Goal: Share content: Share content

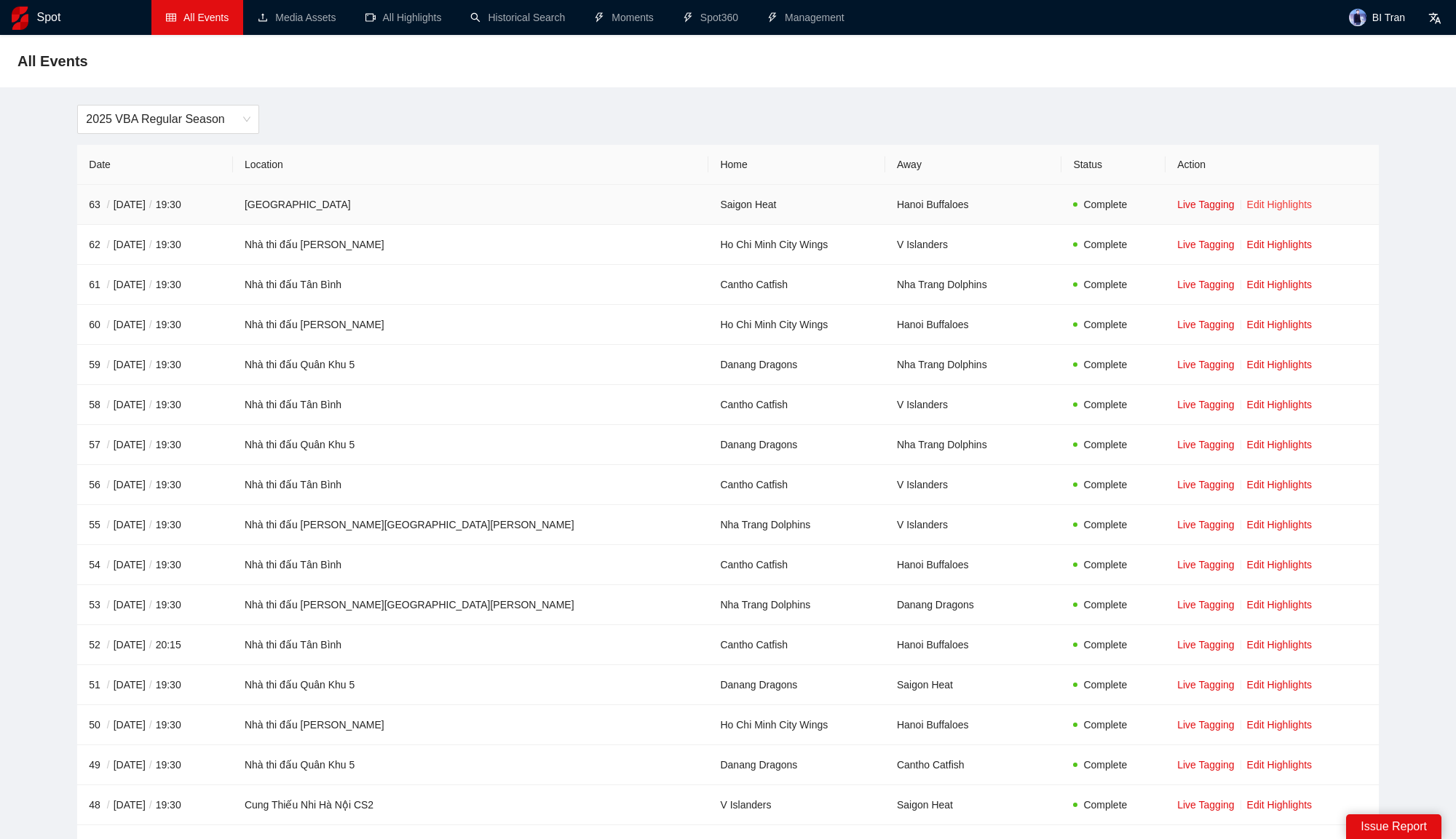
click at [1248, 202] on link "Edit Highlights" at bounding box center [1280, 204] width 65 height 11
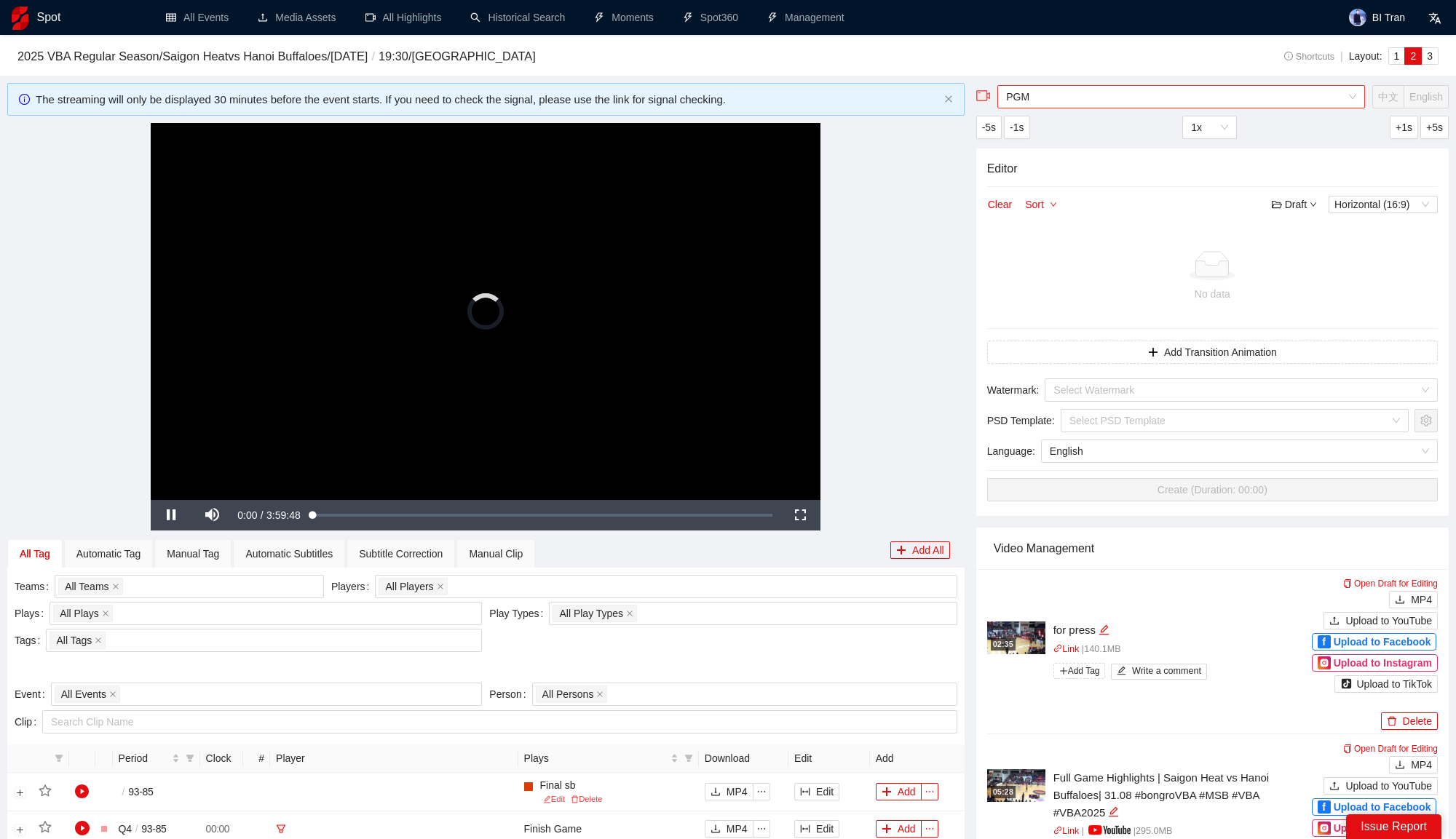
click at [1076, 102] on span "PGM" at bounding box center [1180, 97] width 350 height 22
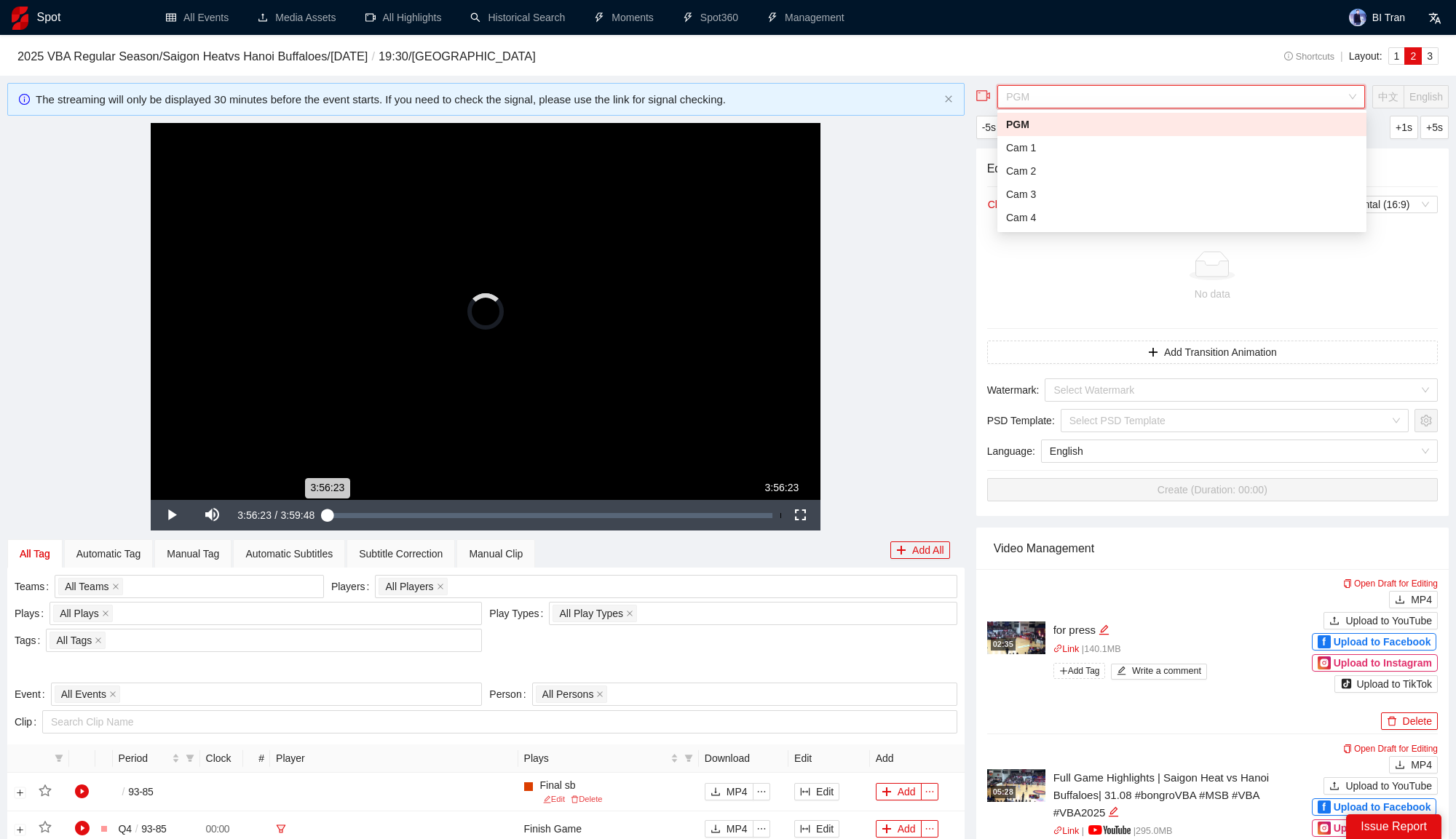
click at [765, 510] on div "Loaded : 0.08% 3:56:23 3:56:23" at bounding box center [550, 515] width 460 height 31
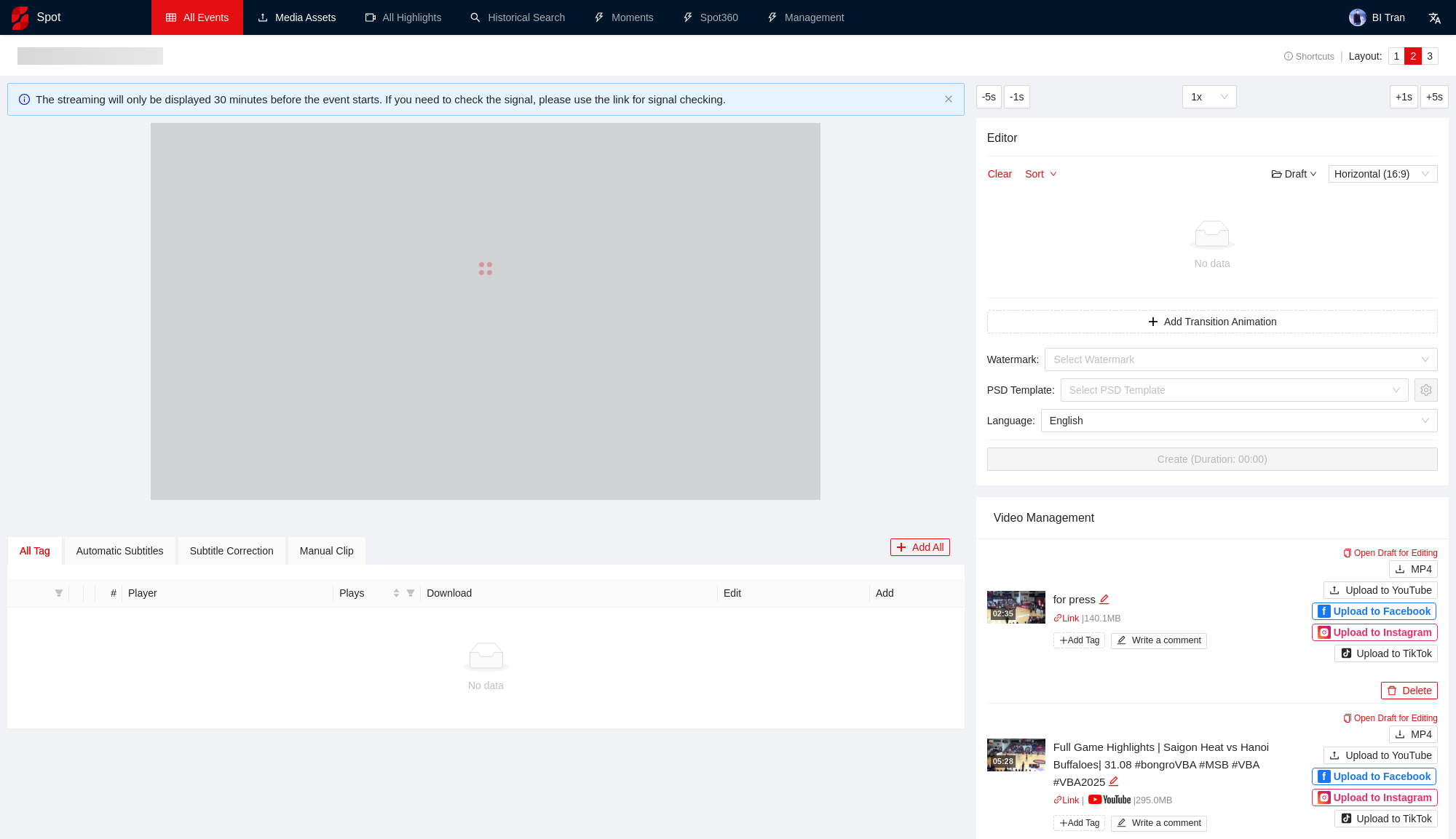
click at [229, 14] on link "All Events" at bounding box center [196, 17] width 62 height 11
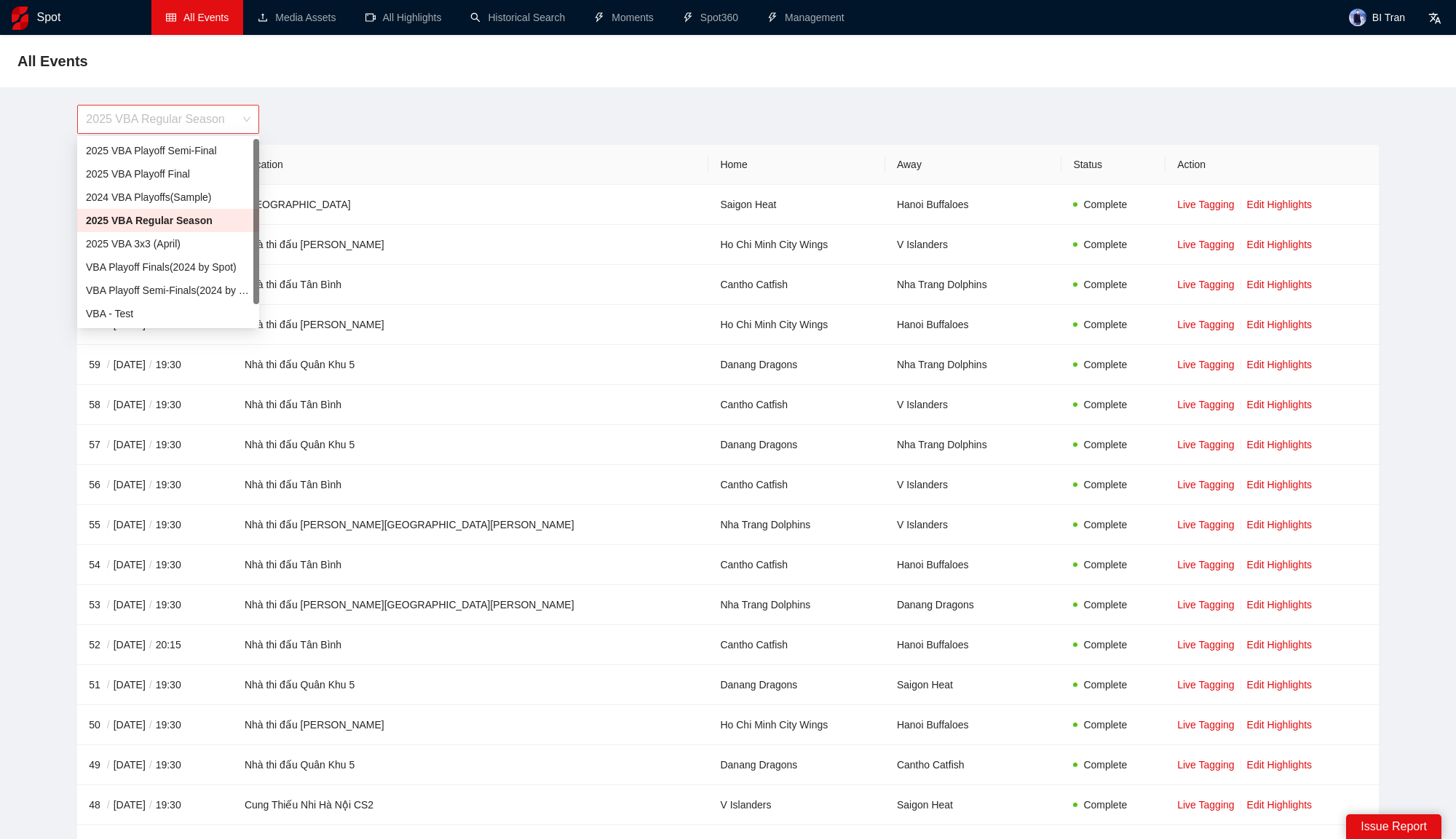
click at [195, 117] on span "2025 VBA Regular Season" at bounding box center [169, 119] width 165 height 28
click at [182, 173] on div "2025 VBA Playoff Final" at bounding box center [169, 173] width 165 height 16
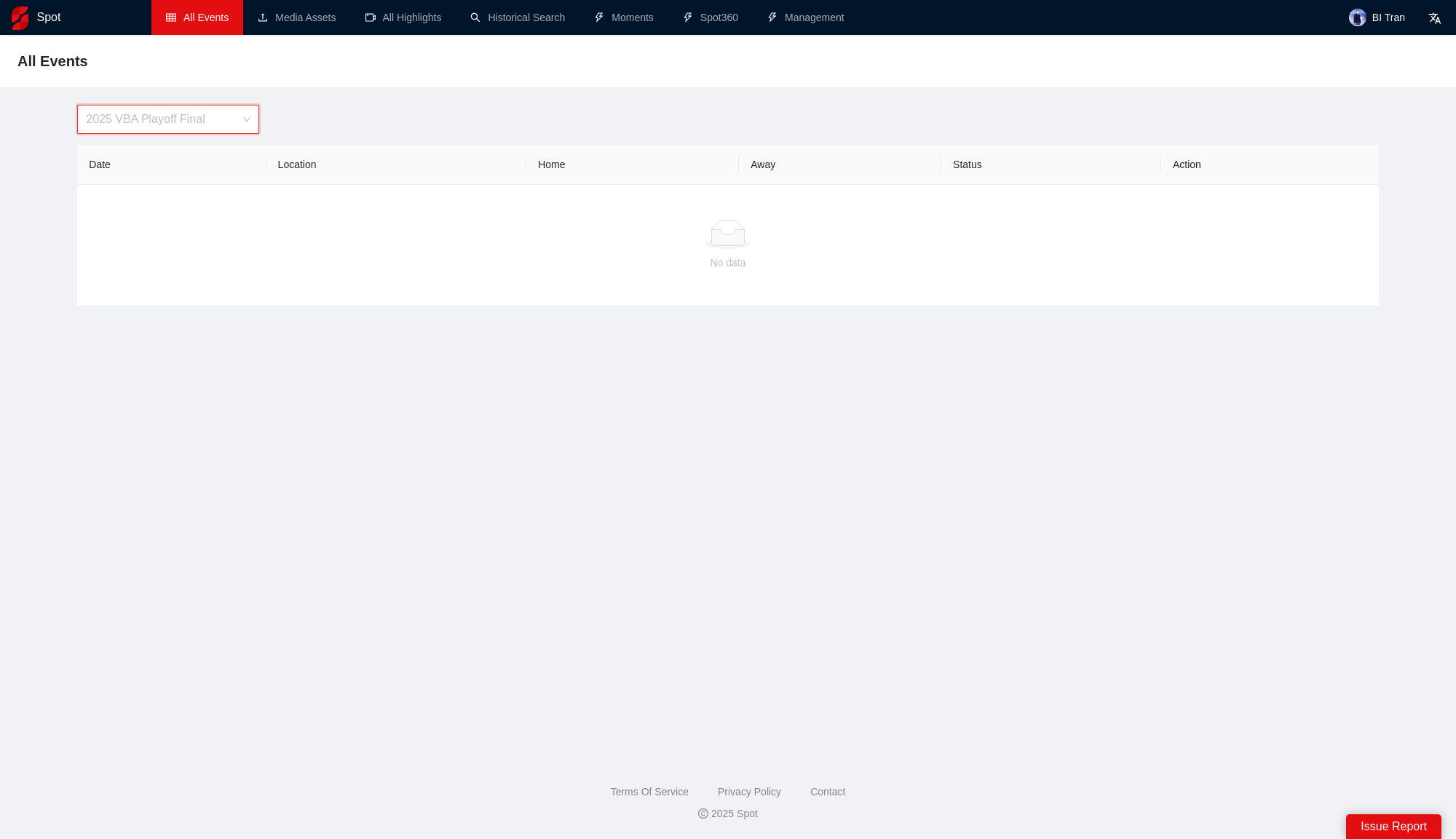
click at [204, 123] on span "2025 VBA Playoff Final" at bounding box center [169, 119] width 165 height 28
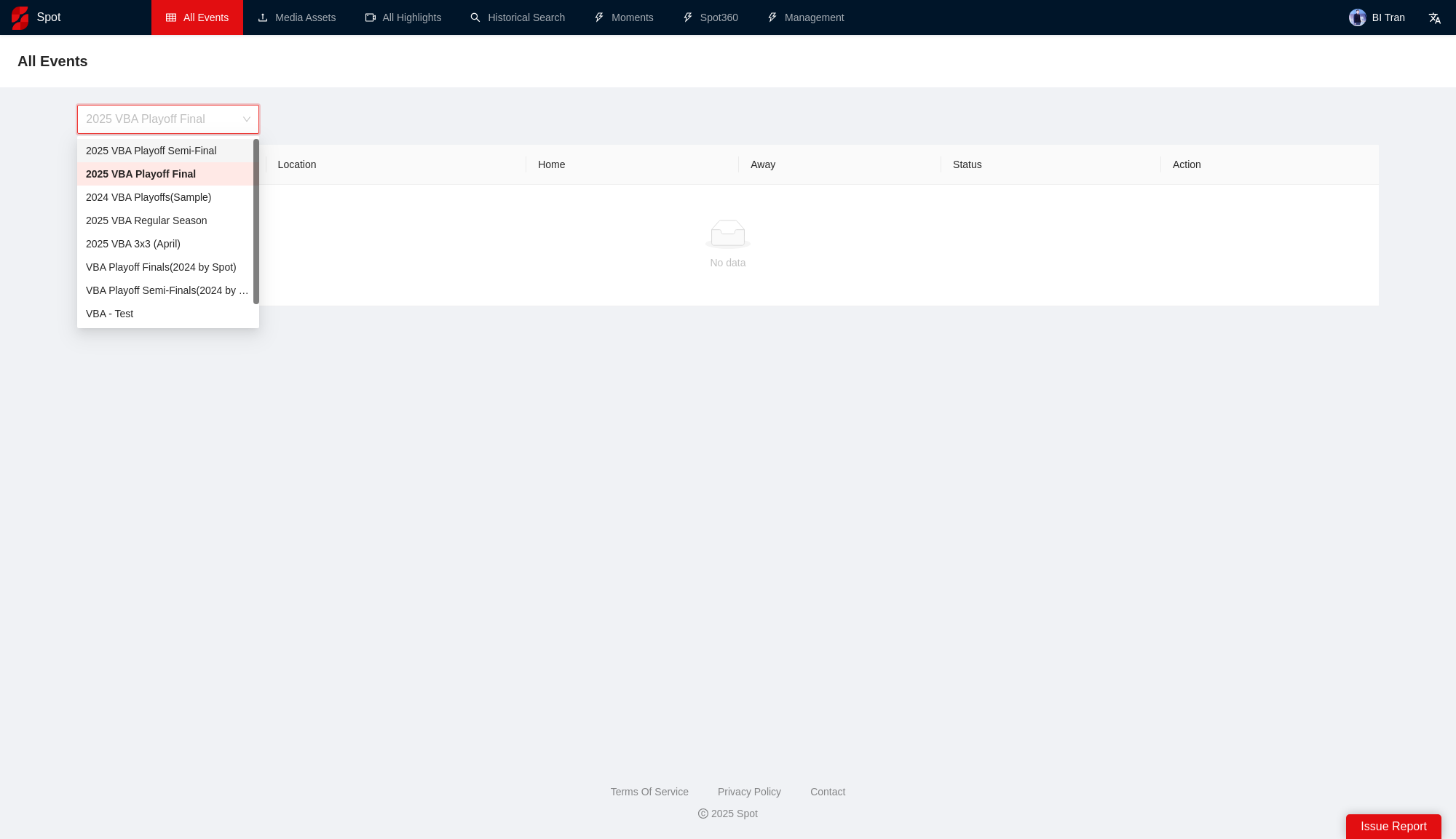
click at [204, 156] on div "2025 VBA Playoff Semi-Final" at bounding box center [169, 150] width 165 height 16
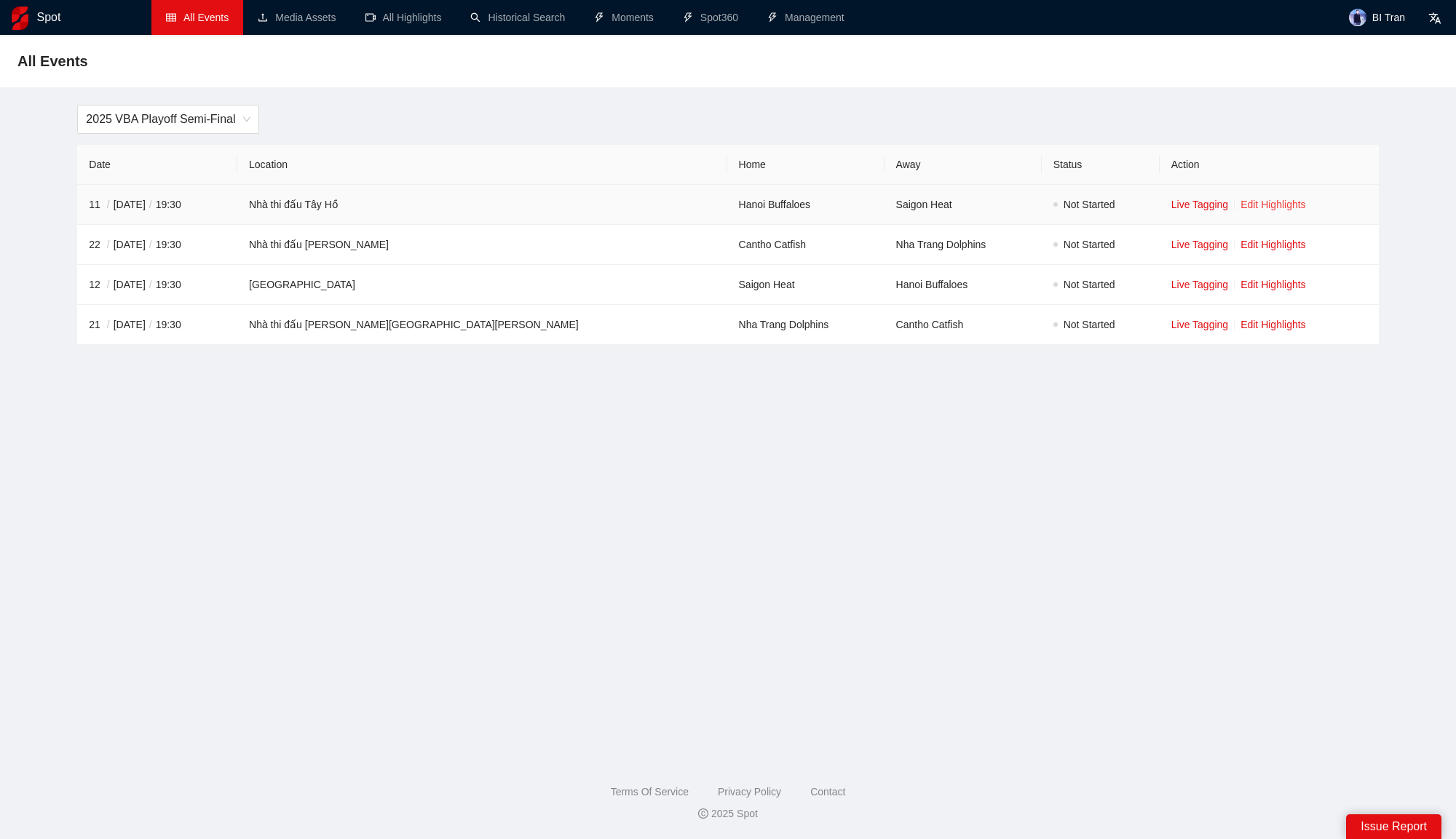
click at [1240, 201] on link "Edit Highlights" at bounding box center [1273, 204] width 65 height 11
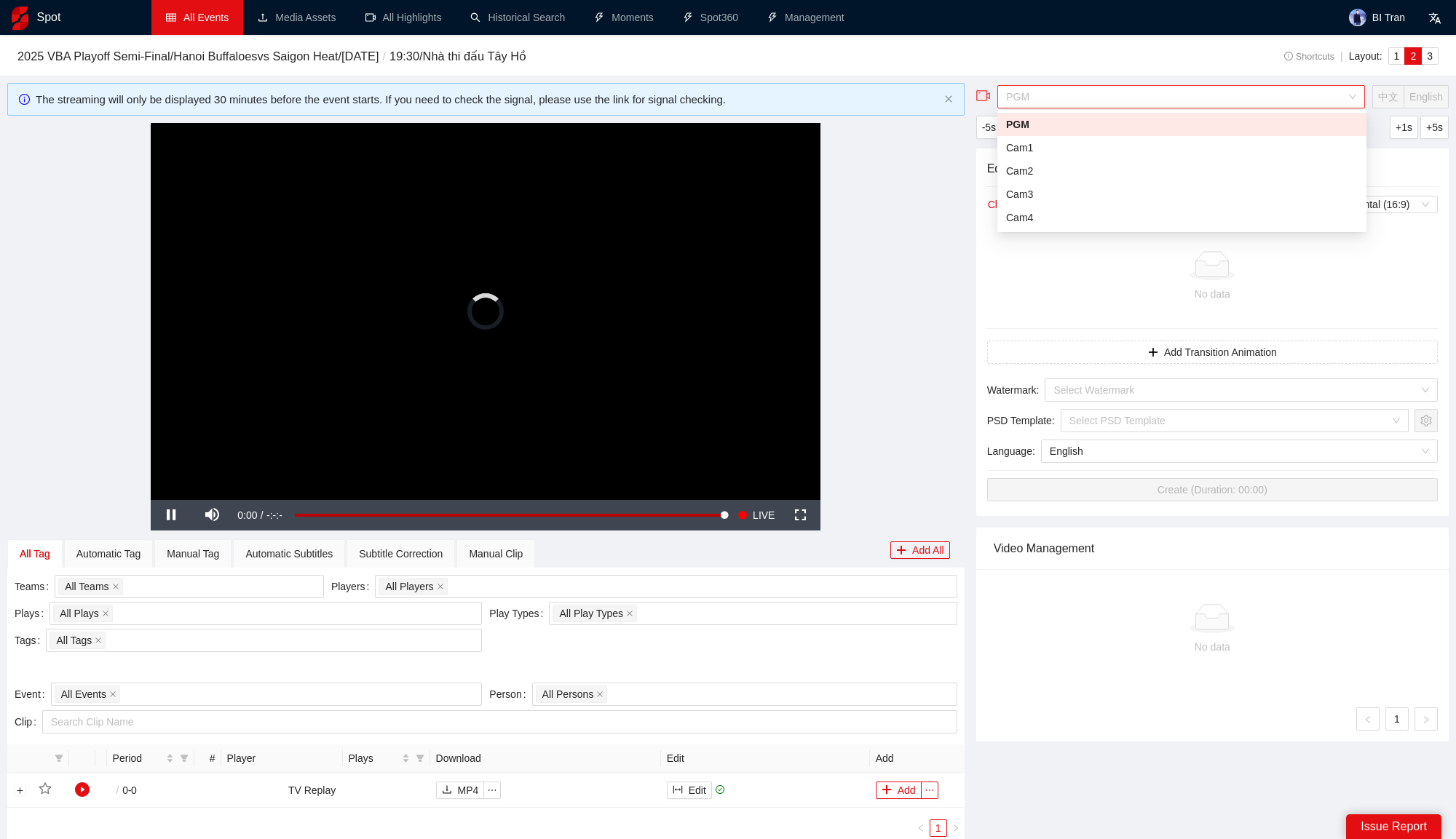
click at [1079, 98] on span "PGM" at bounding box center [1180, 97] width 350 height 22
click at [892, 257] on div "**********" at bounding box center [486, 311] width 957 height 377
click at [1080, 96] on span "PGM" at bounding box center [1180, 97] width 350 height 22
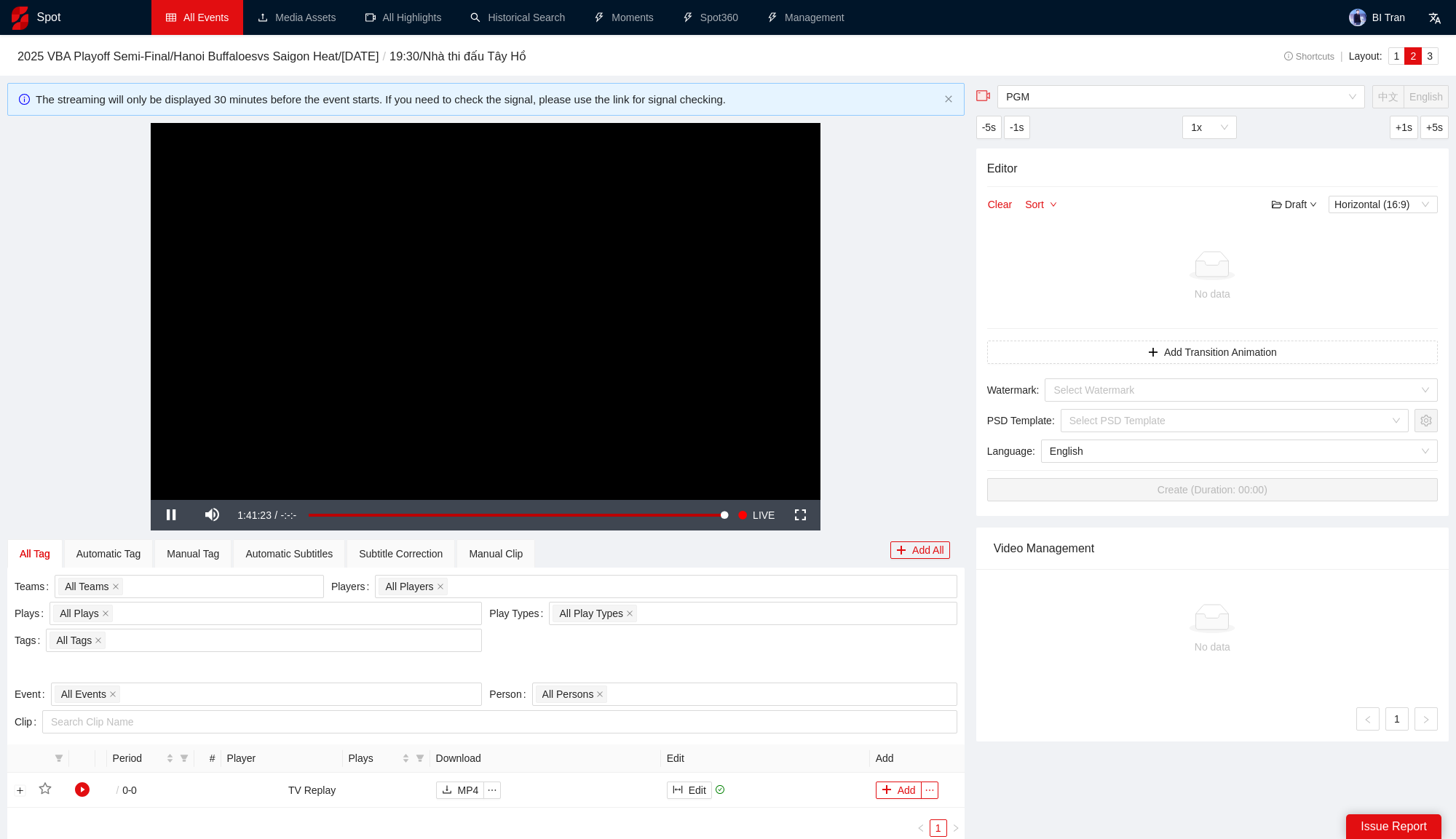
click at [920, 266] on div "**********" at bounding box center [486, 311] width 957 height 377
click at [223, 515] on span "Video Player" at bounding box center [212, 515] width 41 height 0
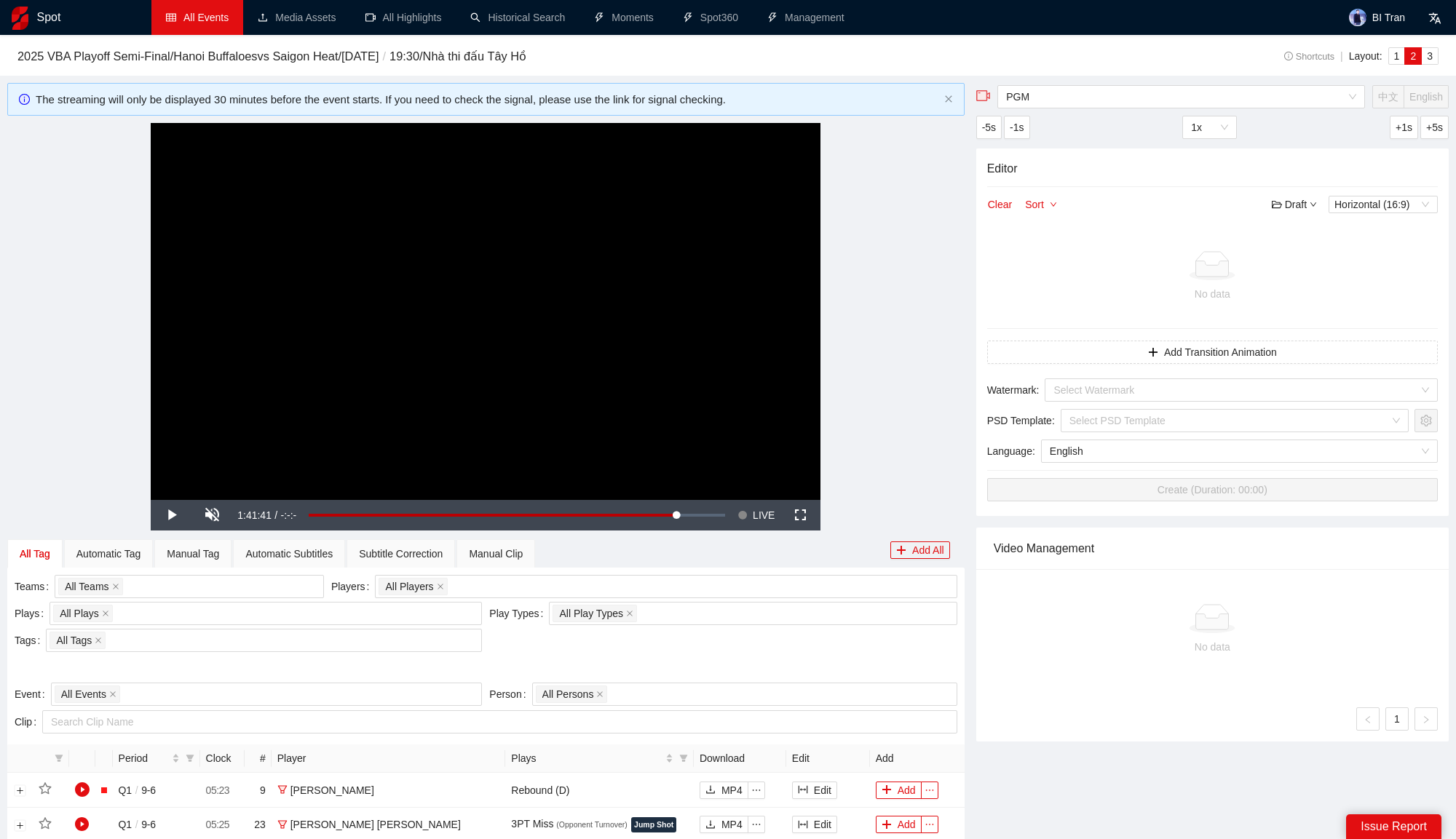
click at [554, 240] on video "Video Player" at bounding box center [485, 311] width 670 height 377
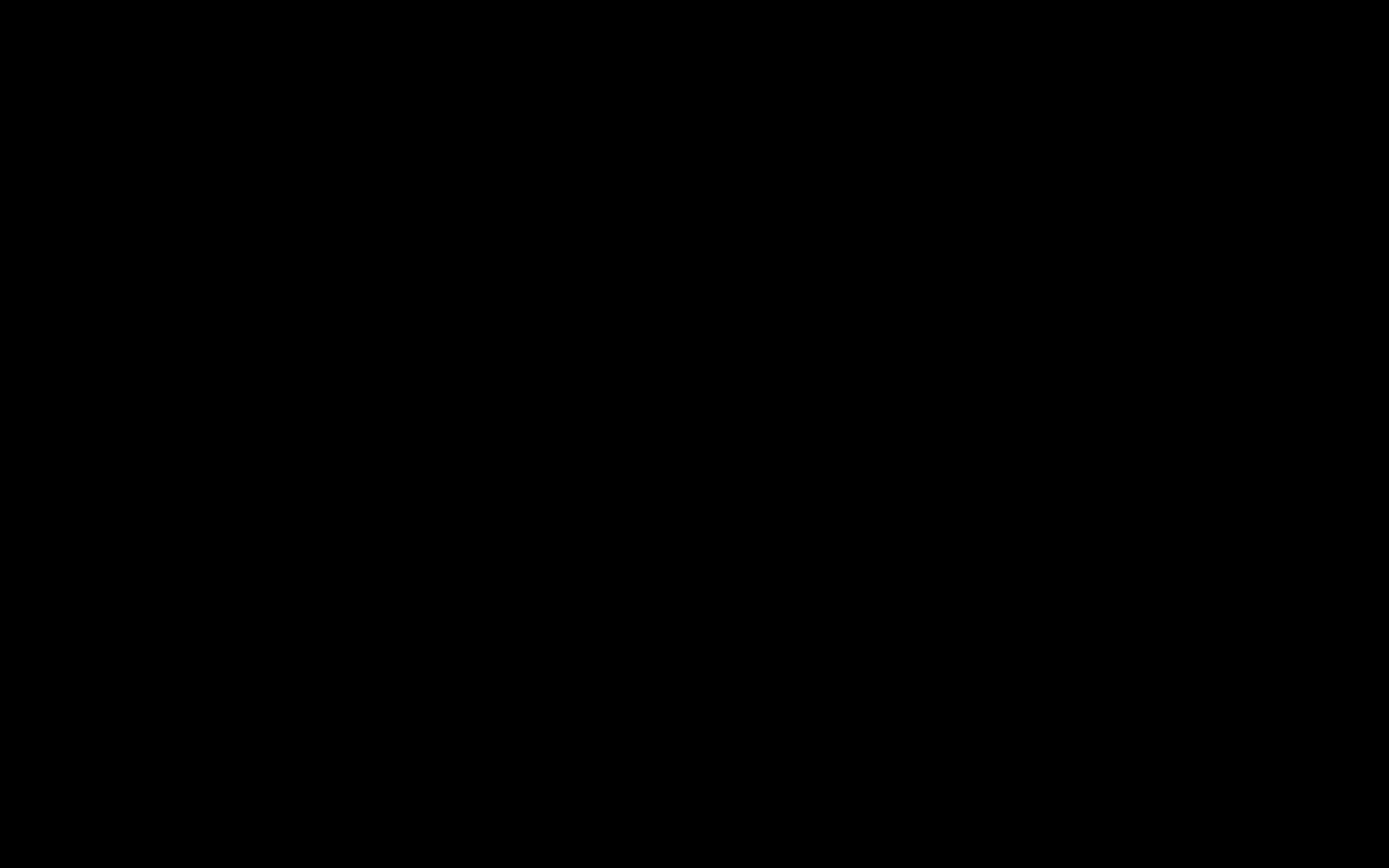
click at [637, 368] on video "Video Player" at bounding box center [694, 434] width 1389 height 868
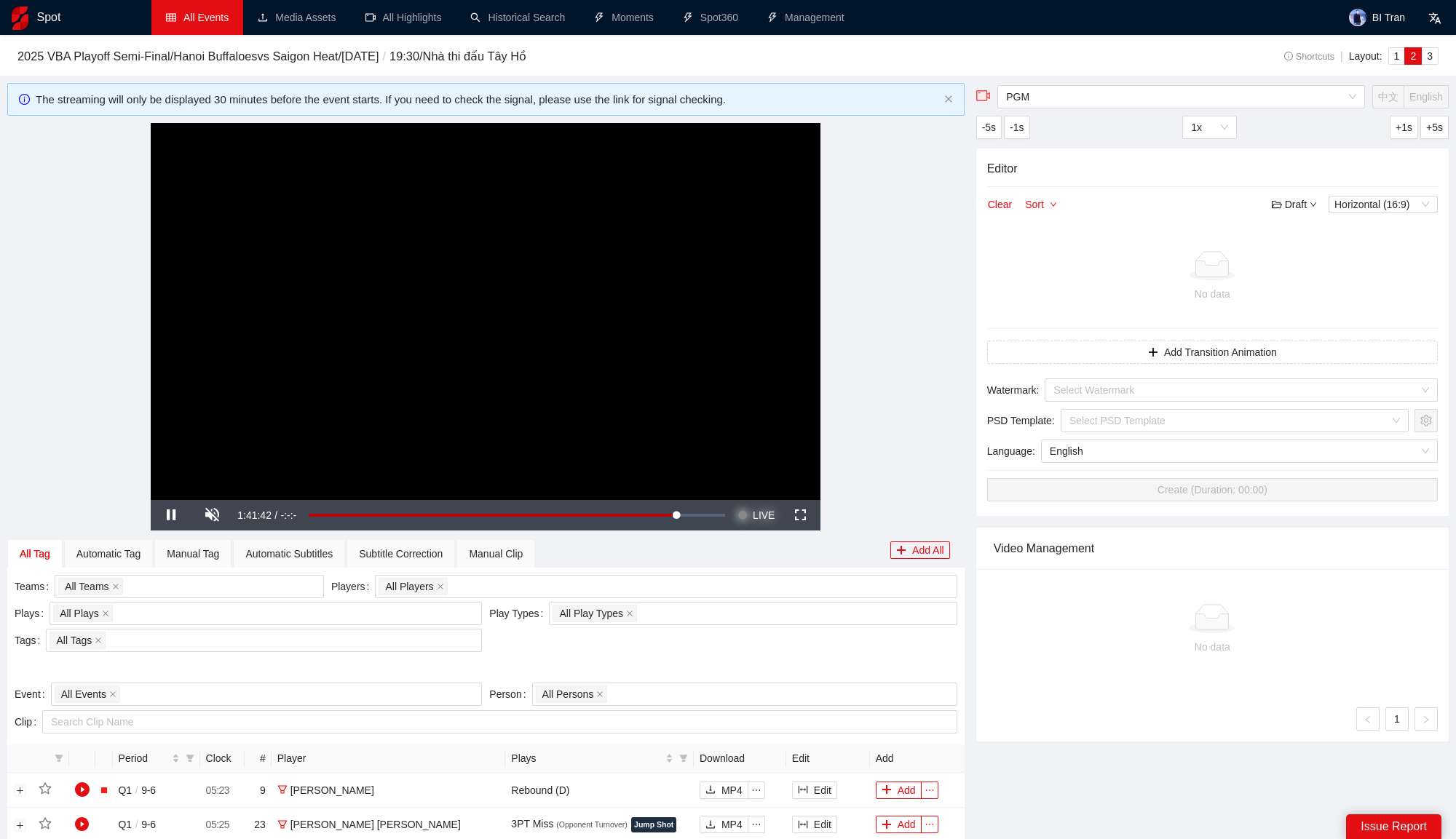
click at [774, 515] on span "LIVE" at bounding box center [763, 515] width 22 height 31
click at [768, 513] on span "LIVE" at bounding box center [763, 515] width 22 height 31
click at [171, 515] on span "Video Player" at bounding box center [171, 515] width 41 height 0
click at [743, 512] on span "Video Player" at bounding box center [742, 515] width 11 height 31
click at [198, 551] on div "Manual Tag" at bounding box center [193, 554] width 53 height 16
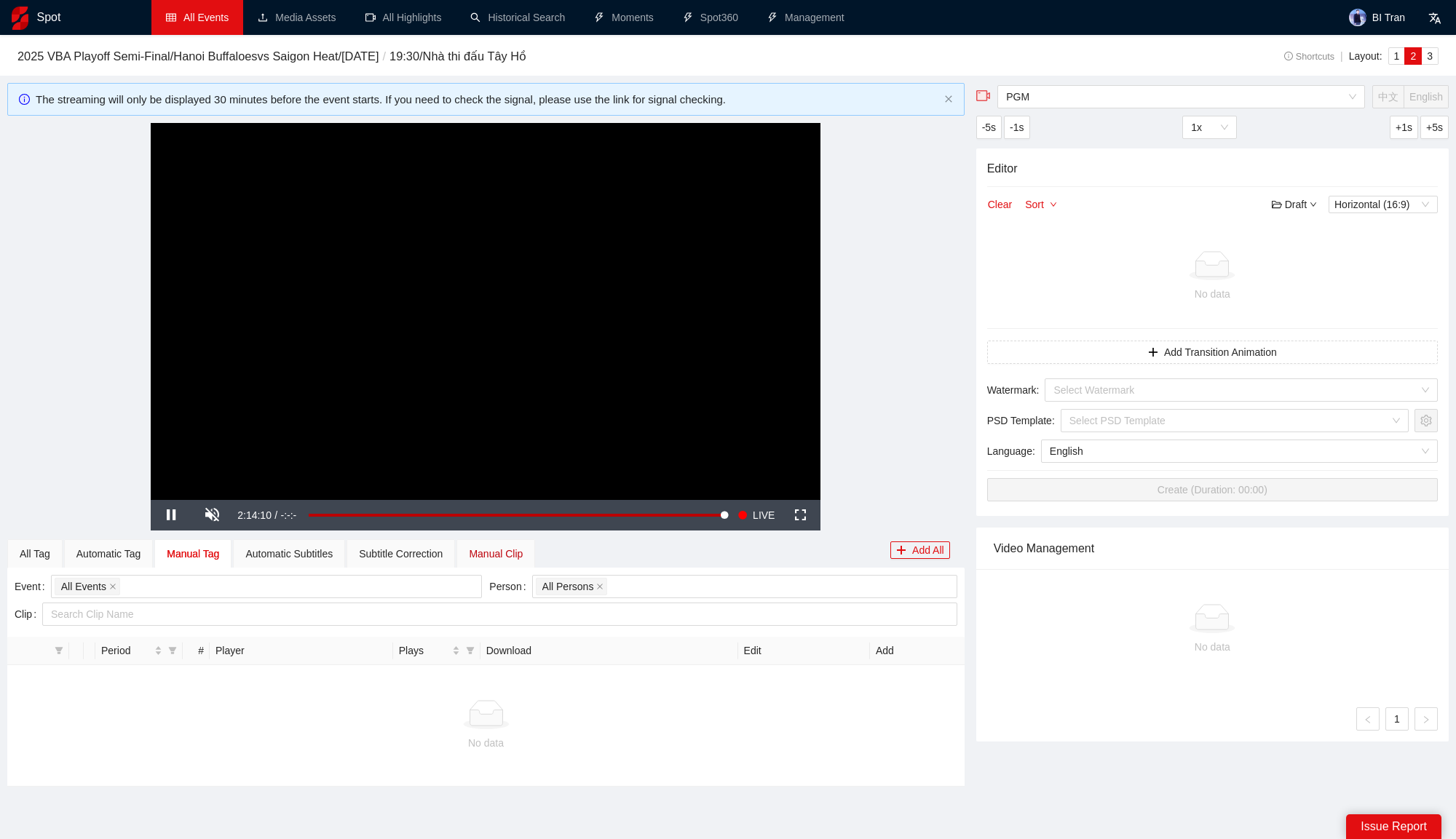
click at [523, 553] on div "Manual Clip" at bounding box center [495, 554] width 54 height 16
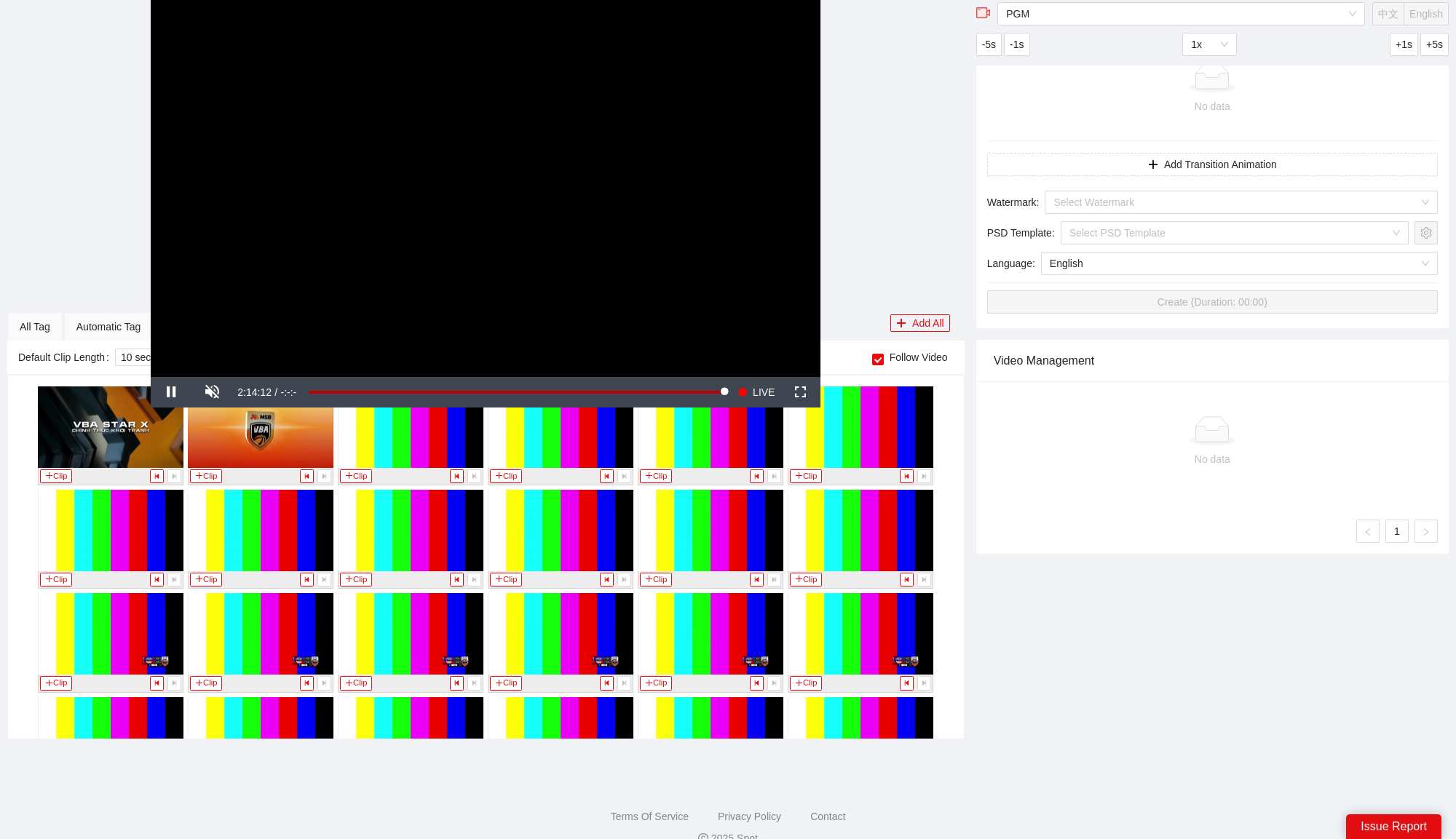
scroll to position [180, 0]
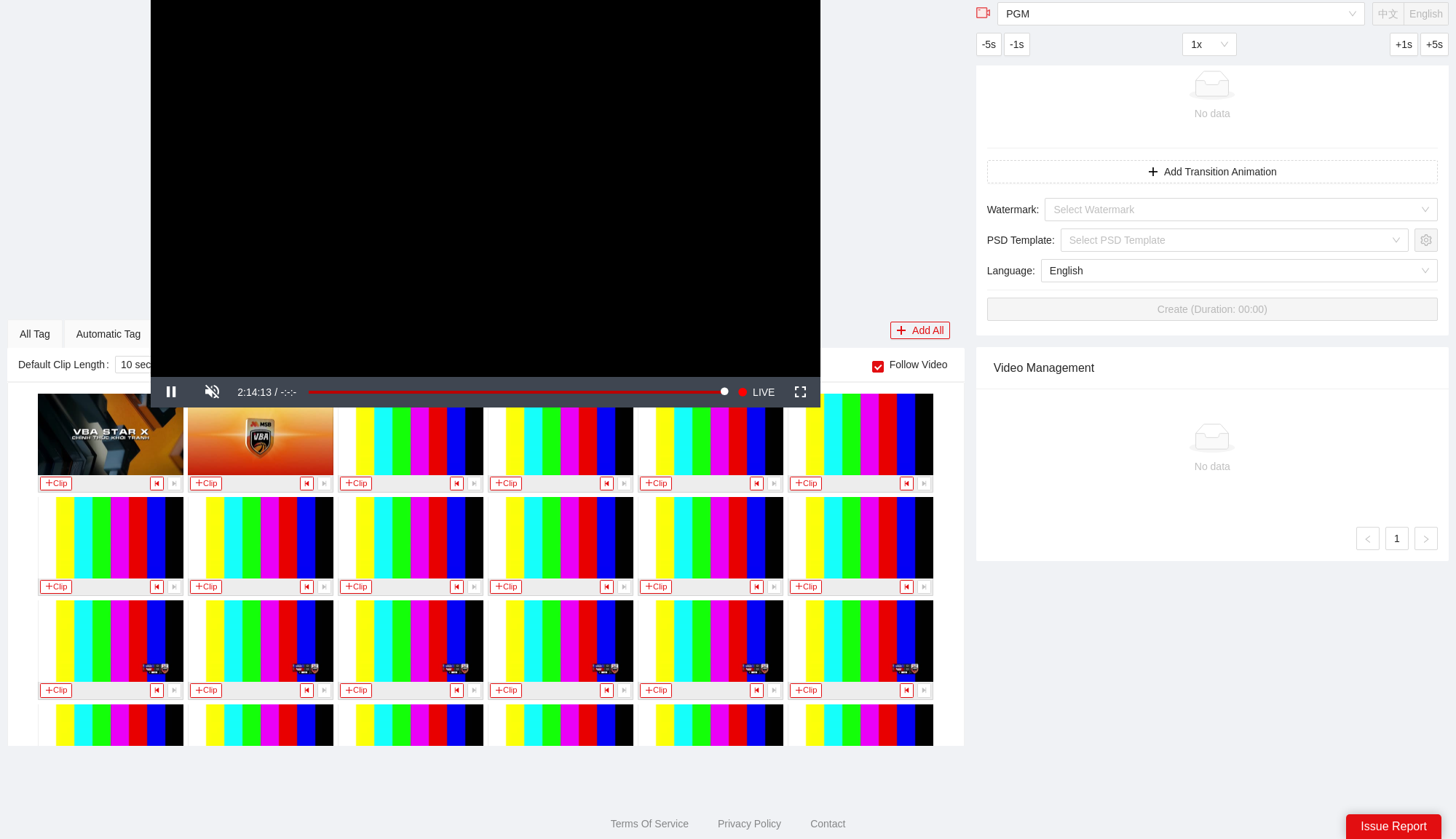
click at [380, 281] on video "Video Player" at bounding box center [485, 189] width 670 height 377
click at [876, 366] on div "**********" at bounding box center [486, 189] width 957 height 377
click at [874, 368] on div "**********" at bounding box center [486, 189] width 957 height 377
click at [876, 364] on div "**********" at bounding box center [486, 189] width 957 height 377
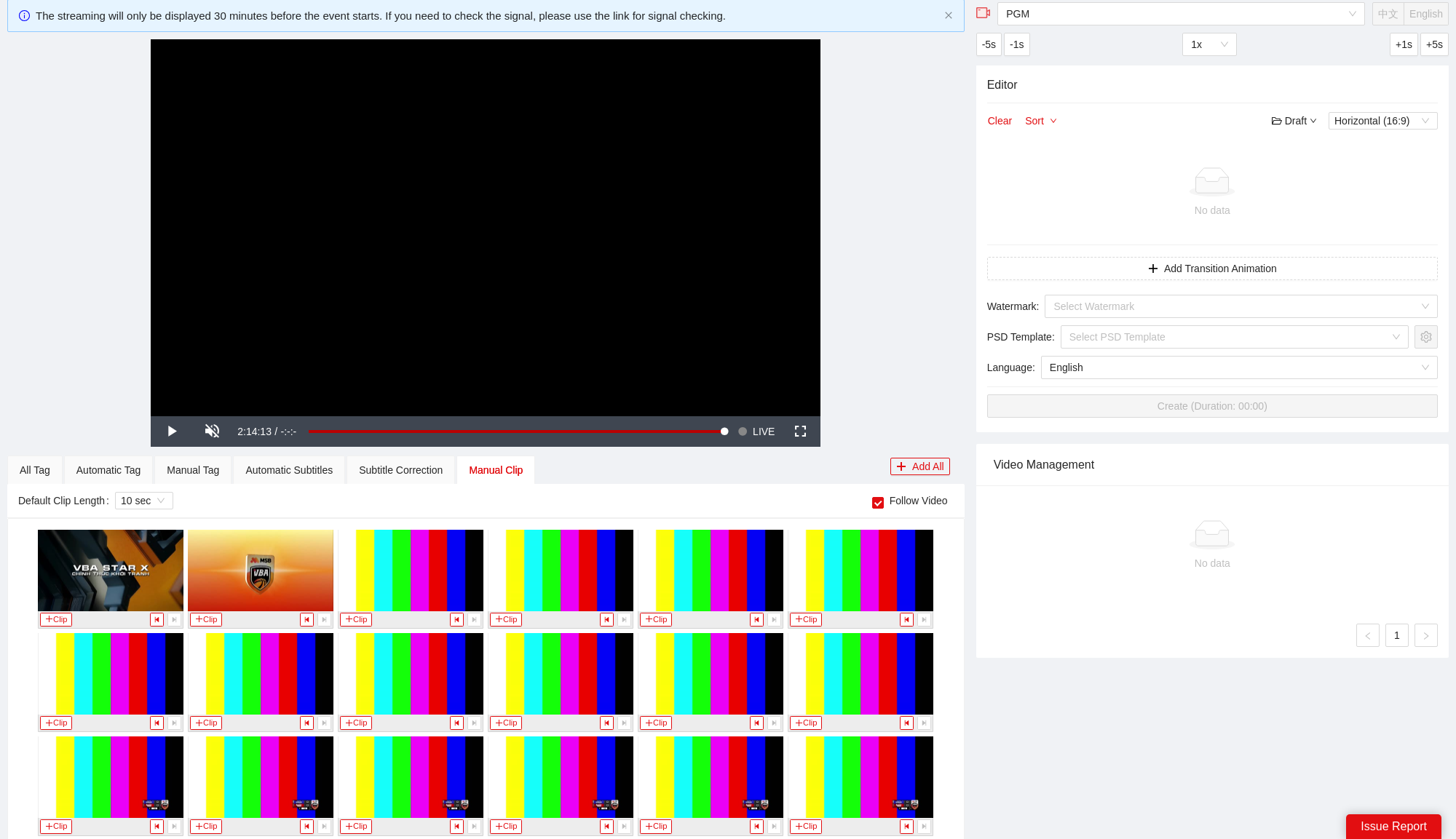
scroll to position [110, 0]
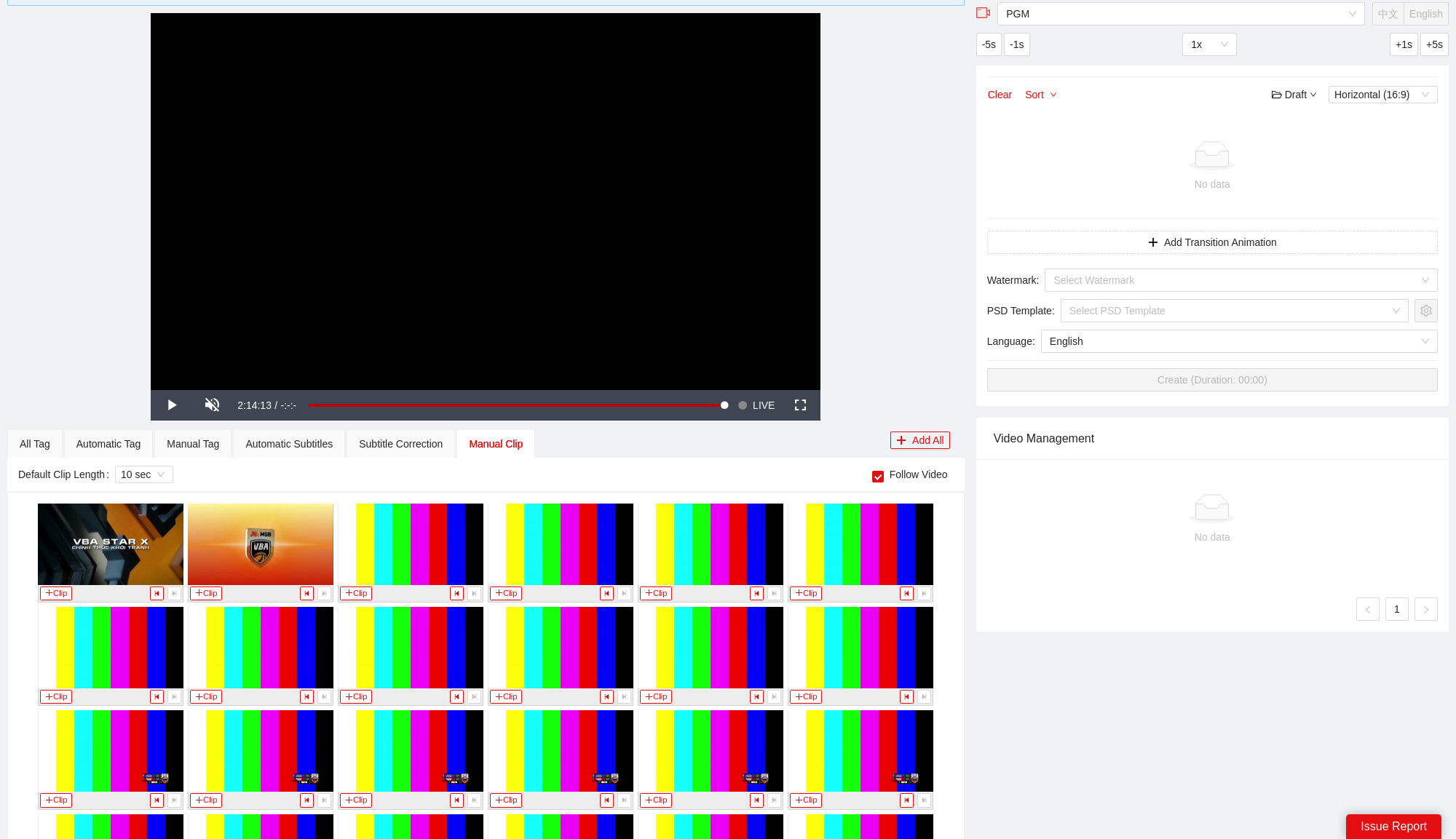
click at [734, 285] on video "Video Player" at bounding box center [485, 202] width 670 height 377
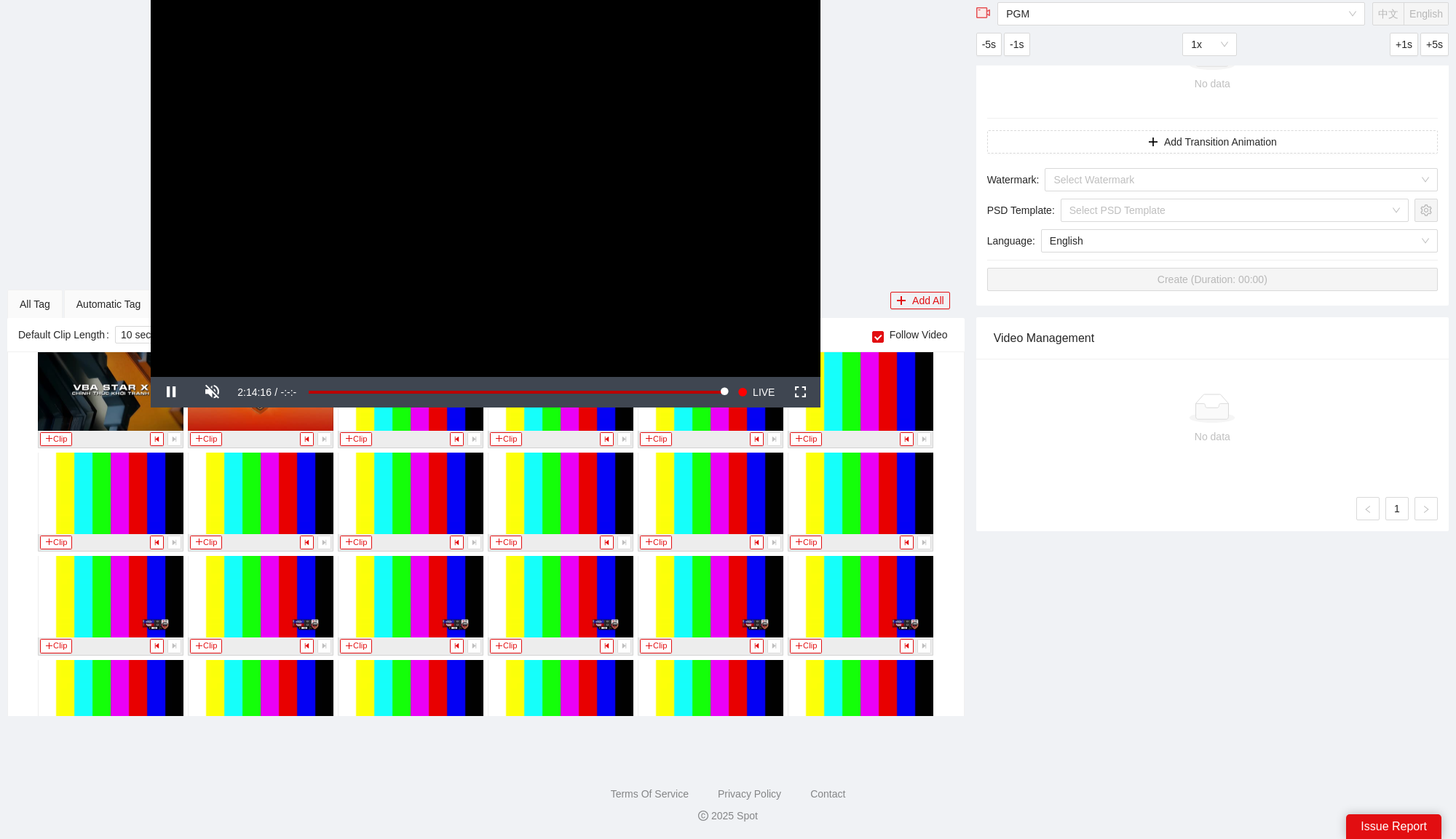
scroll to position [7389, 0]
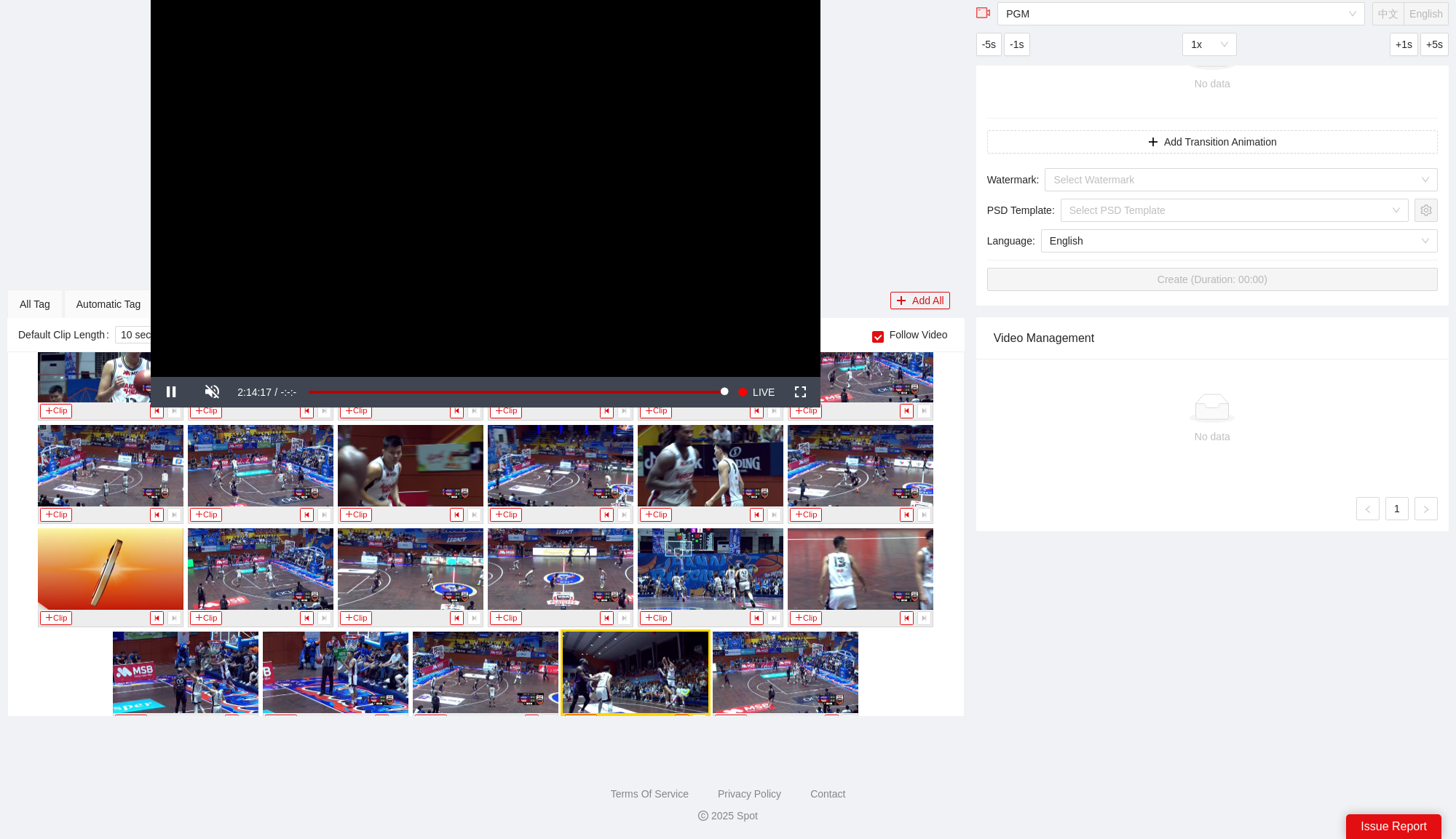
click at [590, 232] on video "Video Player" at bounding box center [485, 189] width 670 height 377
click at [580, 714] on button "Clip" at bounding box center [580, 721] width 32 height 13
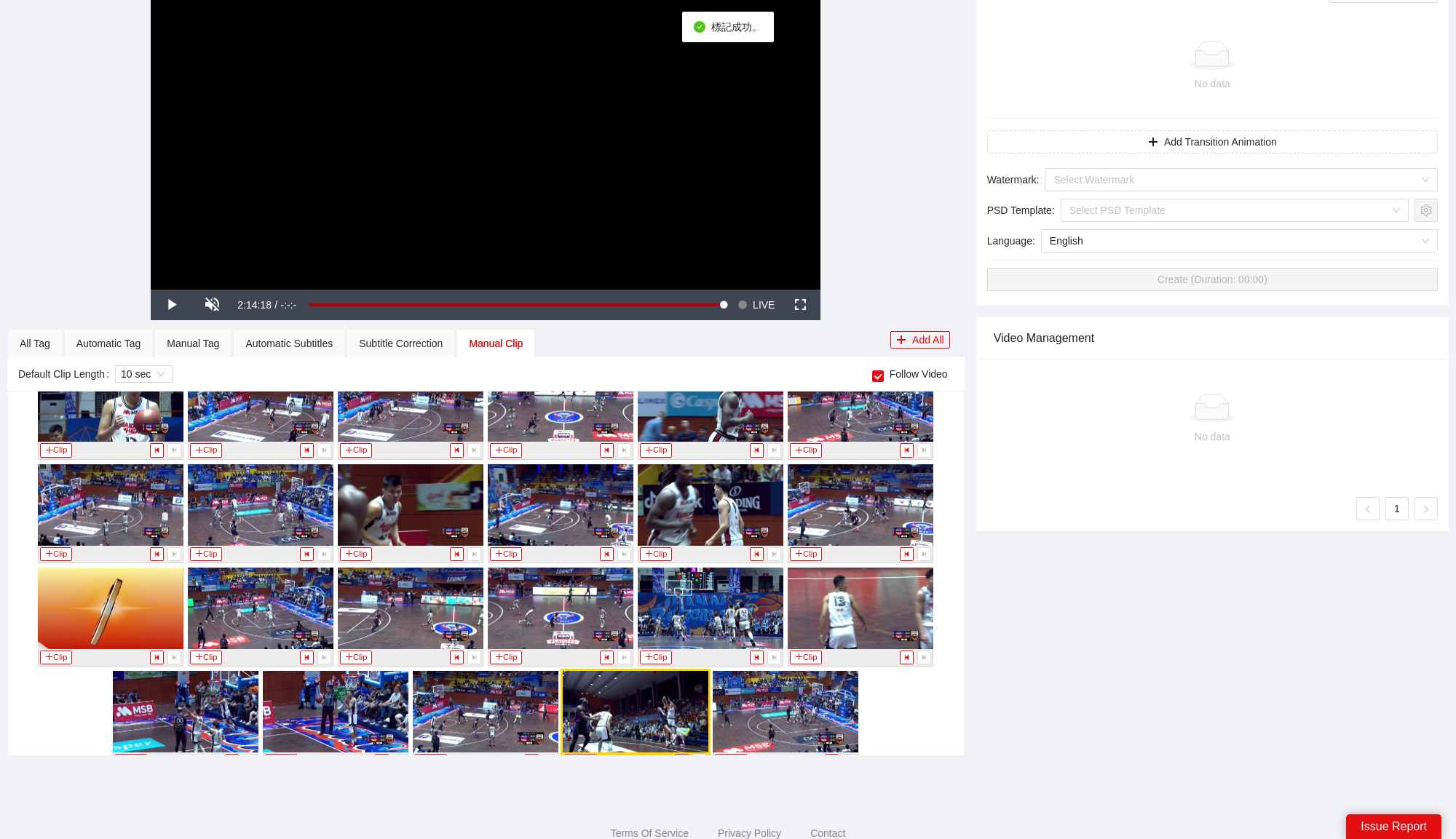
scroll to position [0, 0]
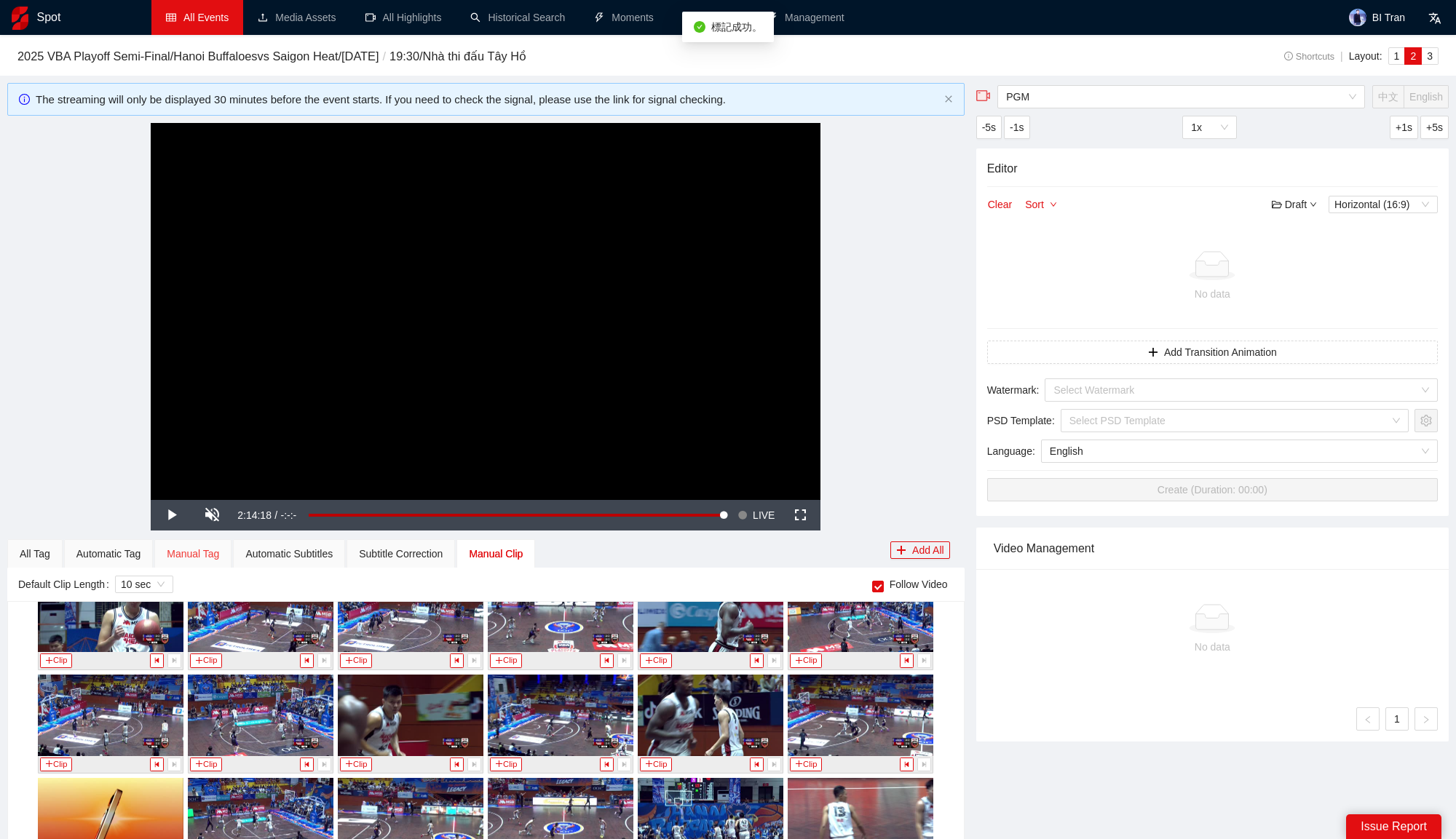
click at [193, 565] on div "Manual Tag" at bounding box center [193, 554] width 78 height 29
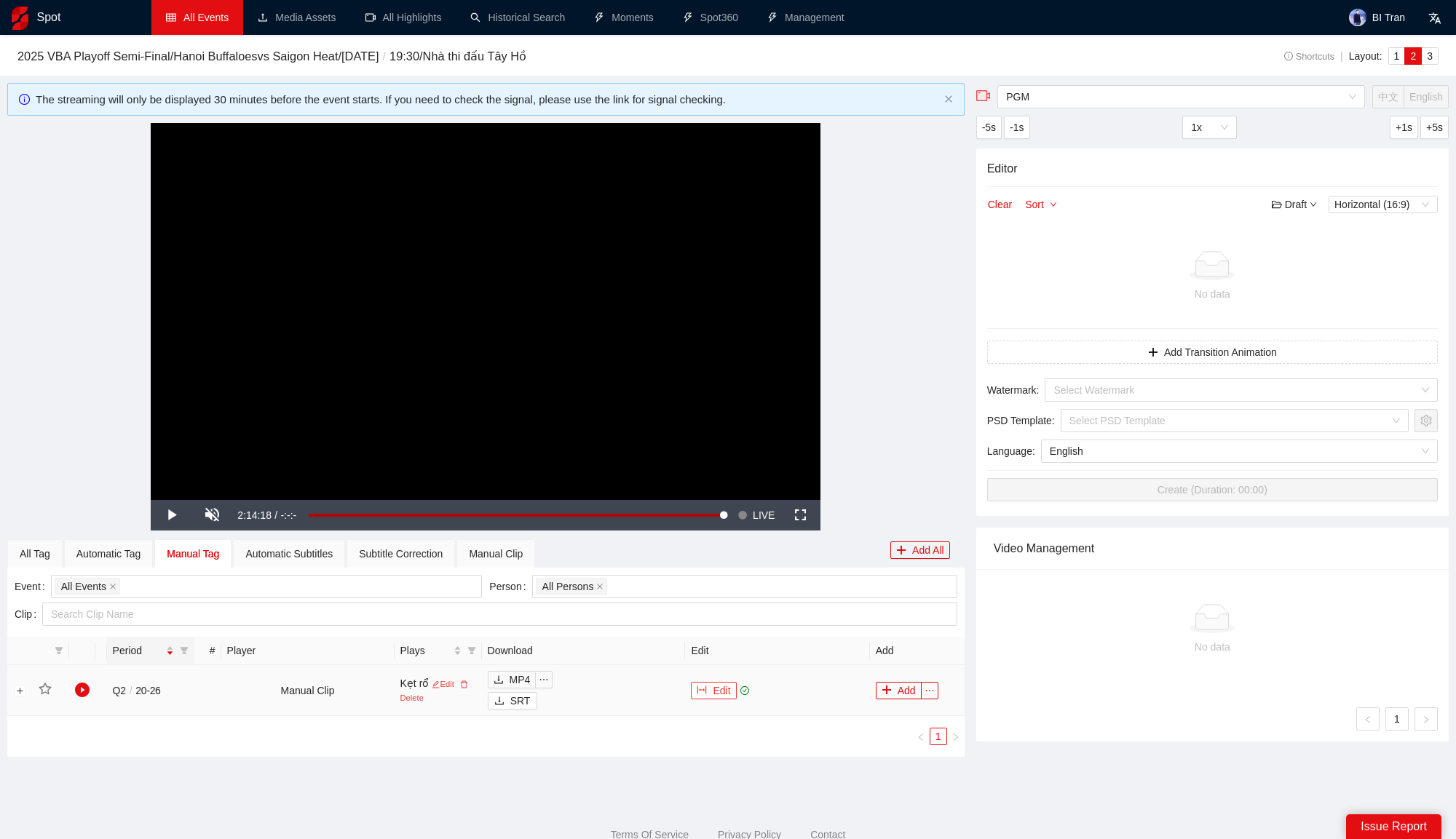
click at [730, 684] on button "Edit" at bounding box center [713, 691] width 45 height 17
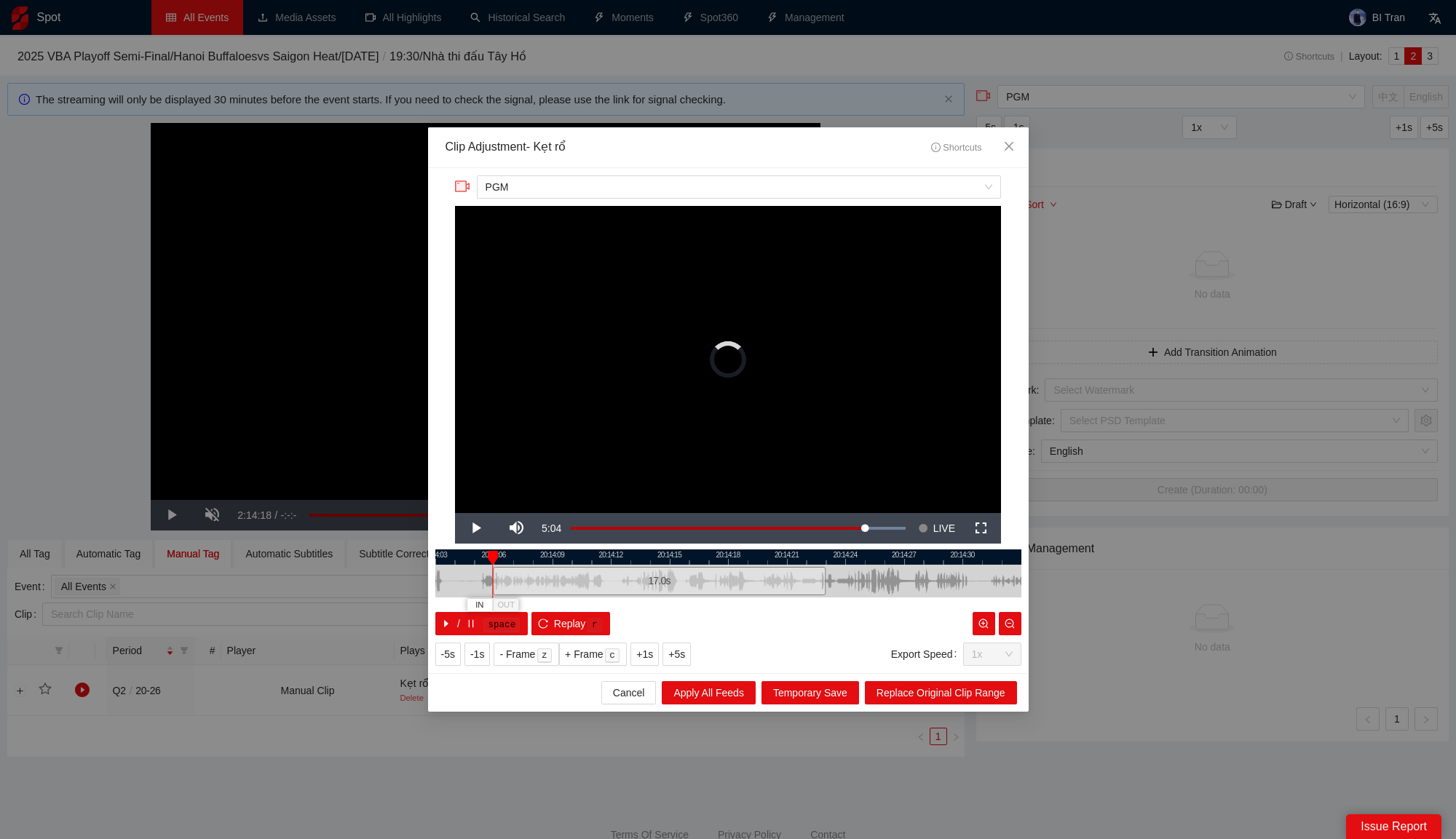
drag, startPoint x: 630, startPoint y: 581, endPoint x: 489, endPoint y: 574, distance: 141.2
click at [489, 574] on div "20:14:03 20:14:06 20:14:09 20:14:12 20:14:15 20:14:18 20:14:21 20:14:24 20:14:2…" at bounding box center [728, 593] width 586 height 86
drag, startPoint x: 543, startPoint y: 556, endPoint x: 706, endPoint y: 556, distance: 163.0
click at [706, 556] on div at bounding box center [807, 557] width 586 height 15
drag, startPoint x: 648, startPoint y: 578, endPoint x: 480, endPoint y: 554, distance: 169.7
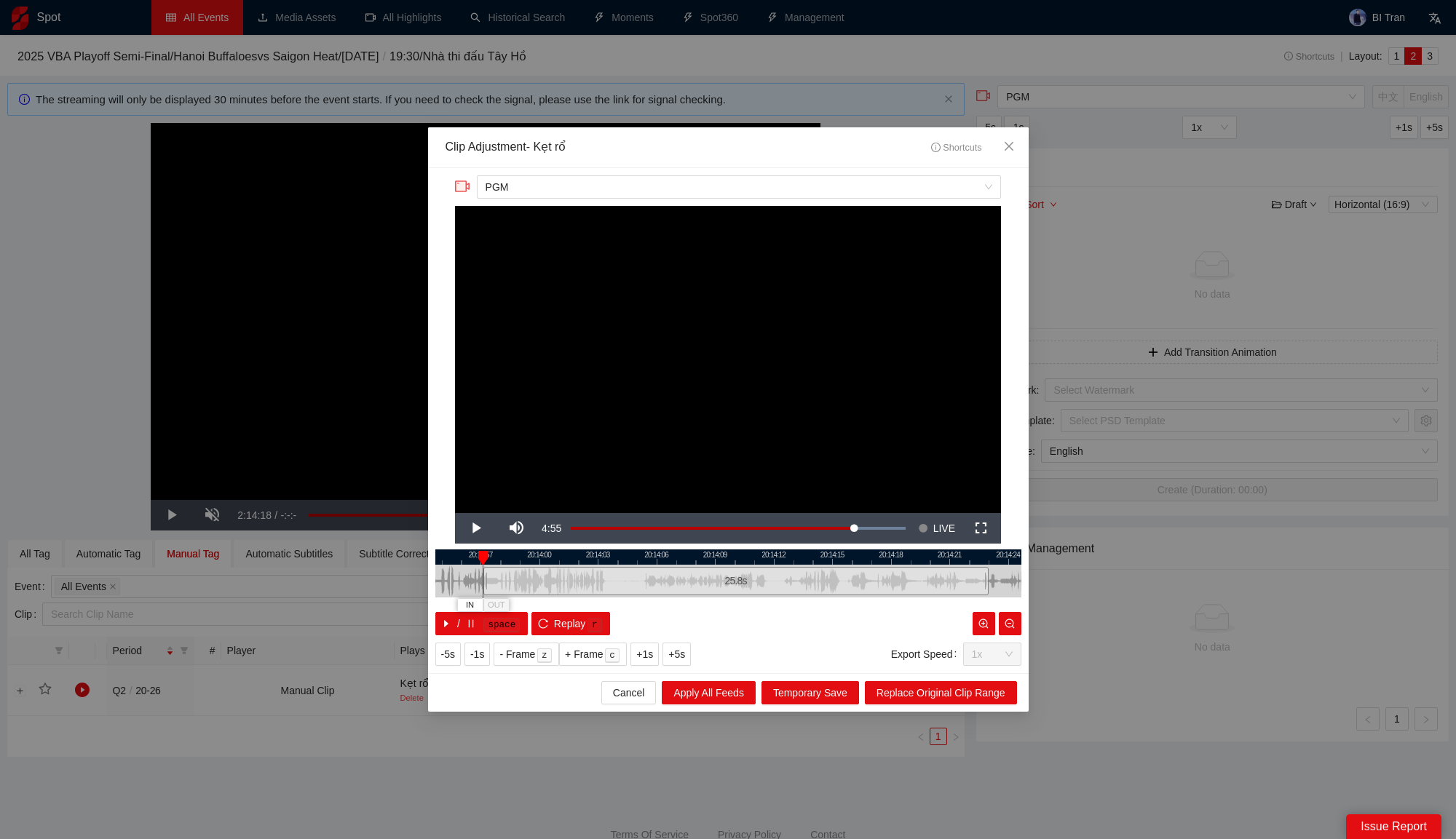
click at [480, 554] on div "20:13:54 20:13:57 20:14:00 20:14:03 20:14:06 20:14:09 20:14:12 20:14:15 20:14:1…" at bounding box center [728, 593] width 586 height 86
drag, startPoint x: 551, startPoint y: 553, endPoint x: 795, endPoint y: 559, distance: 244.1
click at [795, 559] on div at bounding box center [966, 557] width 586 height 15
drag, startPoint x: 726, startPoint y: 580, endPoint x: 653, endPoint y: 578, distance: 73.0
click at [653, 578] on div "20:13:42 20:13:45 20:13:48 20:13:51 20:13:54 20:13:57 20:14:00 20:14:03 20:14:0…" at bounding box center [728, 593] width 586 height 86
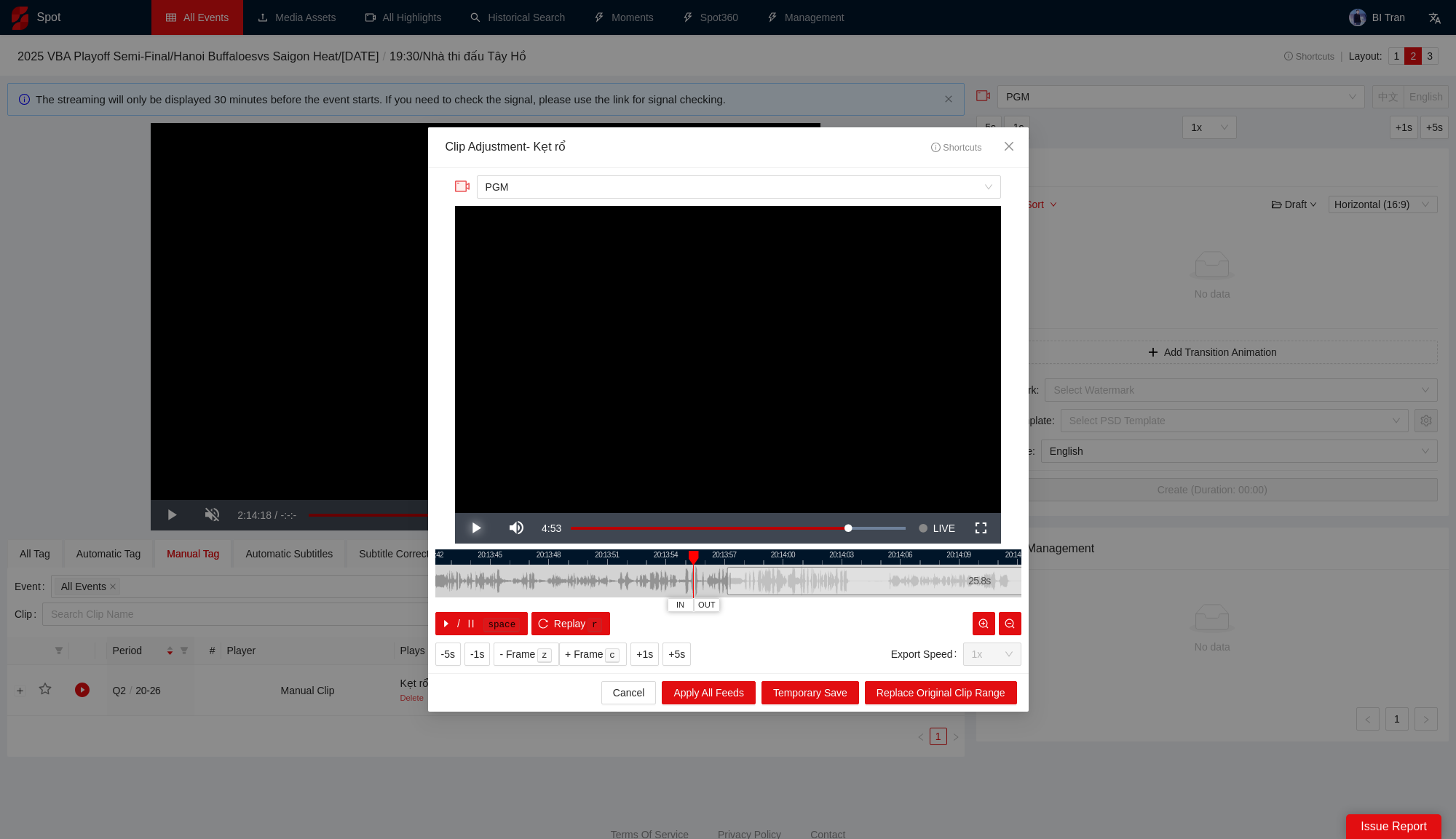
click at [481, 529] on span "Video Player" at bounding box center [475, 529] width 41 height 0
click at [455, 513] on button "Pause" at bounding box center [475, 529] width 41 height 31
drag, startPoint x: 727, startPoint y: 580, endPoint x: 565, endPoint y: 572, distance: 162.2
click at [565, 572] on div at bounding box center [565, 581] width 9 height 33
click at [480, 529] on span "Video Player" at bounding box center [475, 529] width 41 height 0
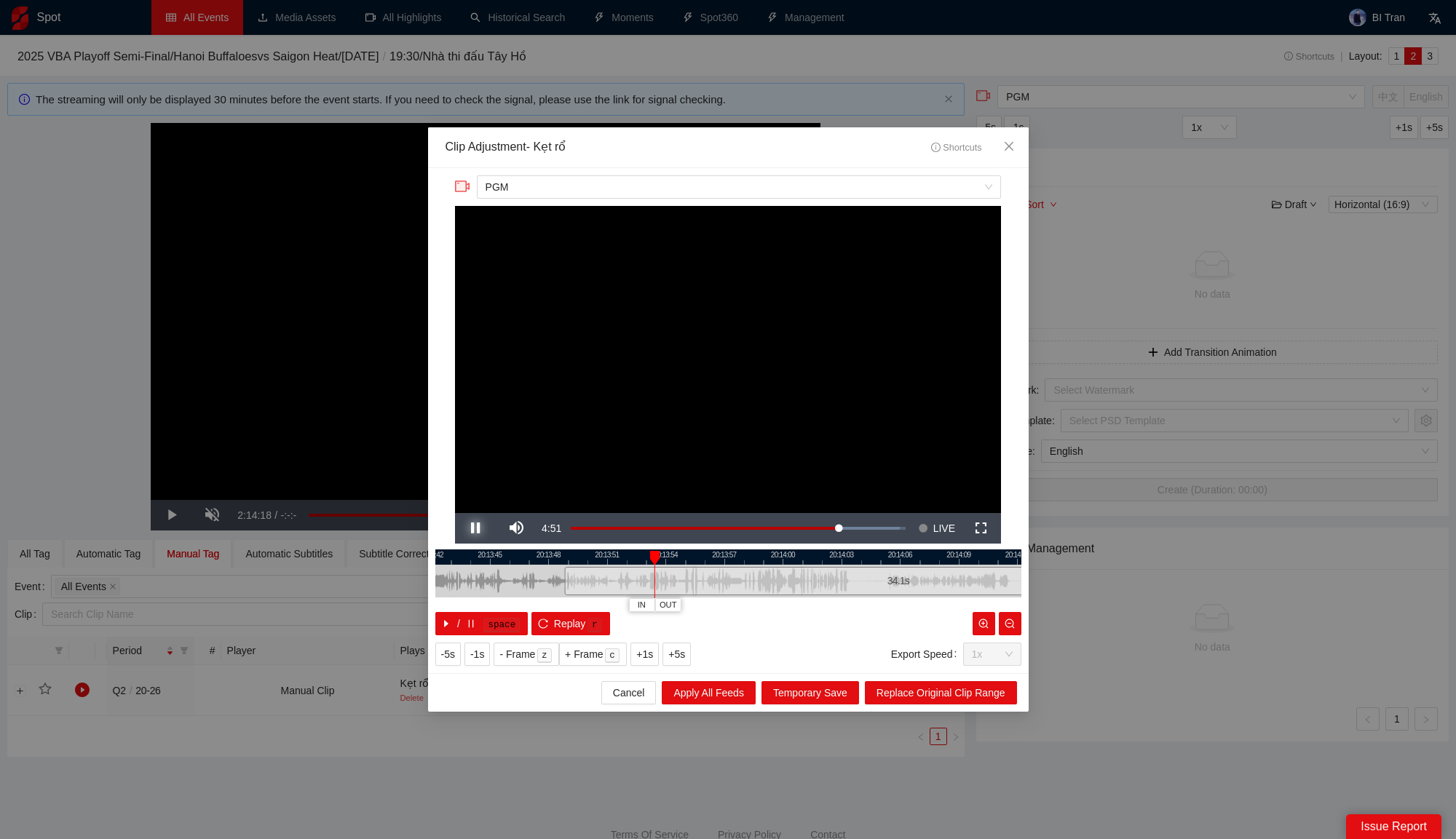
click at [455, 513] on button "Pause" at bounding box center [475, 529] width 41 height 31
drag, startPoint x: 939, startPoint y: 556, endPoint x: 641, endPoint y: 559, distance: 298.0
click at [641, 559] on div at bounding box center [466, 557] width 586 height 15
click at [847, 559] on div at bounding box center [728, 557] width 586 height 15
drag, startPoint x: 933, startPoint y: 578, endPoint x: 808, endPoint y: 596, distance: 126.3
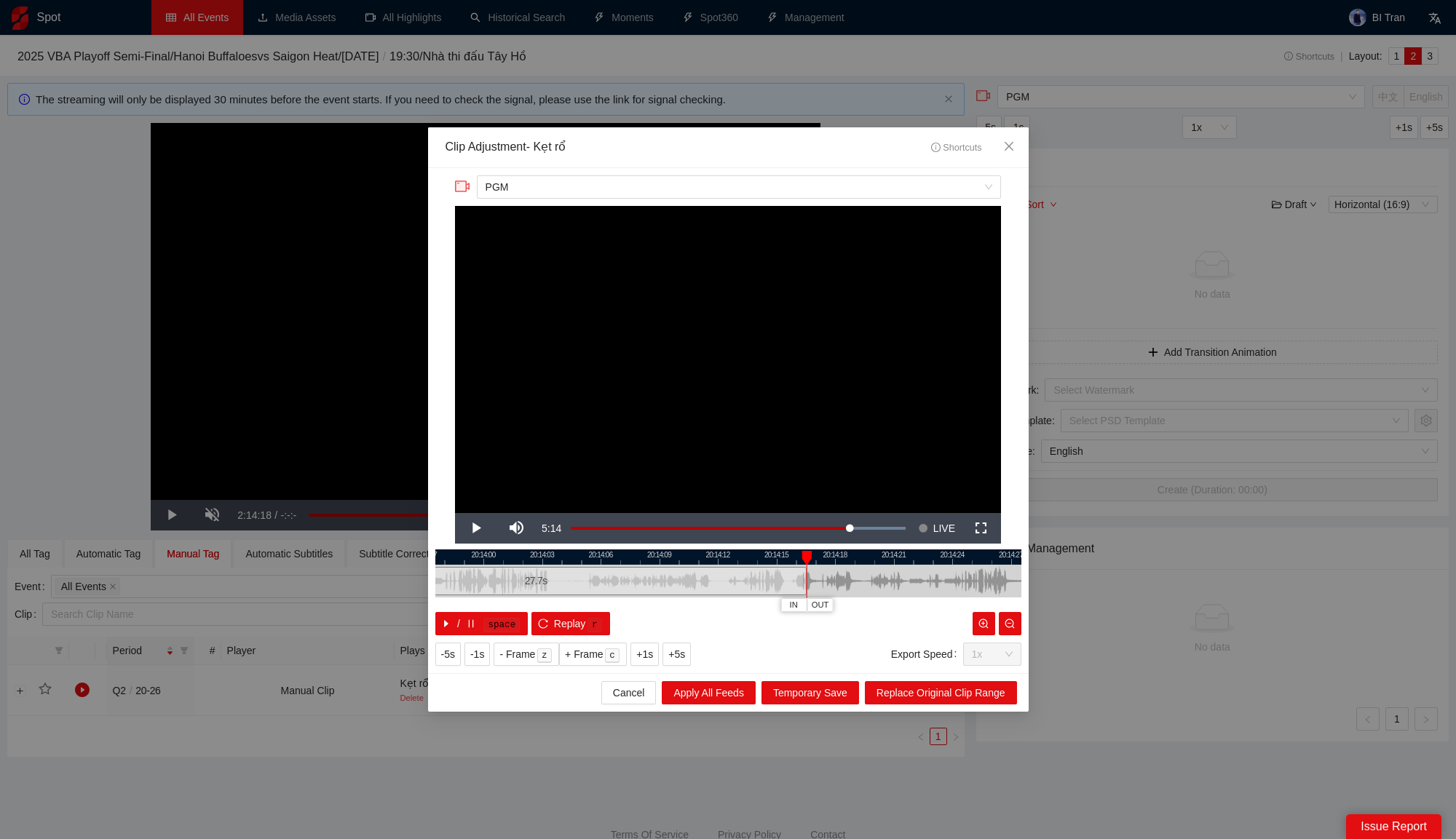
click at [808, 596] on div at bounding box center [804, 581] width 9 height 33
click at [899, 690] on span "Replace Original Clip Range" at bounding box center [941, 692] width 128 height 16
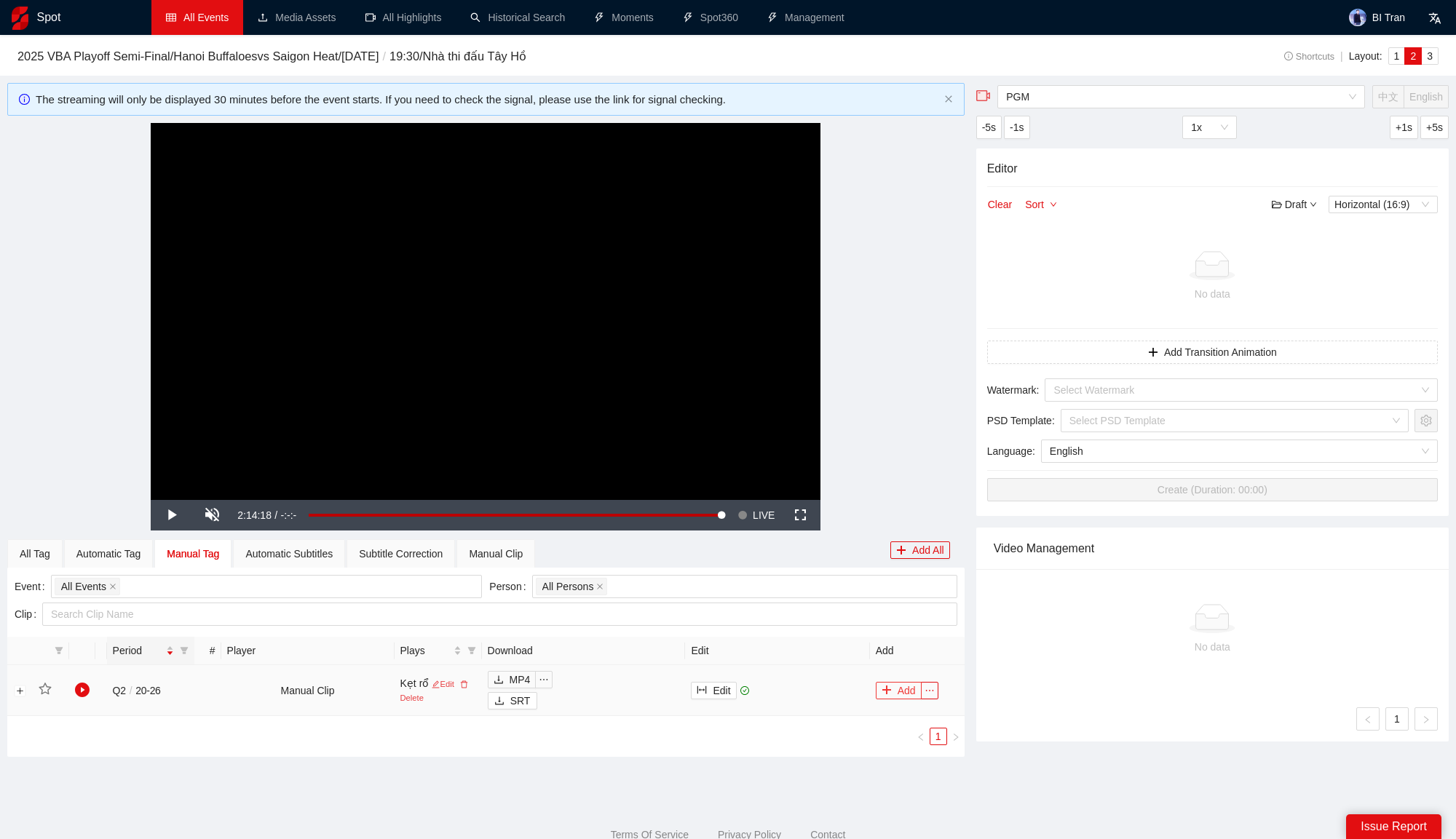
click at [885, 691] on icon "plus" at bounding box center [886, 690] width 11 height 11
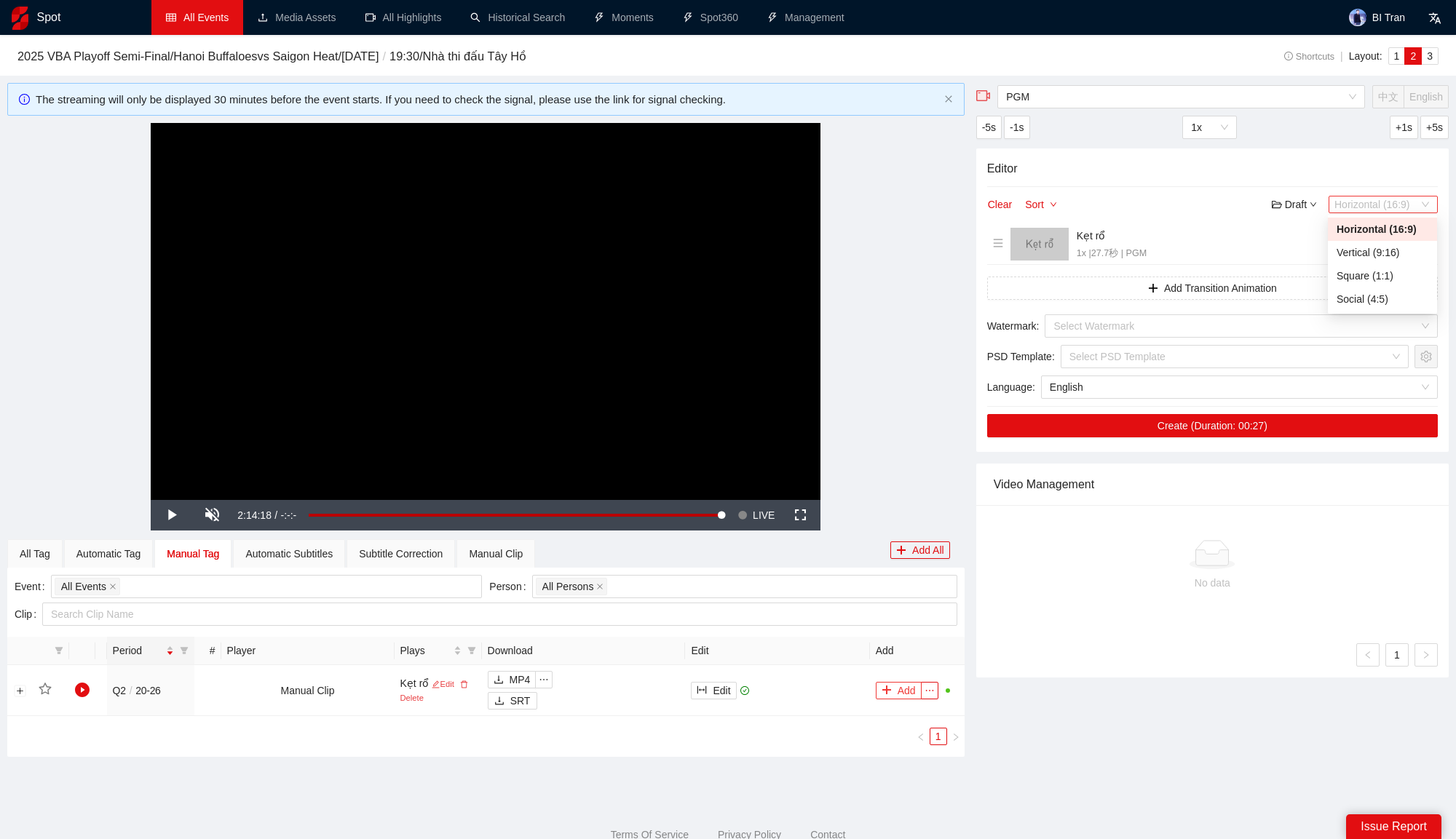
click at [1378, 205] on span "Horizontal (16:9)" at bounding box center [1383, 204] width 98 height 16
click at [1378, 250] on div "Vertical (9:16)" at bounding box center [1382, 252] width 92 height 16
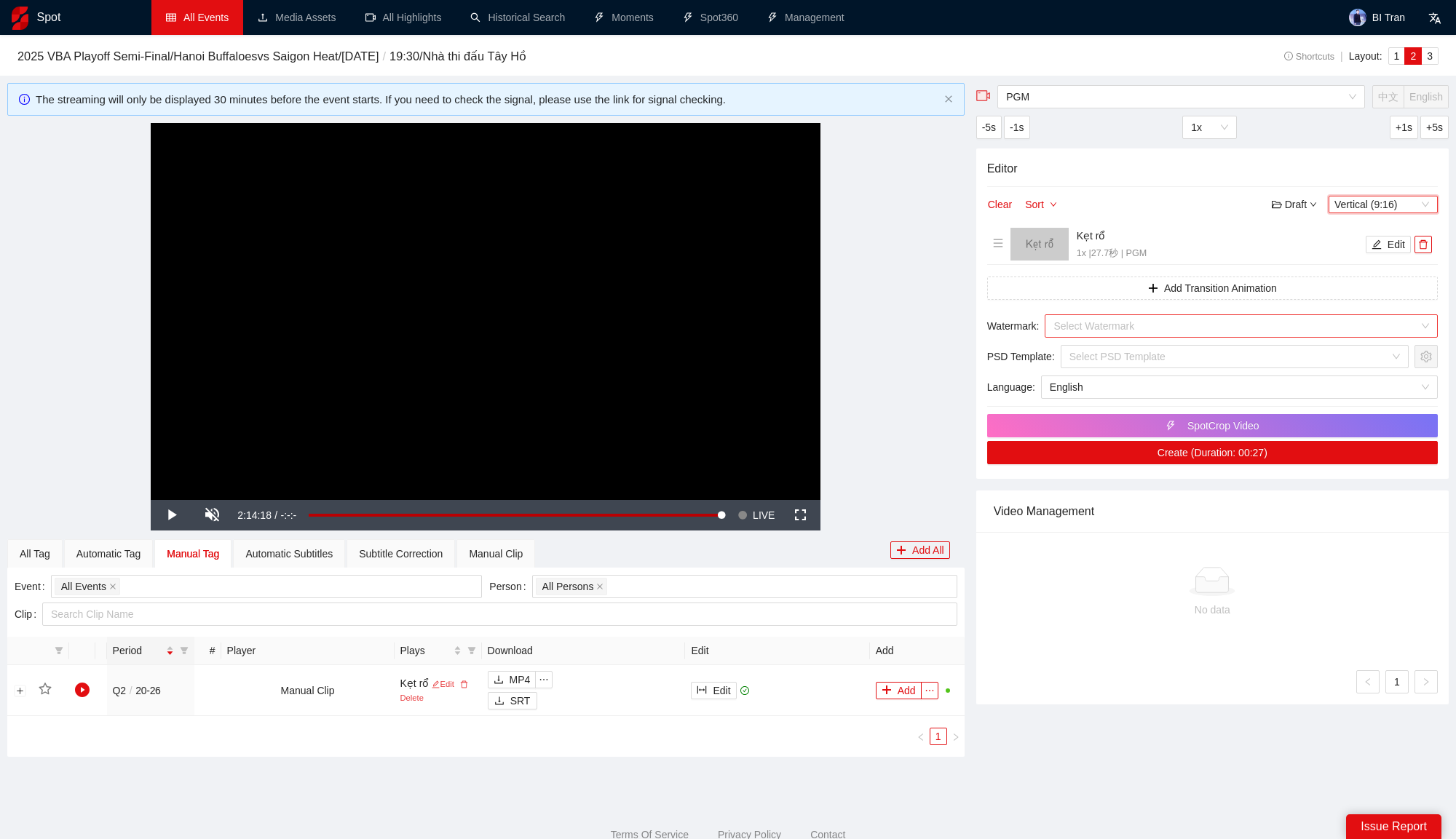
click at [1183, 333] on input "search" at bounding box center [1235, 326] width 365 height 22
click at [1149, 352] on input "search" at bounding box center [1229, 356] width 320 height 22
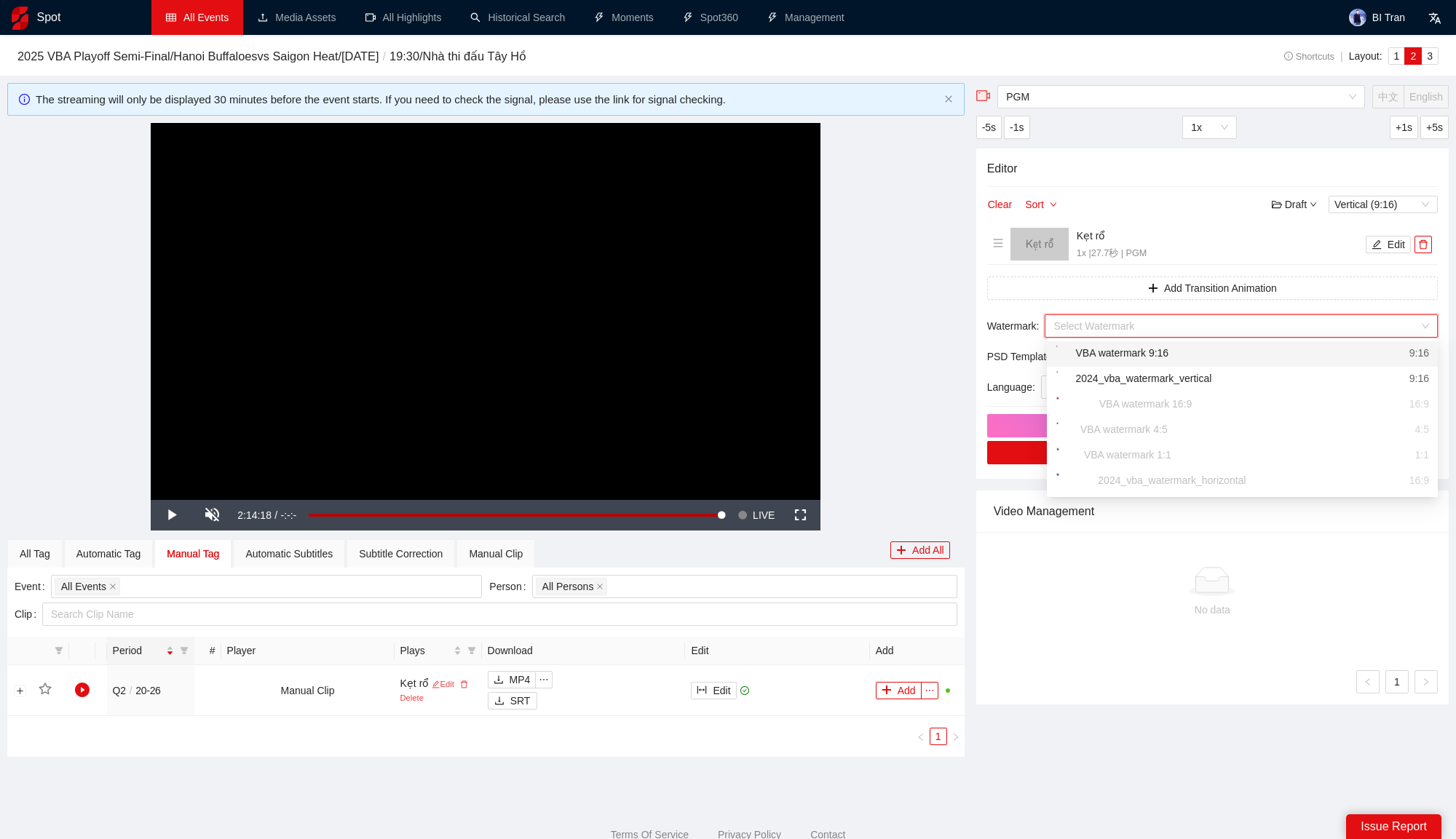
click at [1157, 325] on input "search" at bounding box center [1235, 326] width 365 height 22
click at [1134, 352] on div "VBA watermark 9:16" at bounding box center [1112, 353] width 113 height 18
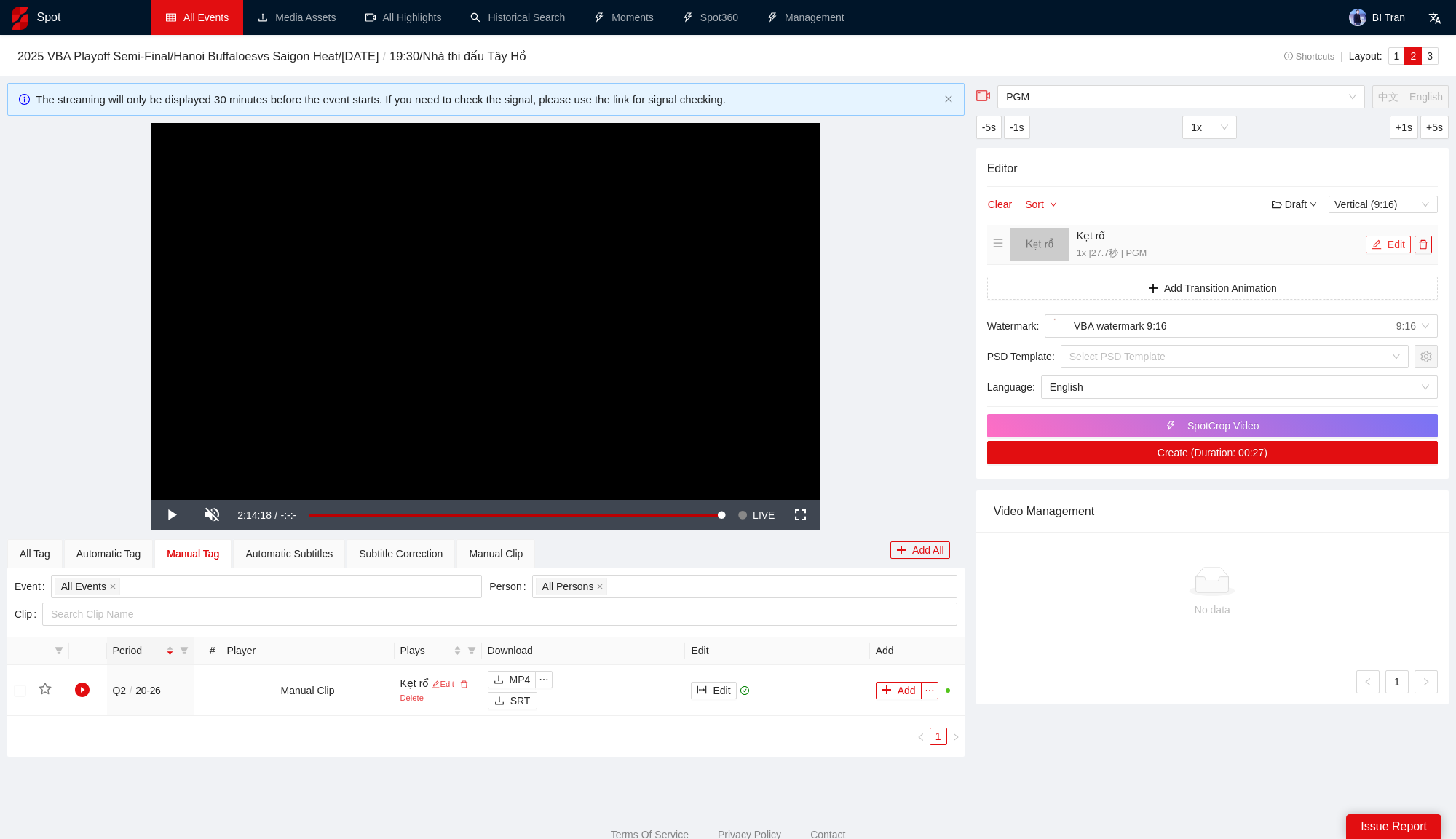
click at [1390, 245] on button "Edit" at bounding box center [1387, 244] width 45 height 17
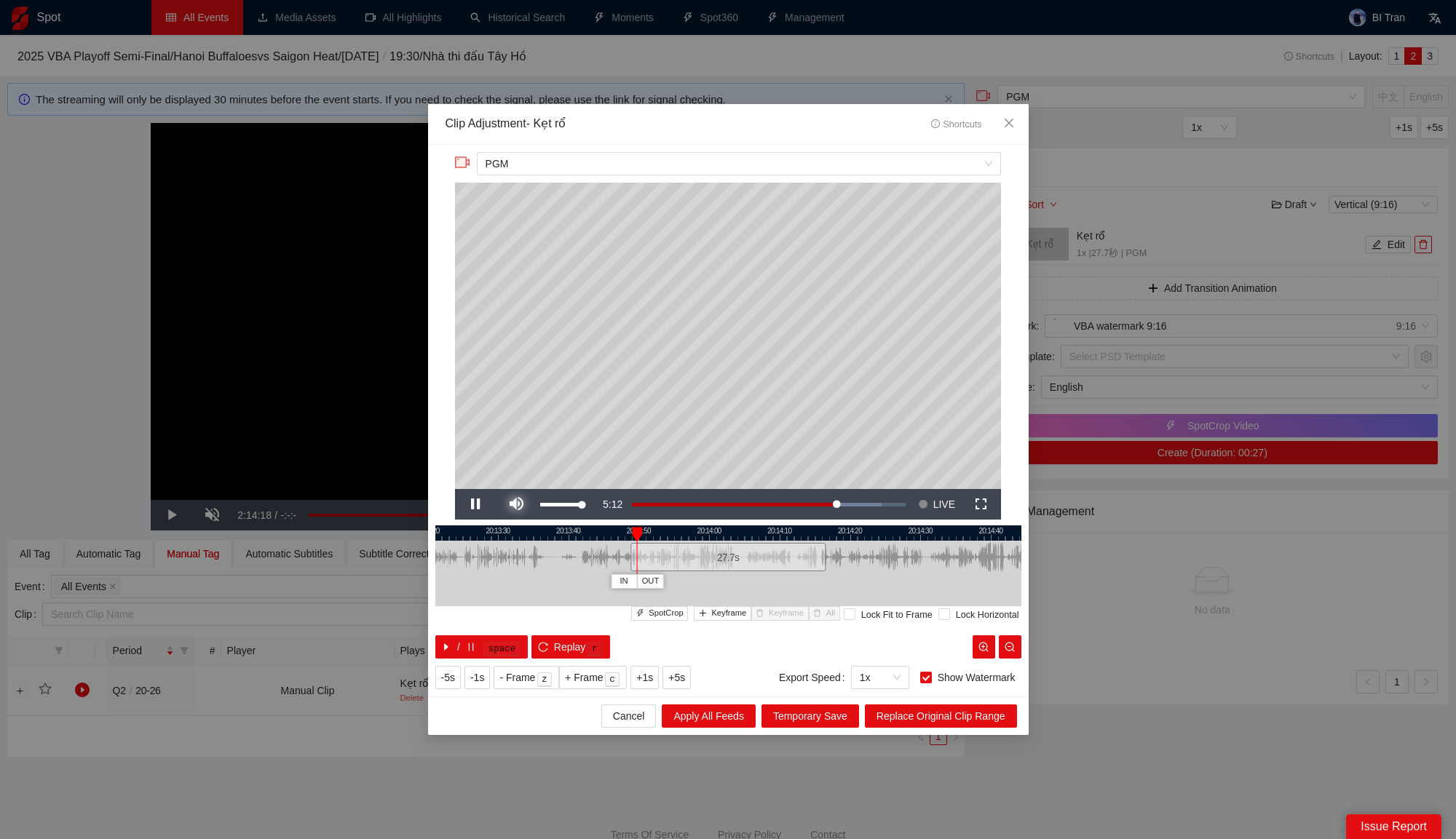
click at [513, 505] on span "Video Player" at bounding box center [515, 505] width 41 height 0
click at [652, 607] on span "SpotCrop" at bounding box center [666, 614] width 34 height 13
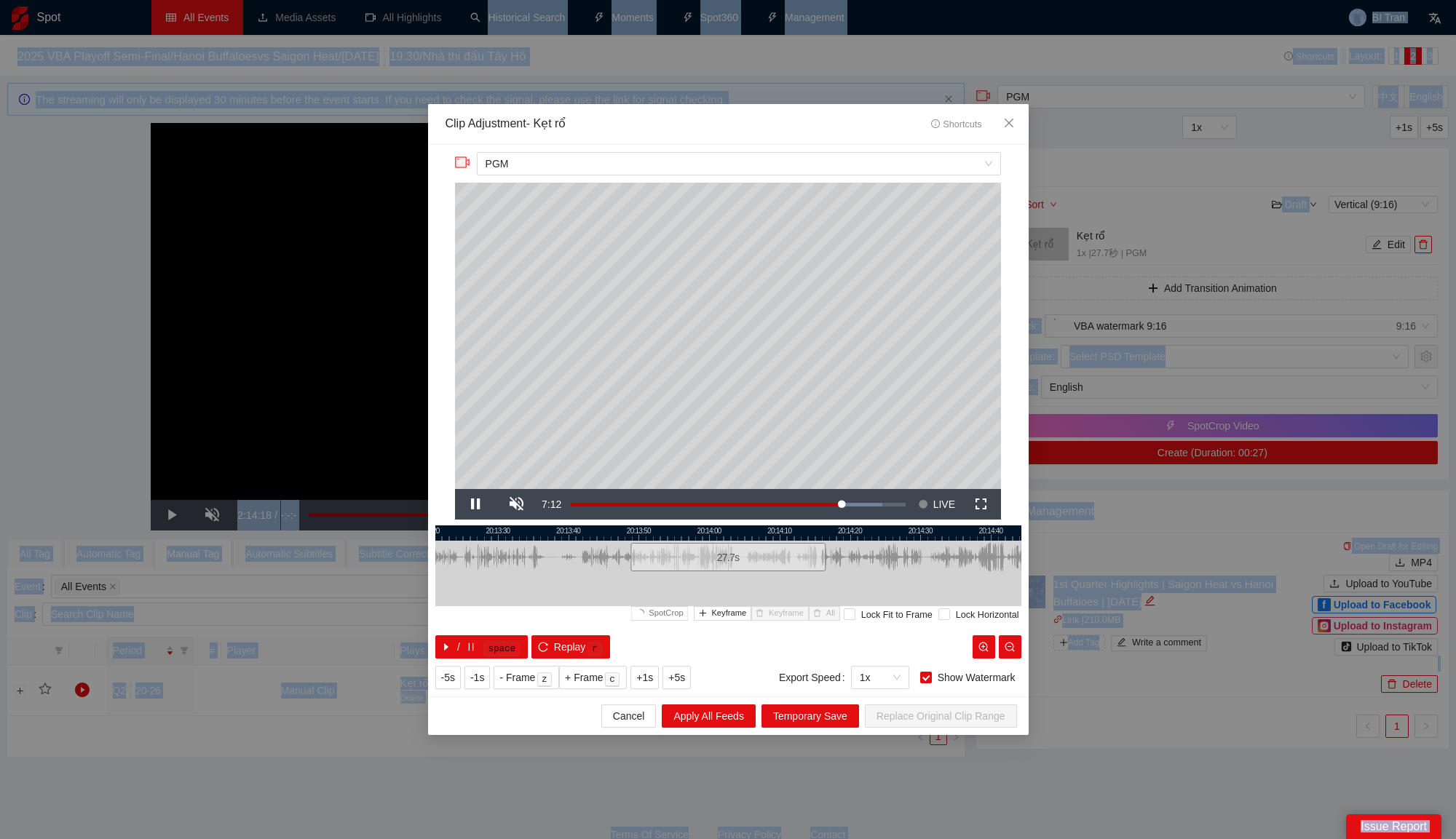
drag, startPoint x: 455, startPoint y: 5, endPoint x: 466, endPoint y: -106, distance: 111.5
click at [466, 0] on html "**********" at bounding box center [728, 420] width 1456 height 839
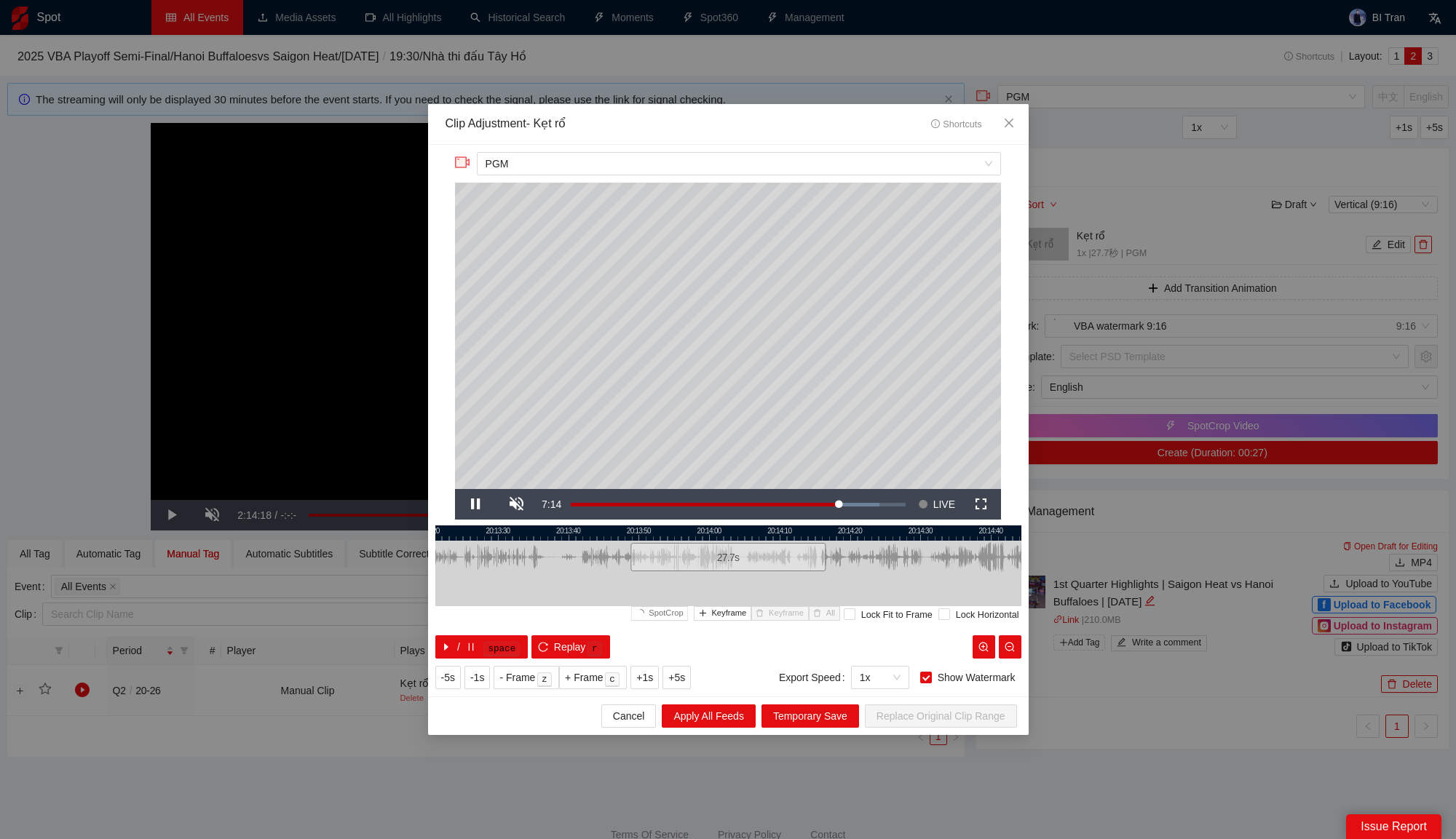
click at [705, 123] on div "Clip Adjustment - Kẹt rổ Shortcuts" at bounding box center [714, 124] width 536 height 16
click at [728, 628] on div "20:13:20 20:13:30 20:13:40 20:13:50 20:14:00 20:14:10 20:14:20 20:14:30 20:14:4…" at bounding box center [728, 592] width 586 height 133
click at [477, 505] on span "Video Player" at bounding box center [475, 505] width 41 height 0
click at [481, 505] on span "Video Player" at bounding box center [475, 505] width 41 height 0
click at [577, 647] on span "Replay" at bounding box center [569, 646] width 32 height 16
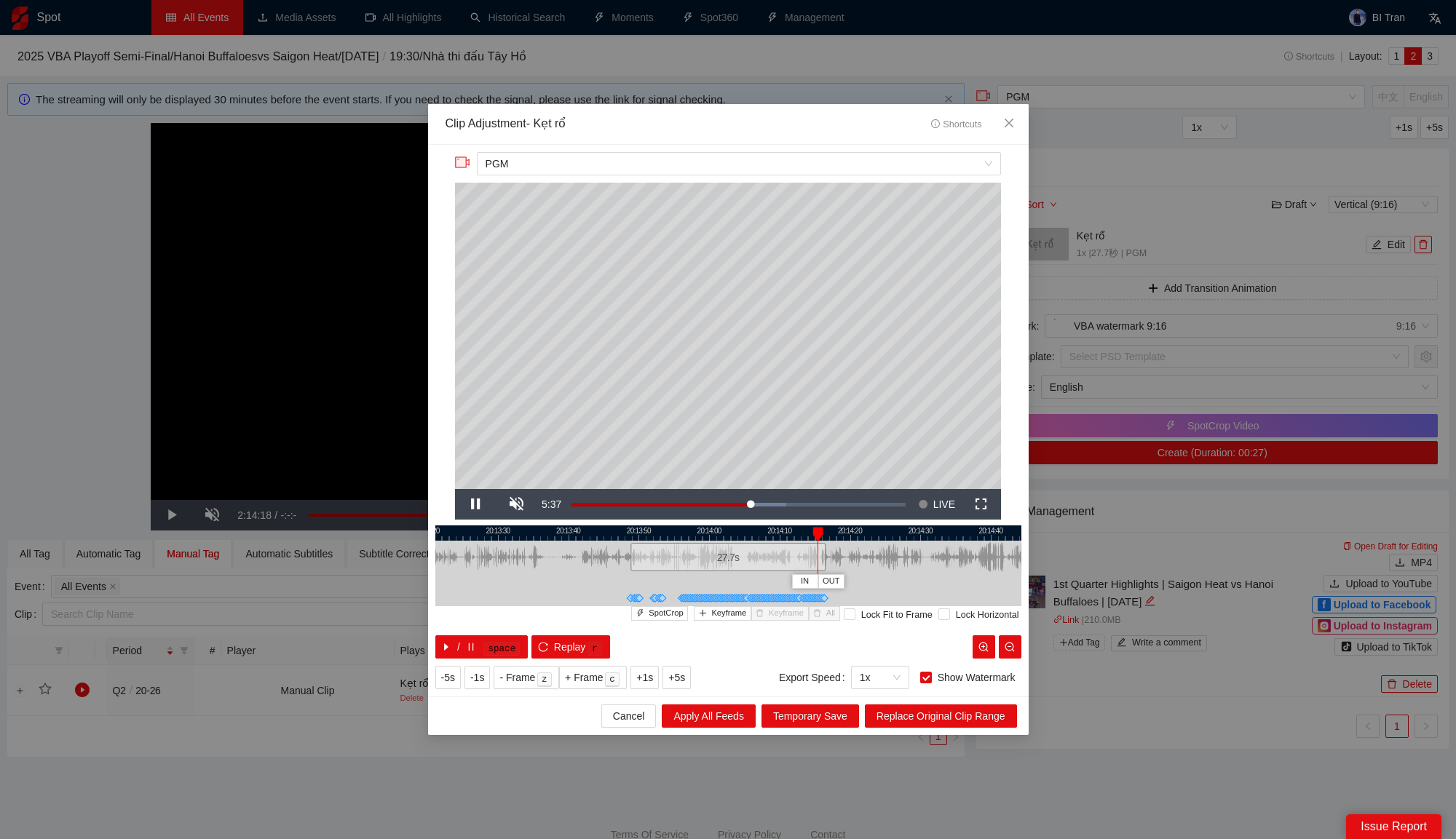
click at [771, 613] on span "Keyframe" at bounding box center [785, 614] width 34 height 13
drag, startPoint x: 829, startPoint y: 534, endPoint x: 814, endPoint y: 534, distance: 15.0
click at [814, 534] on div at bounding box center [812, 533] width 11 height 14
click at [814, 618] on button "All" at bounding box center [824, 613] width 32 height 13
click at [635, 527] on div at bounding box center [728, 533] width 586 height 15
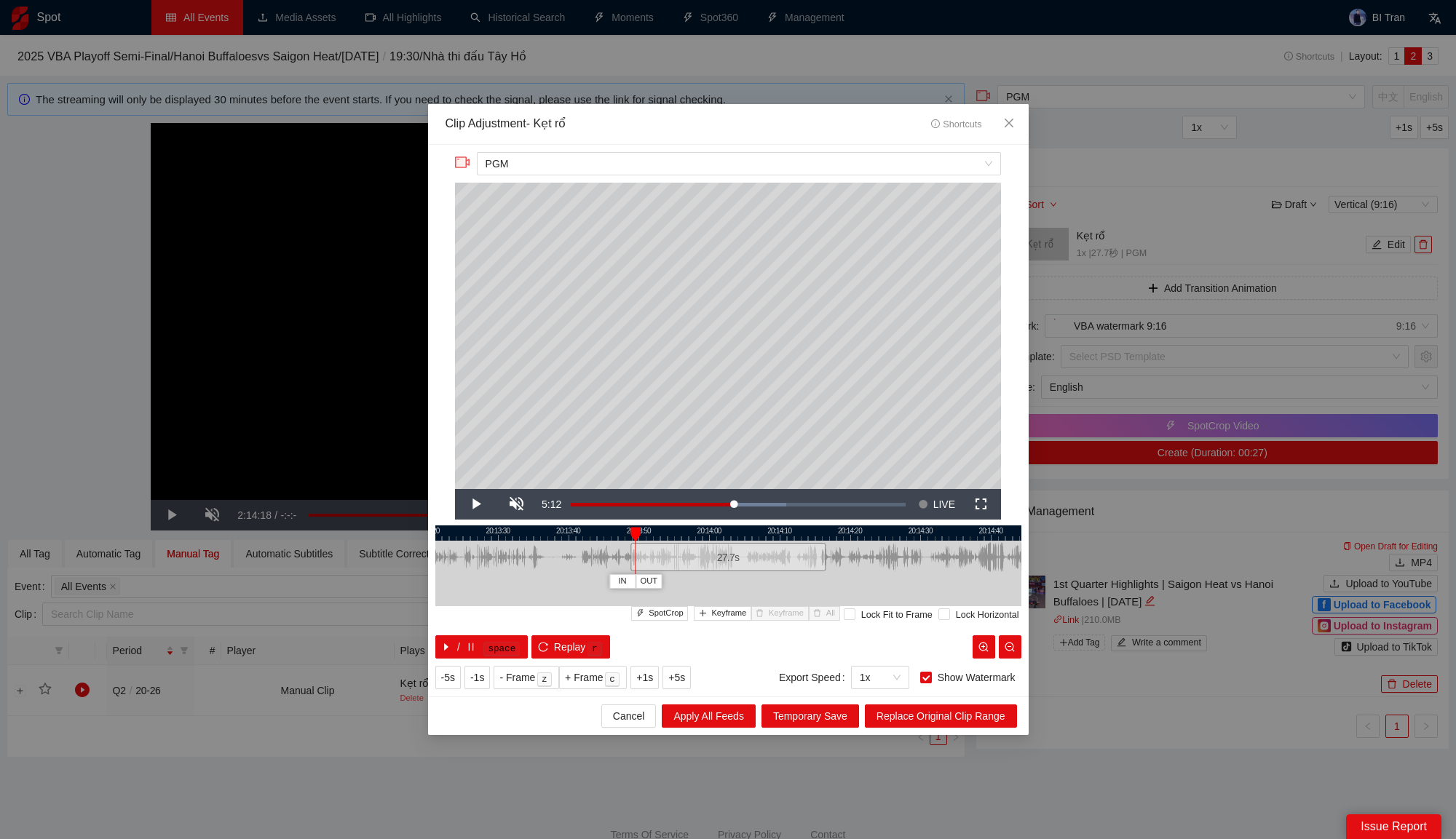
click at [634, 527] on div at bounding box center [635, 533] width 11 height 14
click at [714, 613] on span "Keyframe" at bounding box center [728, 614] width 34 height 13
click at [480, 505] on span "Video Player" at bounding box center [475, 505] width 41 height 0
click at [455, 489] on button "Pause" at bounding box center [475, 505] width 41 height 31
click at [718, 613] on span "Keyframe" at bounding box center [728, 614] width 34 height 13
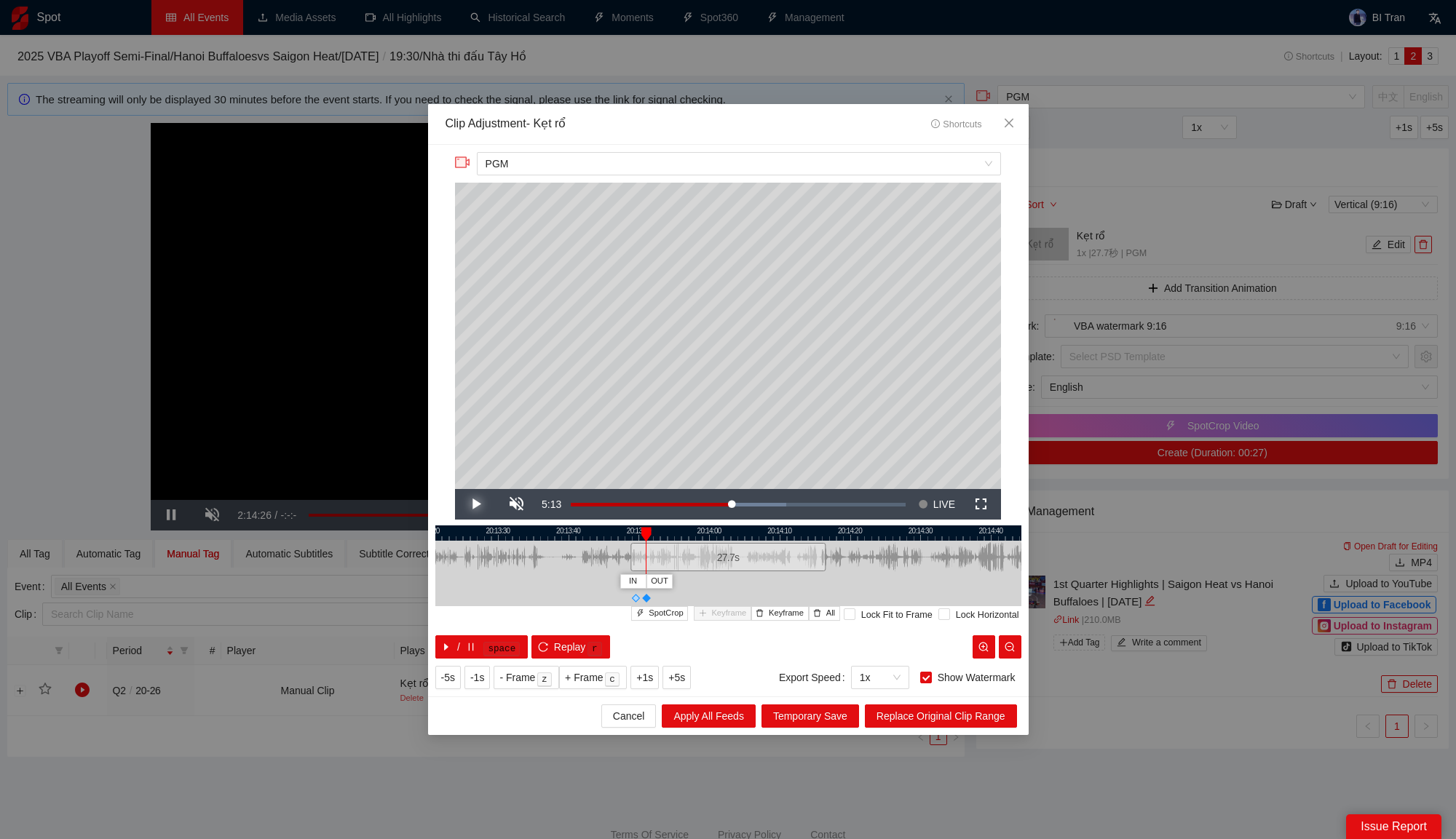
click at [467, 505] on span "Video Player" at bounding box center [475, 505] width 41 height 0
click at [468, 505] on span "Video Player" at bounding box center [475, 505] width 41 height 0
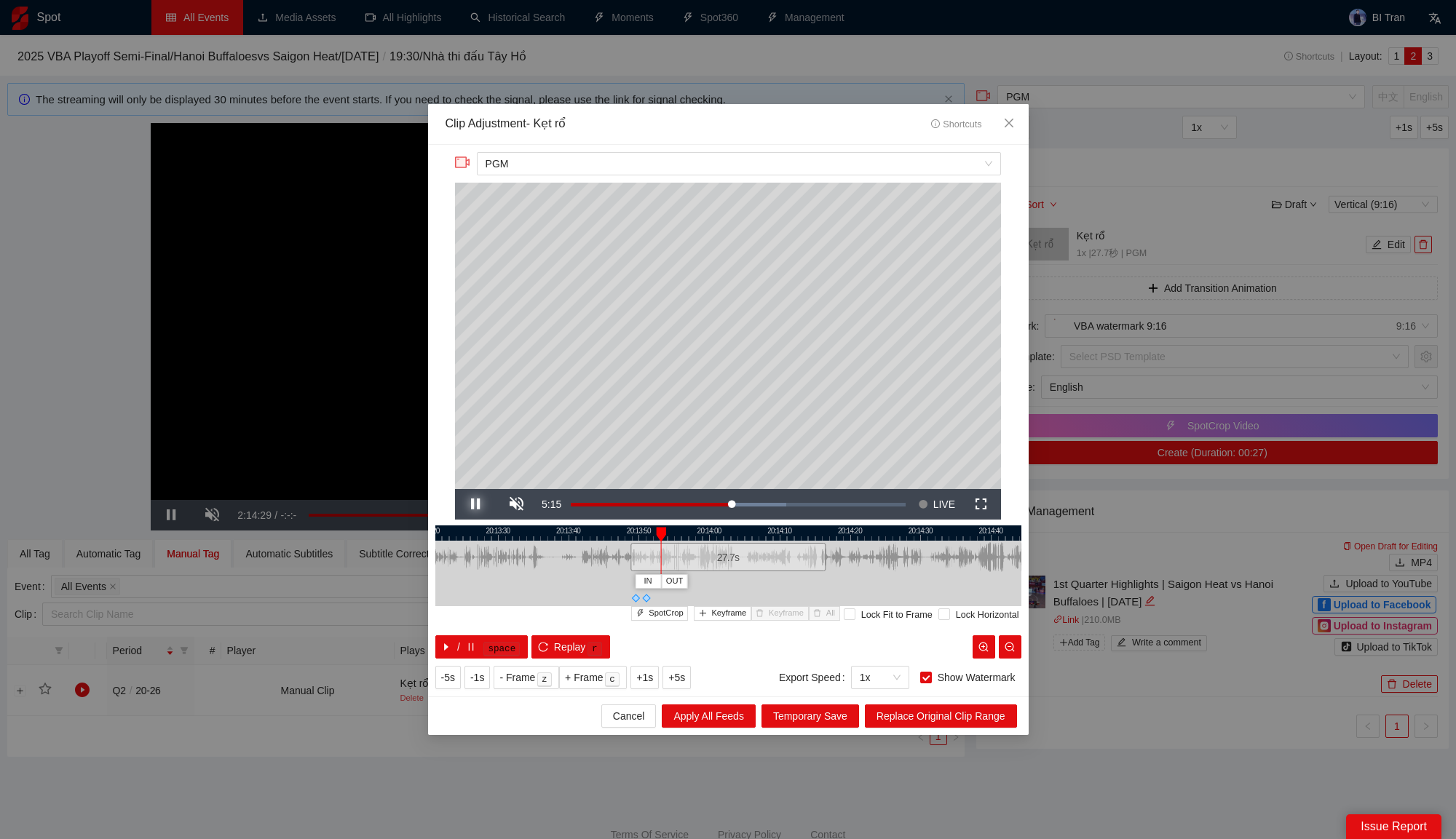
click at [468, 505] on span "Video Player" at bounding box center [475, 505] width 41 height 0
click at [717, 607] on span "Keyframe" at bounding box center [728, 614] width 34 height 13
click at [477, 505] on span "Video Player" at bounding box center [475, 505] width 41 height 0
click at [713, 612] on span "Keyframe" at bounding box center [728, 614] width 34 height 13
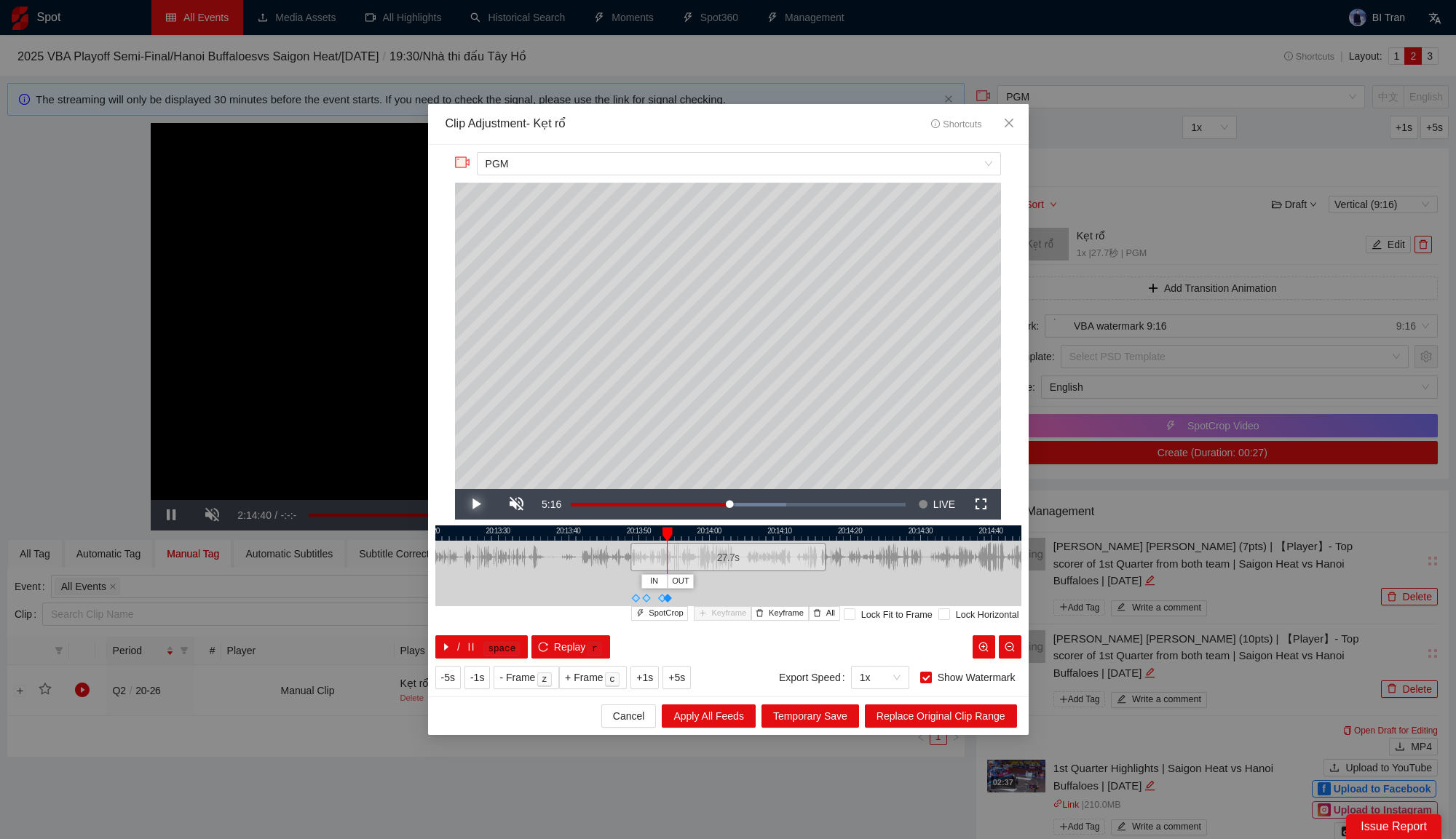
click at [476, 505] on span "Video Player" at bounding box center [475, 505] width 41 height 0
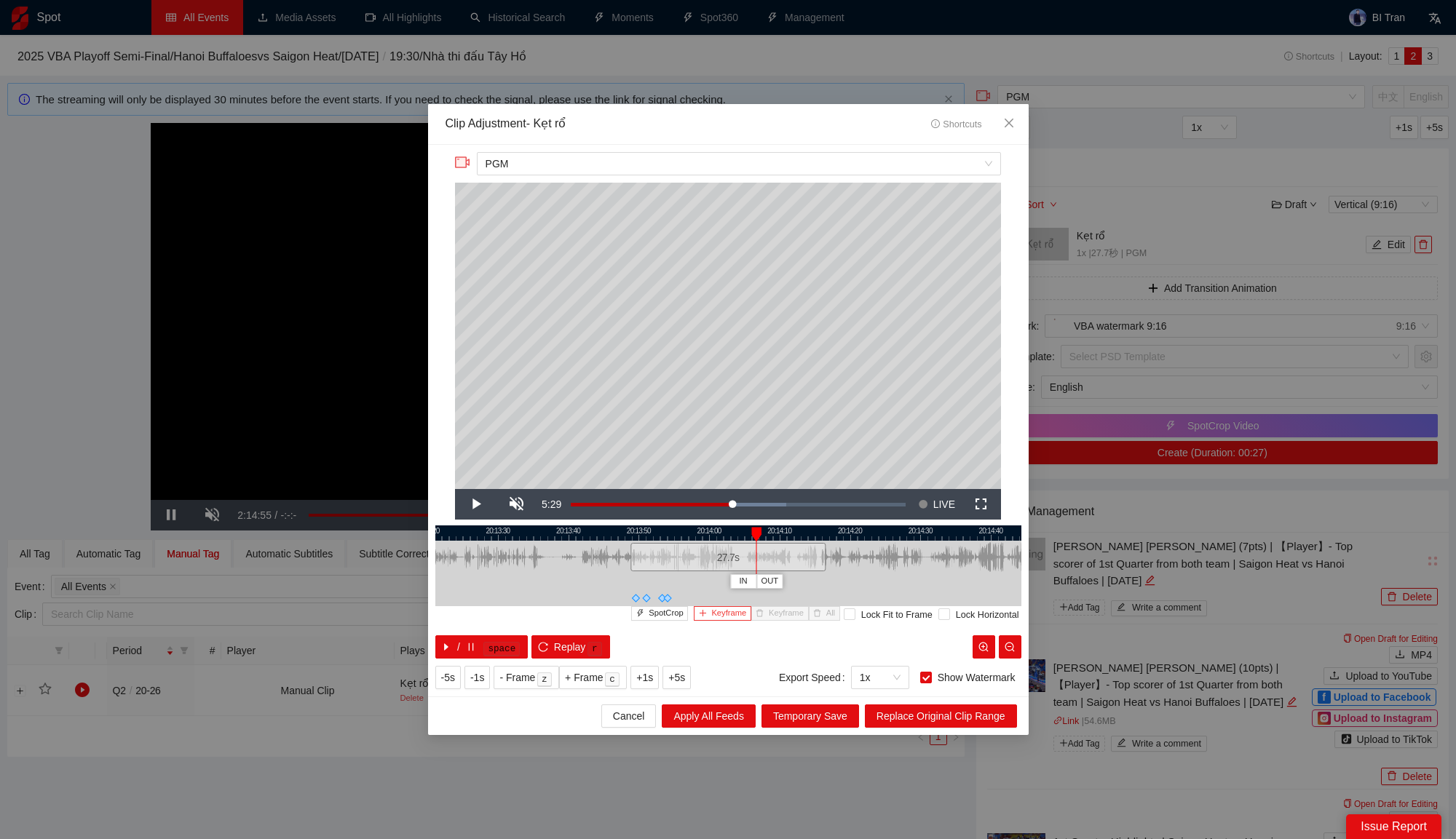
click at [711, 609] on span "Keyframe" at bounding box center [728, 614] width 34 height 13
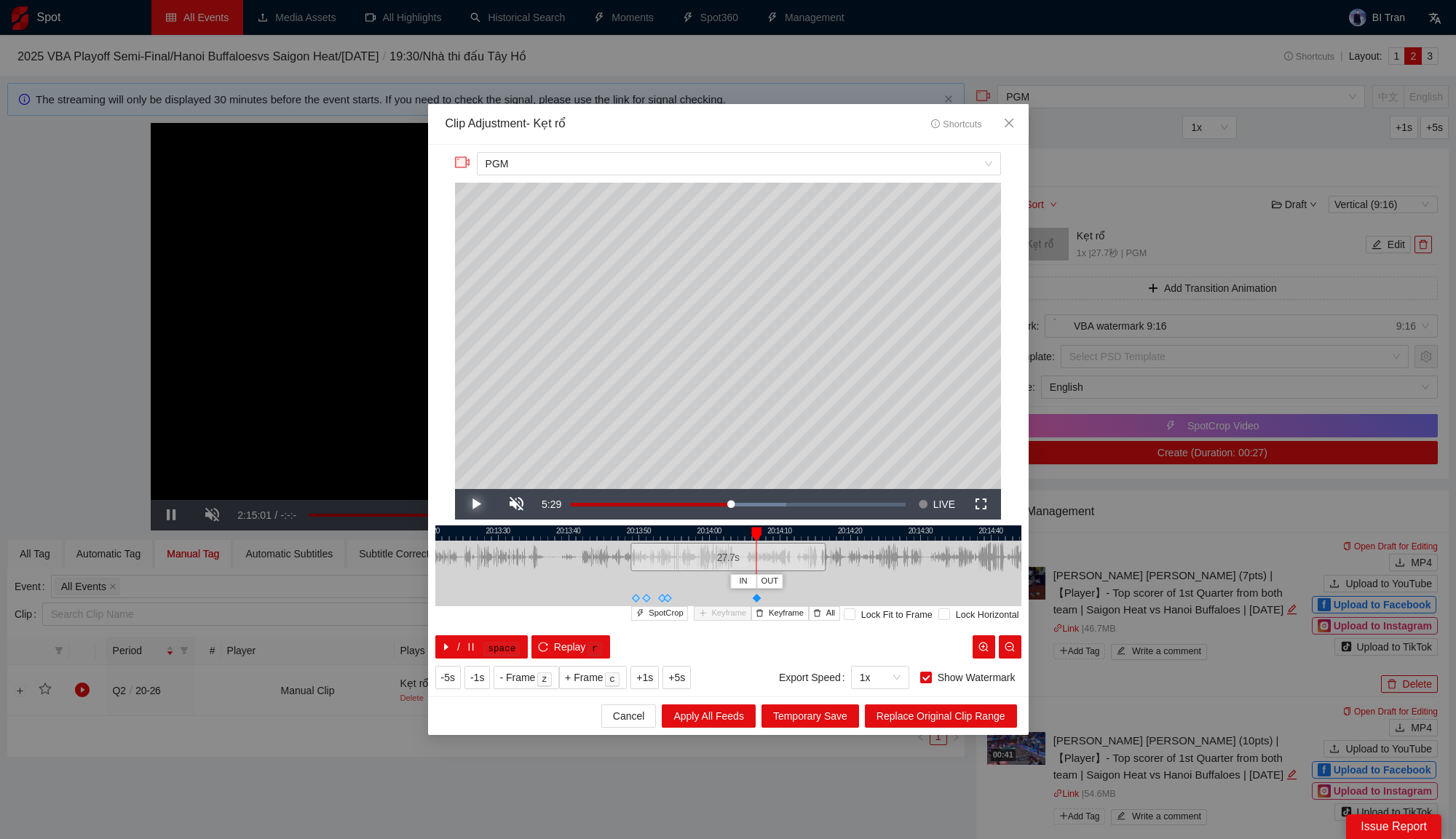
click at [469, 505] on span "Video Player" at bounding box center [475, 505] width 41 height 0
click at [730, 615] on span "Keyframe" at bounding box center [728, 614] width 34 height 13
click at [475, 505] on span "Video Player" at bounding box center [475, 505] width 41 height 0
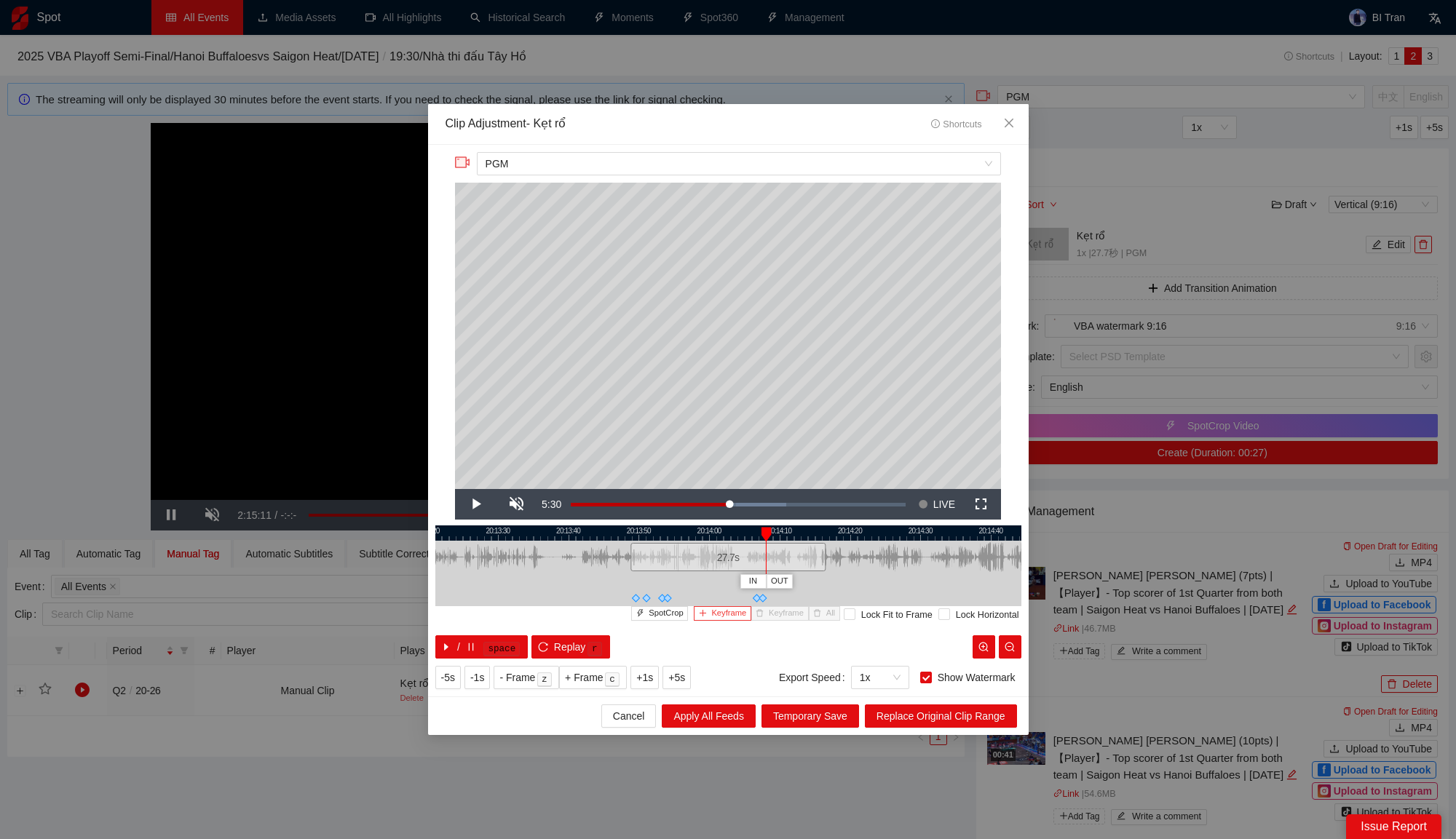
click at [726, 614] on span "Keyframe" at bounding box center [728, 614] width 34 height 13
click at [476, 505] on span "Video Player" at bounding box center [475, 505] width 41 height 0
click at [722, 612] on span "Keyframe" at bounding box center [728, 614] width 34 height 13
click at [480, 505] on span "Video Player" at bounding box center [475, 505] width 41 height 0
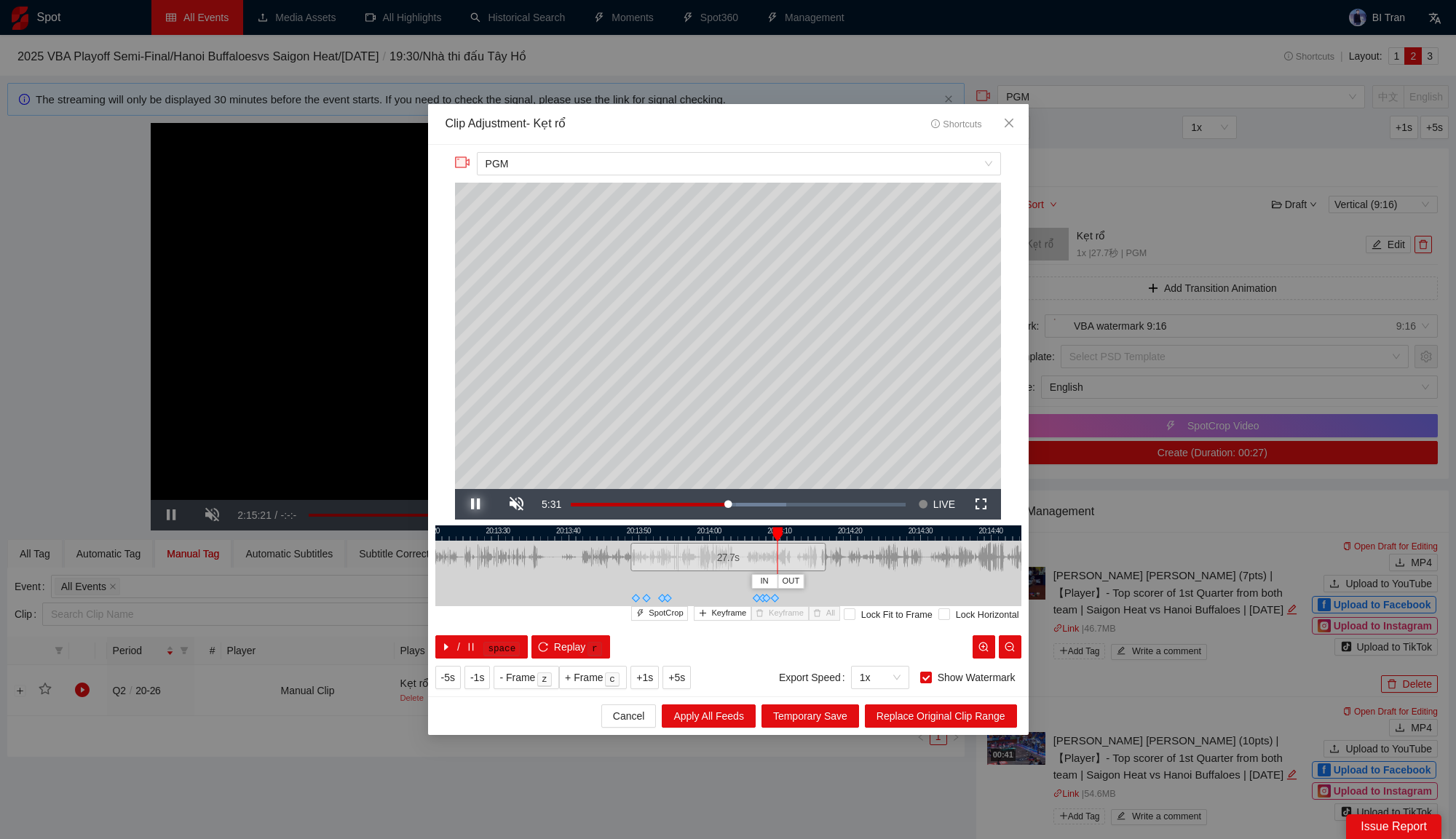
click at [480, 505] on span "Video Player" at bounding box center [475, 505] width 41 height 0
click at [701, 610] on button "Keyframe" at bounding box center [722, 613] width 57 height 13
click at [478, 505] on span "Video Player" at bounding box center [475, 505] width 41 height 0
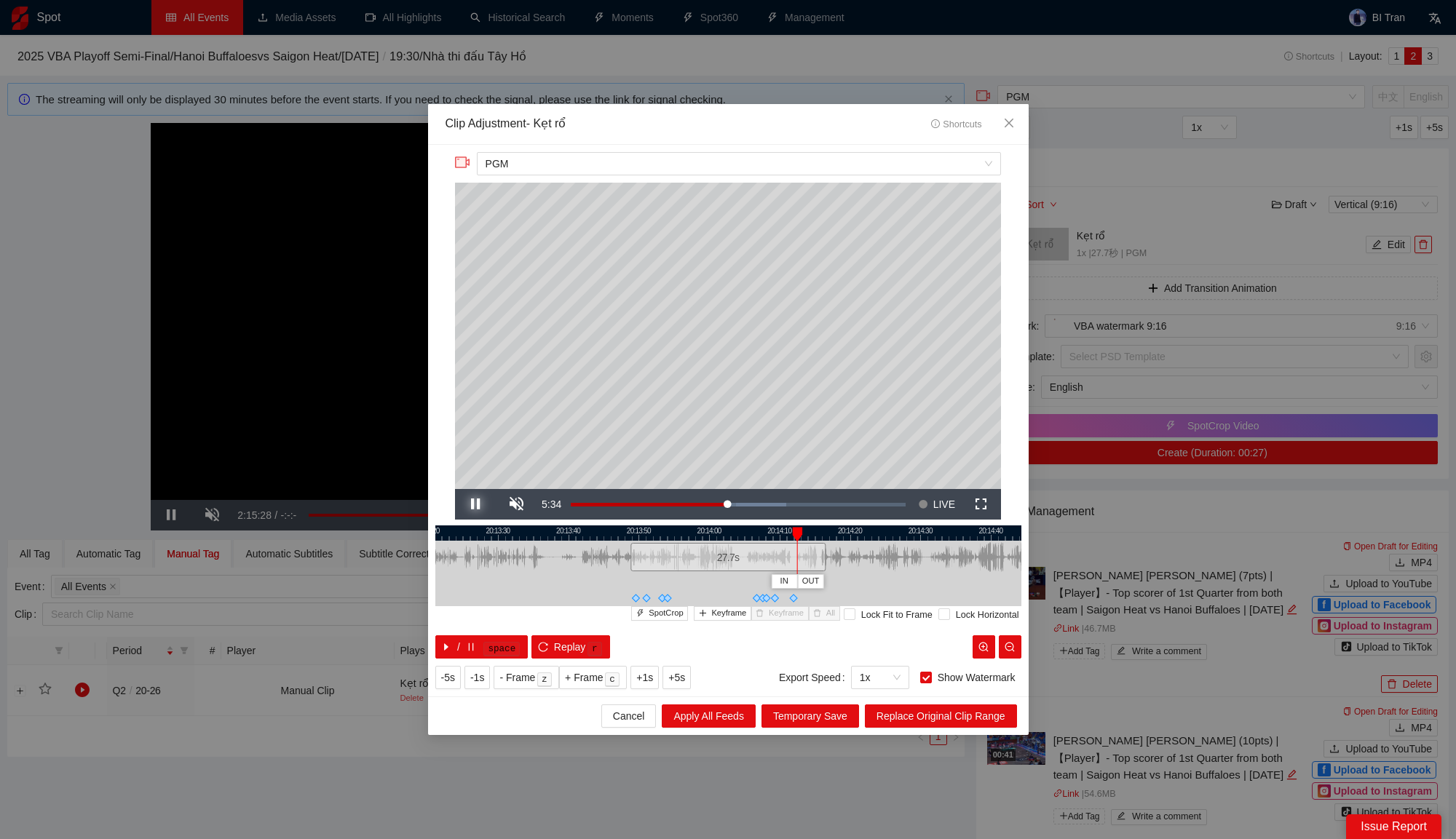
click at [478, 505] on span "Video Player" at bounding box center [475, 505] width 41 height 0
click at [473, 505] on span "Video Player" at bounding box center [475, 505] width 41 height 0
click at [715, 618] on span "Keyframe" at bounding box center [728, 614] width 34 height 13
click at [479, 505] on span "Video Player" at bounding box center [475, 505] width 41 height 0
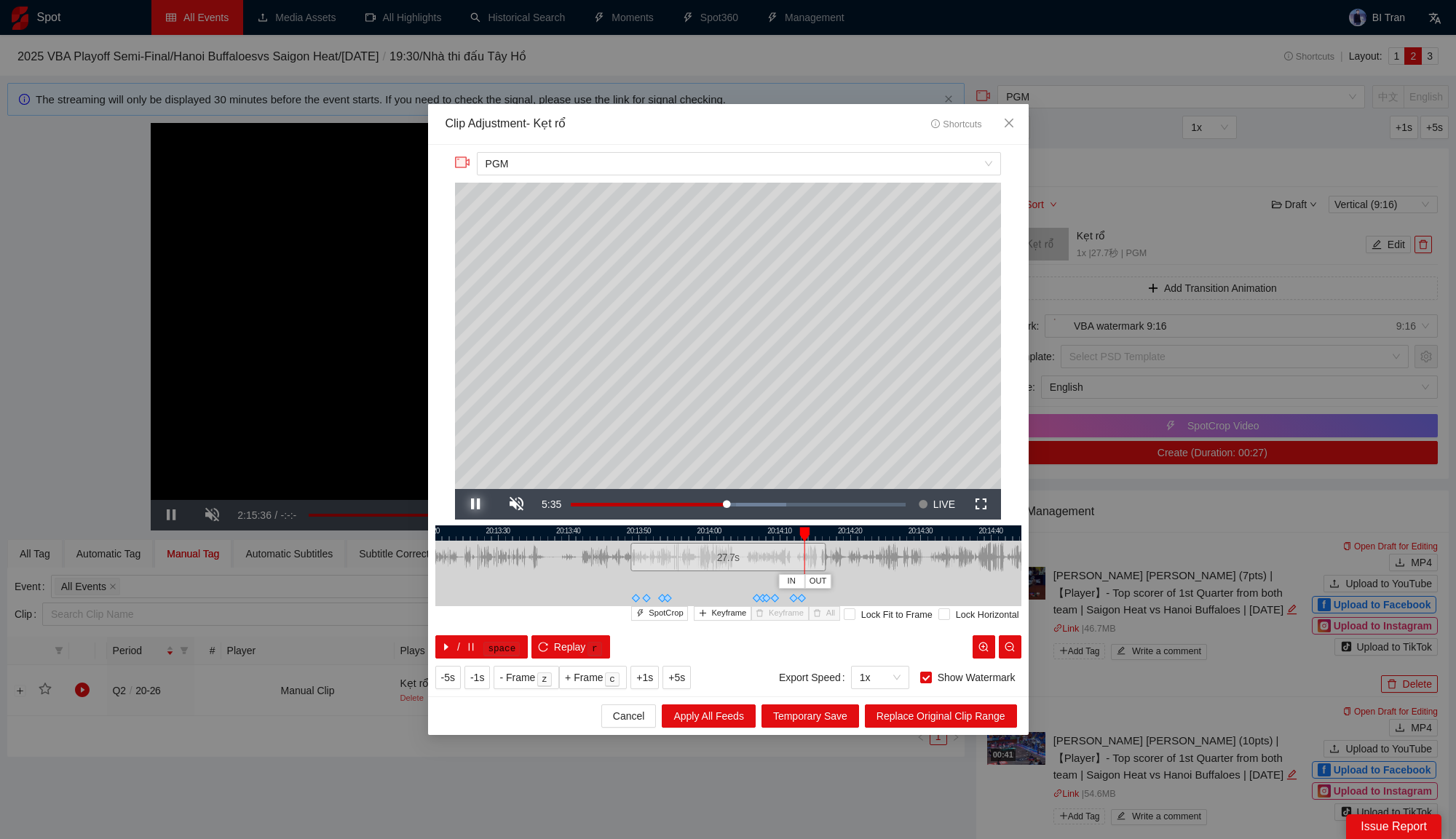
click at [479, 505] on span "Video Player" at bounding box center [475, 505] width 41 height 0
click at [726, 610] on span "Keyframe" at bounding box center [728, 614] width 34 height 13
click at [481, 505] on span "Video Player" at bounding box center [475, 505] width 41 height 0
click at [719, 610] on span "Keyframe" at bounding box center [728, 614] width 34 height 13
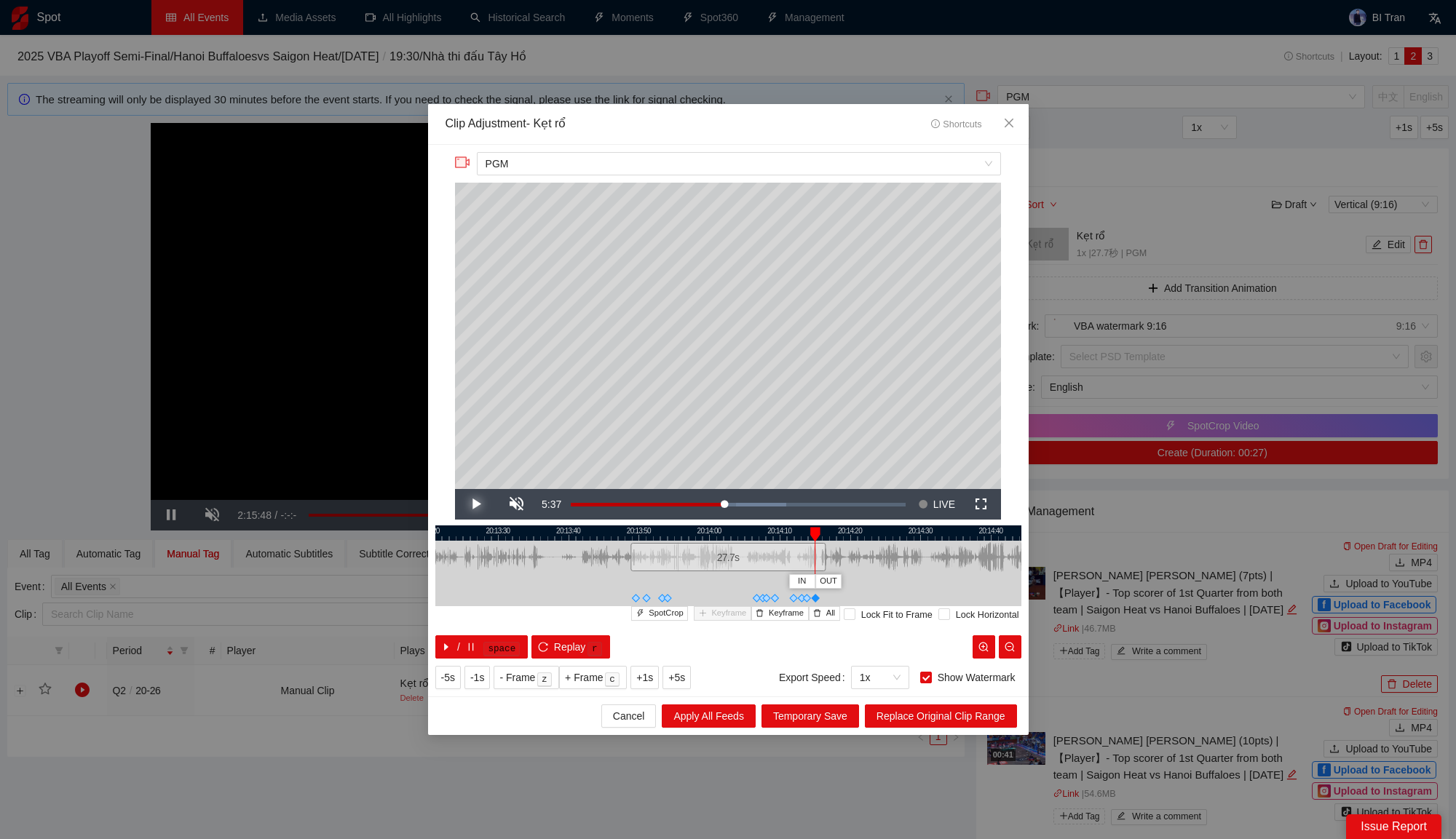
click at [482, 505] on span "Video Player" at bounding box center [475, 505] width 41 height 0
click at [717, 617] on span "Keyframe" at bounding box center [728, 614] width 34 height 13
click at [479, 505] on span "Video Player" at bounding box center [475, 505] width 41 height 0
click at [928, 716] on span "Replace Original Clip Range" at bounding box center [941, 715] width 128 height 16
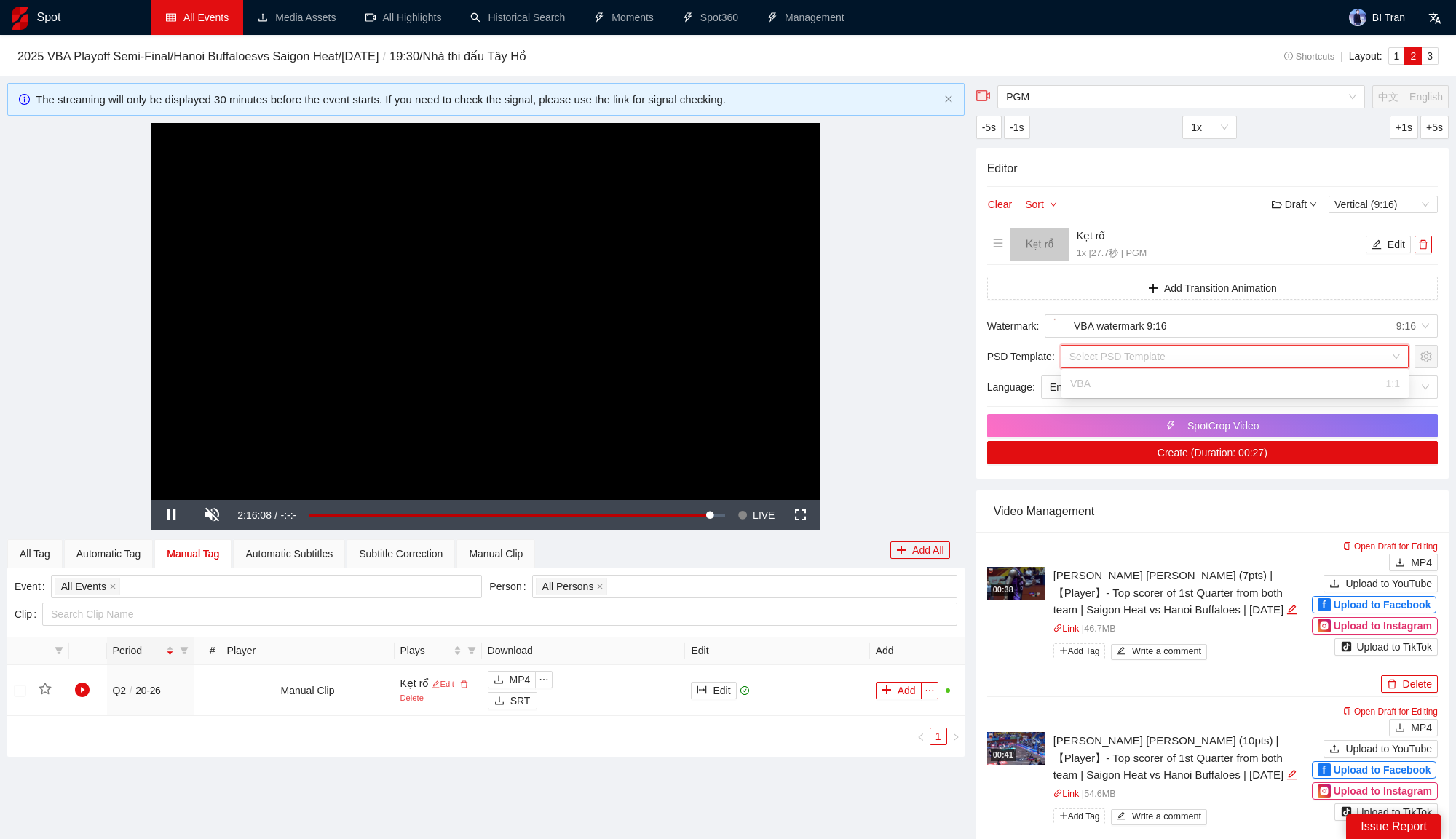
click at [1206, 347] on input "search" at bounding box center [1229, 356] width 320 height 22
click at [1067, 283] on button "Add Transition Animation" at bounding box center [1212, 288] width 450 height 23
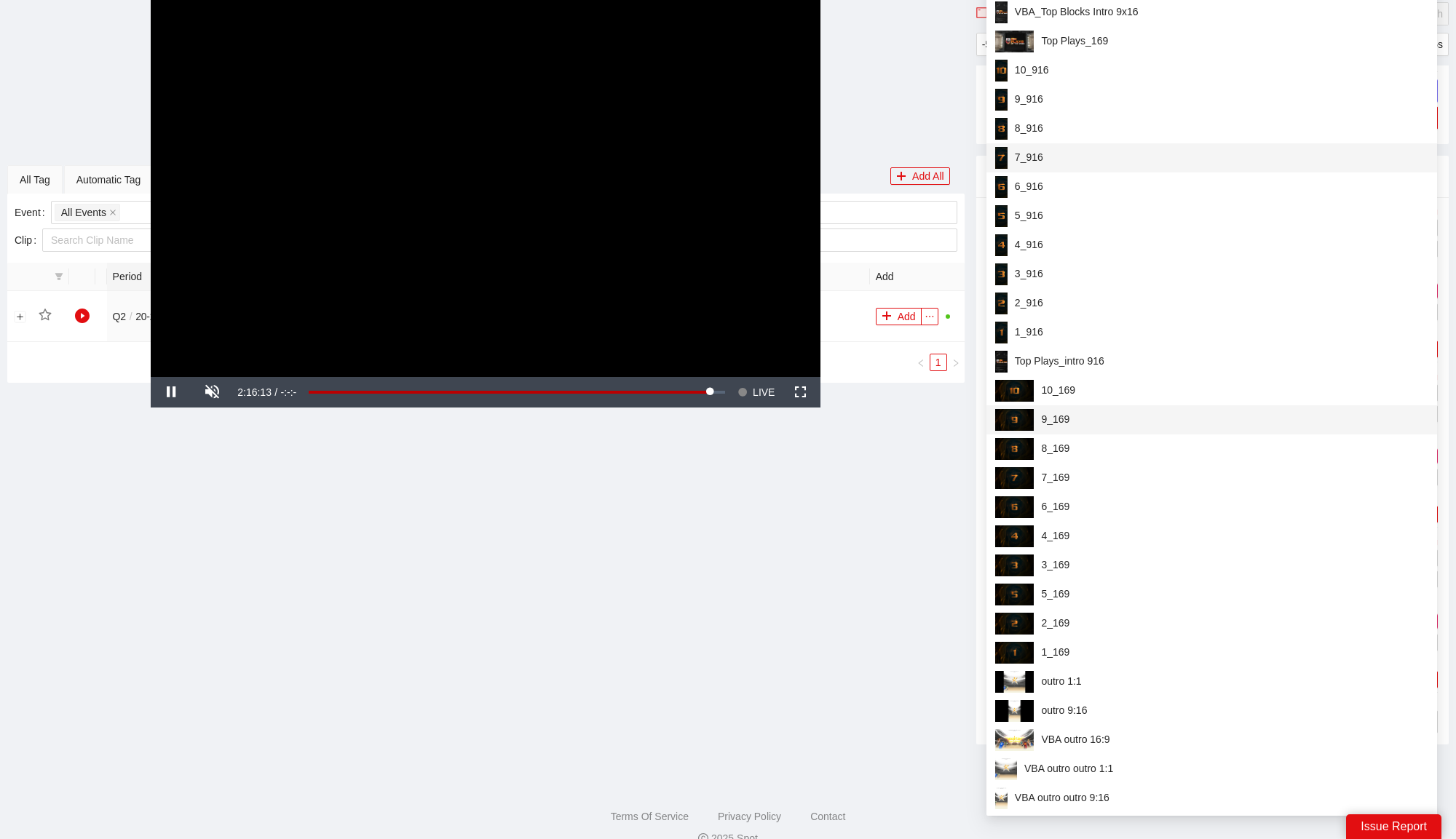
scroll to position [356, 0]
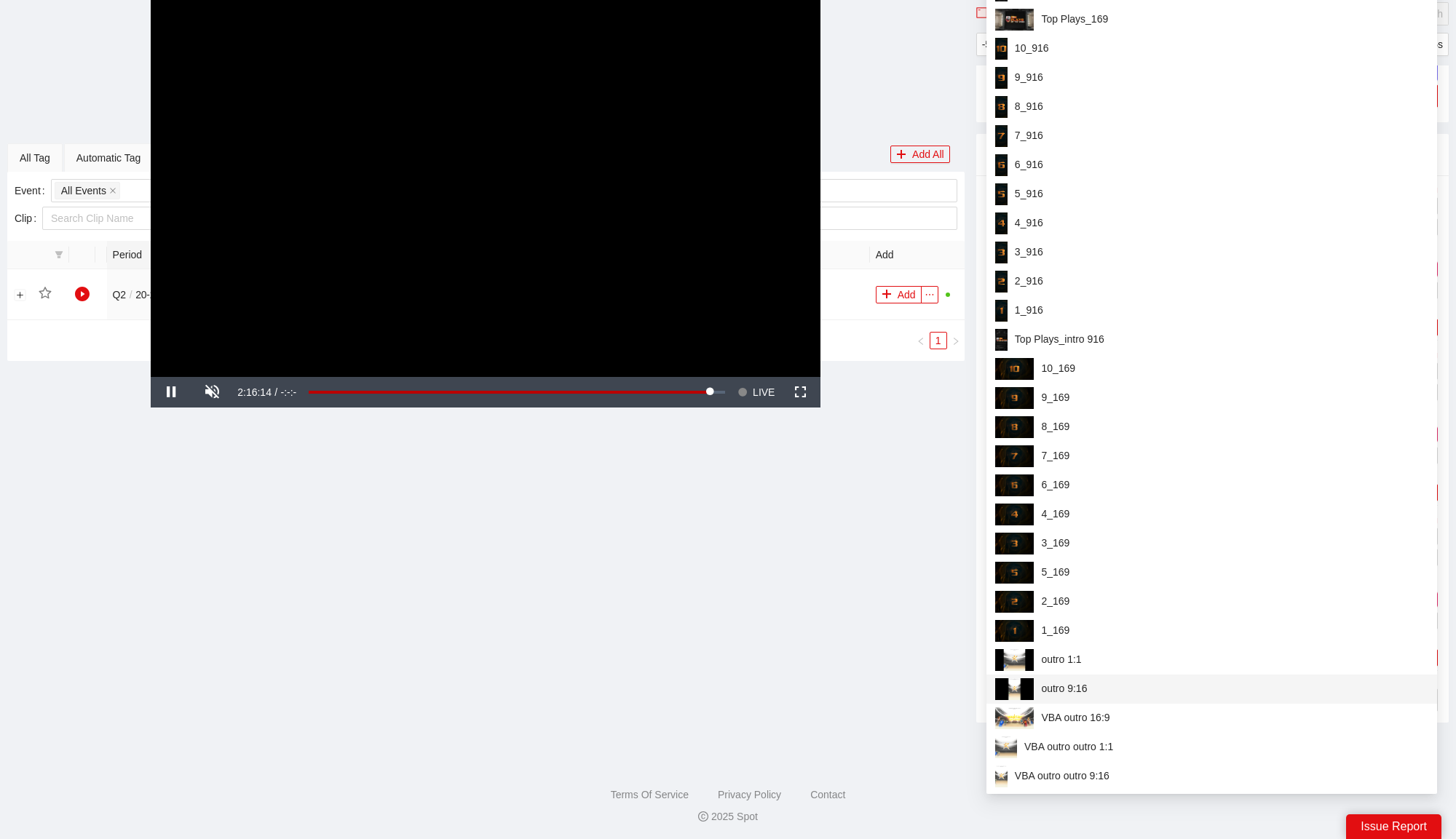
click at [1062, 692] on span "outro 9:16" at bounding box center [1212, 689] width 433 height 22
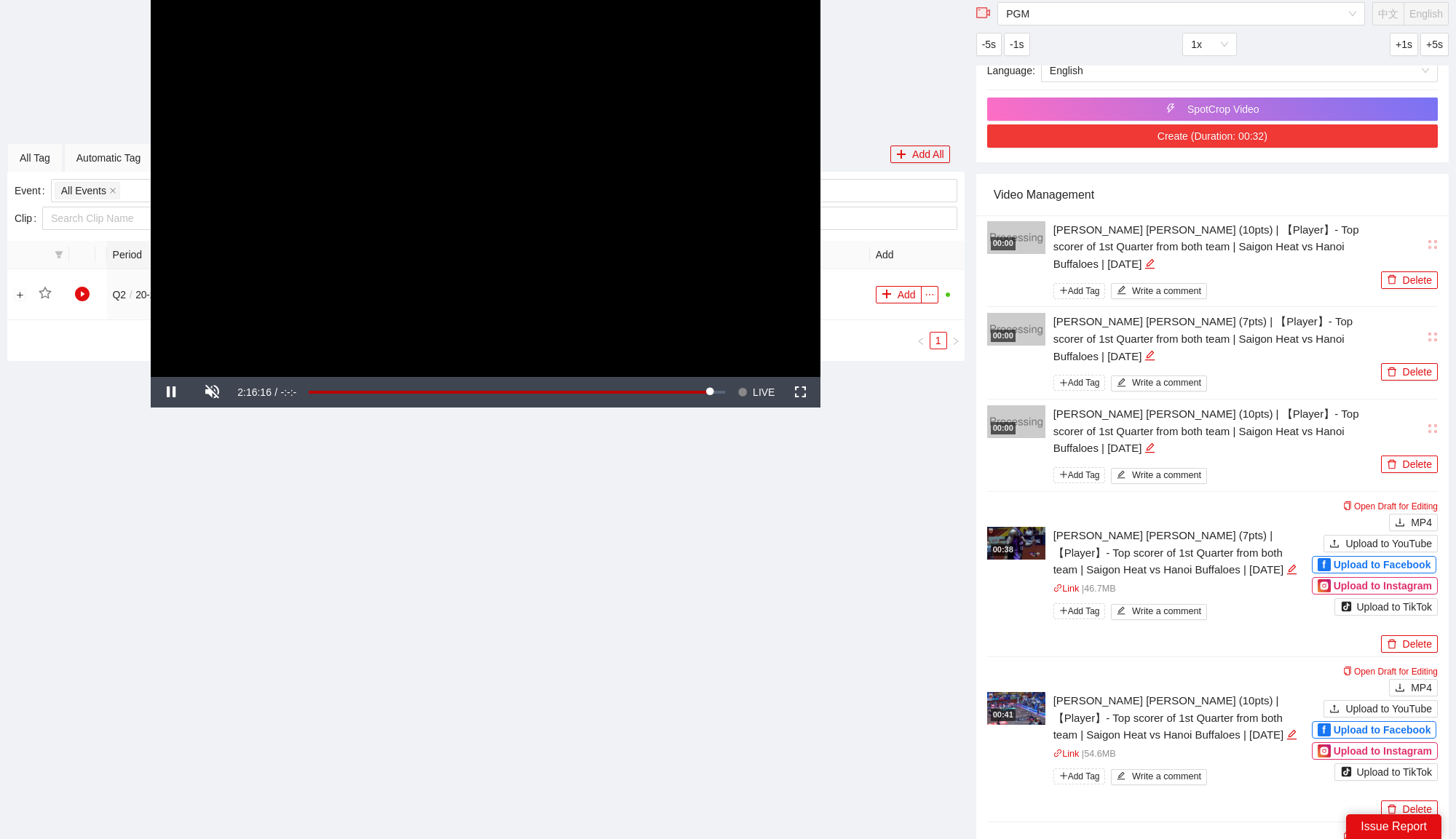
click at [1235, 136] on button "Create (Duration: 00:32)" at bounding box center [1212, 136] width 450 height 23
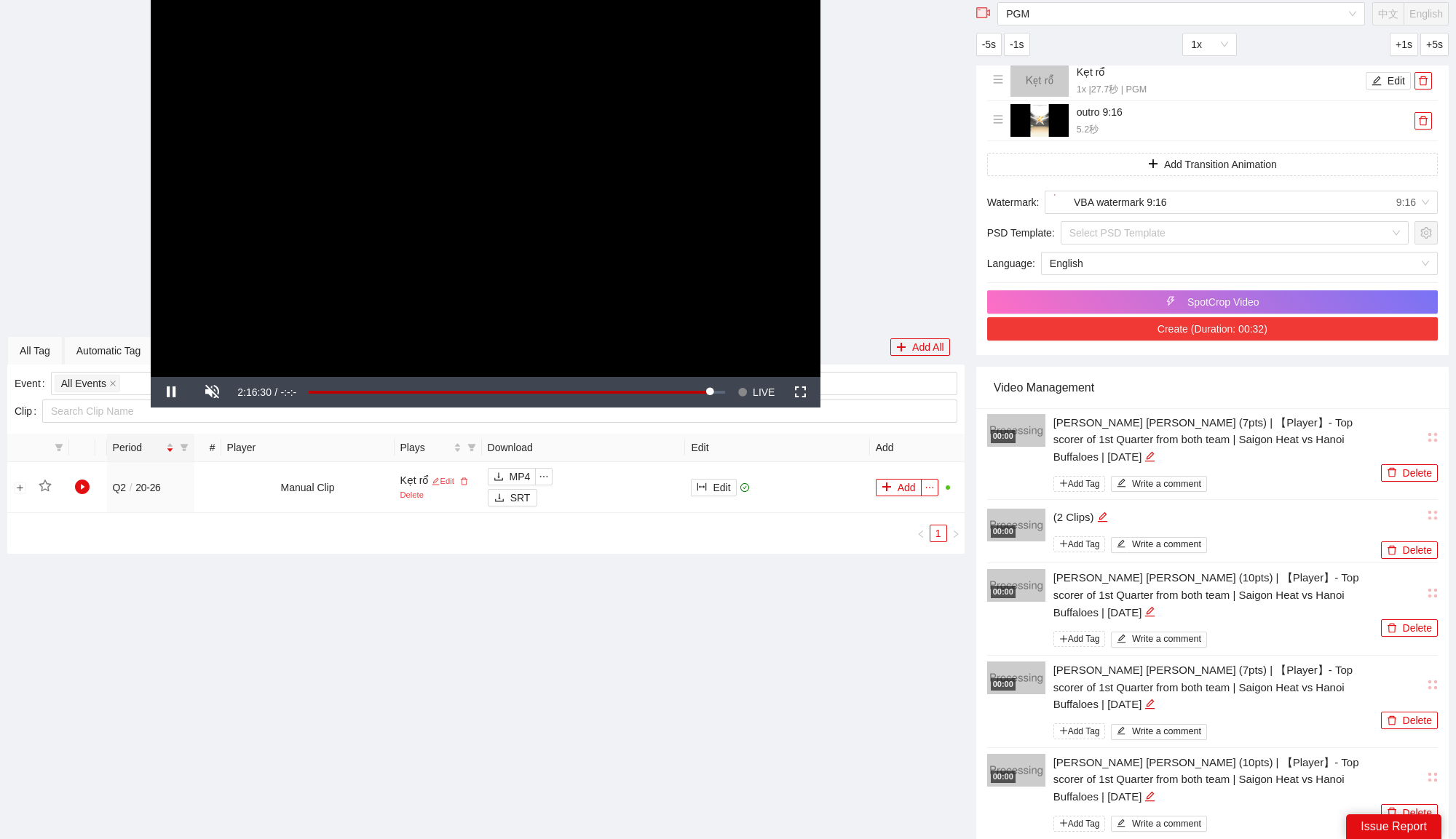
scroll to position [0, 0]
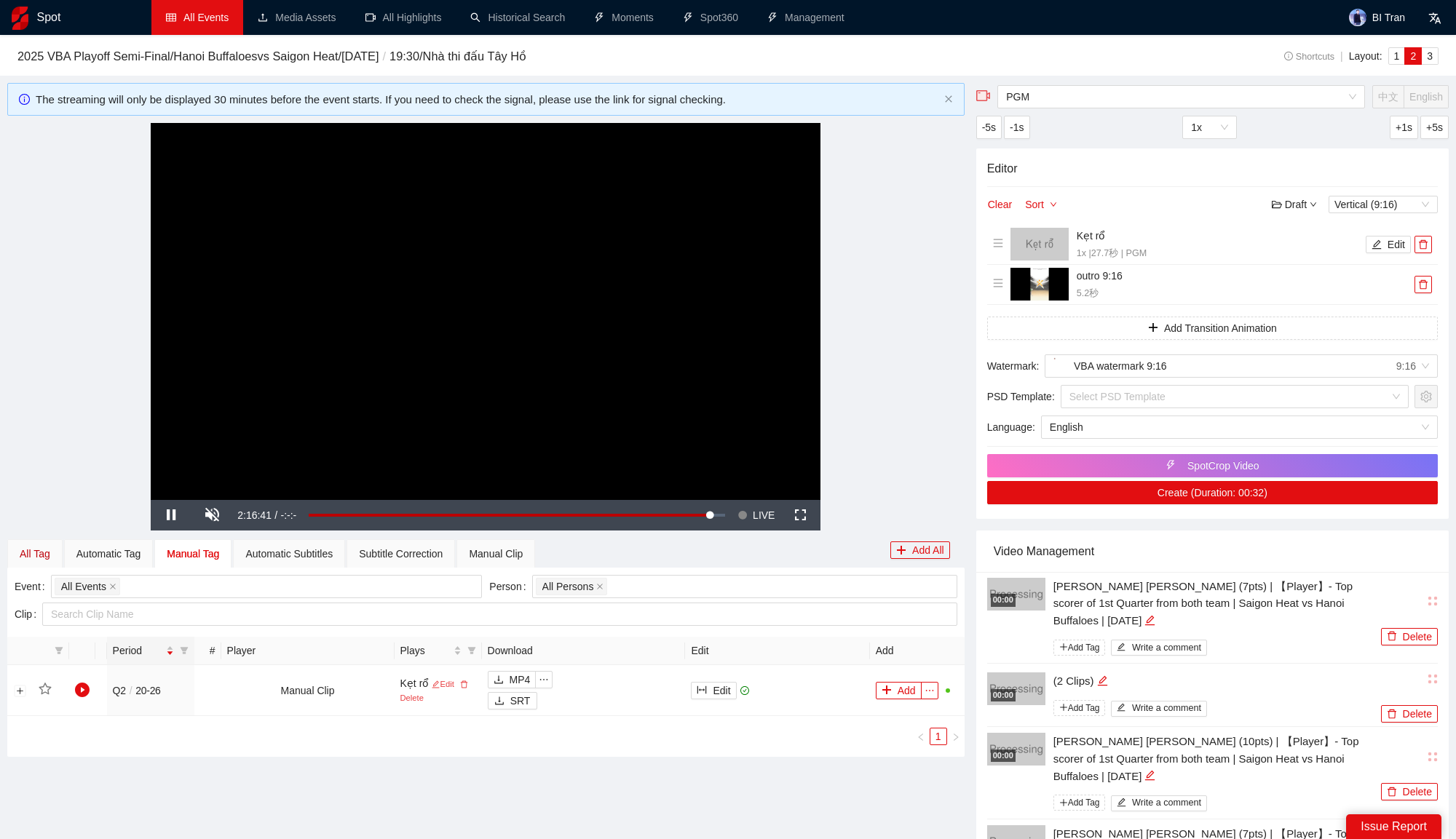
click at [46, 553] on div "All Tag" at bounding box center [35, 554] width 31 height 16
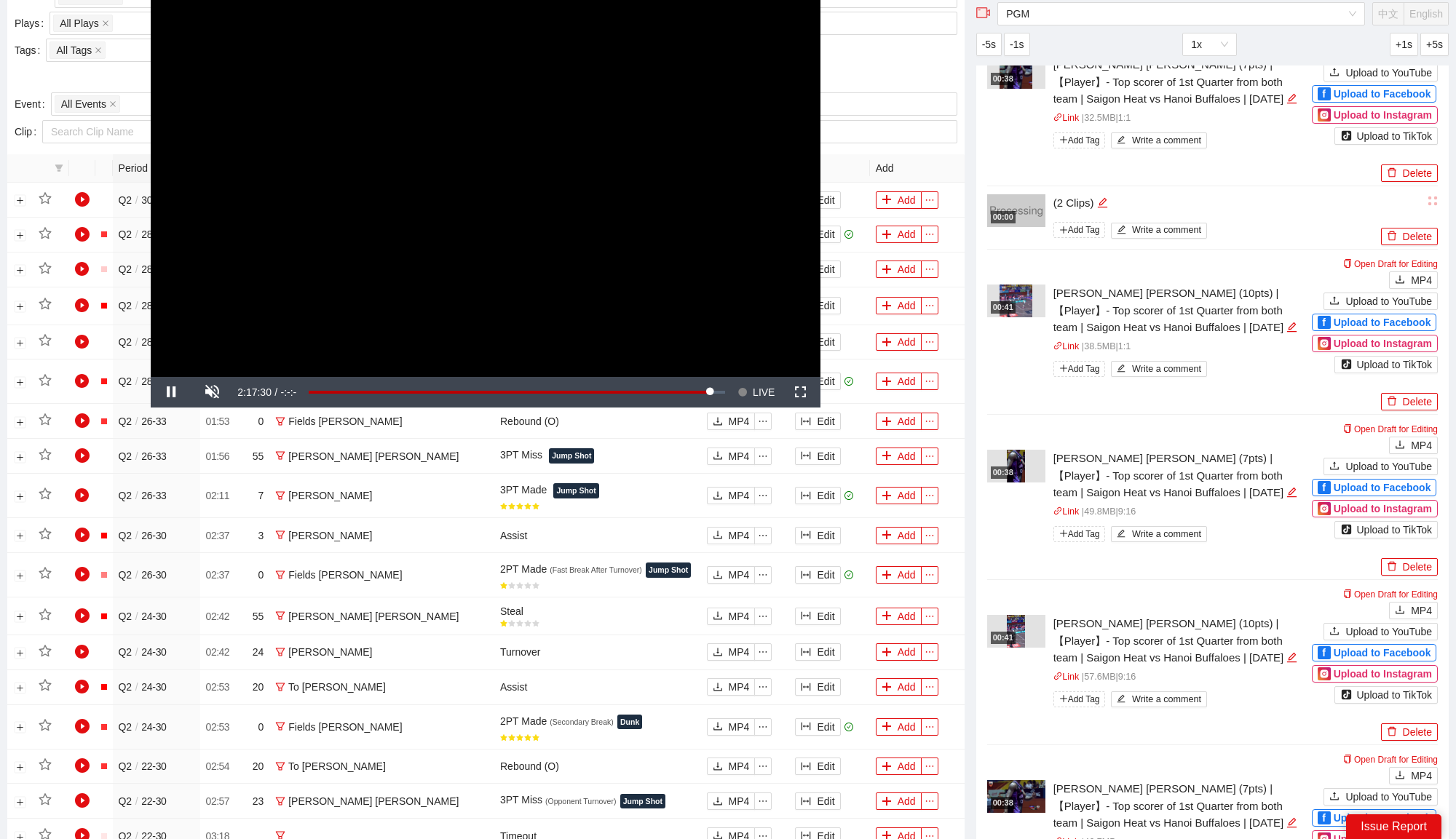
scroll to position [555, 0]
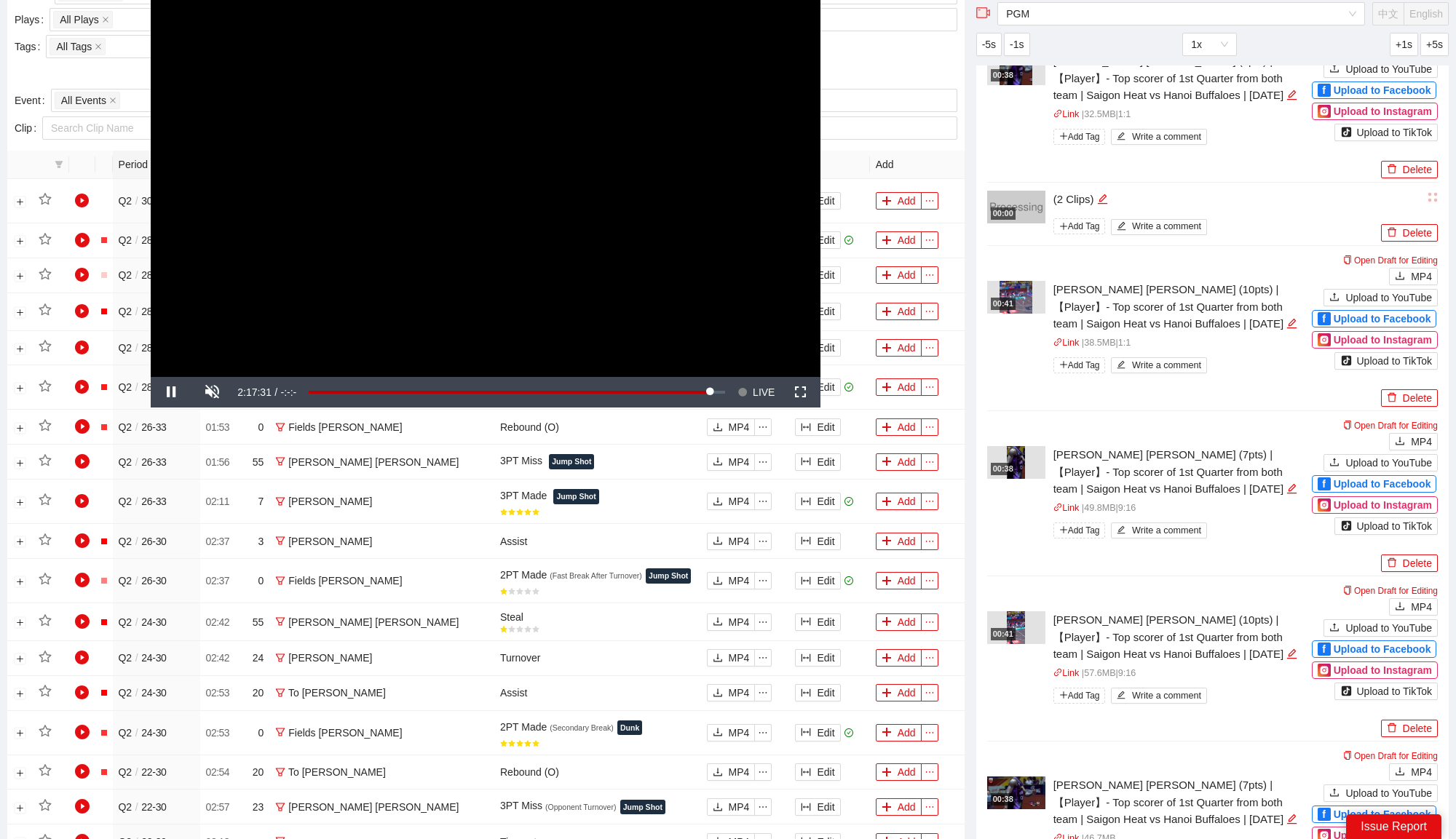
click at [1025, 449] on div "00:38" at bounding box center [1015, 463] width 58 height 33
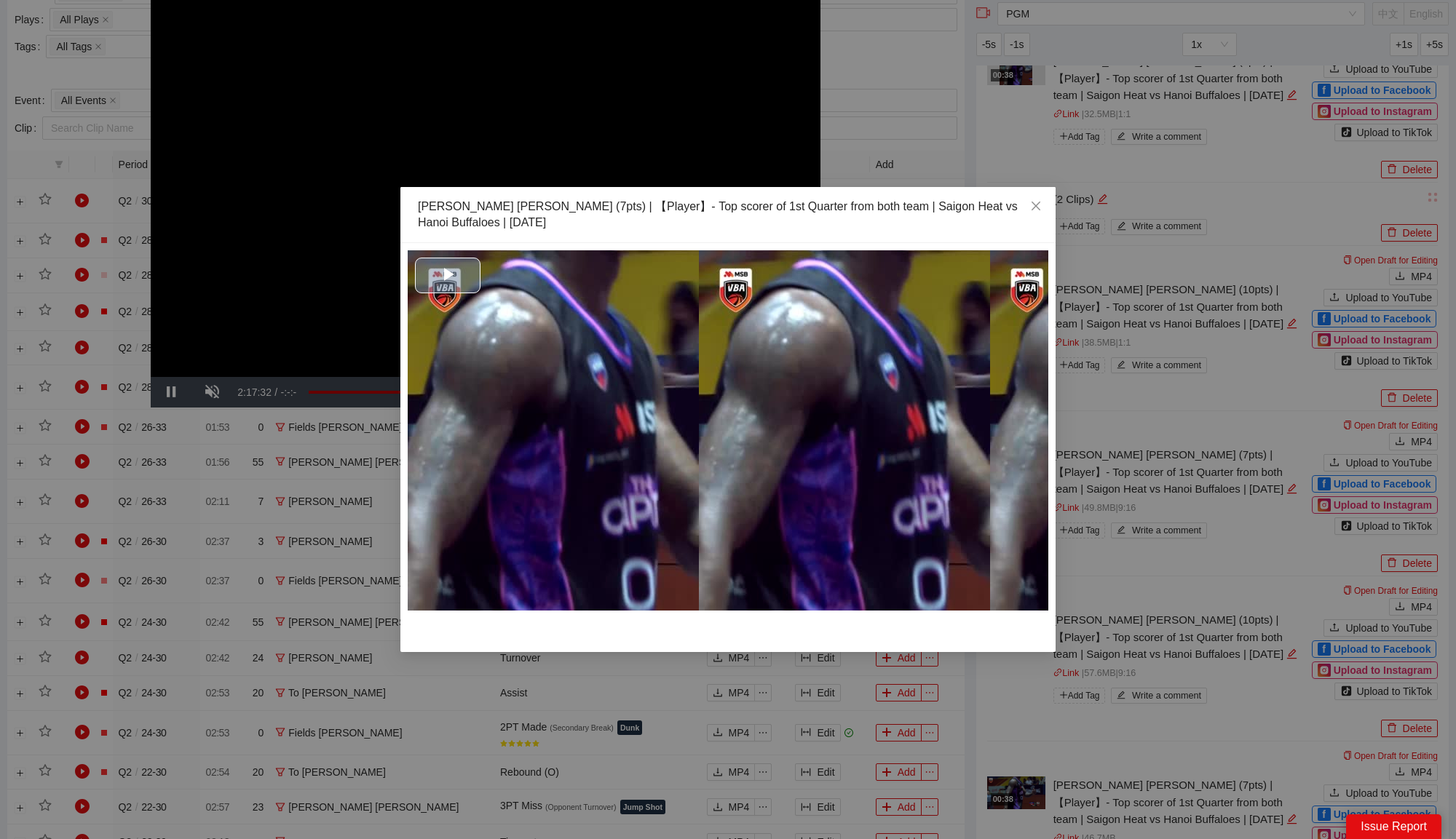
click at [758, 420] on div "Video Player" at bounding box center [727, 430] width 641 height 360
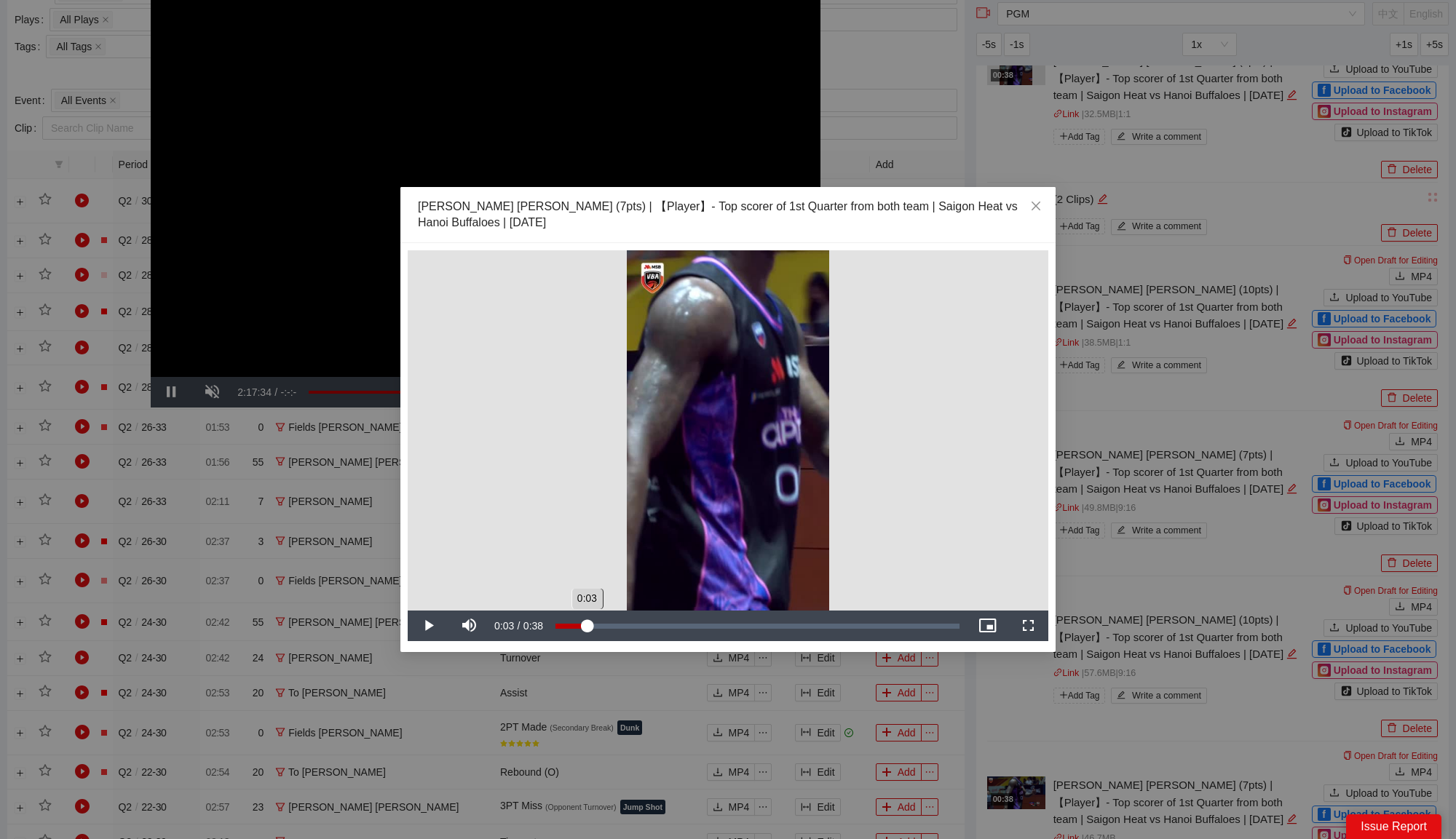
click at [586, 633] on div "Loaded : 0% 0:03 0:03" at bounding box center [757, 625] width 419 height 31
click at [607, 630] on div "Loaded : 0% 0:04 0:03" at bounding box center [757, 625] width 419 height 31
click at [641, 628] on div "Loaded : 53.87% 0:08 0:06" at bounding box center [757, 625] width 419 height 31
click at [668, 628] on div "0:10" at bounding box center [668, 625] width 1 height 5
click at [694, 622] on div "Loaded : 73.17% 0:13 0:13" at bounding box center [757, 625] width 419 height 31
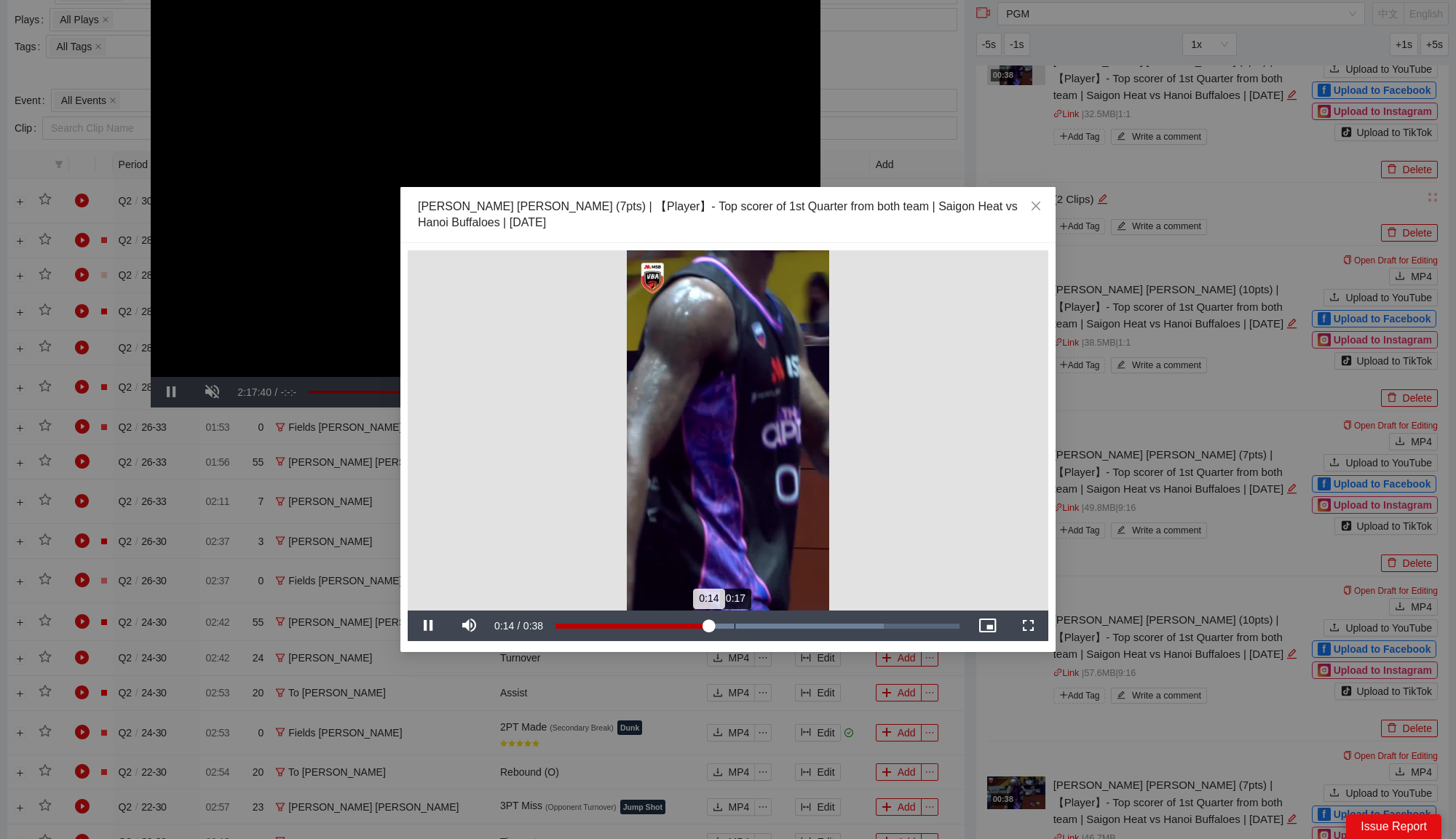
click at [734, 613] on div "Loaded : 81.20% 0:17 0:14" at bounding box center [757, 625] width 419 height 31
click at [803, 613] on div "Loaded : 93.25% 0:23 0:17" at bounding box center [757, 625] width 419 height 31
click at [911, 631] on div "Loaded : 100.00% 0:34 0:30" at bounding box center [757, 625] width 419 height 31
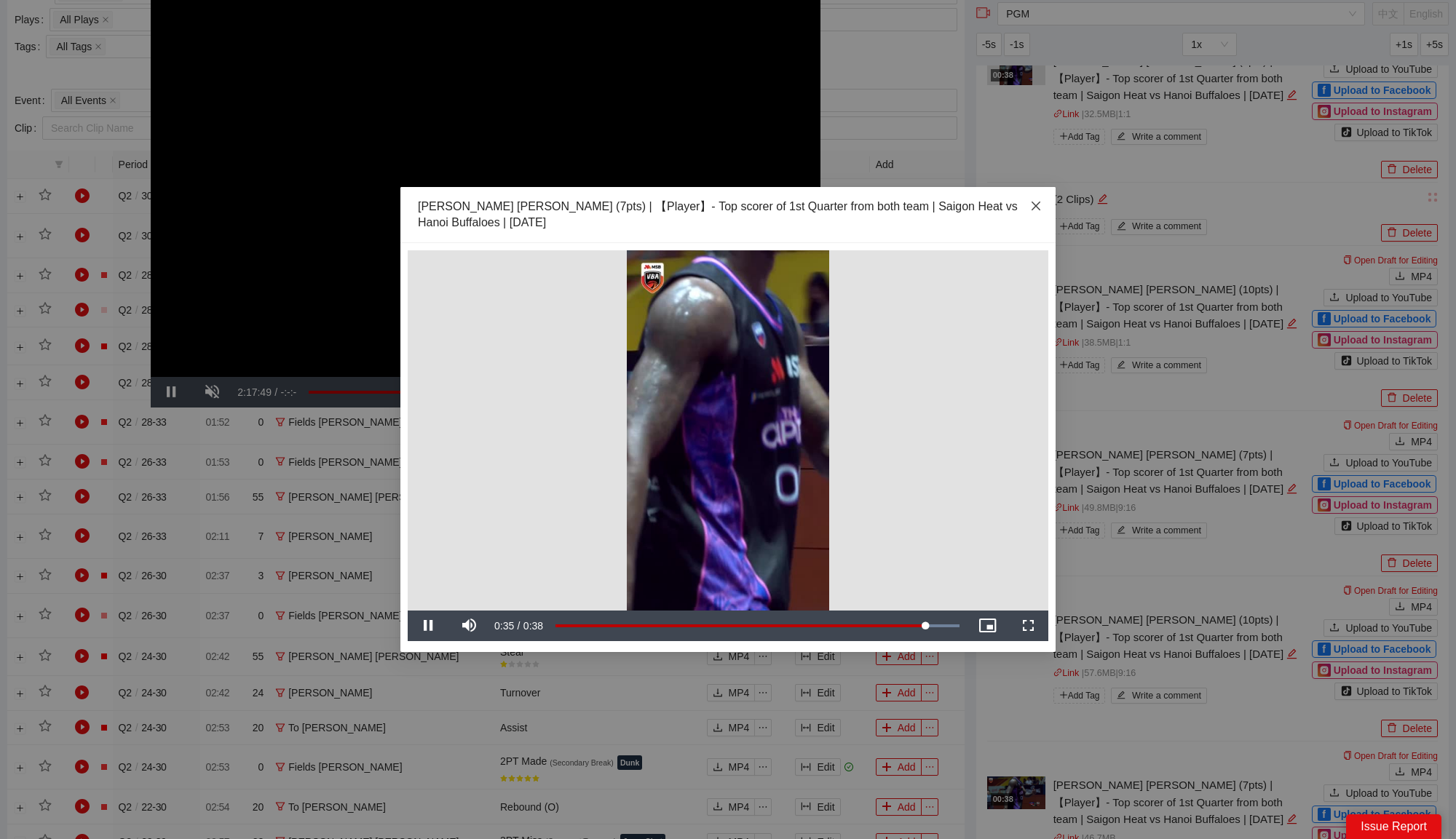
click at [1039, 201] on icon "close" at bounding box center [1035, 206] width 11 height 11
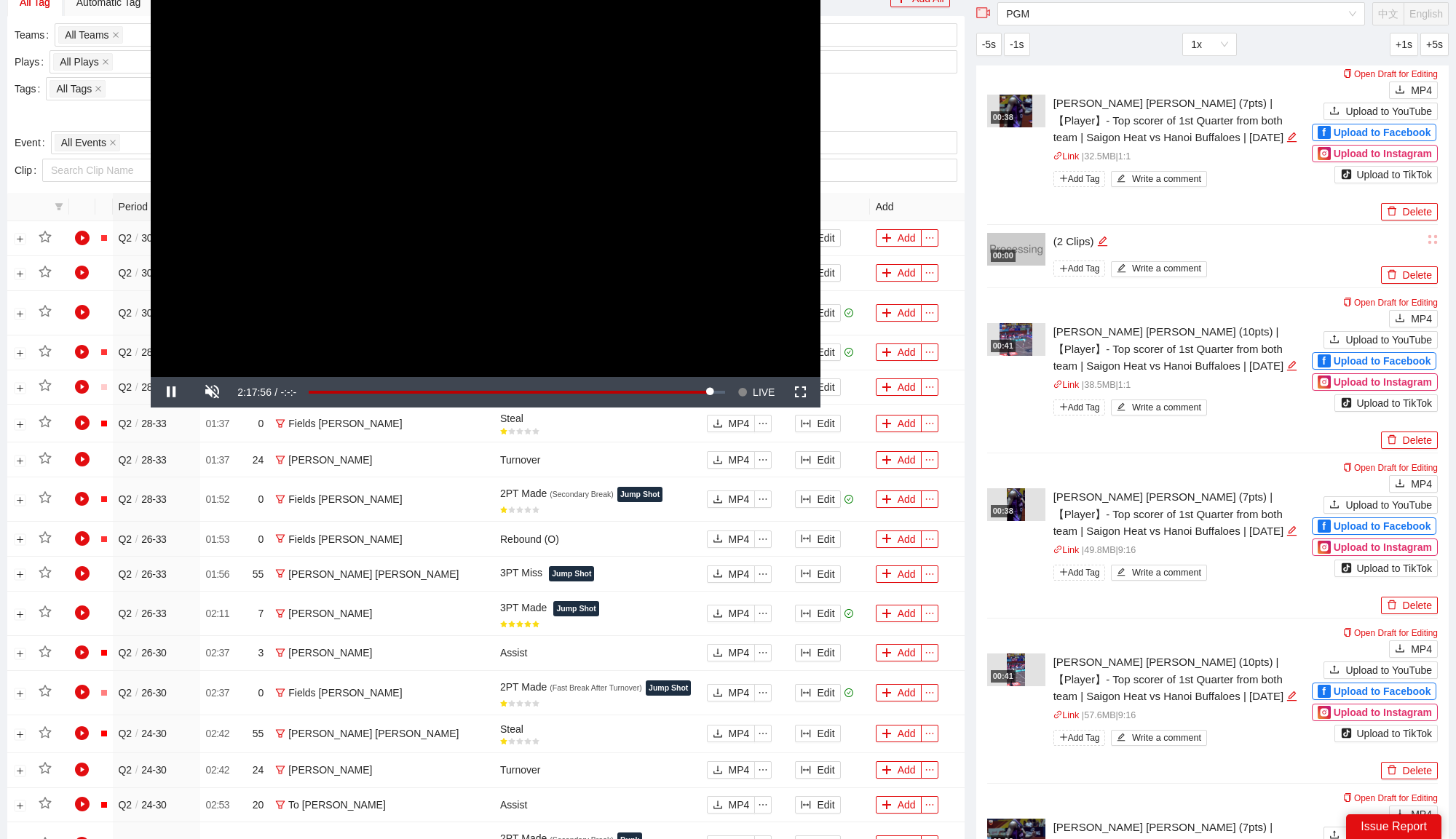
scroll to position [490, 0]
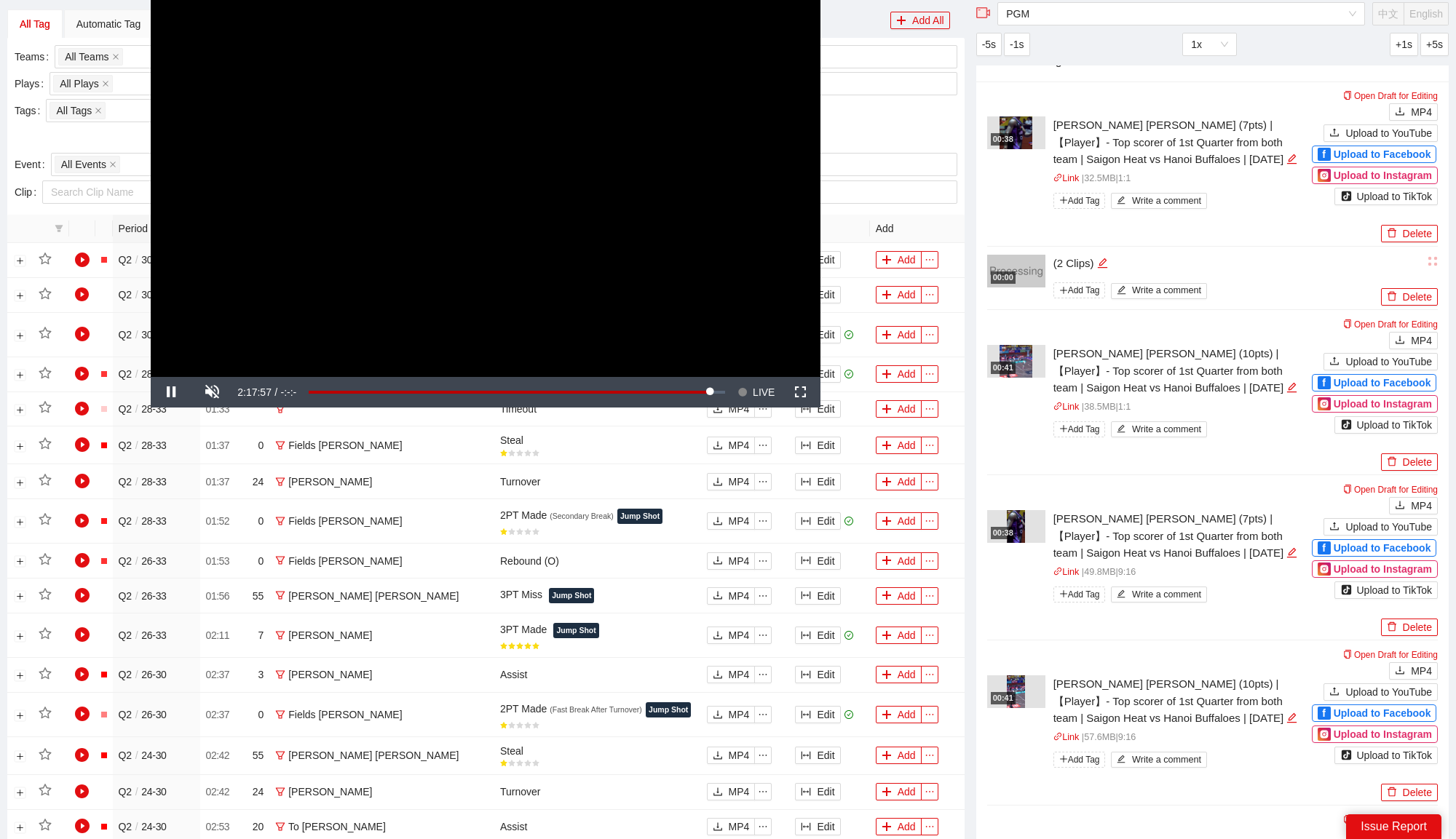
click at [1013, 366] on div "00:41" at bounding box center [1003, 368] width 25 height 12
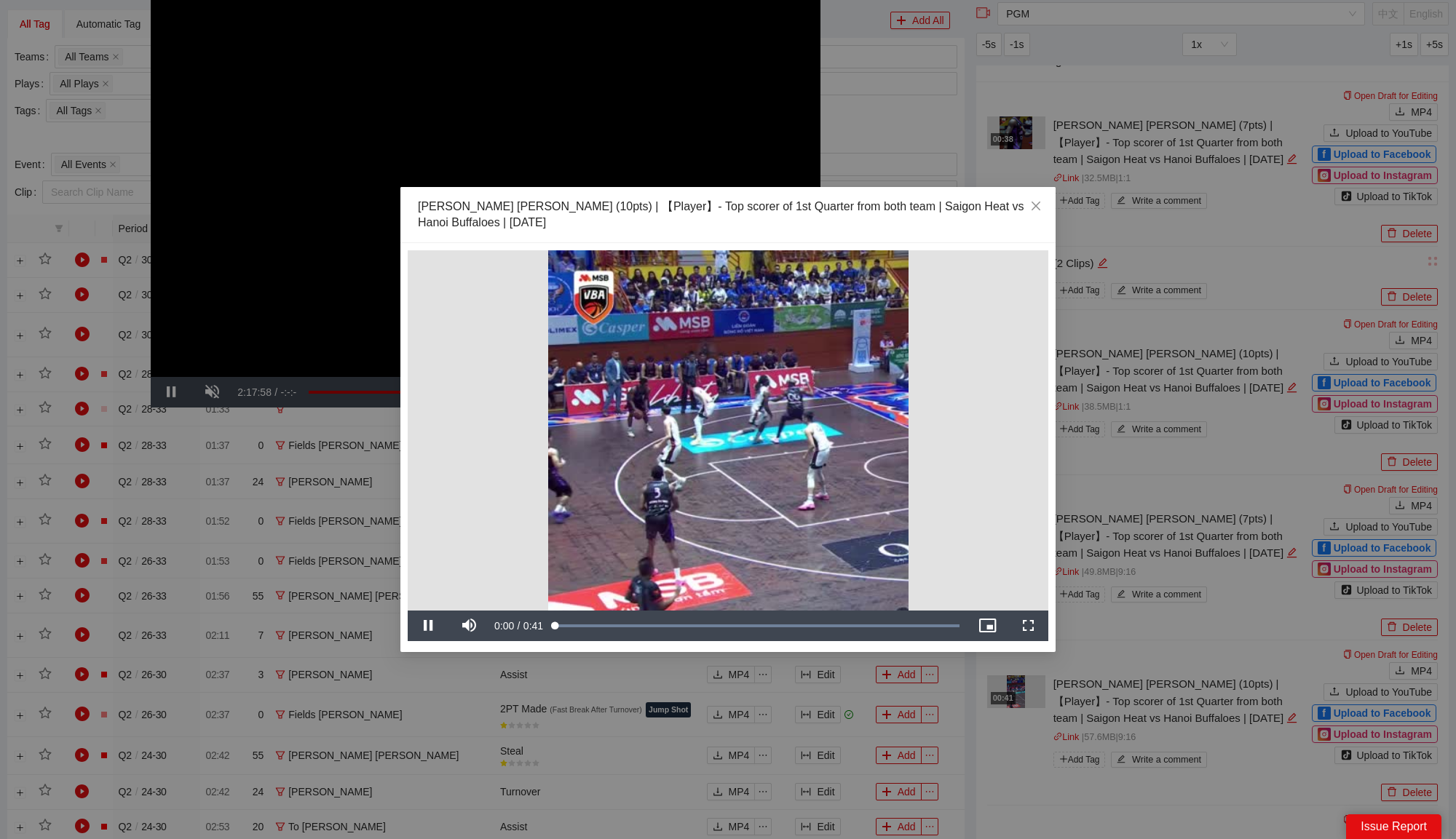
click at [678, 369] on div "**********" at bounding box center [727, 430] width 641 height 360
click at [598, 626] on div "0:04" at bounding box center [598, 625] width 1 height 5
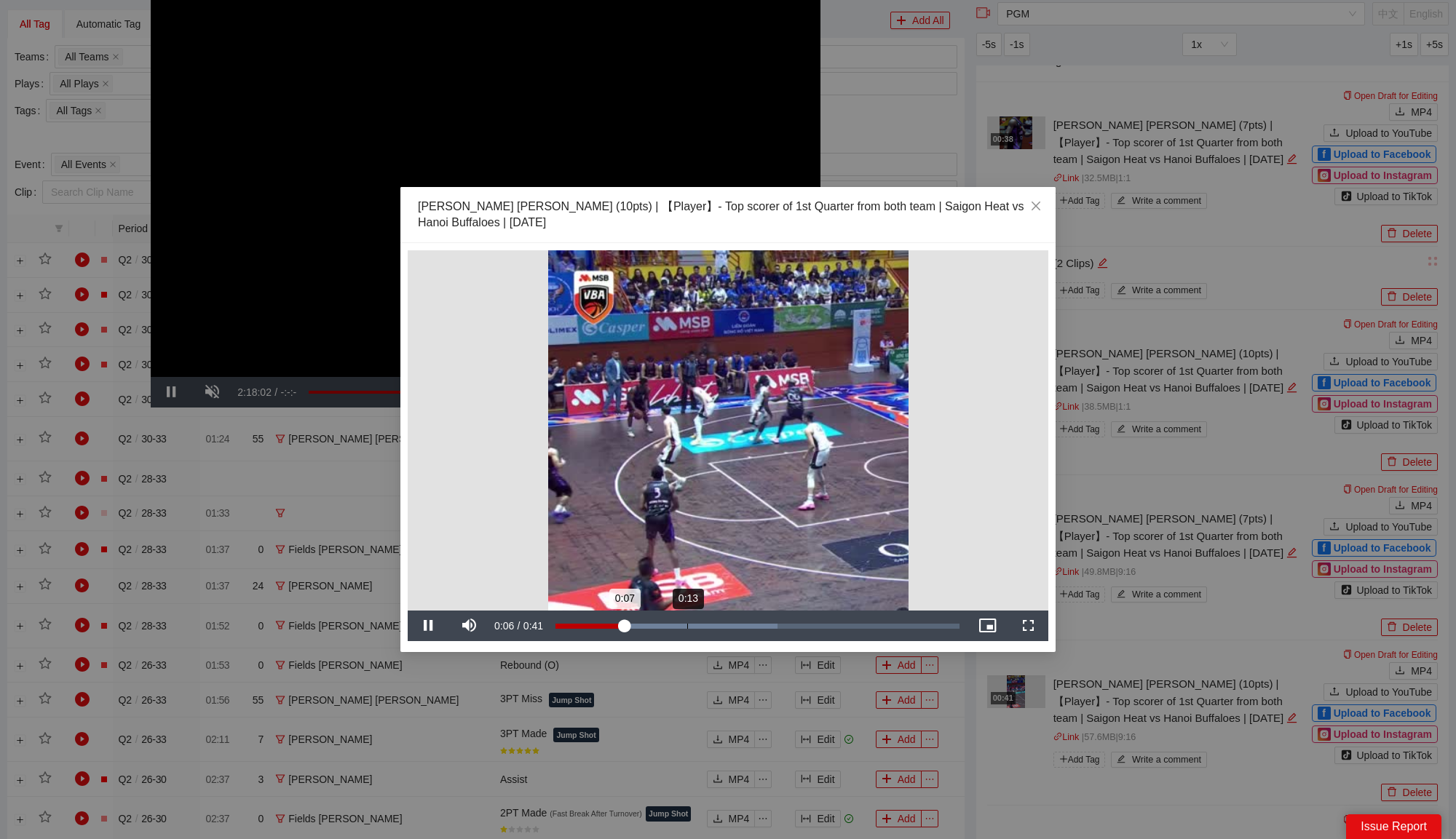
click at [687, 624] on div "Loaded : 54.96% 0:13 0:07" at bounding box center [758, 625] width 404 height 5
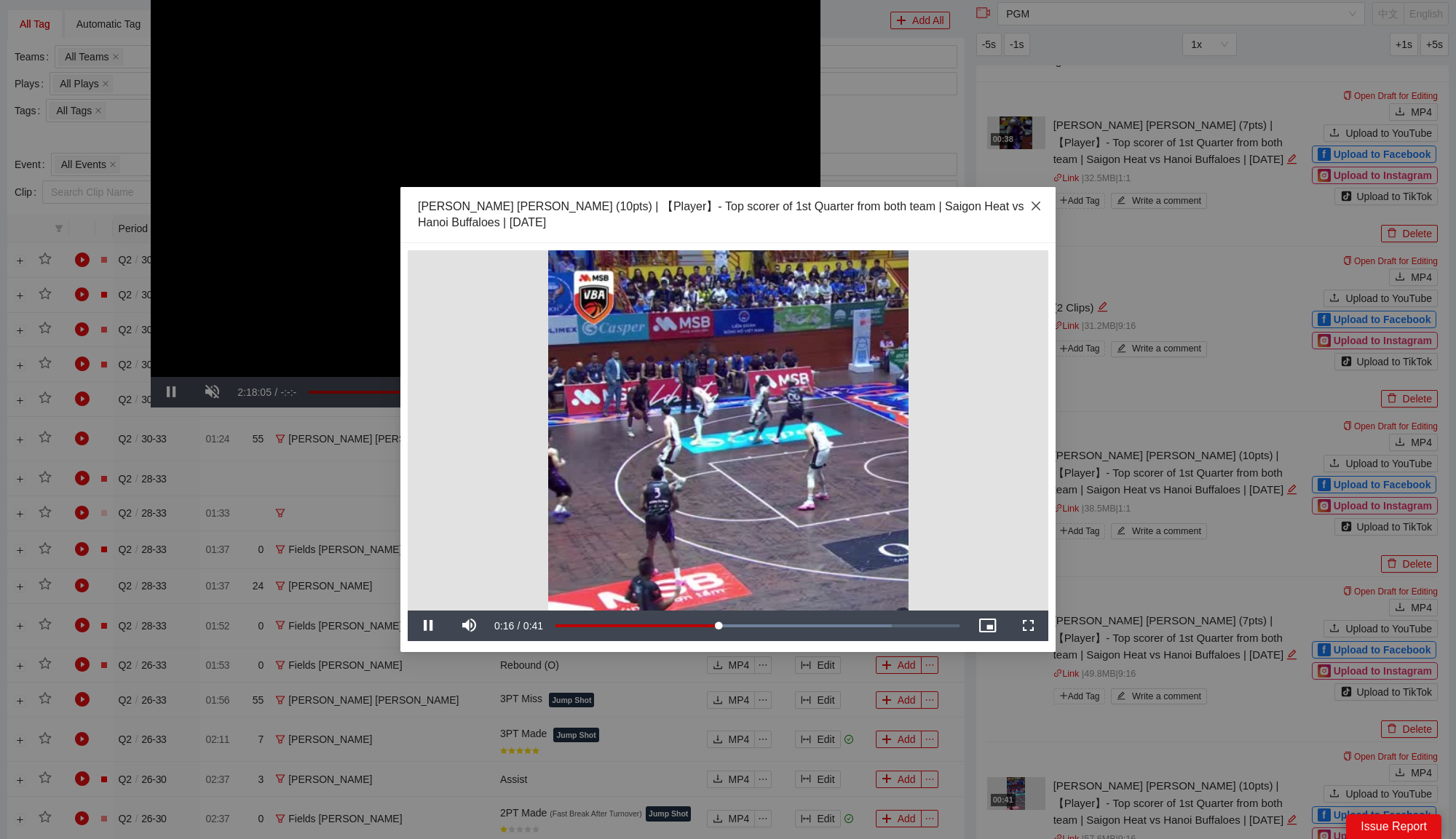
click at [1028, 197] on span "Close" at bounding box center [1035, 206] width 39 height 39
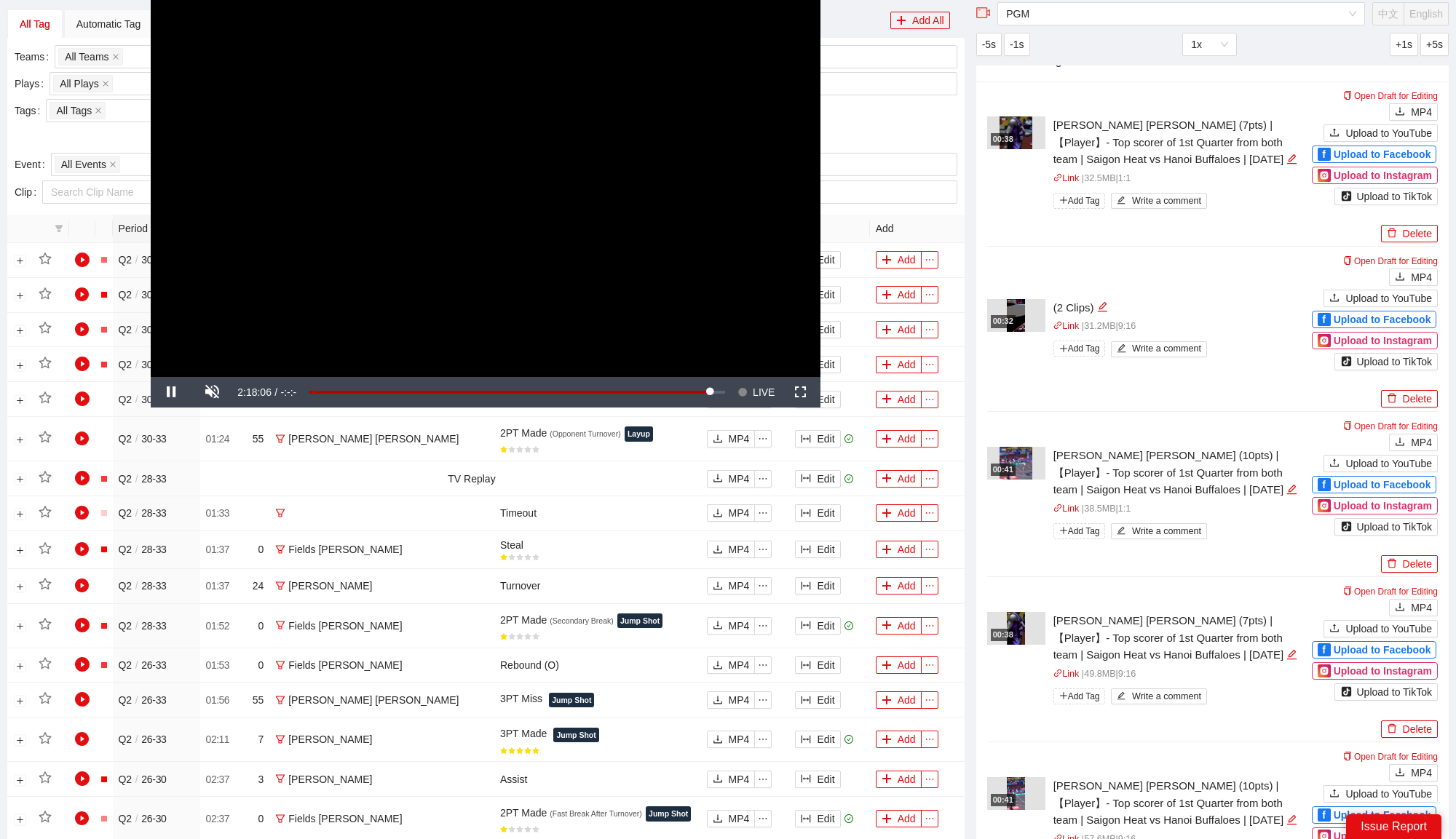
click at [1015, 315] on div "00:32" at bounding box center [1003, 321] width 25 height 12
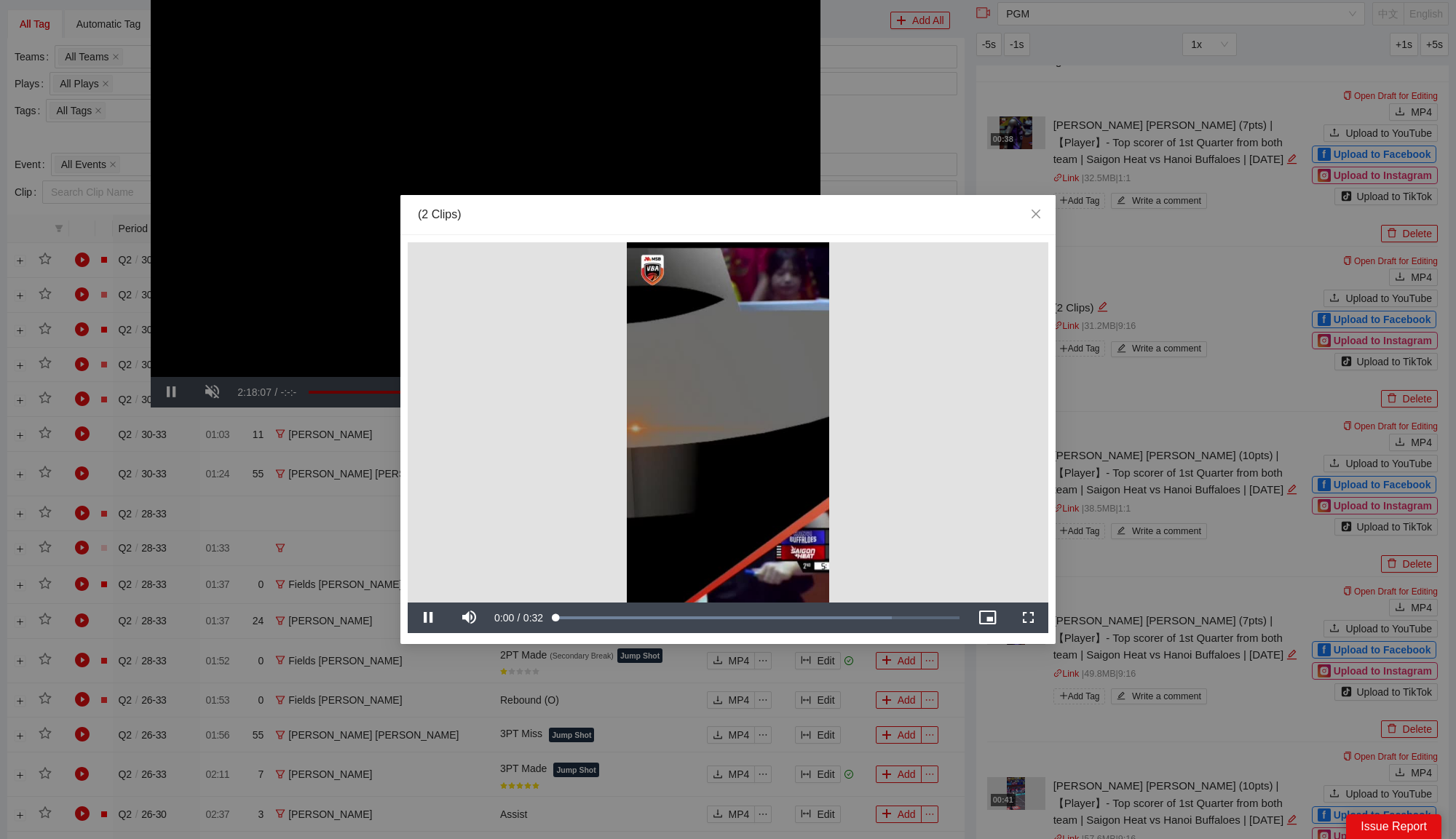
click at [759, 368] on video "Video Player" at bounding box center [727, 422] width 641 height 360
click at [700, 453] on video "Video Player" at bounding box center [727, 422] width 641 height 360
click at [603, 625] on div "Loaded : 45.92% 0:03 0:00" at bounding box center [757, 618] width 419 height 31
click at [671, 621] on div "Loaded : 73.00% 0:09 0:06" at bounding box center [757, 618] width 419 height 31
click at [740, 616] on div "Loaded : 94.18% 0:15 0:15" at bounding box center [758, 618] width 404 height 5
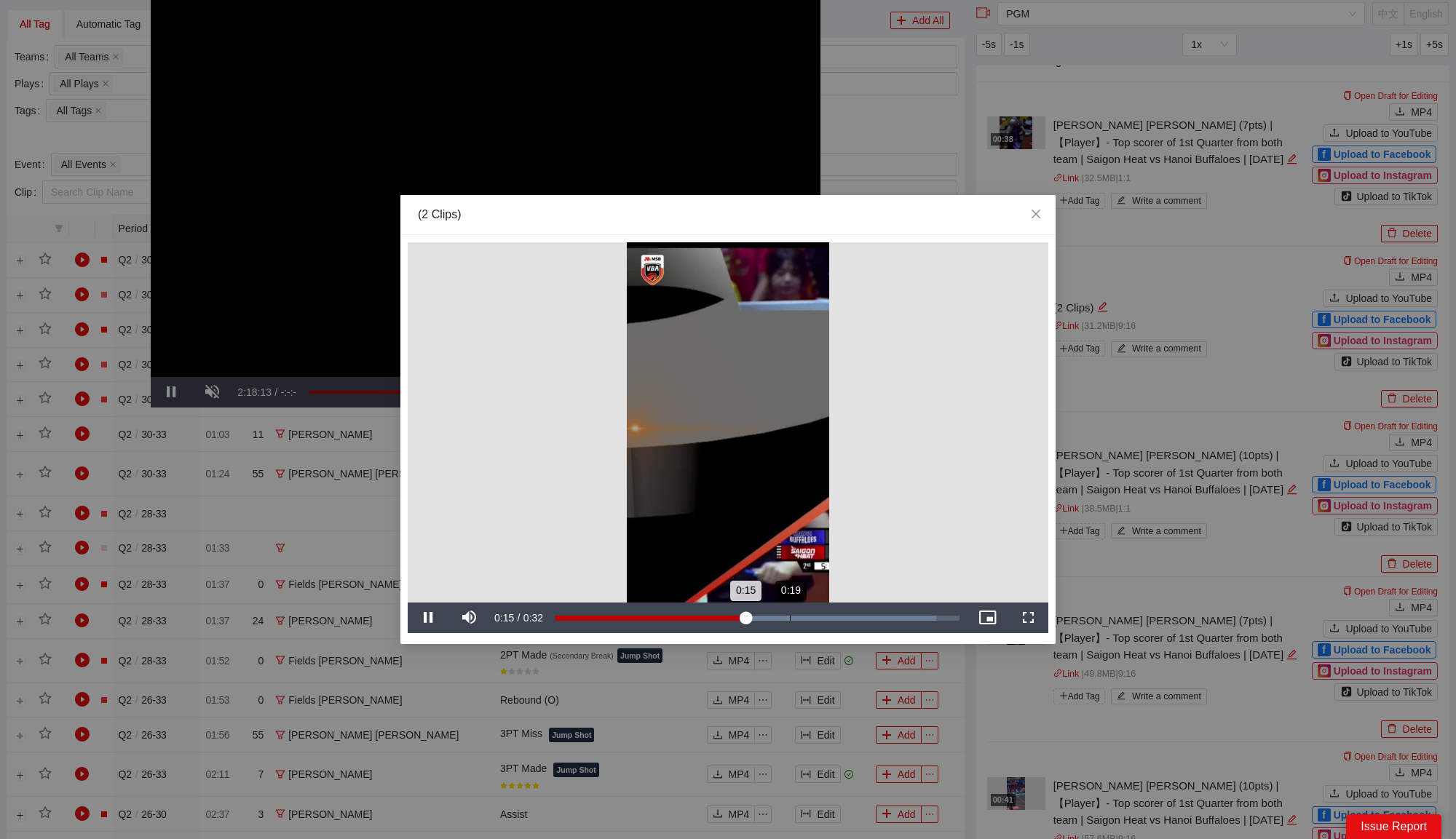
click at [789, 614] on div "Loaded : 94.18% 0:19 0:15" at bounding box center [757, 618] width 419 height 31
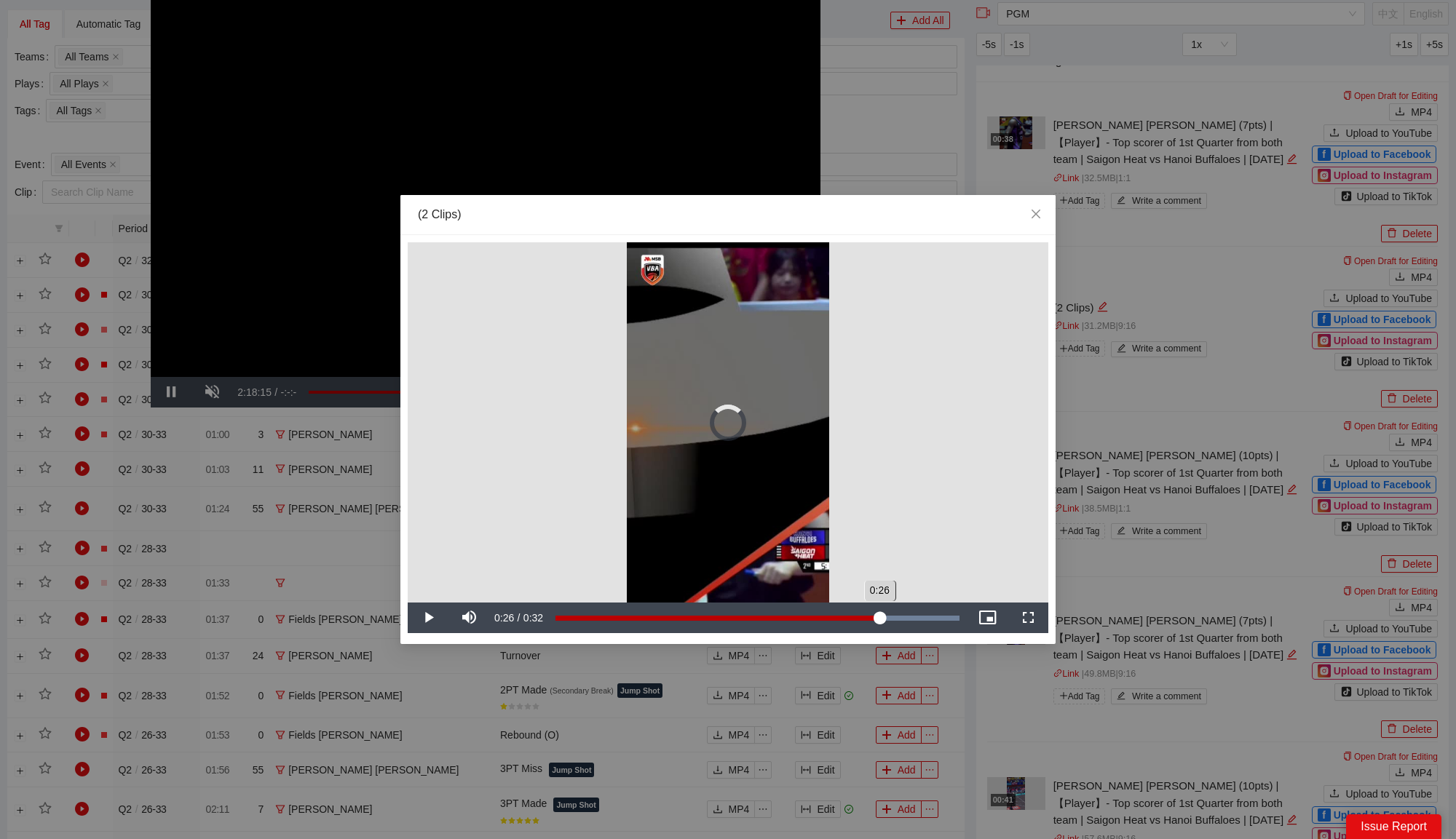
click at [879, 610] on div "Loaded : 100.00% 0:26 0:26" at bounding box center [757, 618] width 419 height 31
click at [907, 611] on div "Loaded : 100.00% 0:28 0:27" at bounding box center [757, 618] width 419 height 31
click at [880, 620] on div "Loaded : 100.00% 0:26 0:30" at bounding box center [757, 618] width 419 height 31
click at [1029, 200] on span "Close" at bounding box center [1035, 215] width 39 height 39
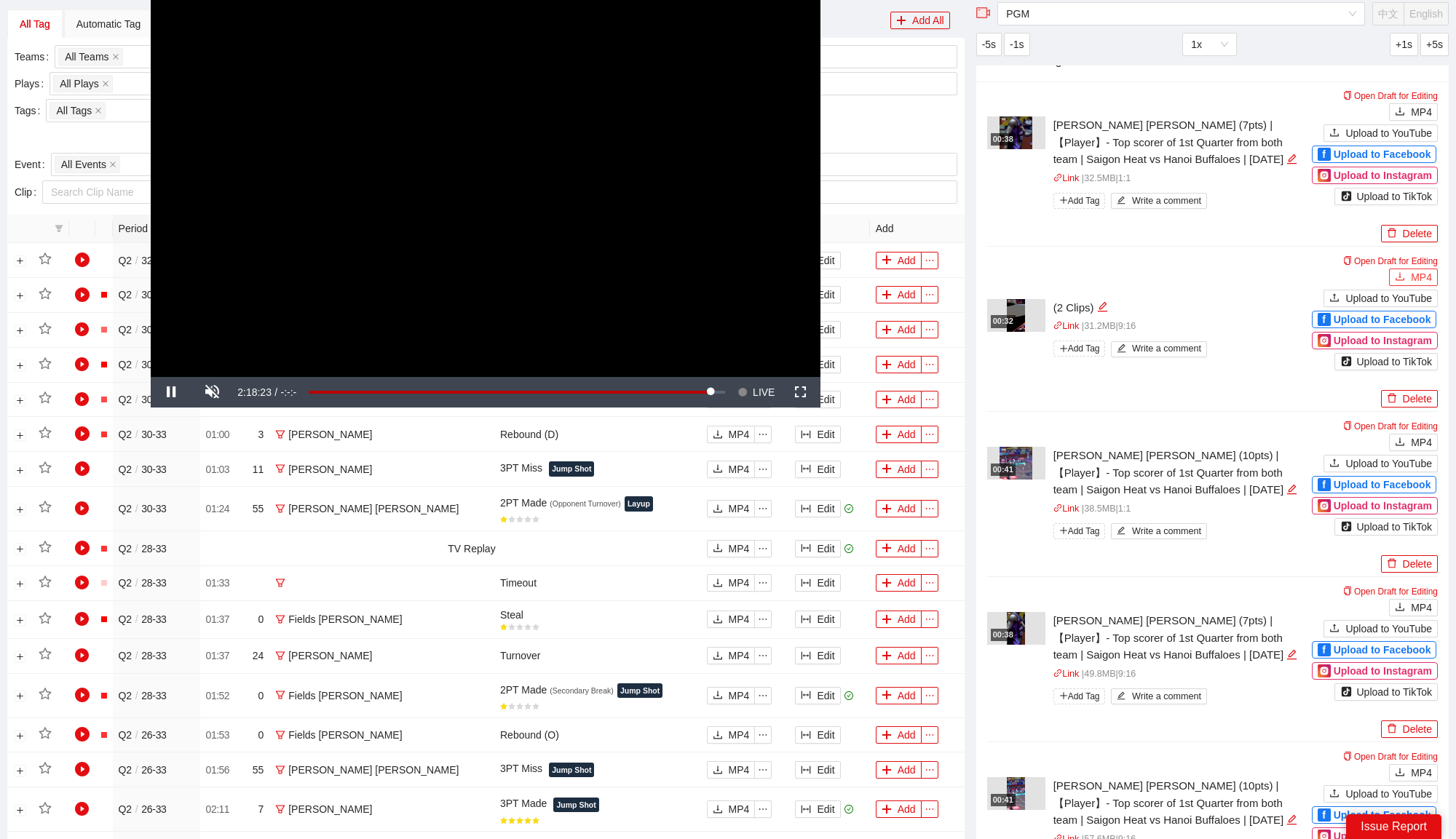
click at [1401, 268] on button "MP4" at bounding box center [1413, 277] width 49 height 17
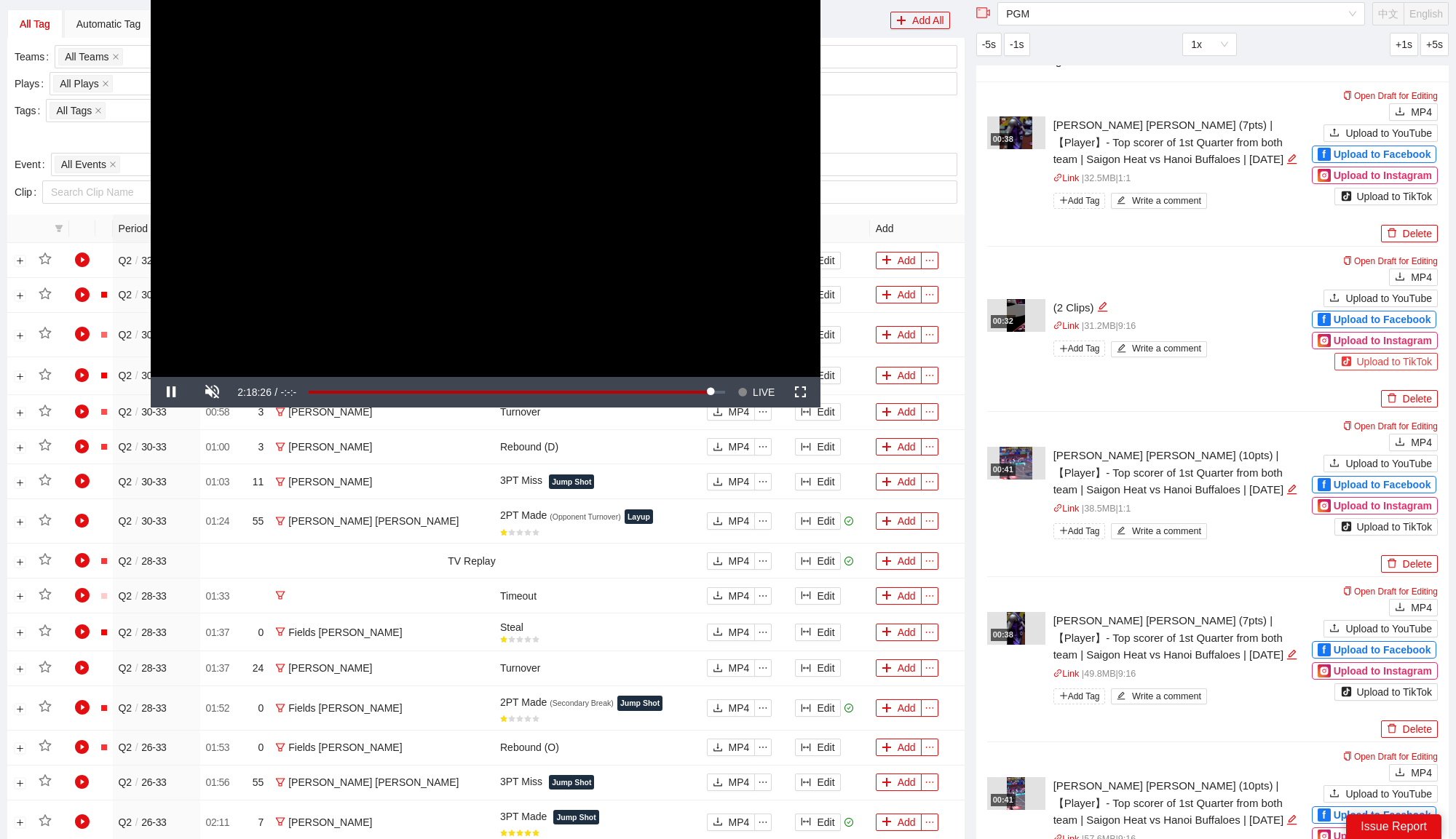
click at [1351, 361] on div "Upload to TikTok" at bounding box center [1386, 361] width 92 height 16
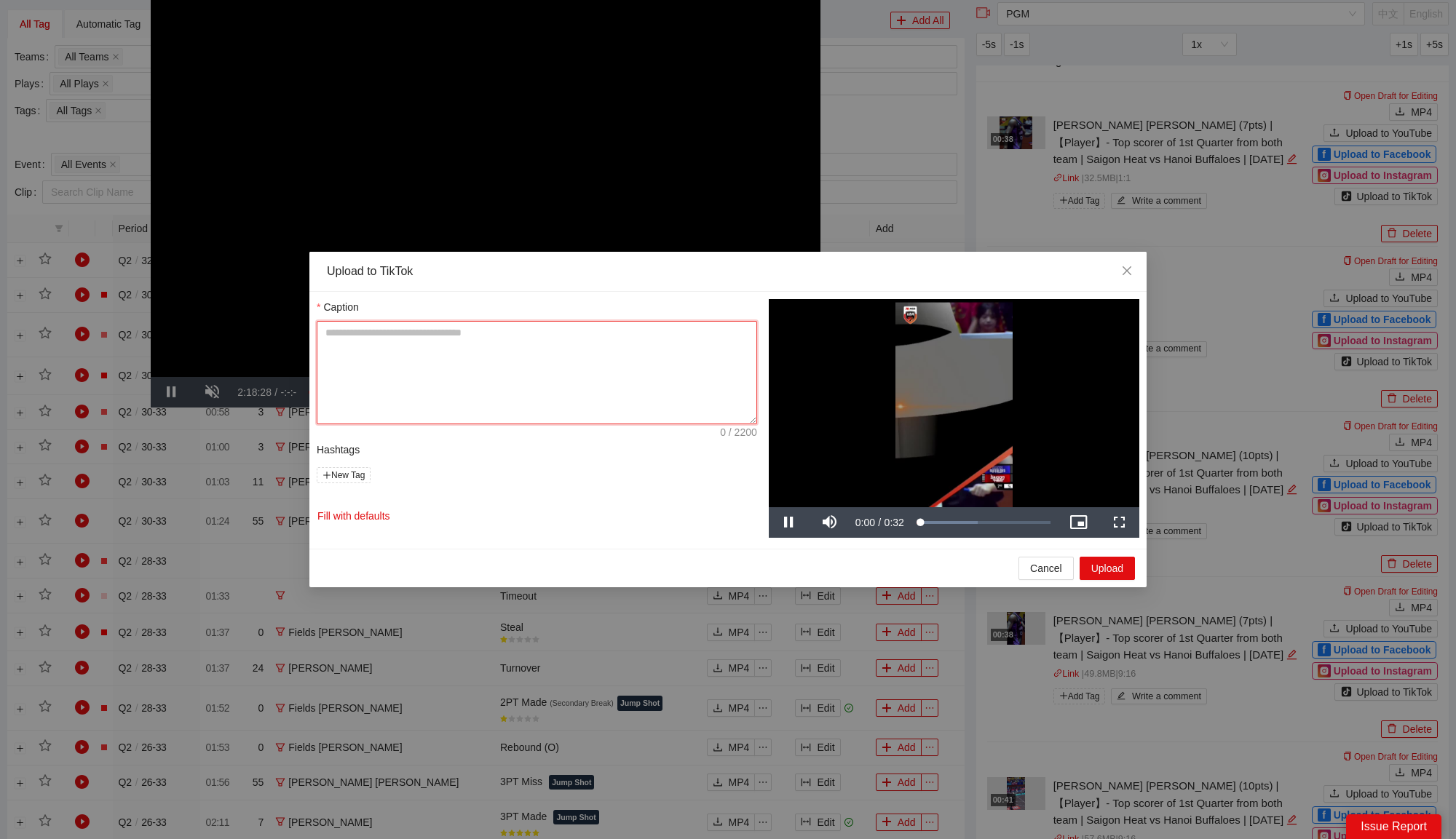
click at [544, 349] on textarea "Title AI Title" at bounding box center [537, 373] width 441 height 103
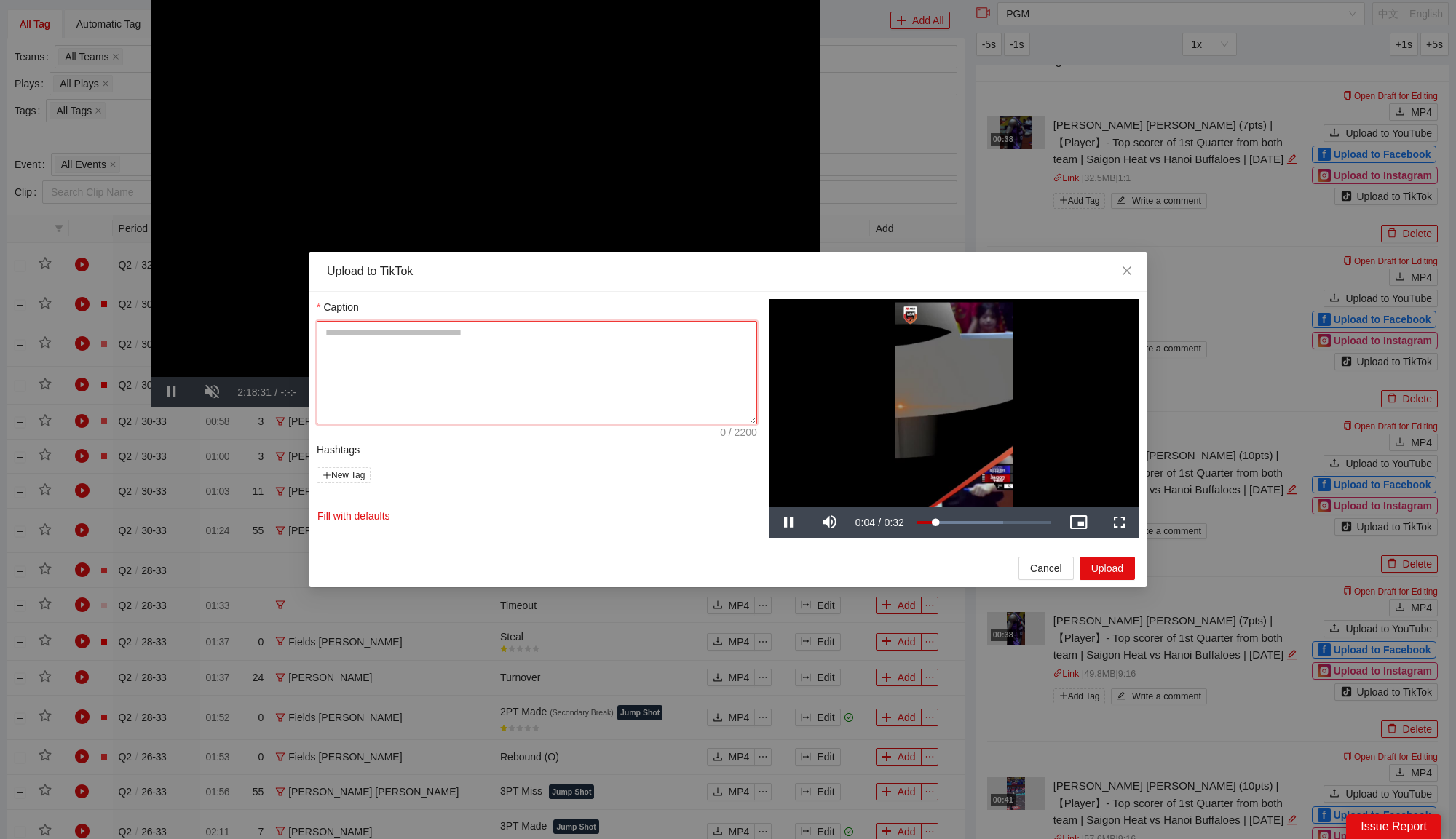
type textarea "*"
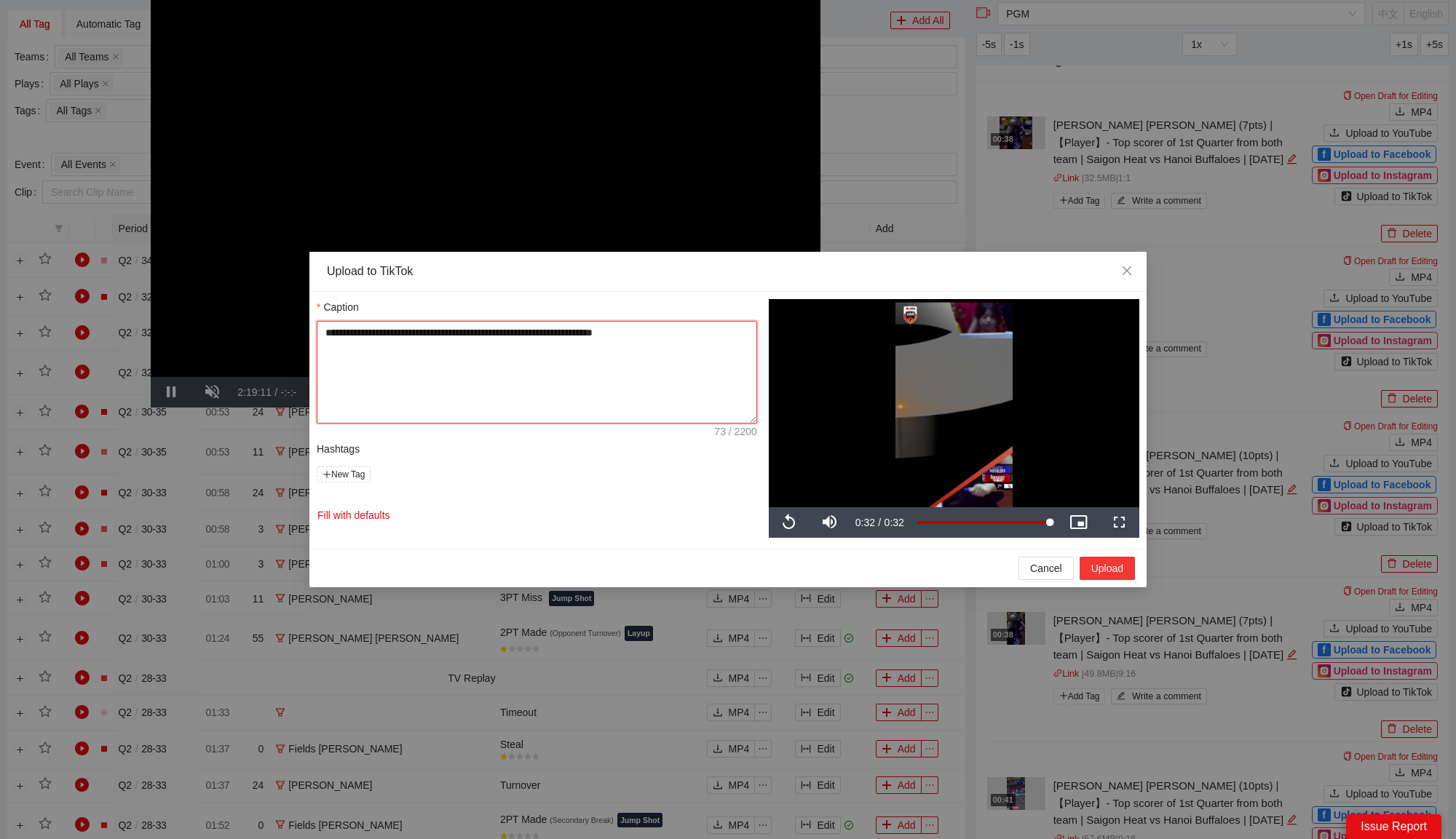
type textarea "**********"
click at [1113, 572] on button "Upload" at bounding box center [1107, 568] width 56 height 23
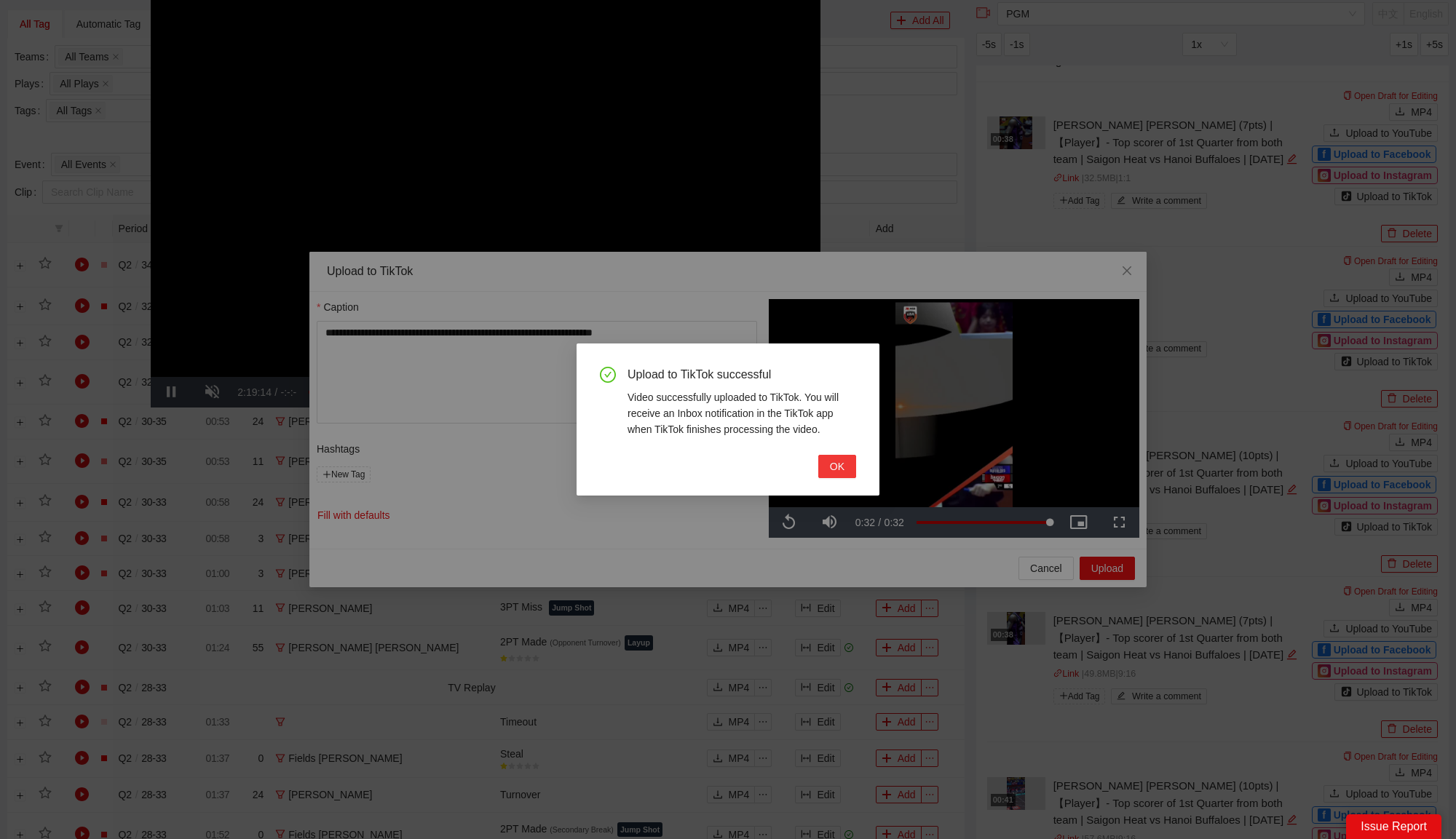
click at [847, 464] on button "OK" at bounding box center [837, 466] width 38 height 23
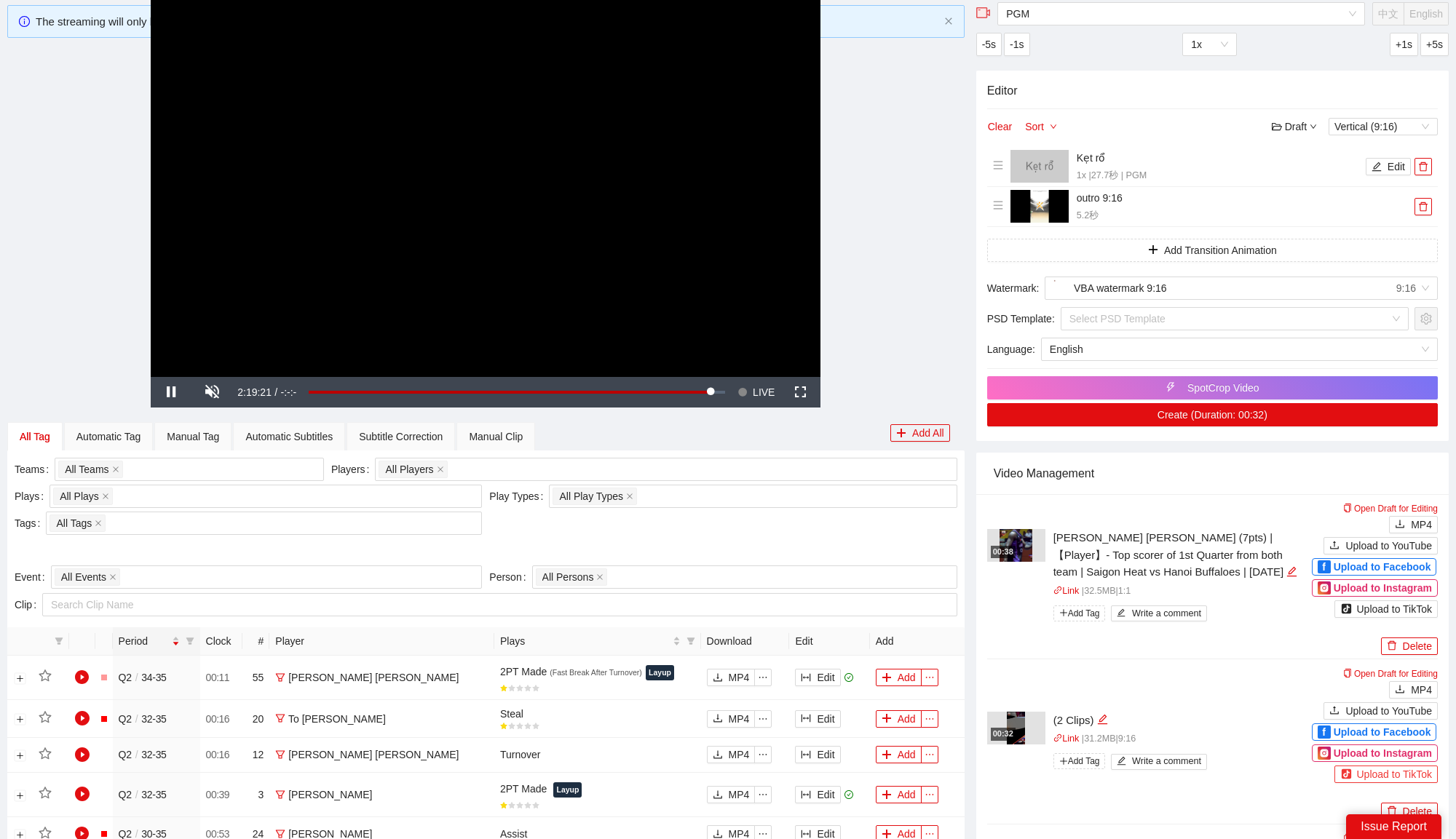
scroll to position [0, 0]
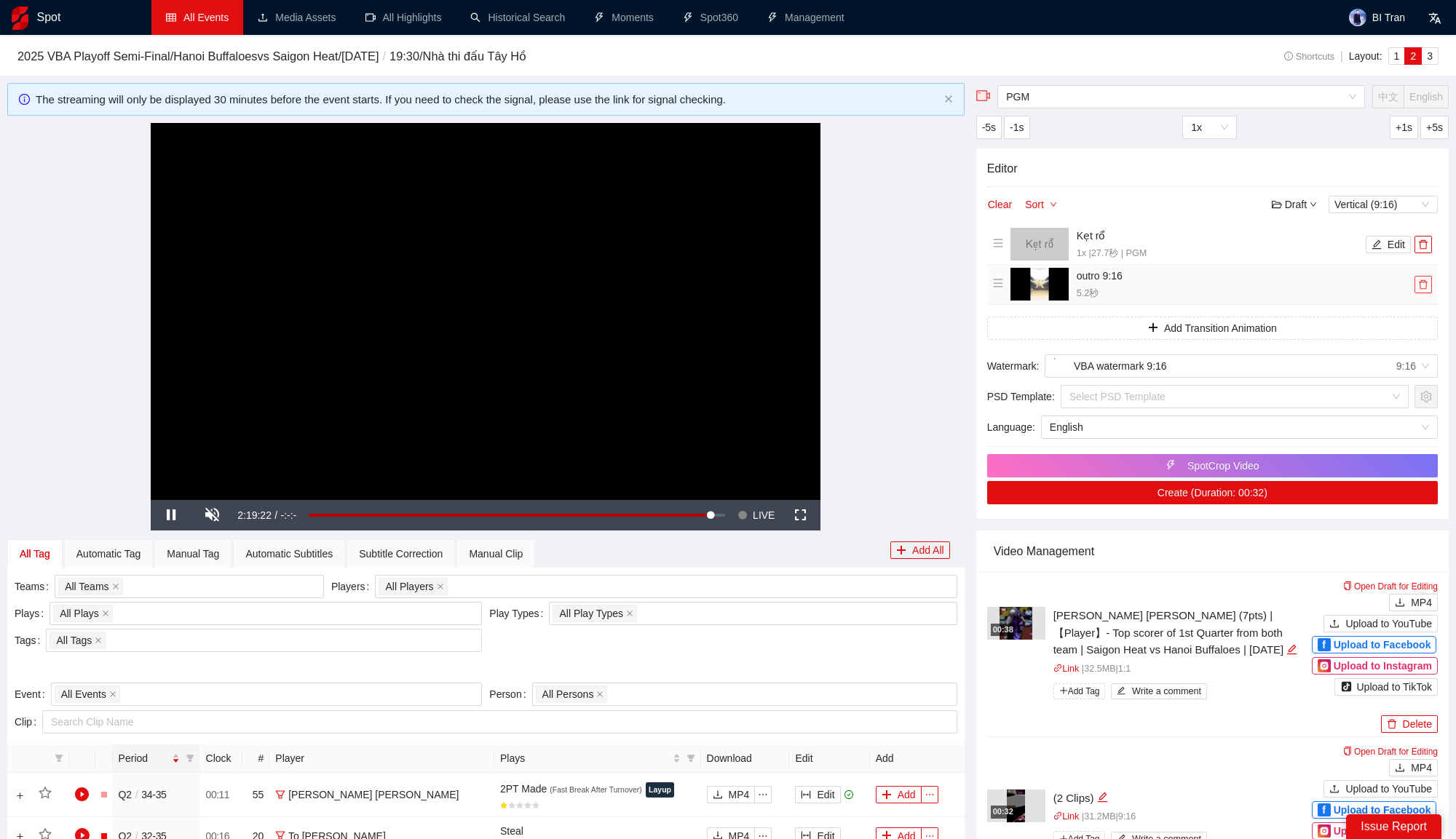
click at [1422, 281] on icon "delete" at bounding box center [1422, 284] width 9 height 10
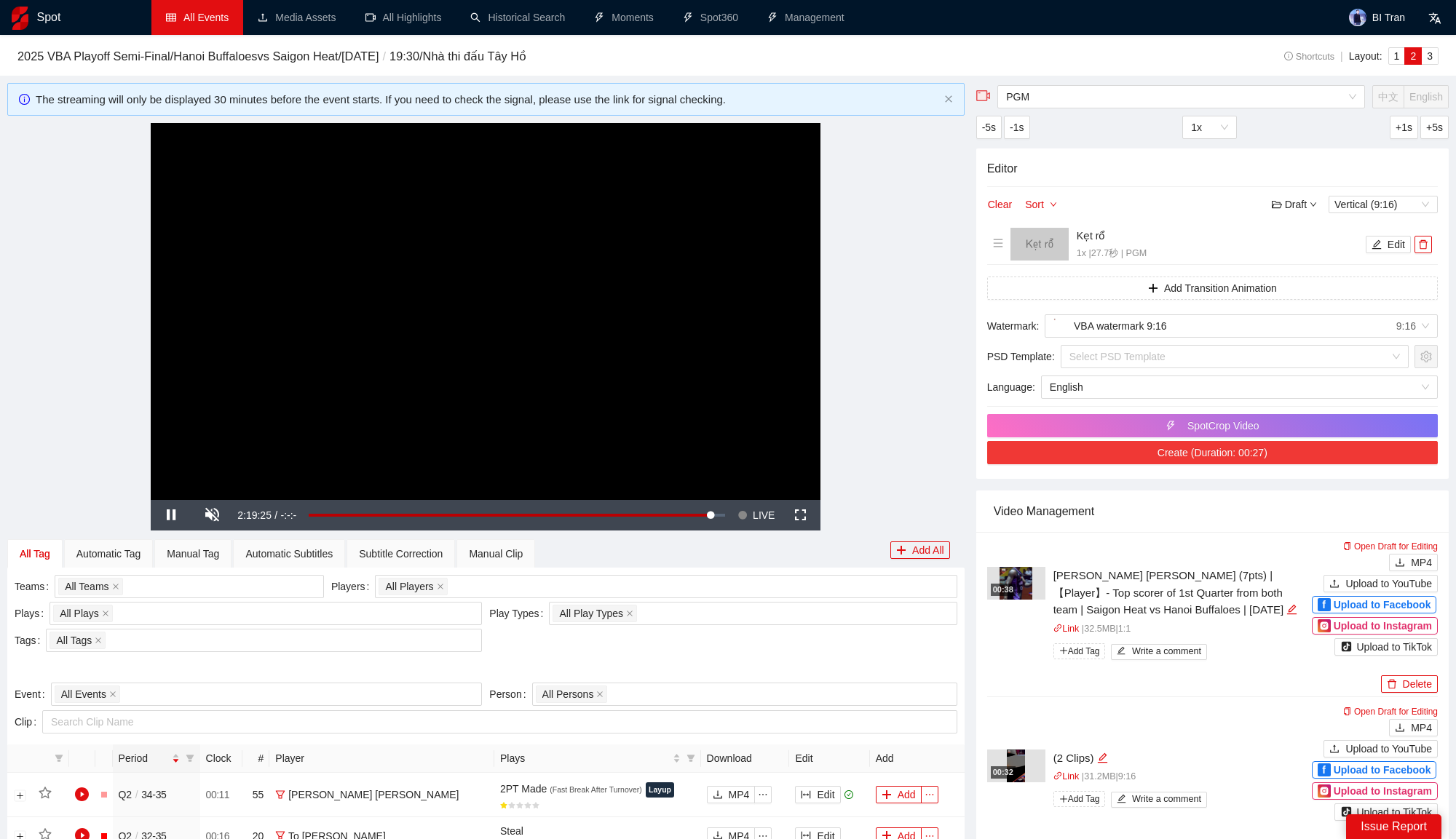
click at [1153, 450] on button "Create (Duration: 00:27)" at bounding box center [1212, 452] width 450 height 23
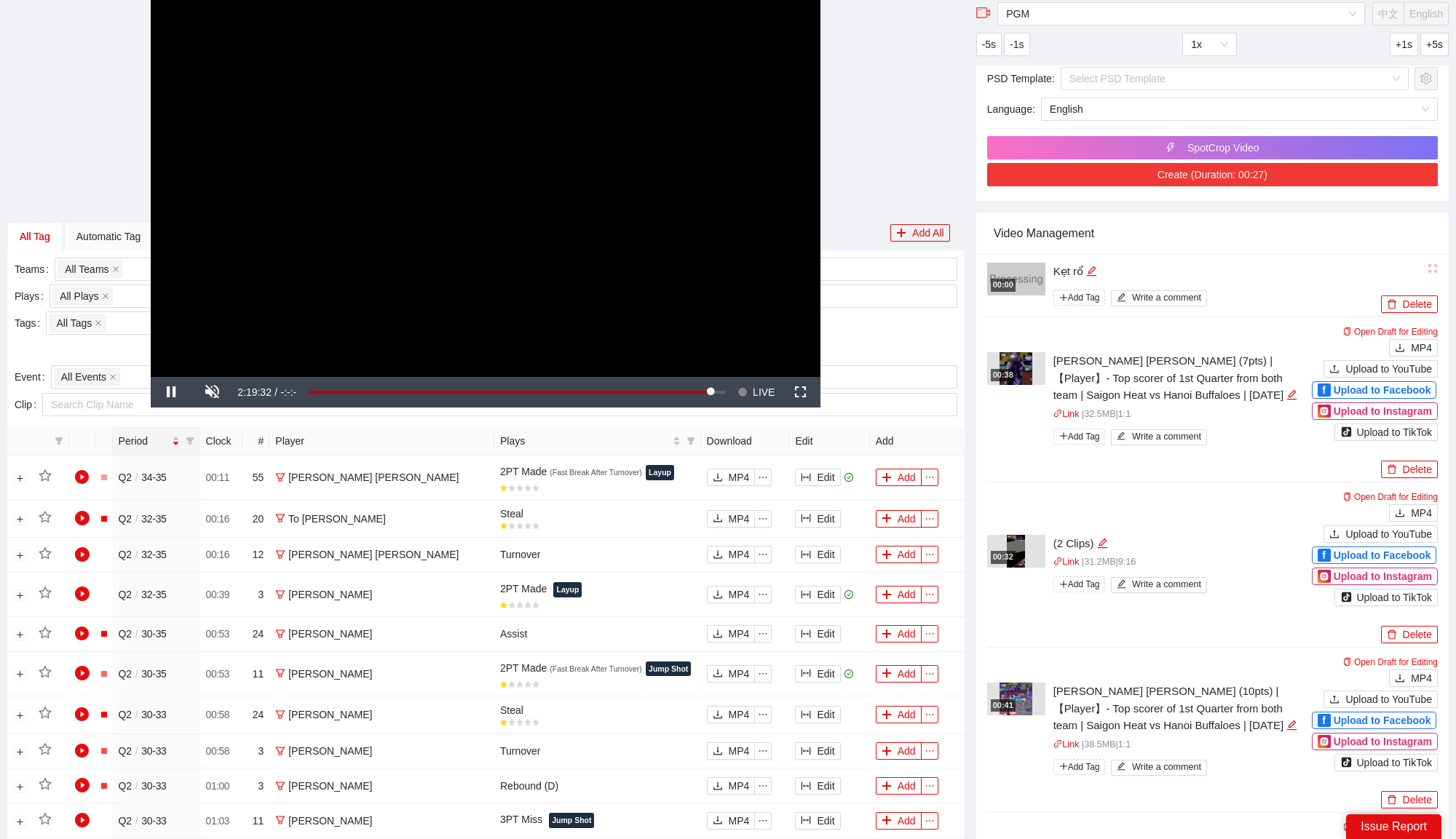
scroll to position [288, 0]
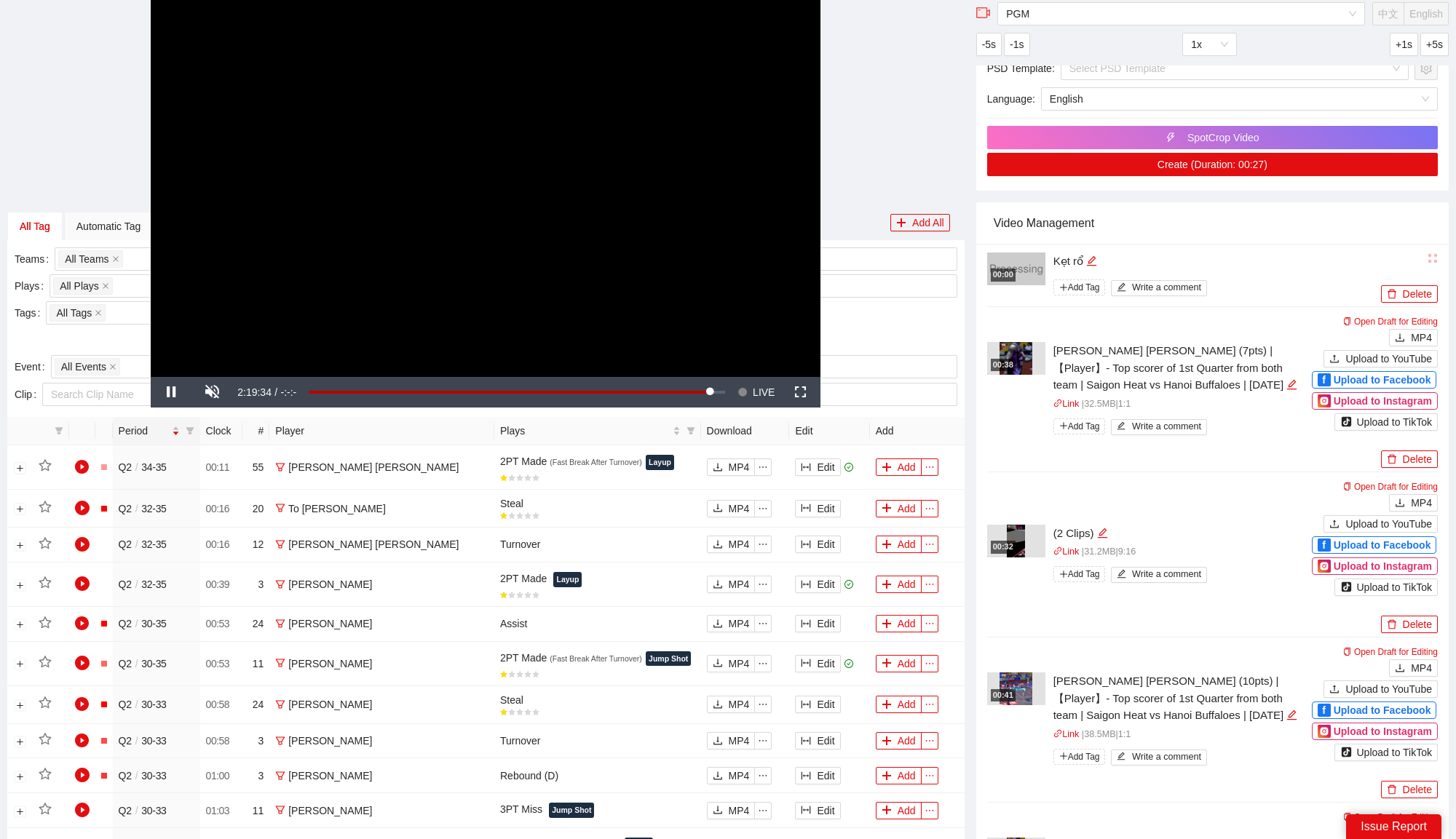
click at [1005, 695] on div "00:41" at bounding box center [1003, 695] width 25 height 12
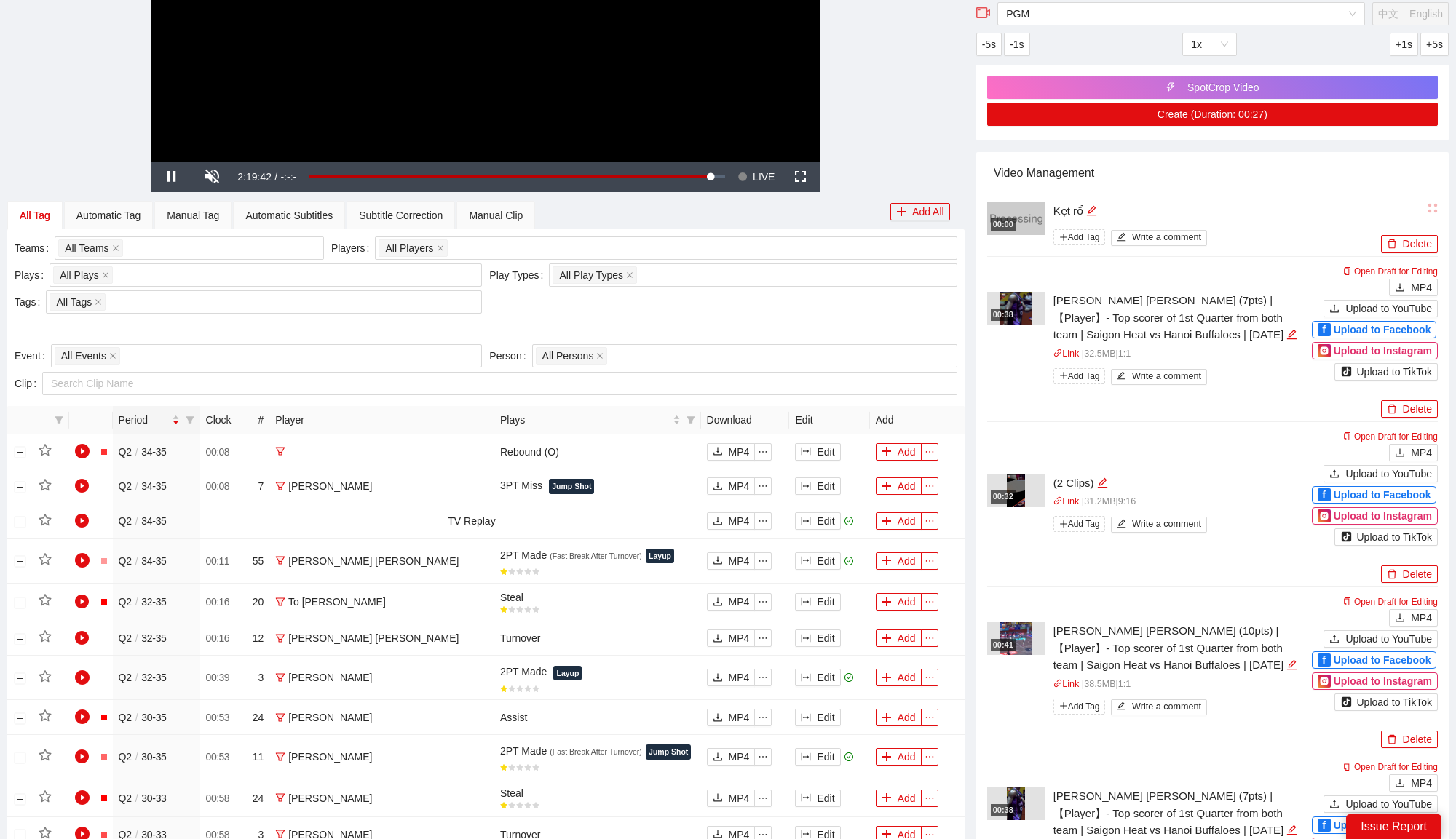
scroll to position [0, 0]
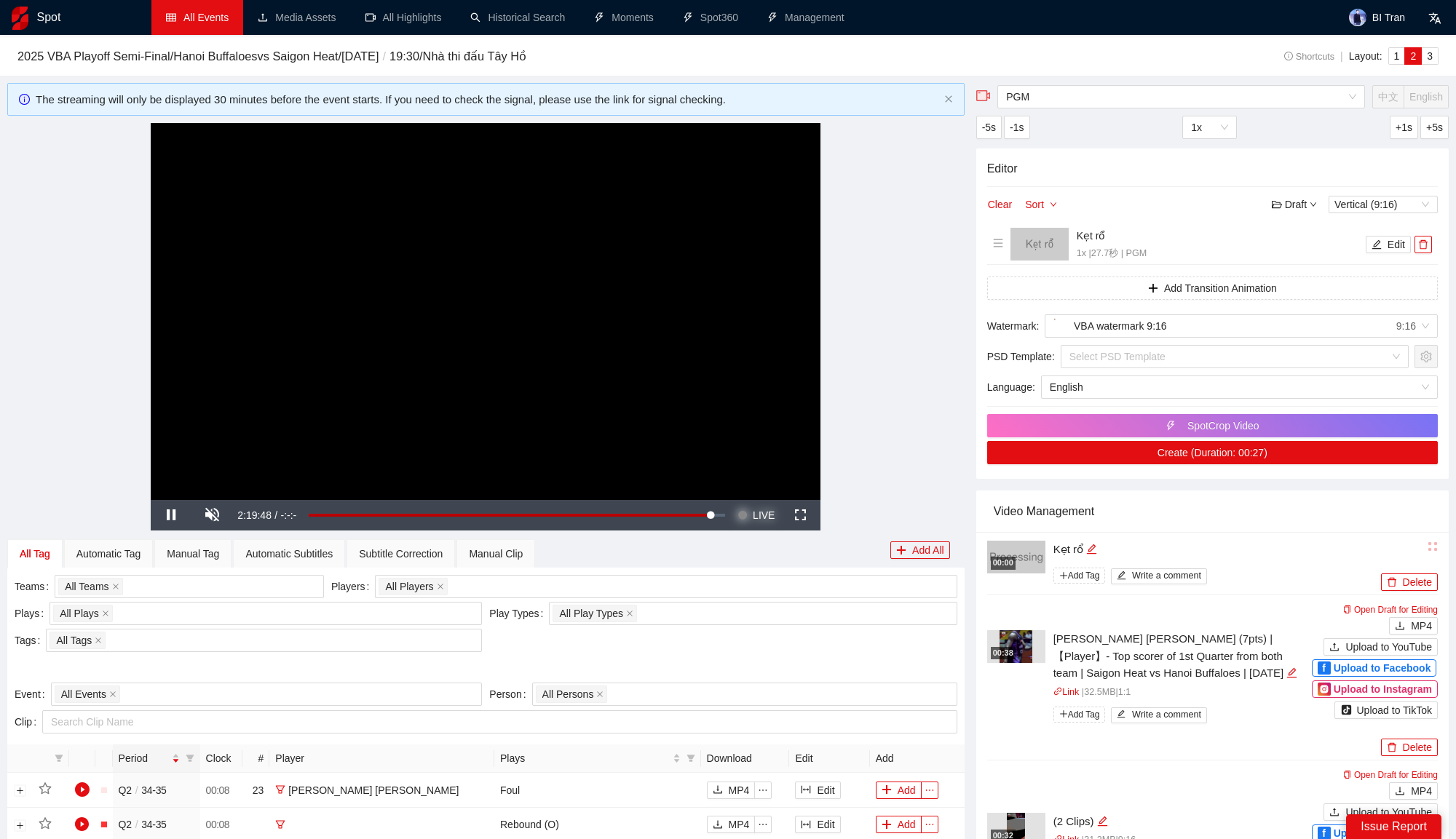
click at [762, 523] on span "LIVE" at bounding box center [763, 515] width 22 height 31
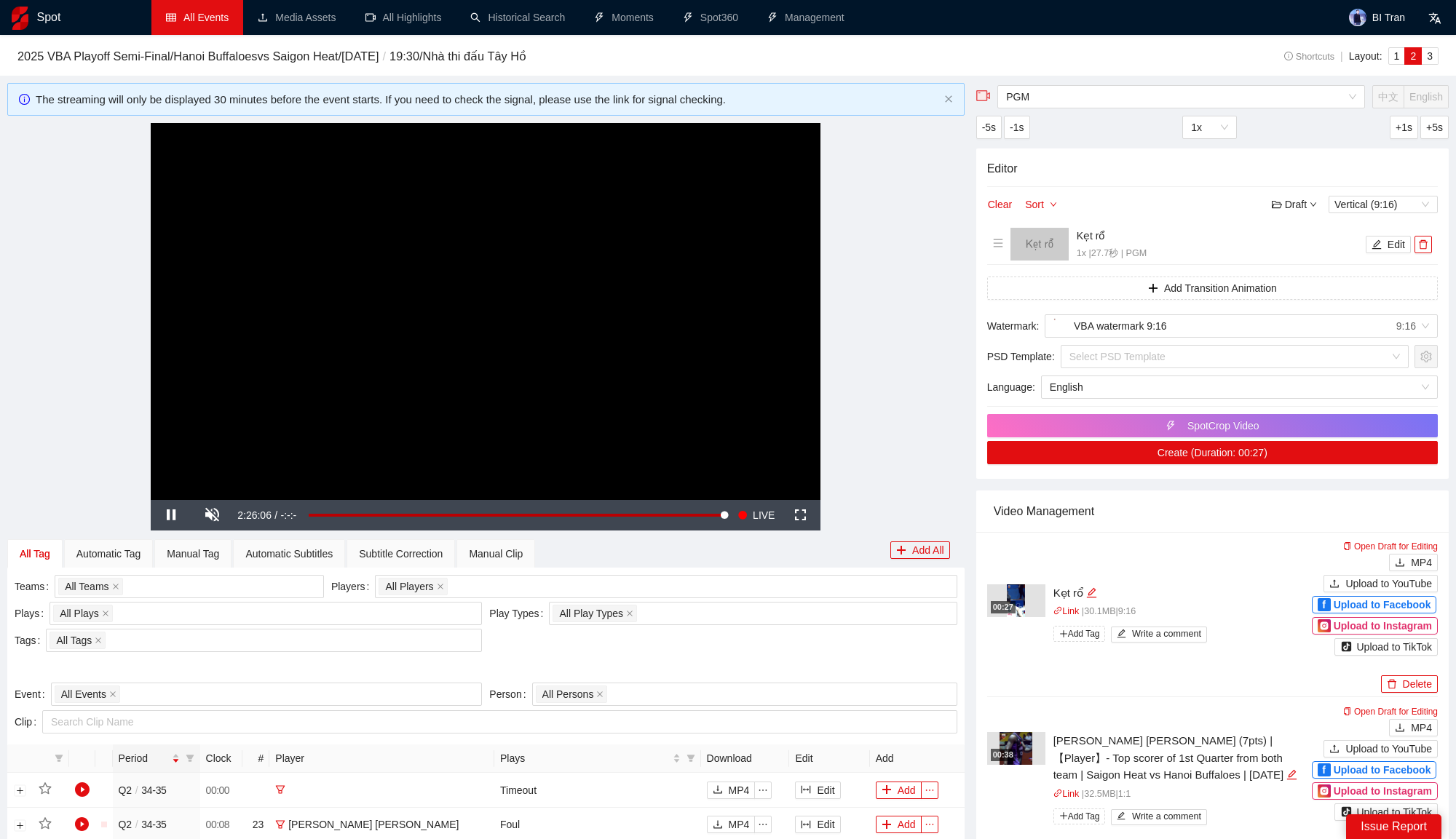
click at [1017, 596] on img at bounding box center [1015, 601] width 18 height 33
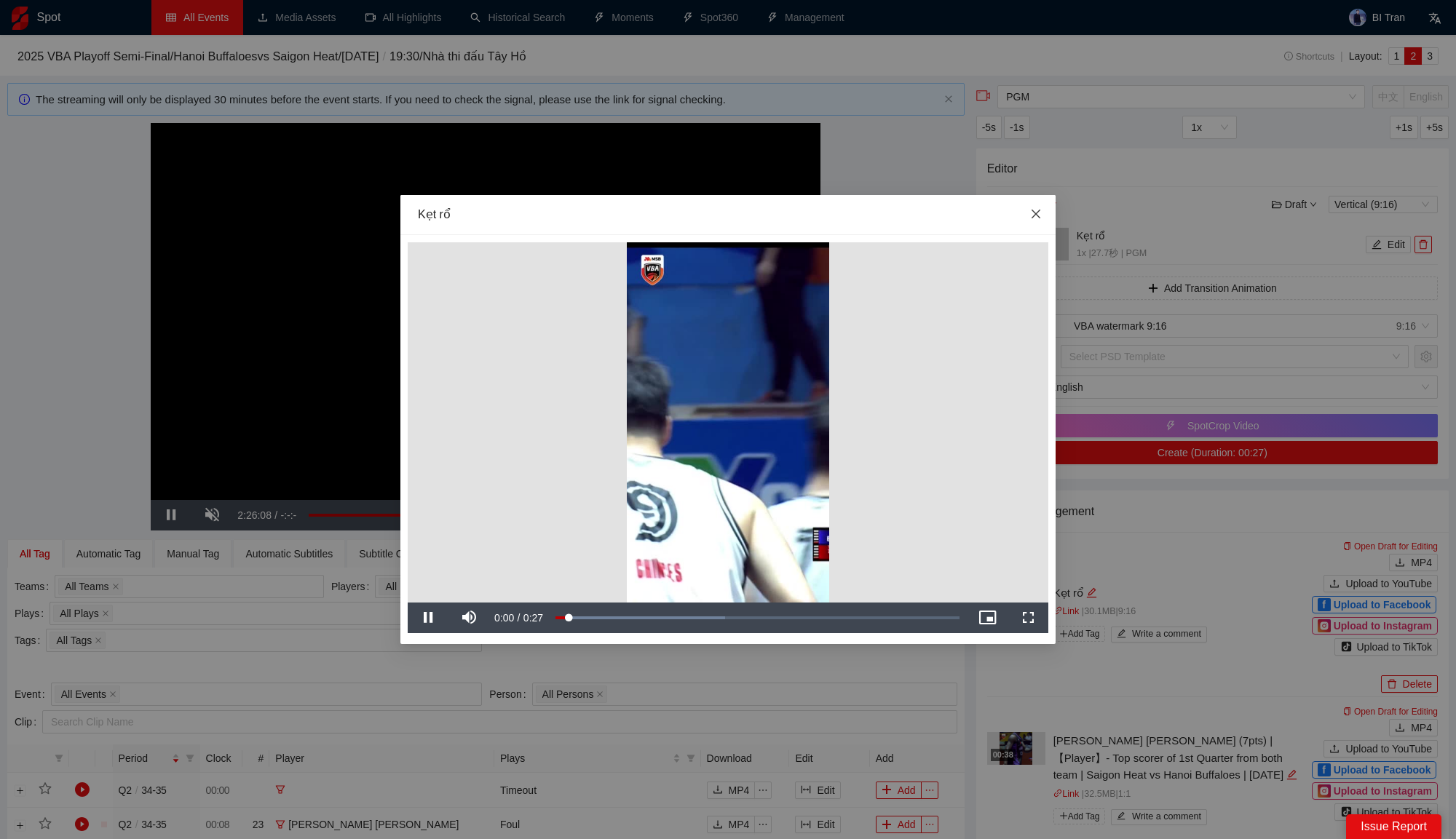
click at [1042, 215] on span "Close" at bounding box center [1035, 215] width 39 height 39
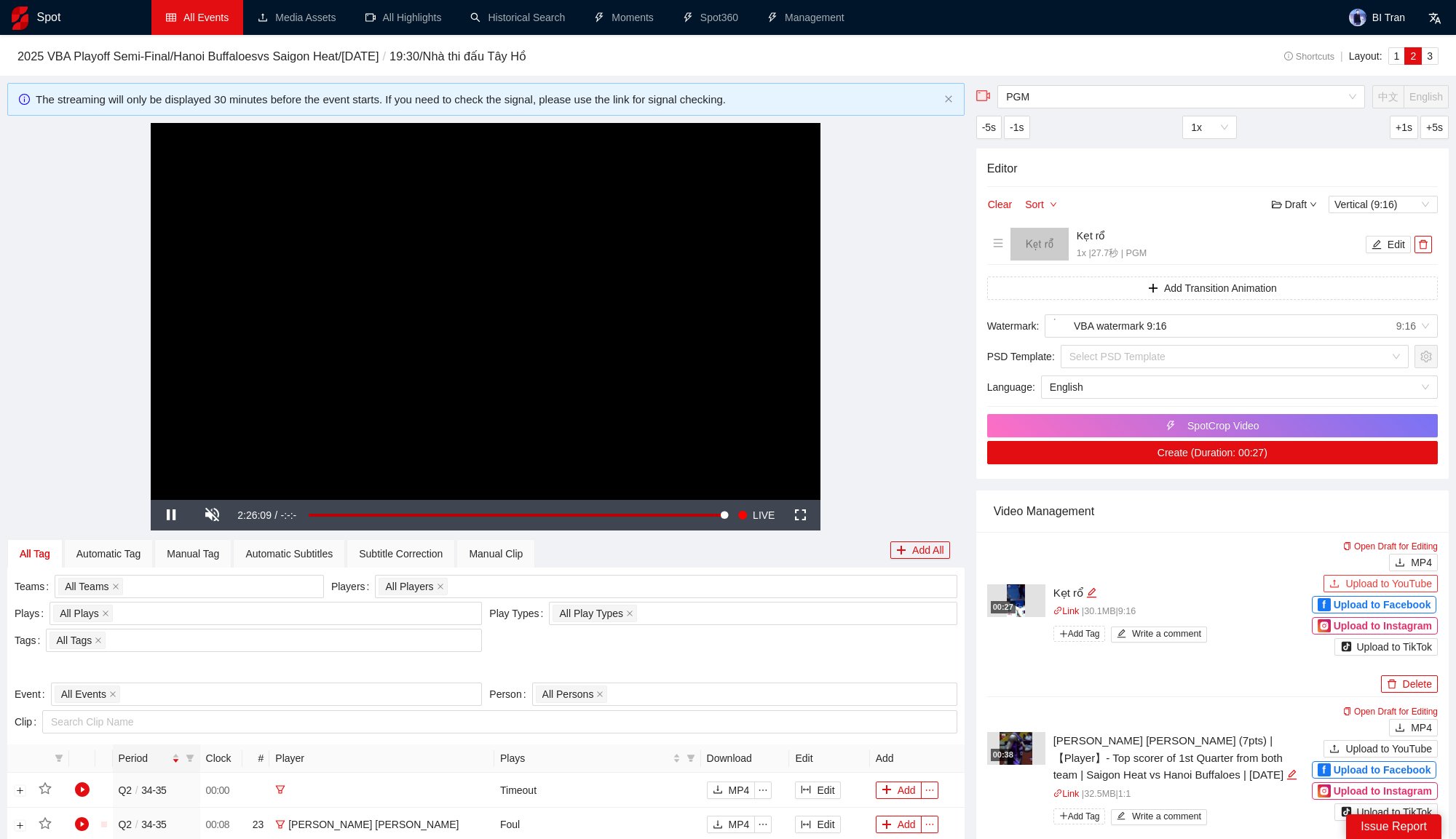
click at [1340, 580] on button "Upload to YouTube" at bounding box center [1379, 583] width 114 height 17
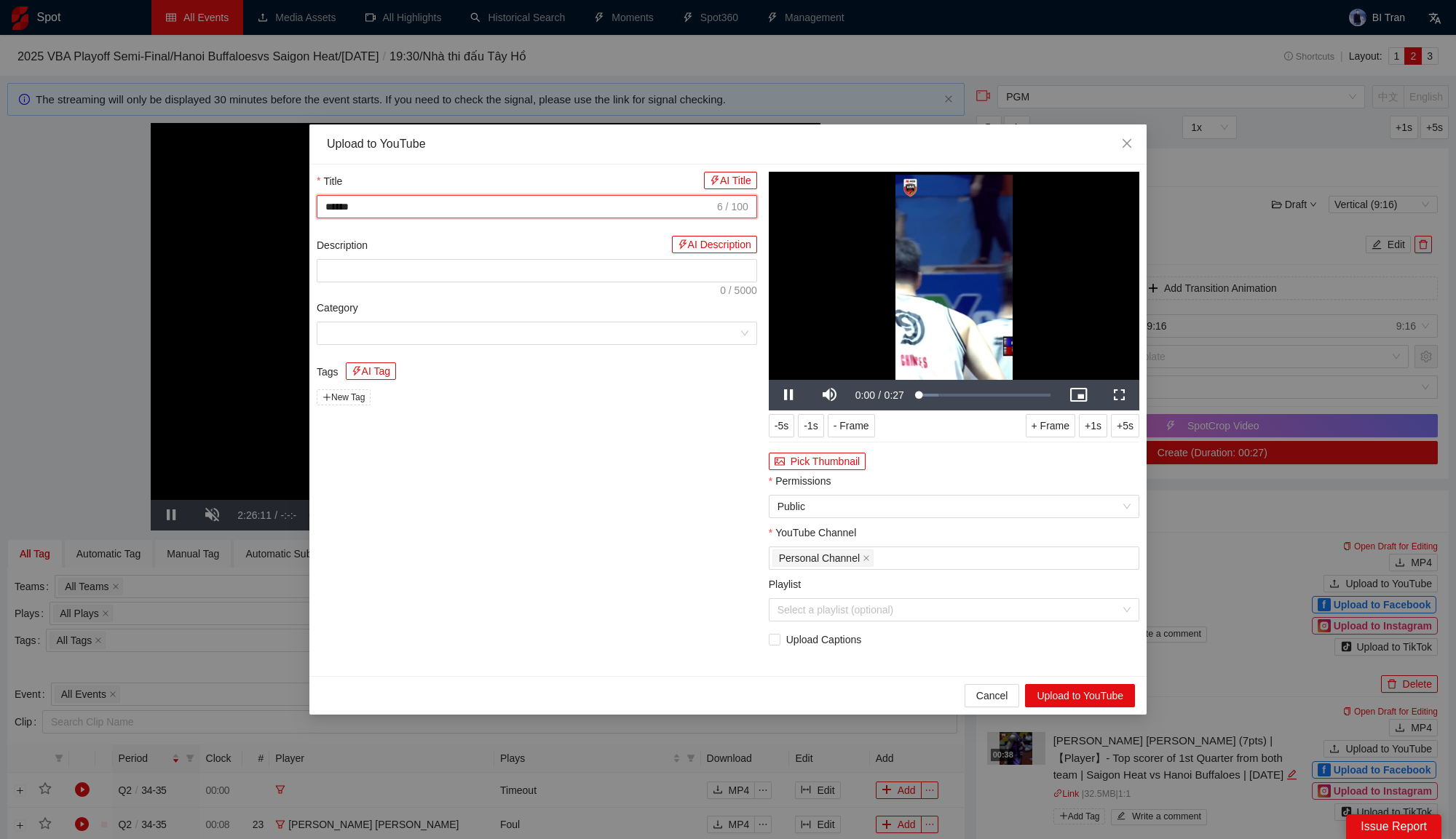
click at [519, 201] on input "******" at bounding box center [520, 206] width 389 height 16
type input "*"
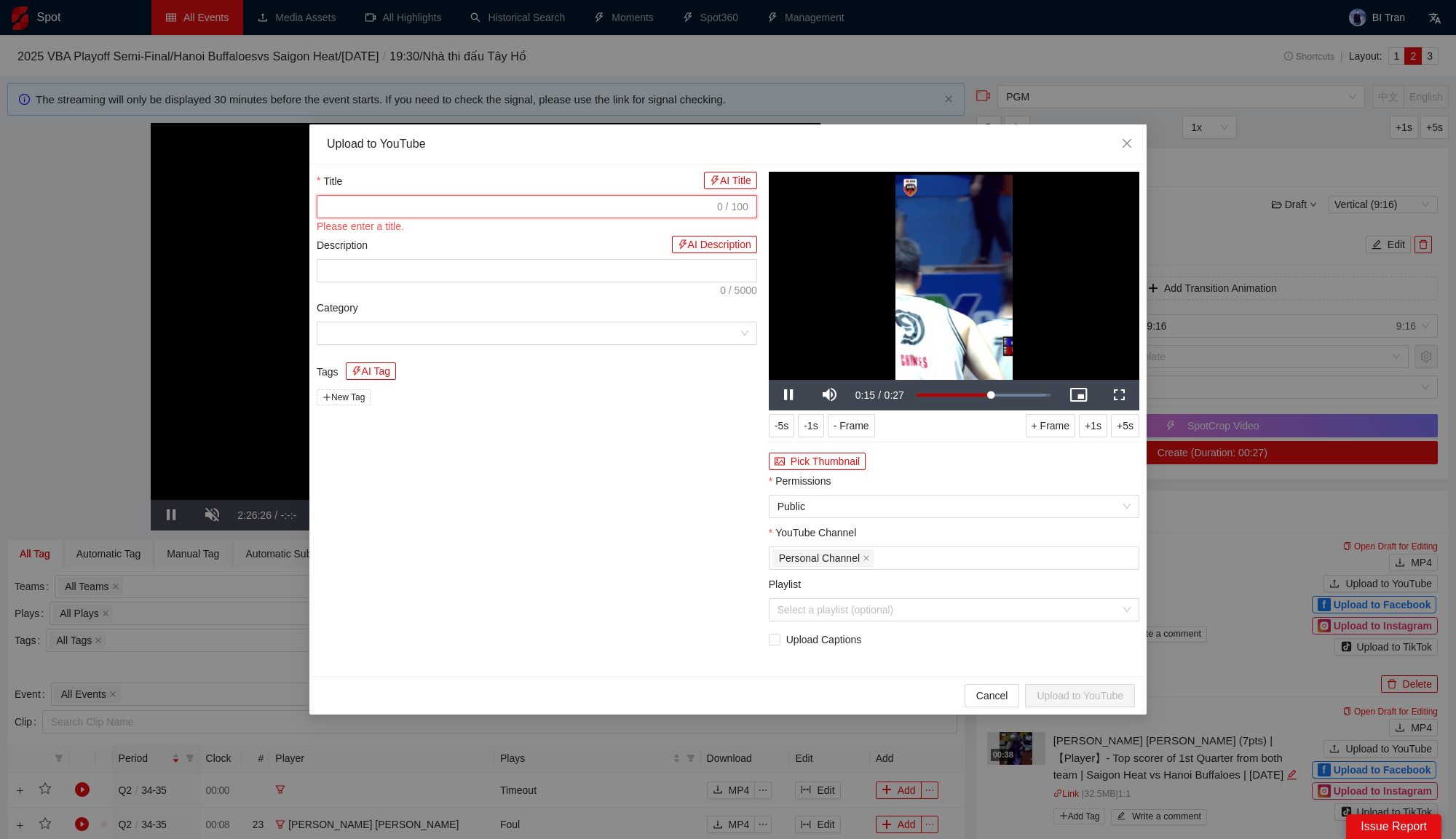
type input "*"
drag, startPoint x: 338, startPoint y: 204, endPoint x: 286, endPoint y: 205, distance: 52.0
click at [286, 205] on div "**********" at bounding box center [728, 420] width 1456 height 839
click at [621, 211] on input "**********" at bounding box center [517, 206] width 383 height 16
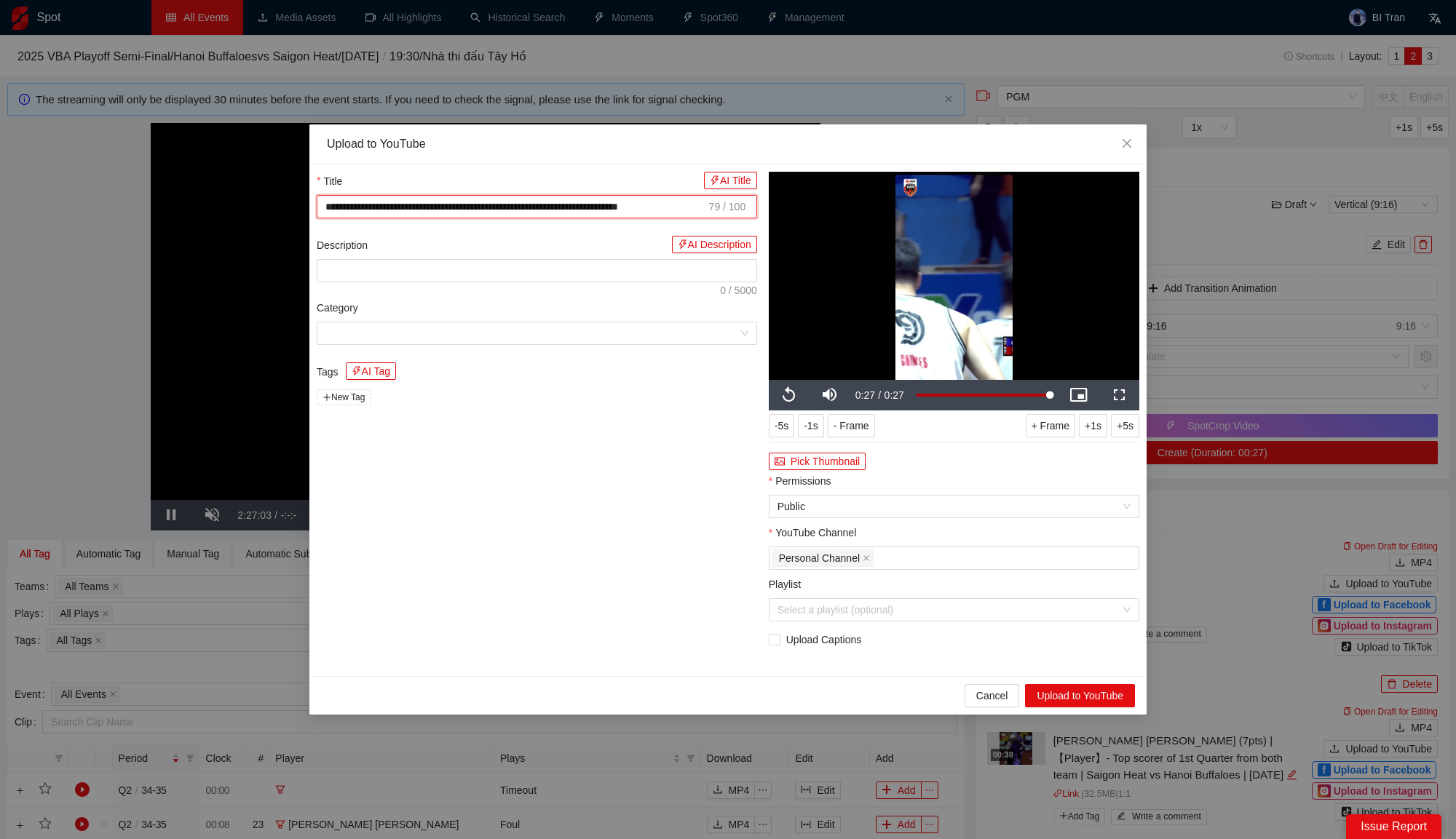
scroll to position [0, 16]
type input "**********"
click at [848, 465] on button "Pick Thumbnail" at bounding box center [816, 462] width 97 height 17
click at [454, 216] on span "**********" at bounding box center [537, 207] width 441 height 23
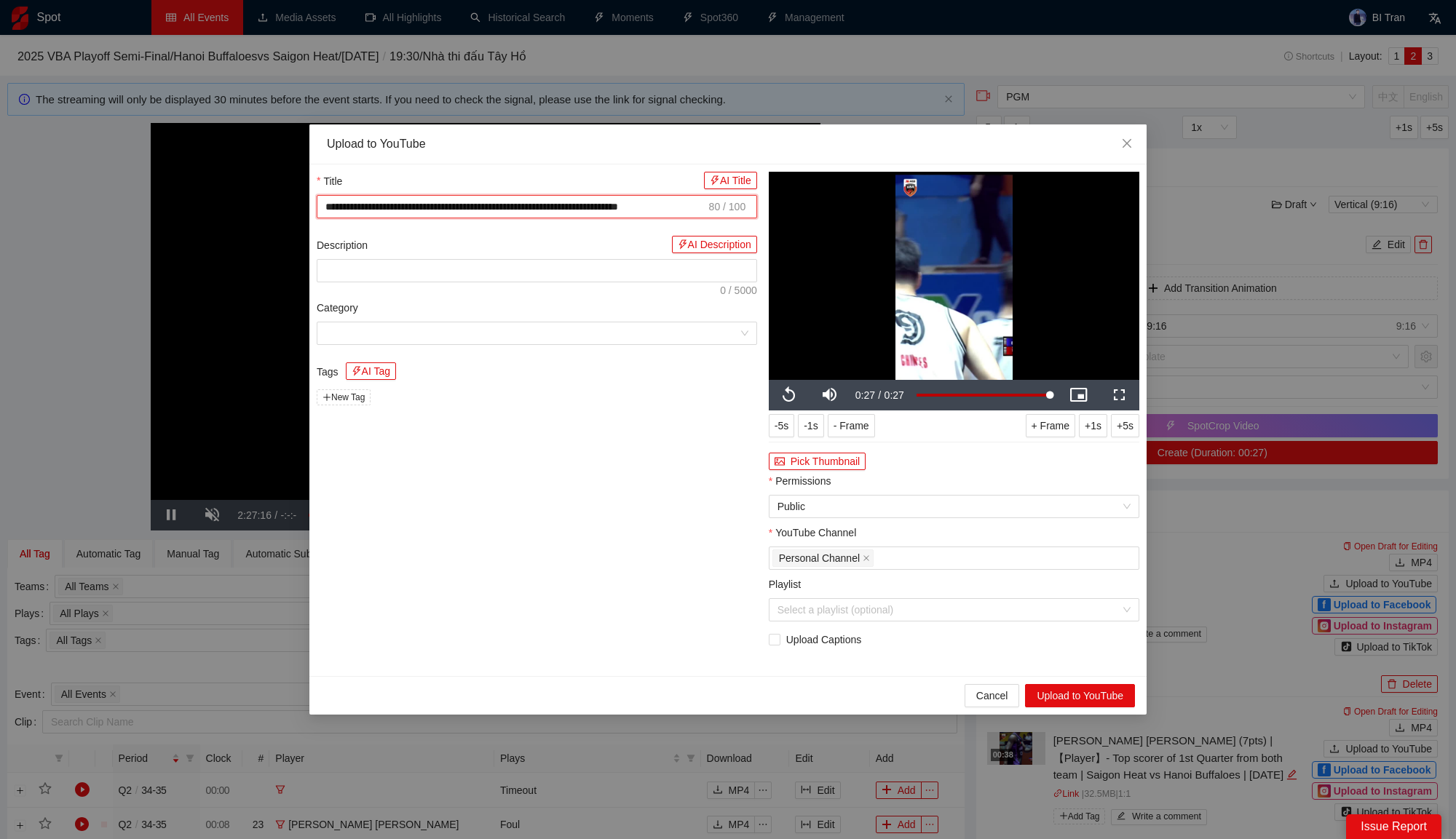
click at [361, 208] on input "**********" at bounding box center [515, 206] width 380 height 16
drag, startPoint x: 328, startPoint y: 205, endPoint x: 579, endPoint y: 209, distance: 251.0
click at [579, 209] on input "**********" at bounding box center [515, 206] width 380 height 16
click at [1053, 692] on button "Upload to YouTube" at bounding box center [1080, 695] width 110 height 23
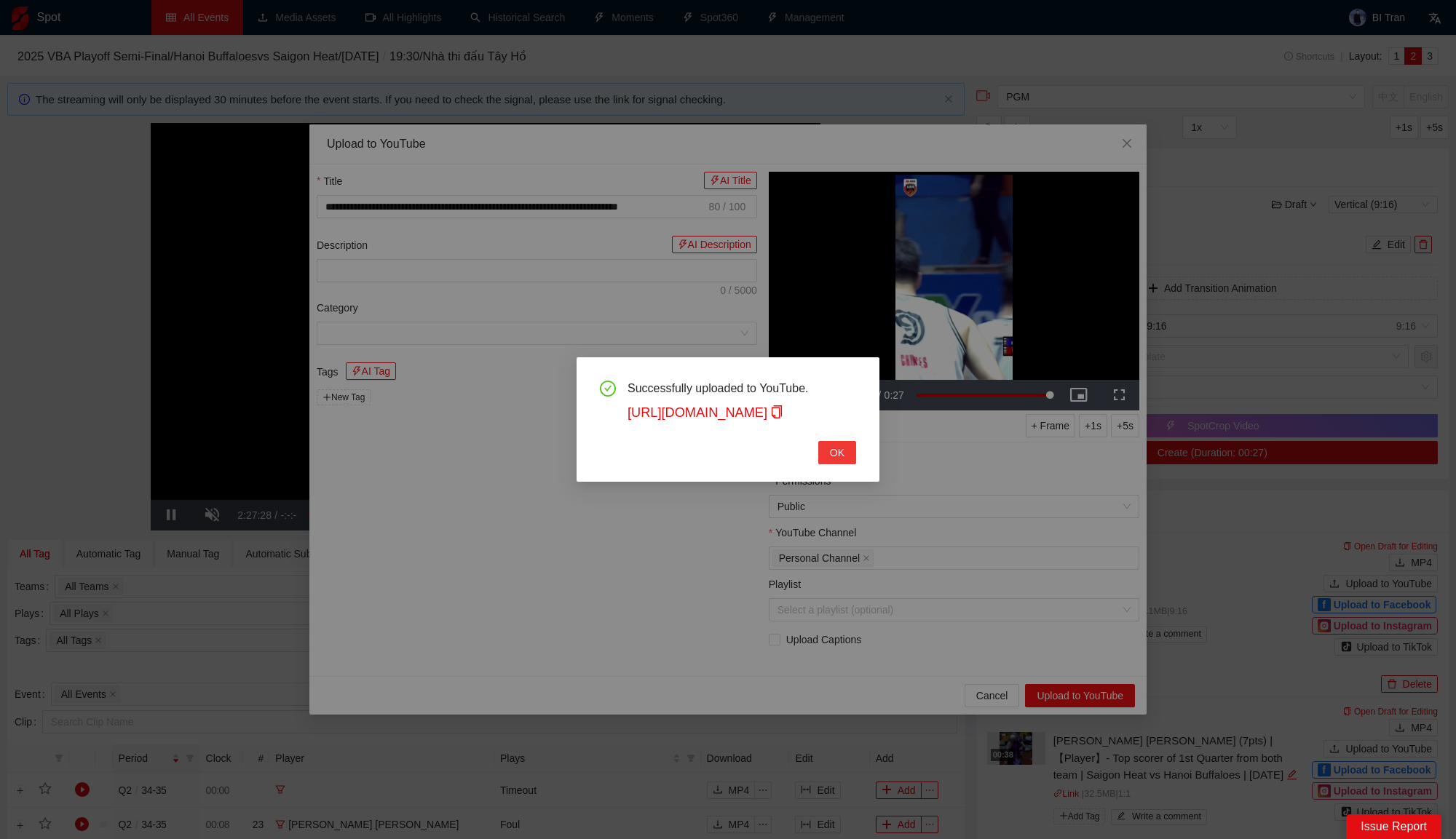
click at [842, 449] on span "OK" at bounding box center [836, 452] width 14 height 16
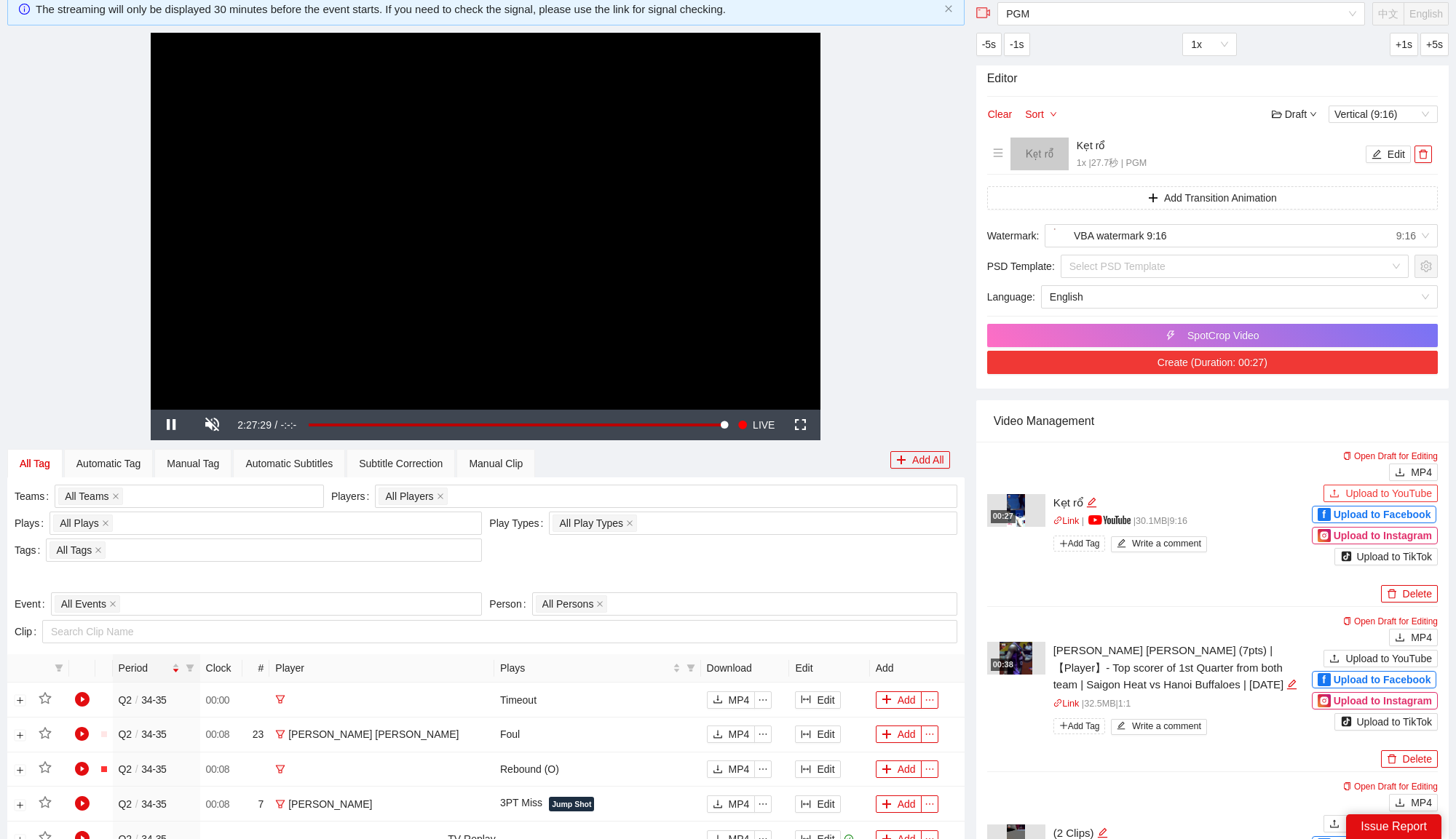
scroll to position [92, 0]
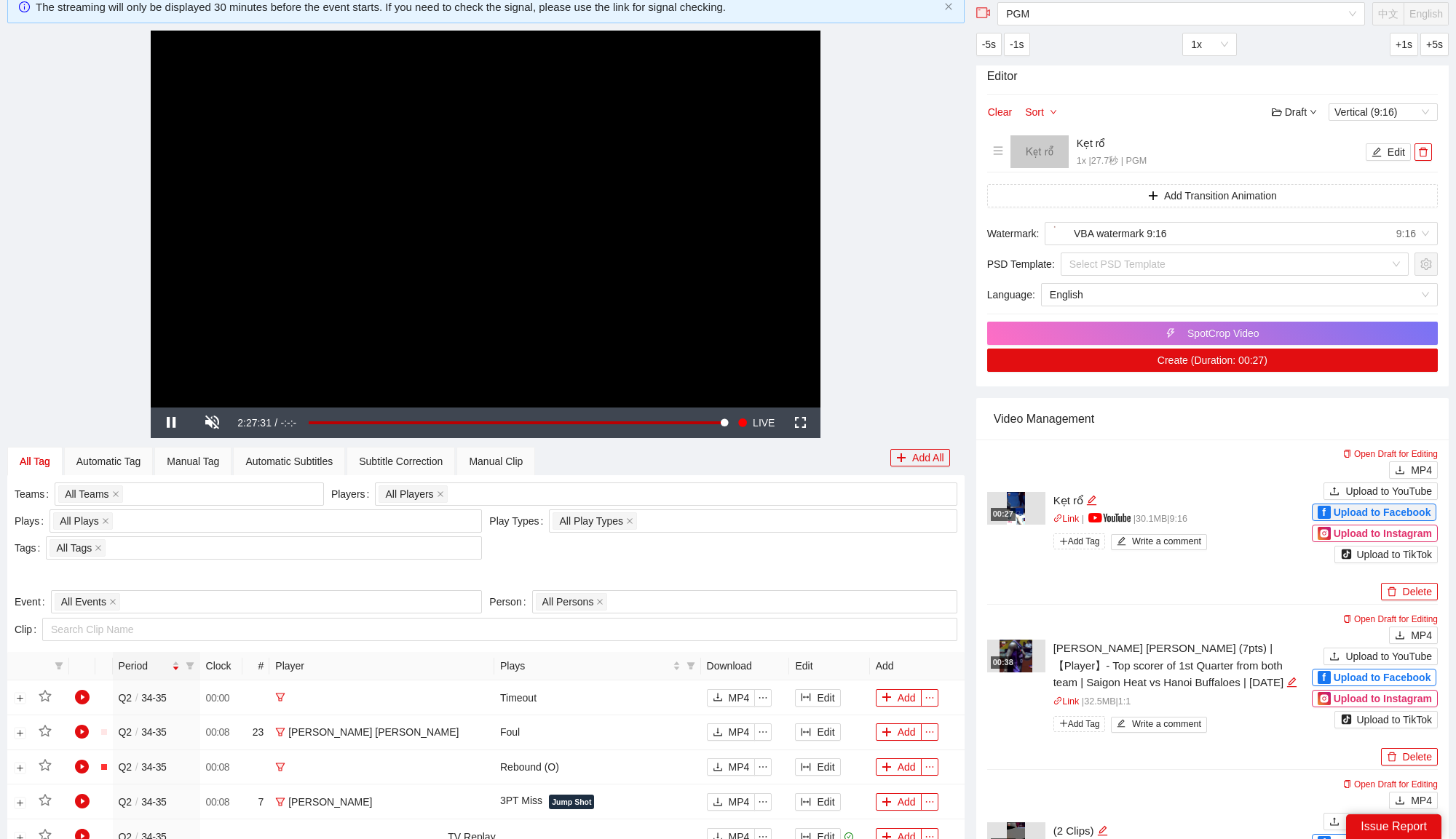
click at [1337, 508] on span "Upload to Facebook" at bounding box center [1382, 512] width 98 height 16
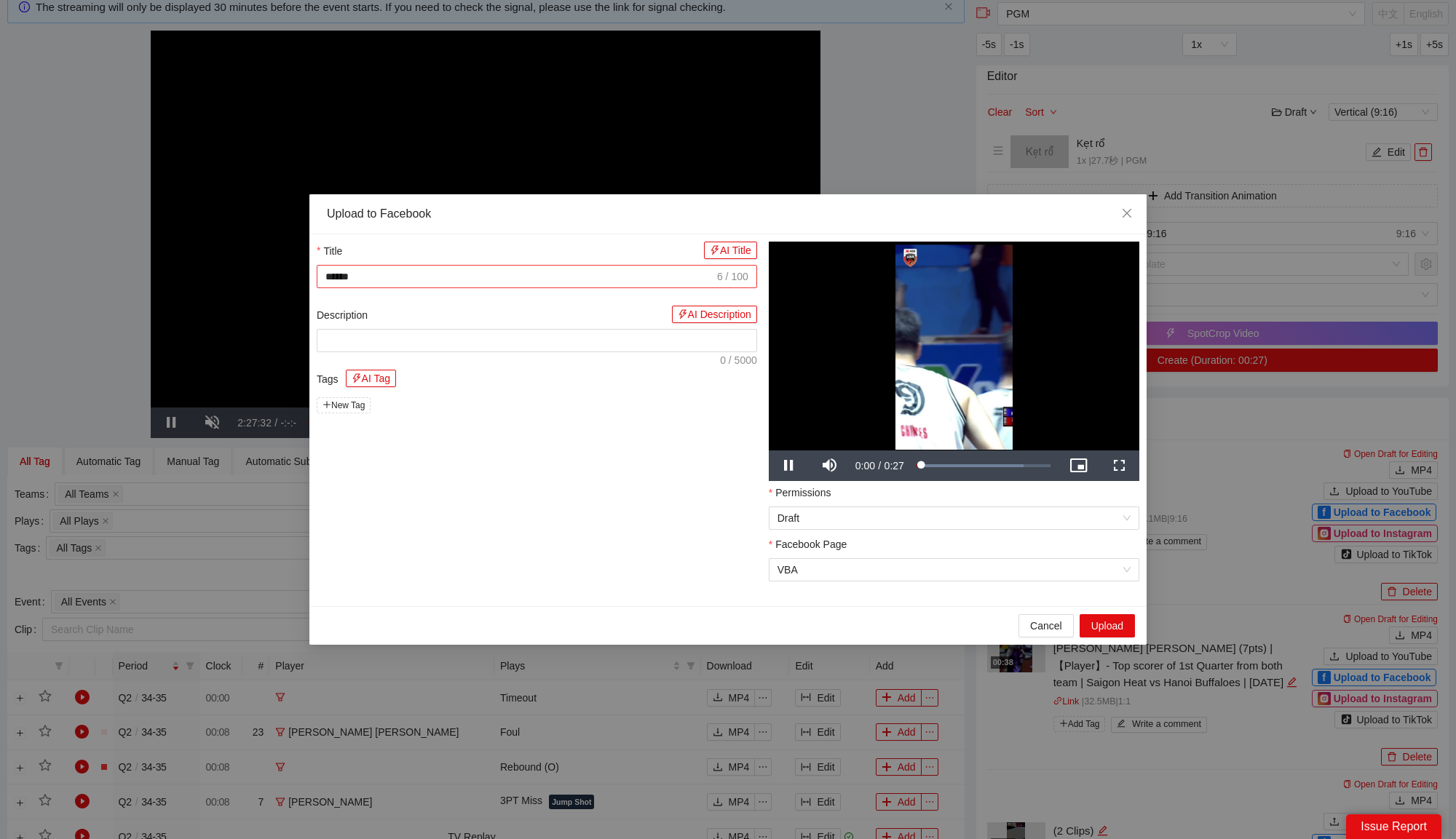
click at [599, 278] on input "******" at bounding box center [520, 276] width 389 height 16
paste input "**********"
type input "**********"
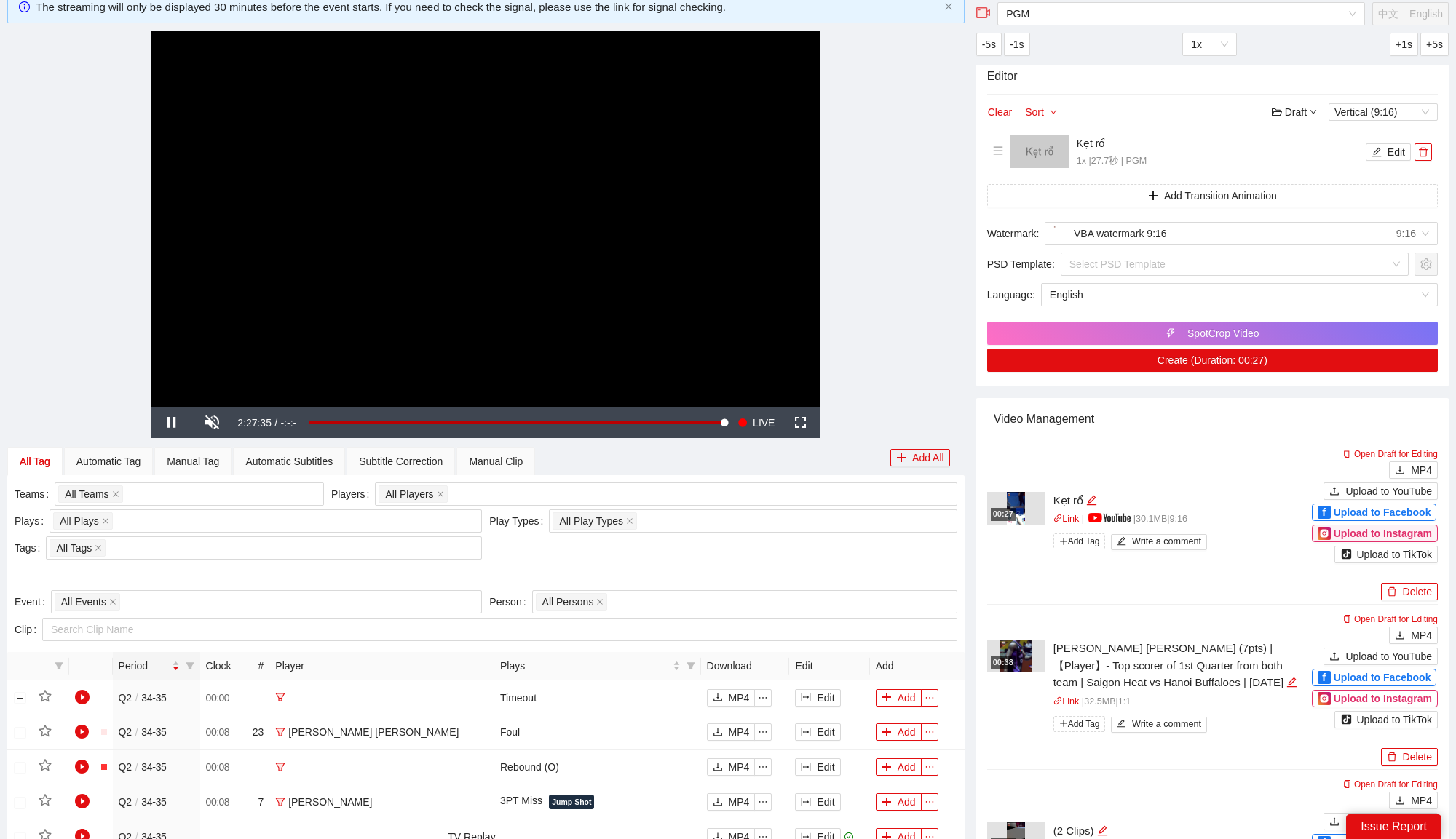
click at [1355, 531] on span "Upload to Instagram" at bounding box center [1382, 533] width 99 height 16
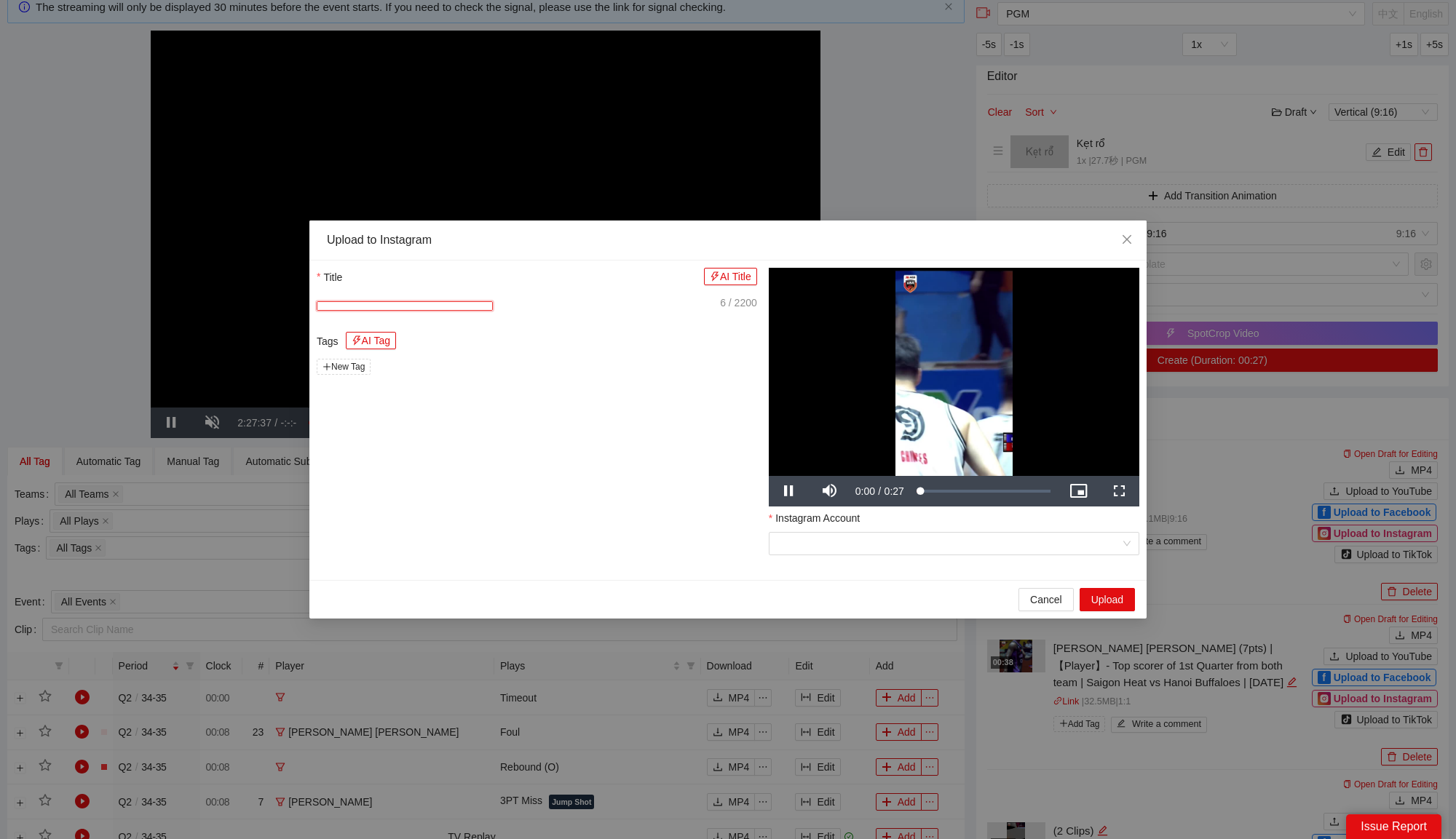
click at [492, 302] on textarea "******" at bounding box center [405, 306] width 176 height 10
paste textarea "**********"
type textarea "**********"
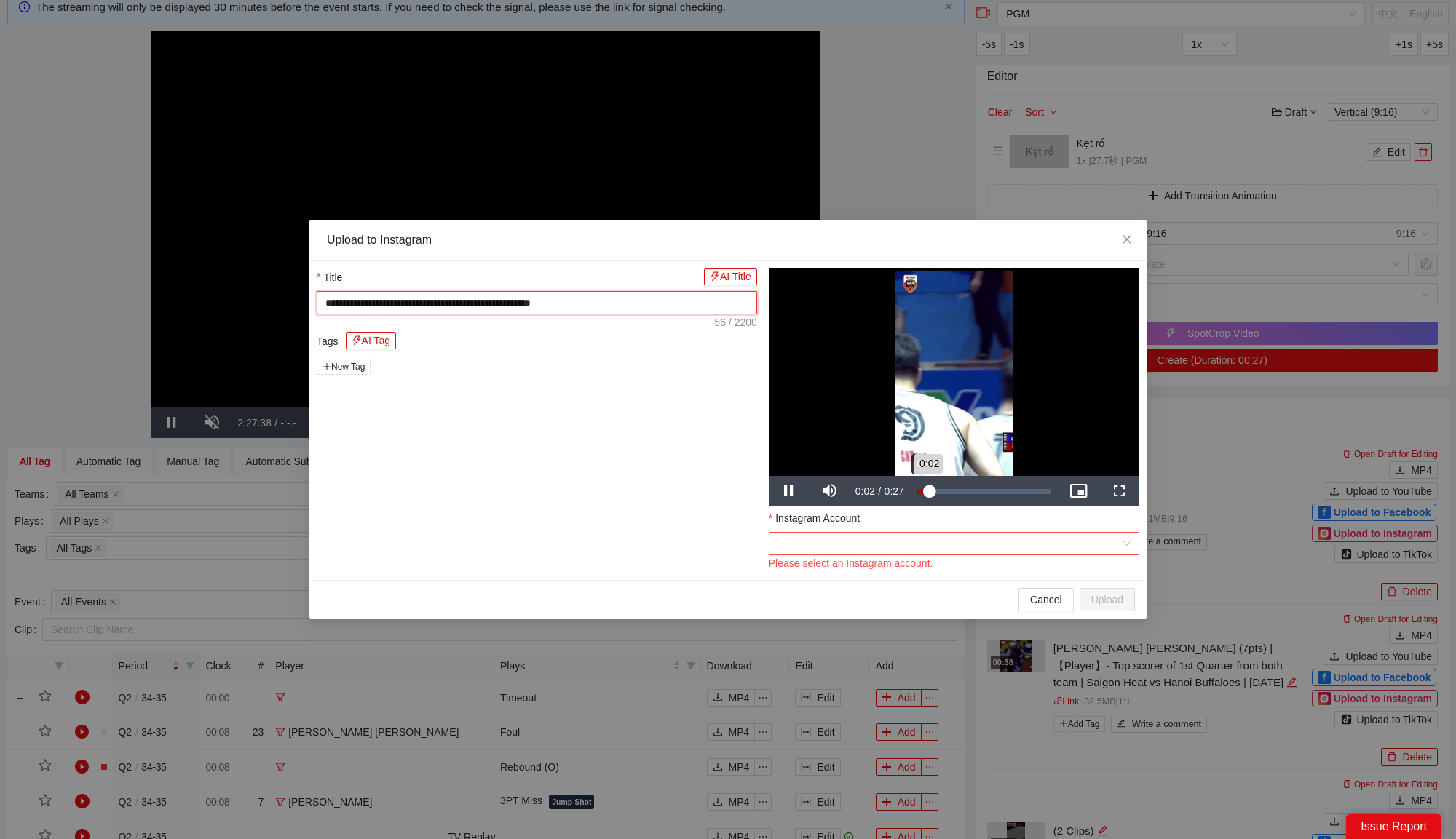
type textarea "**********"
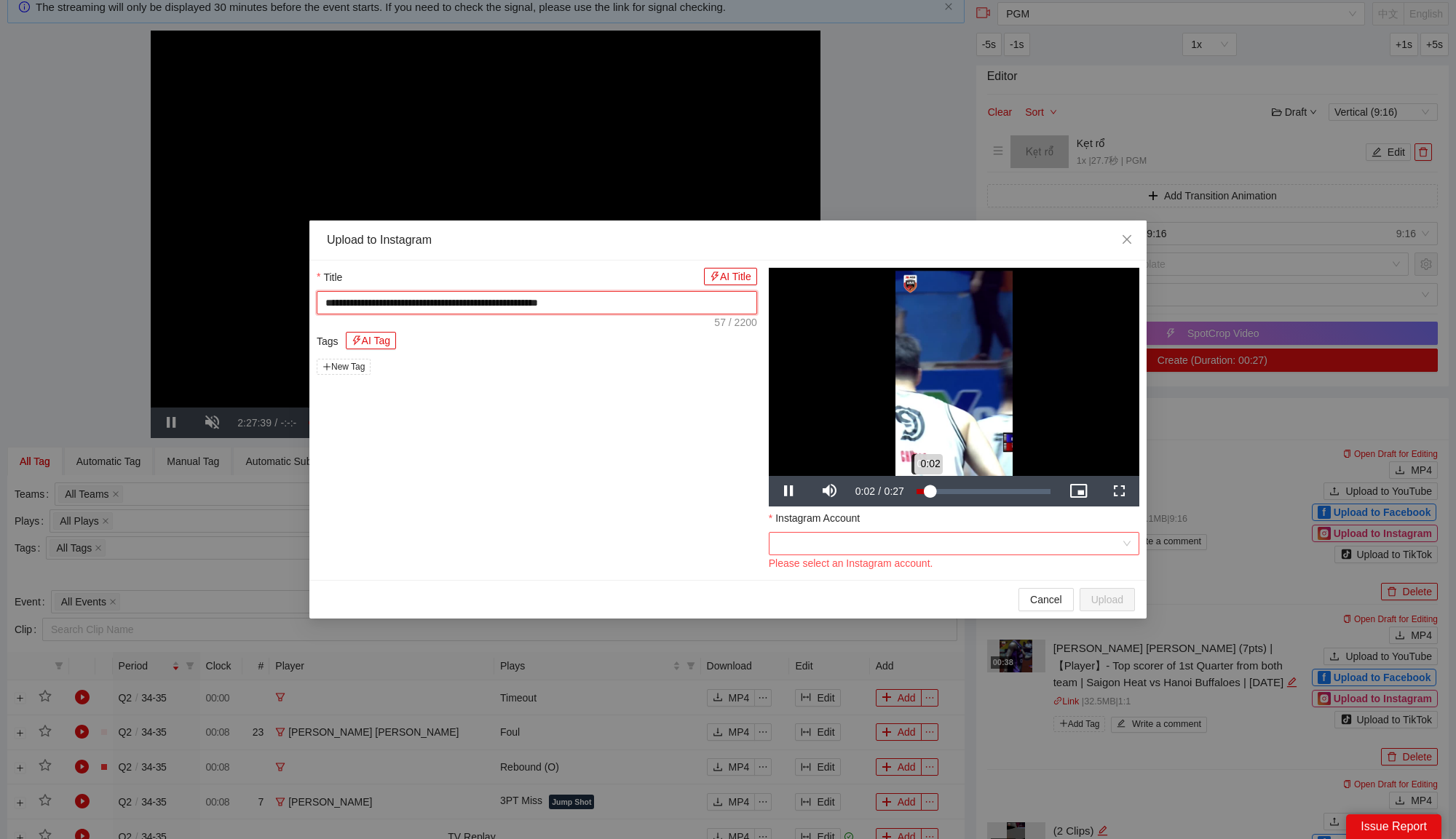
type textarea "**********"
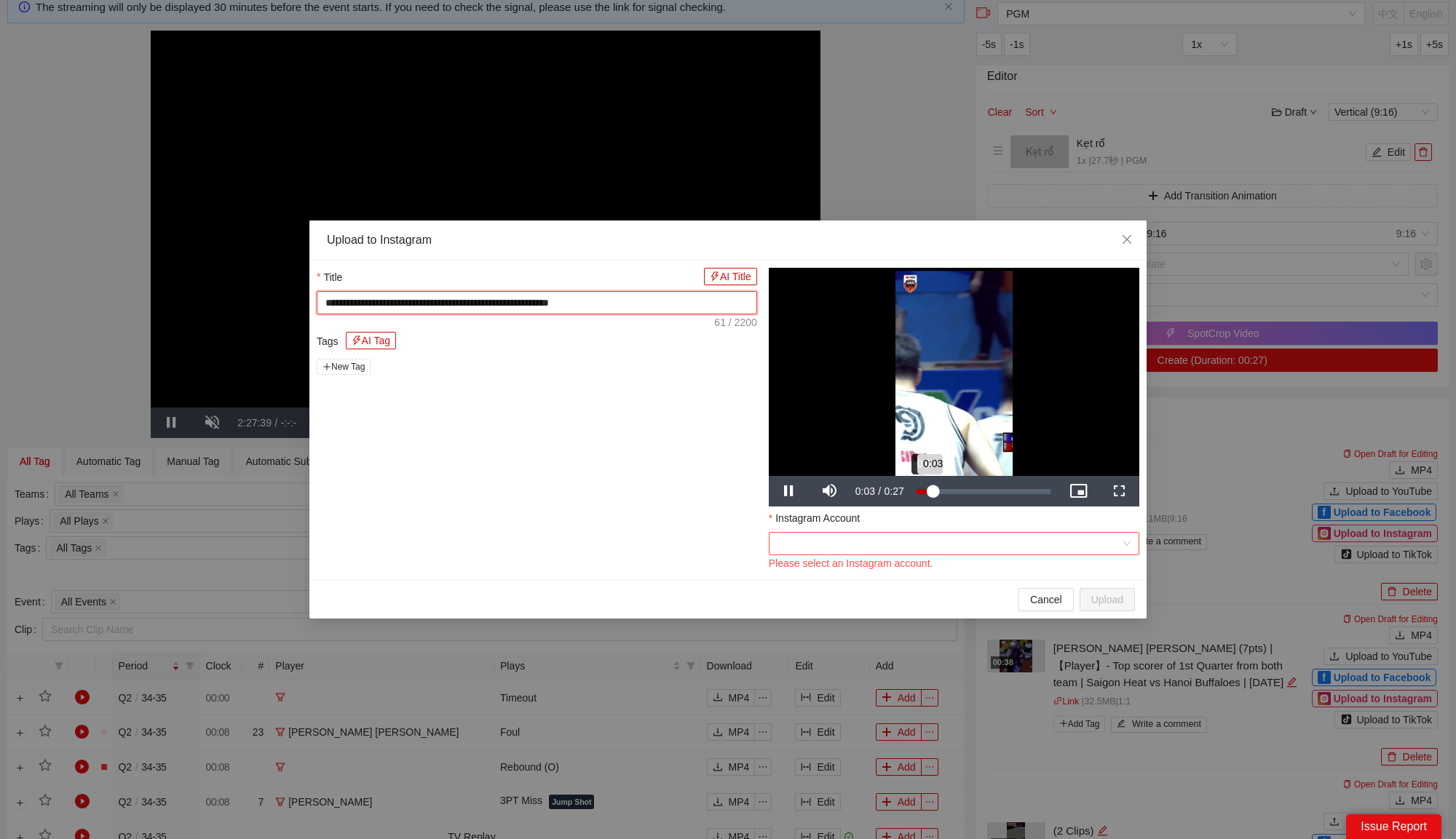
type textarea "**********"
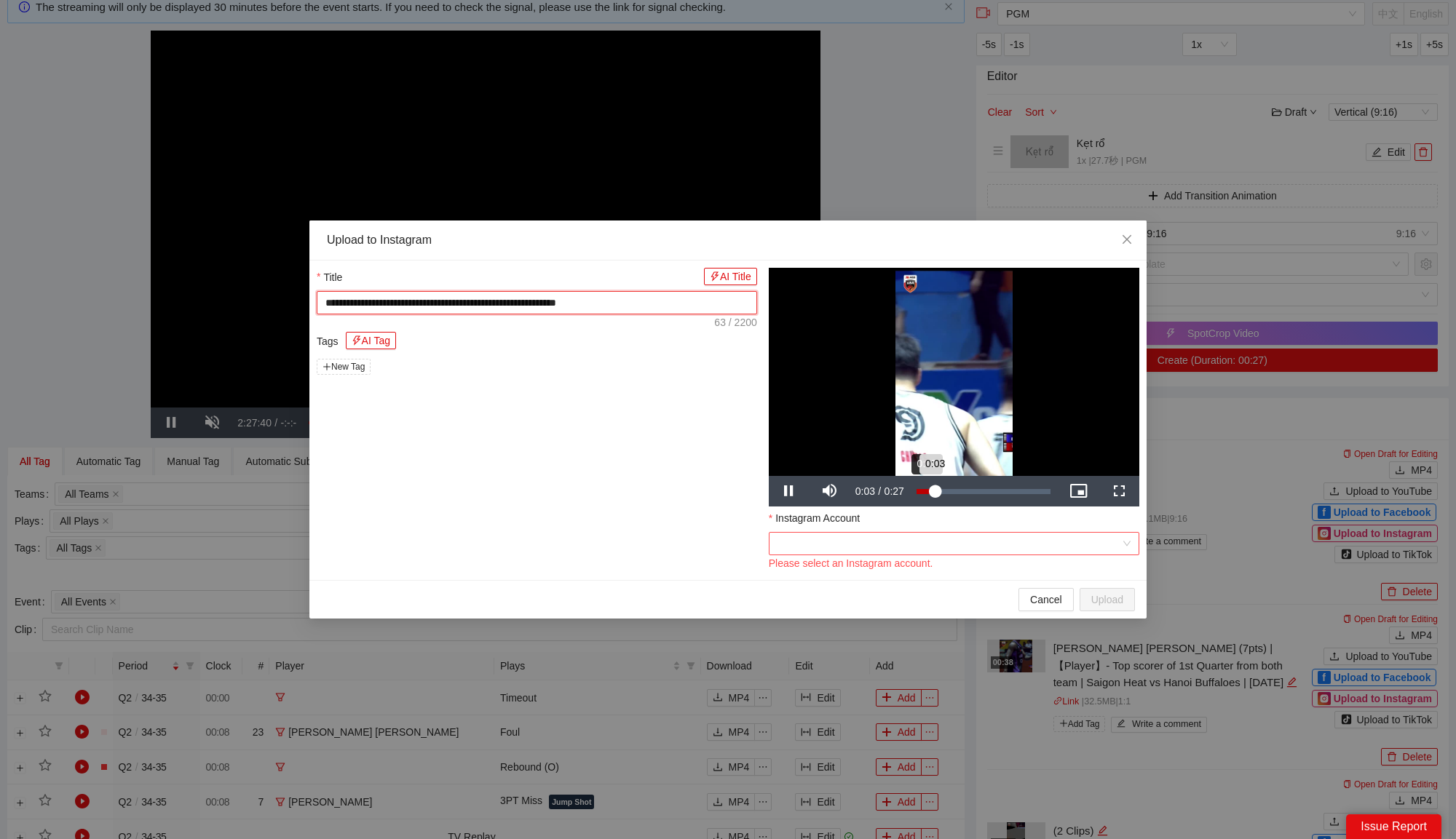
type textarea "**********"
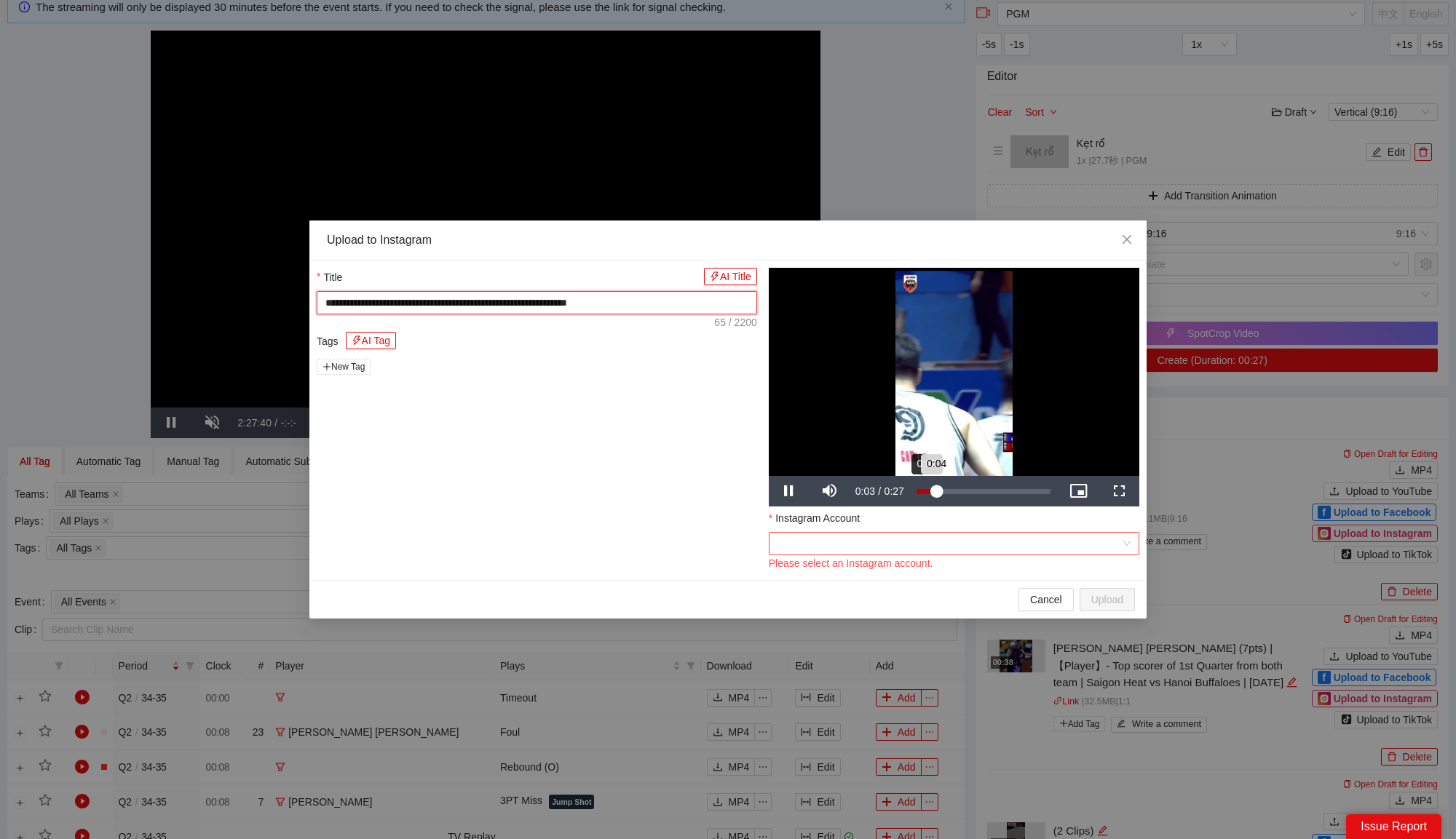
type textarea "**********"
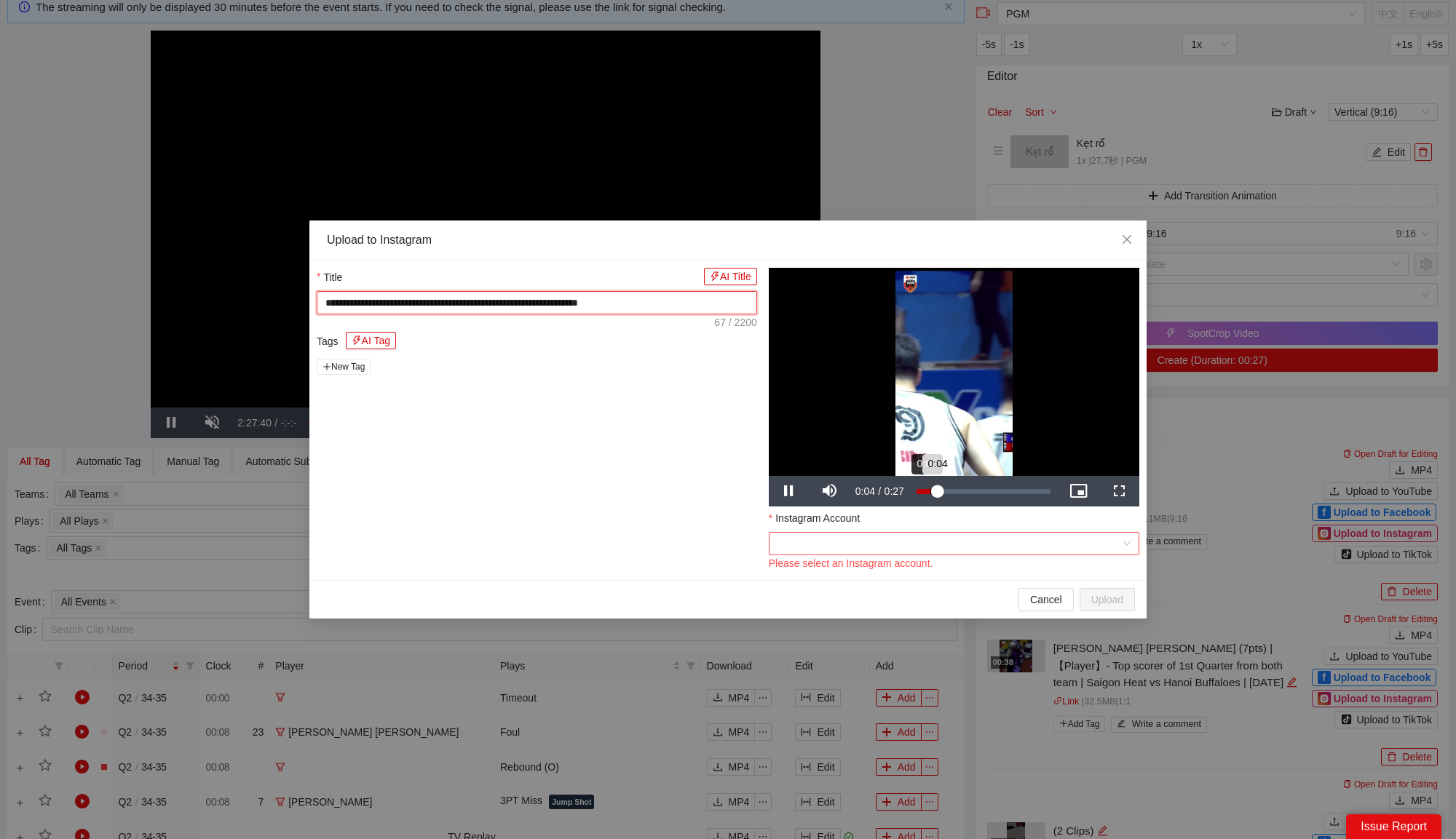
type textarea "**********"
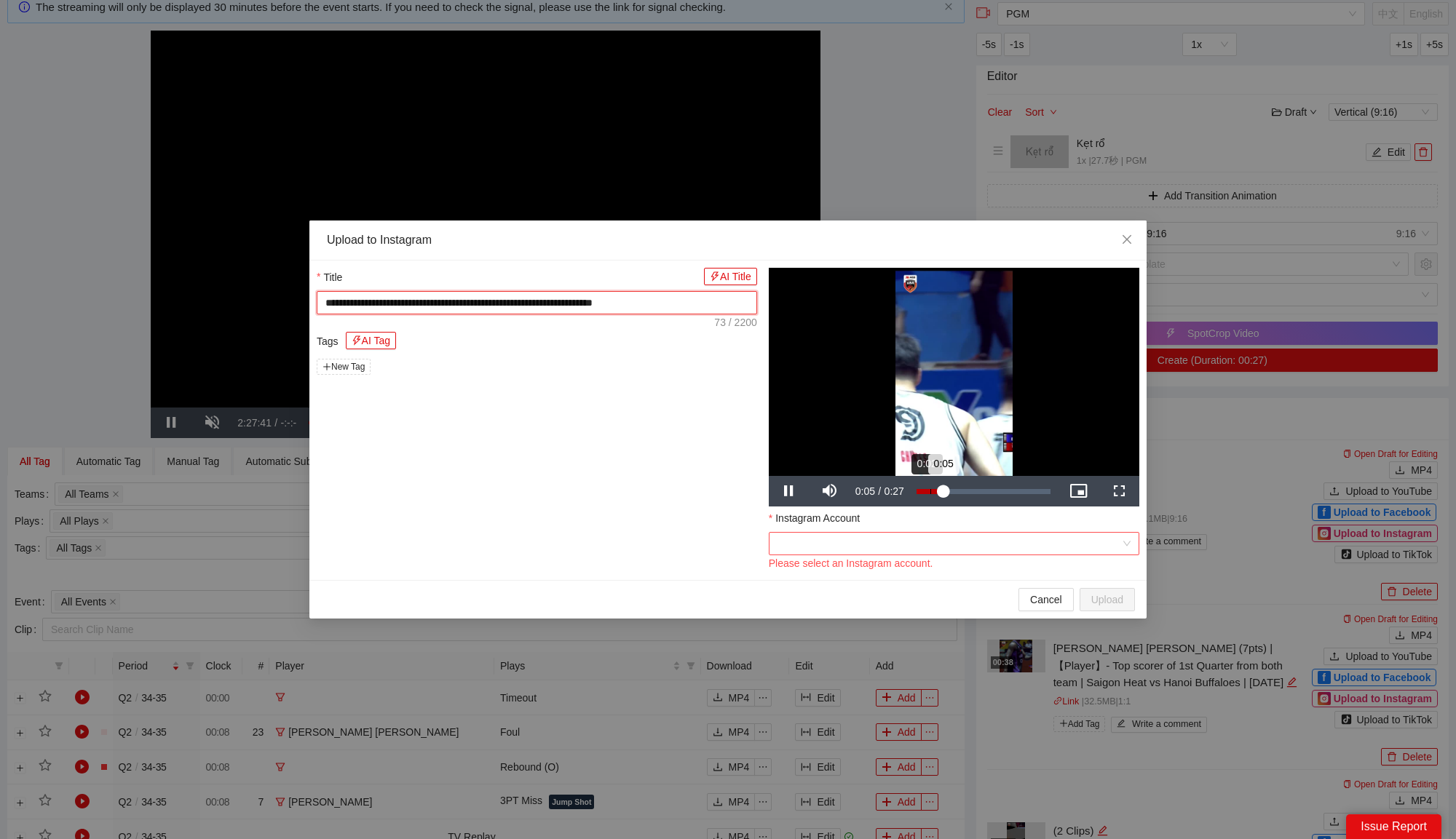
type textarea "**********"
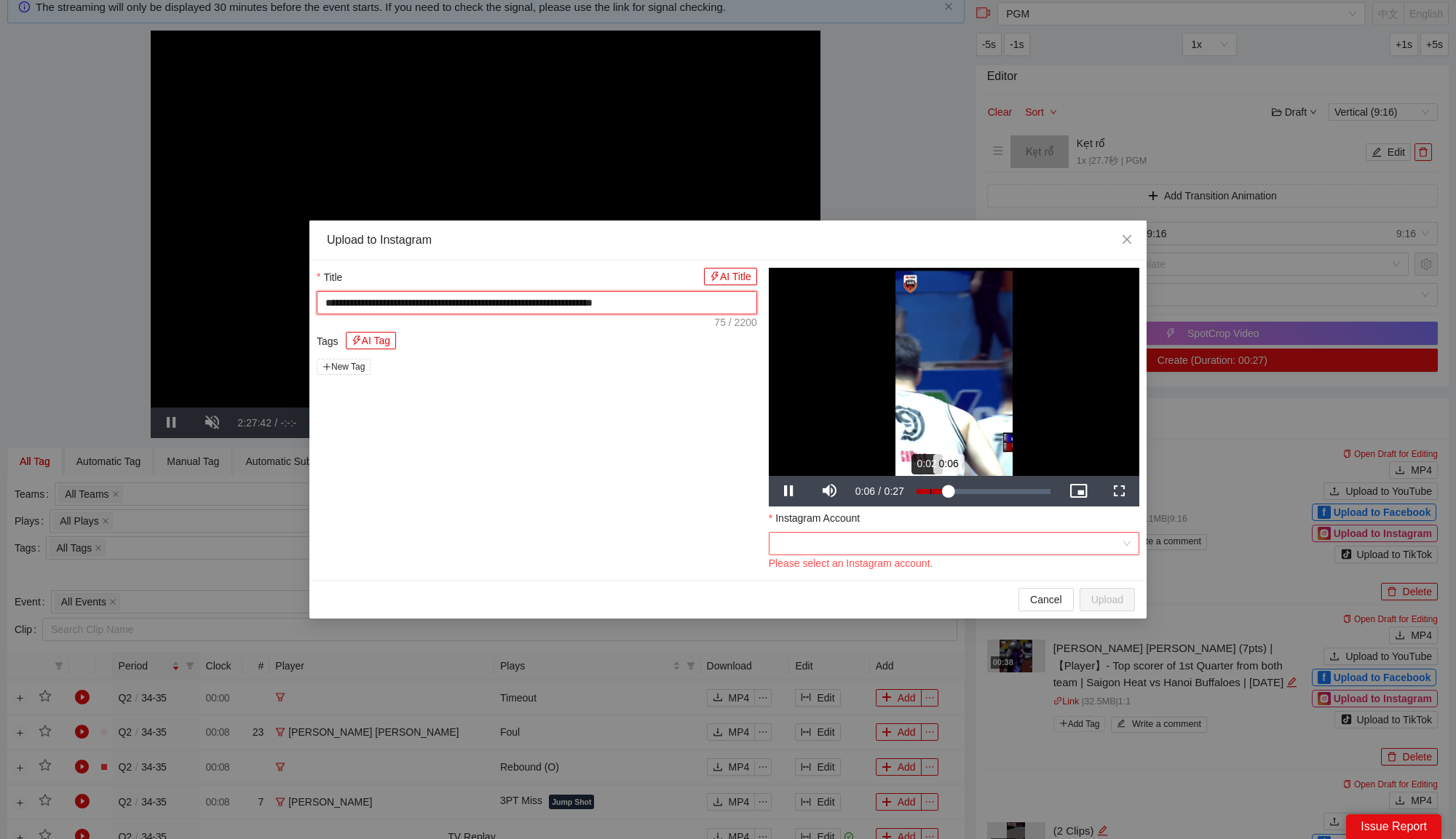
type textarea "**********"
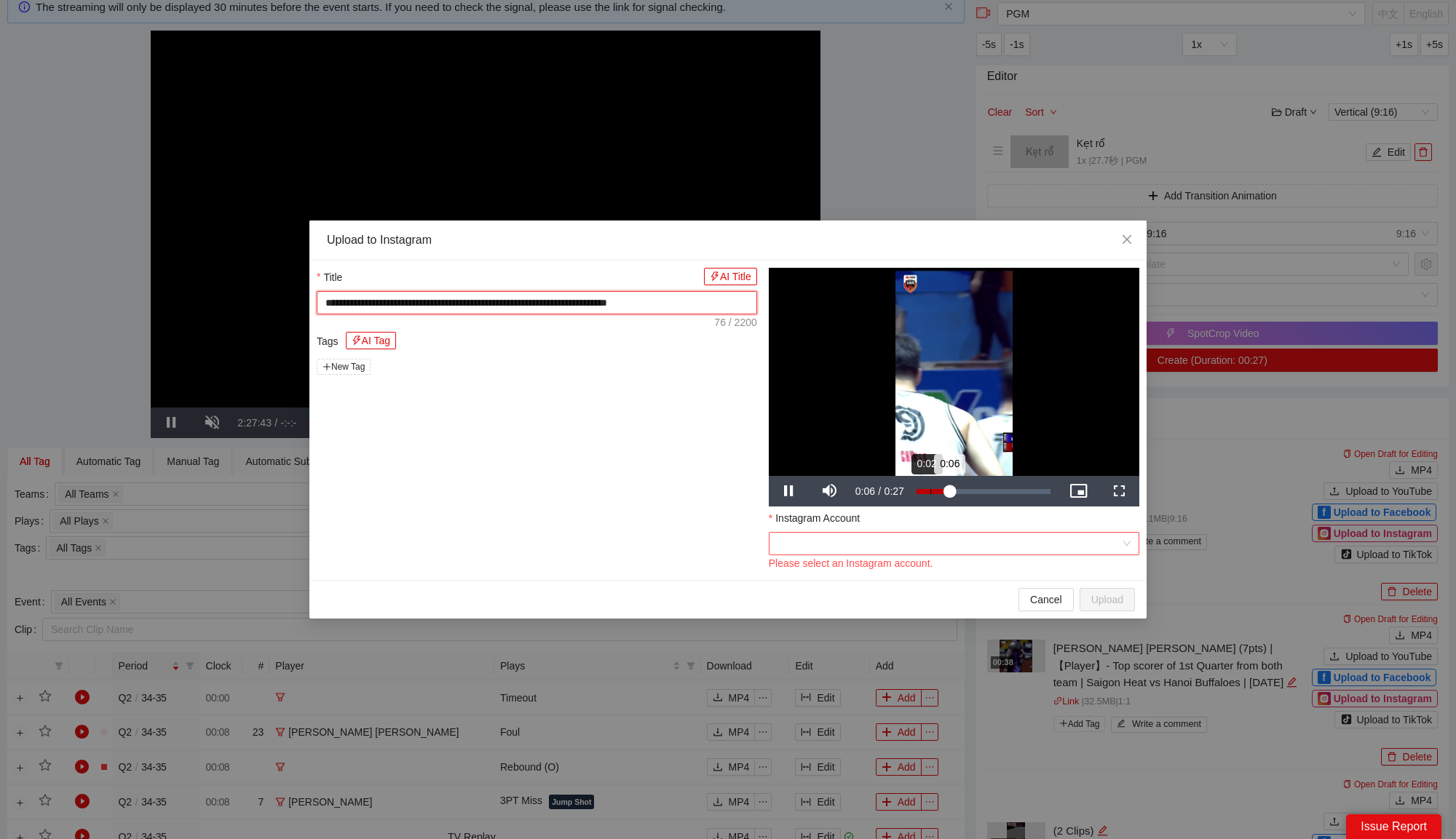
type textarea "**********"
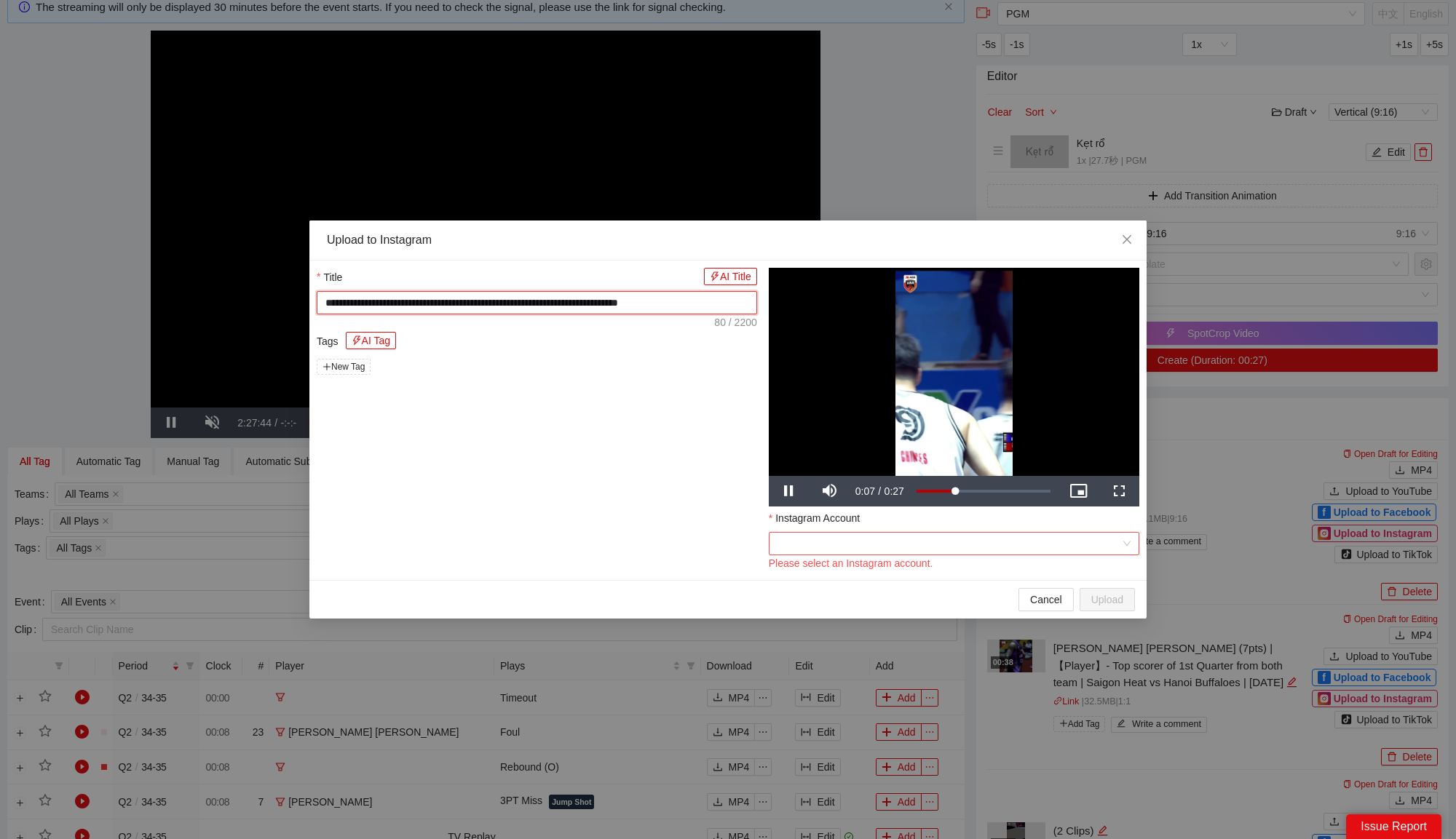
type textarea "**********"
click at [913, 551] on input "Instagram Account" at bounding box center [948, 543] width 343 height 22
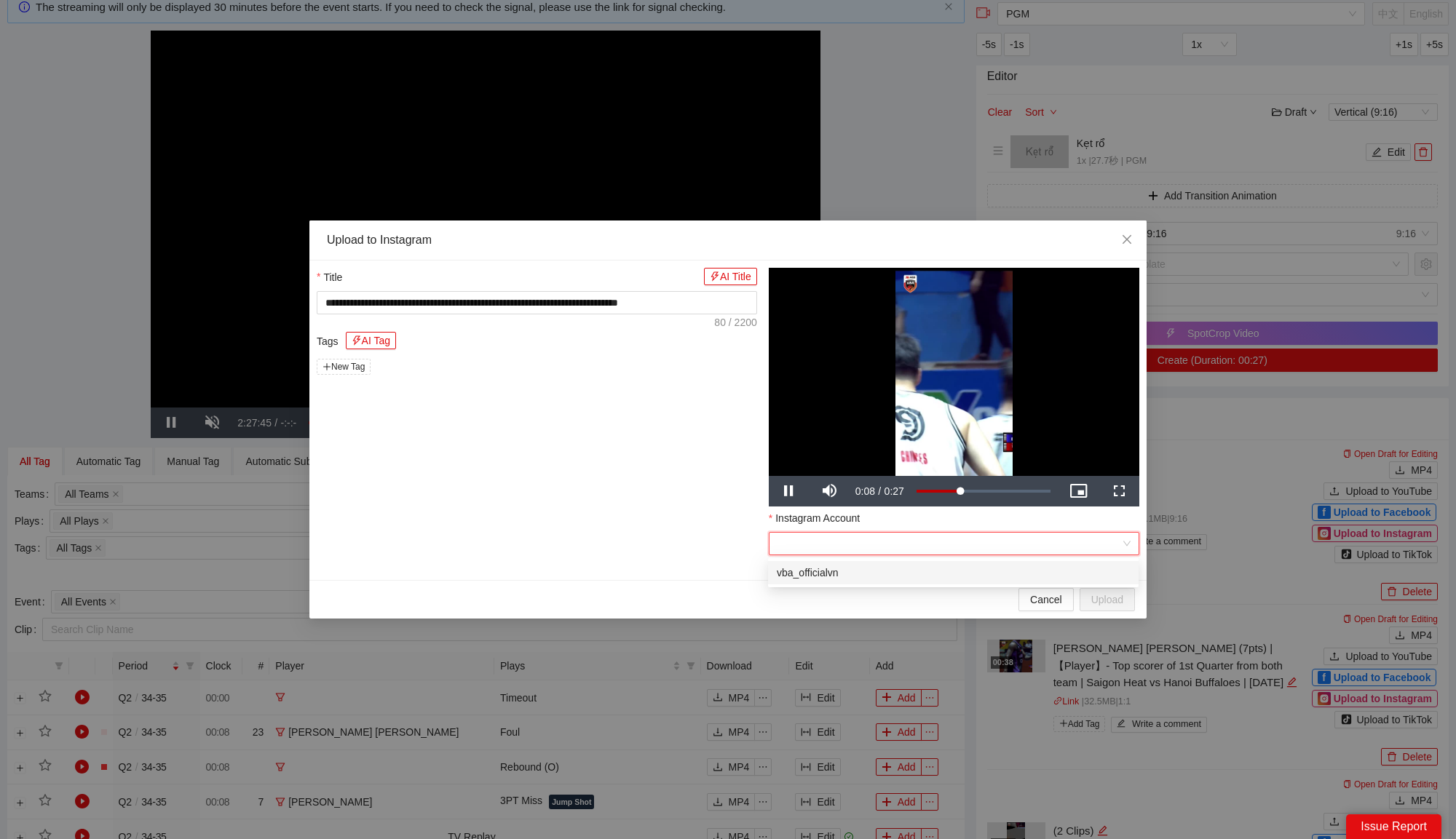
click at [885, 571] on div "vba_officialvn" at bounding box center [953, 573] width 353 height 16
click at [665, 453] on div "**********" at bounding box center [536, 420] width 452 height 305
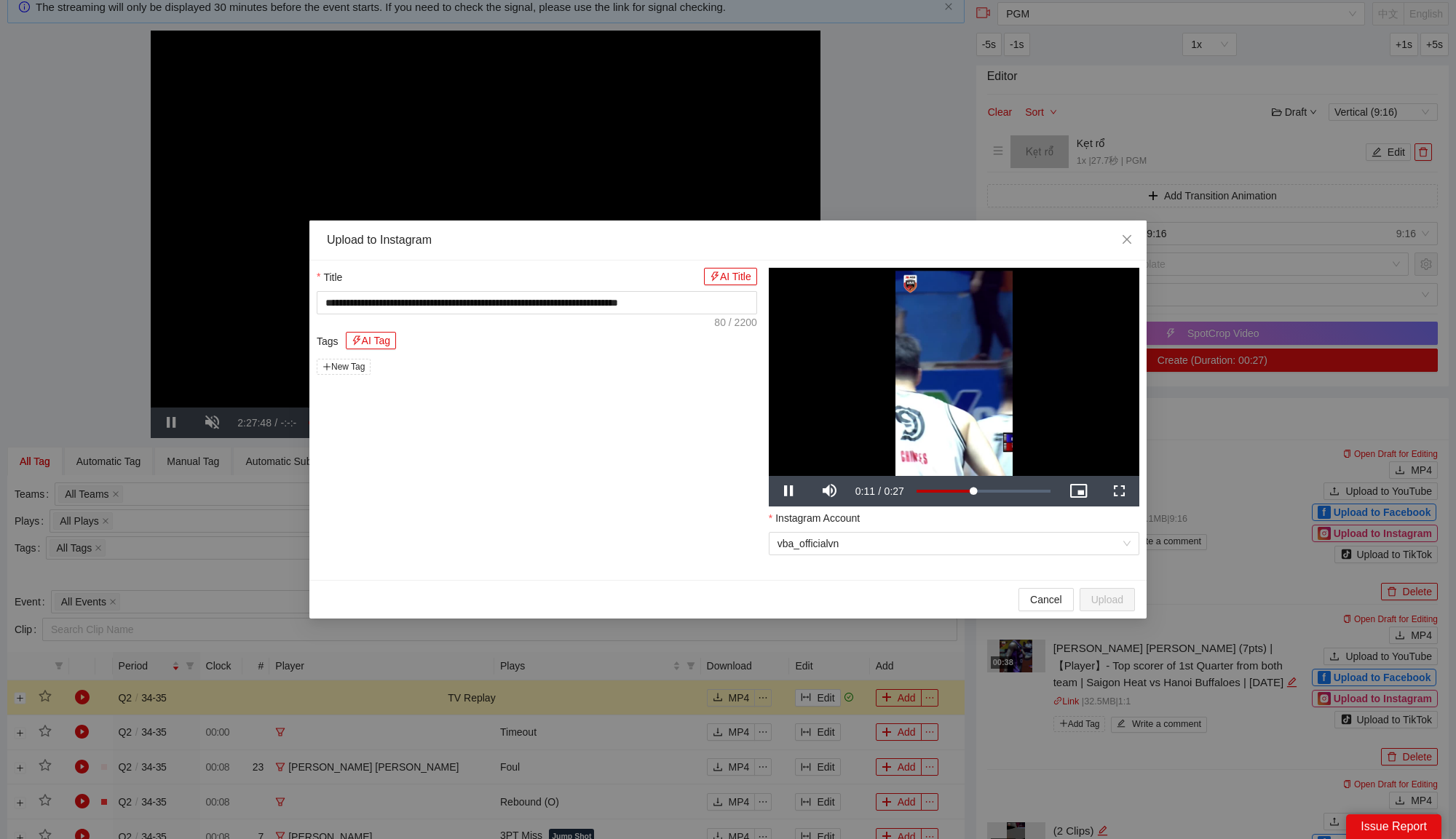
click at [595, 353] on div "Tags AI Tag" at bounding box center [537, 343] width 441 height 23
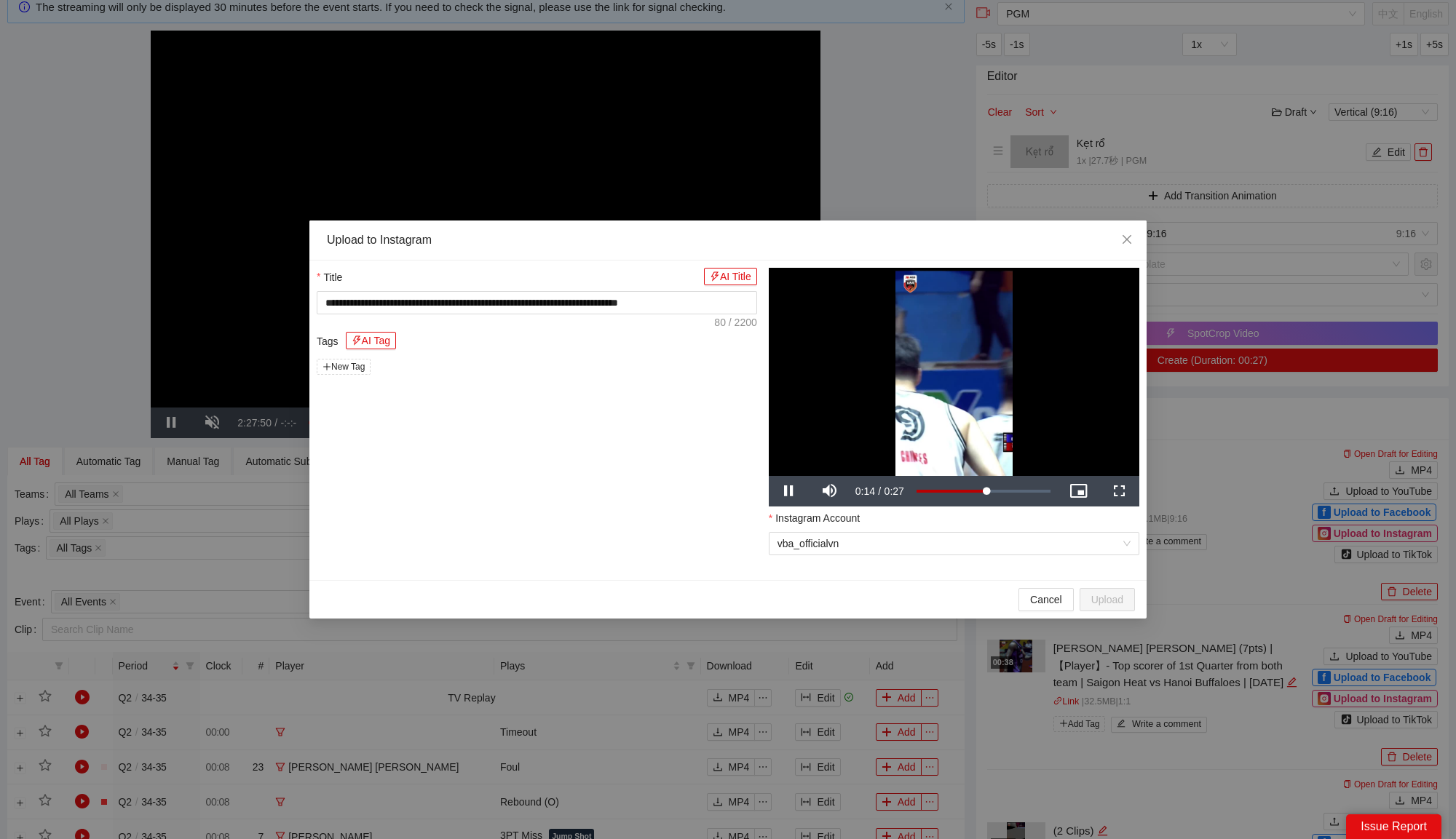
click at [938, 576] on div "**********" at bounding box center [728, 420] width 837 height 320
click at [352, 363] on span "New Tag" at bounding box center [344, 367] width 54 height 16
click at [484, 433] on div "**********" at bounding box center [536, 420] width 452 height 305
click at [658, 343] on div "Tags AI Tag" at bounding box center [537, 343] width 441 height 23
click at [944, 363] on video "Video Player" at bounding box center [953, 372] width 371 height 208
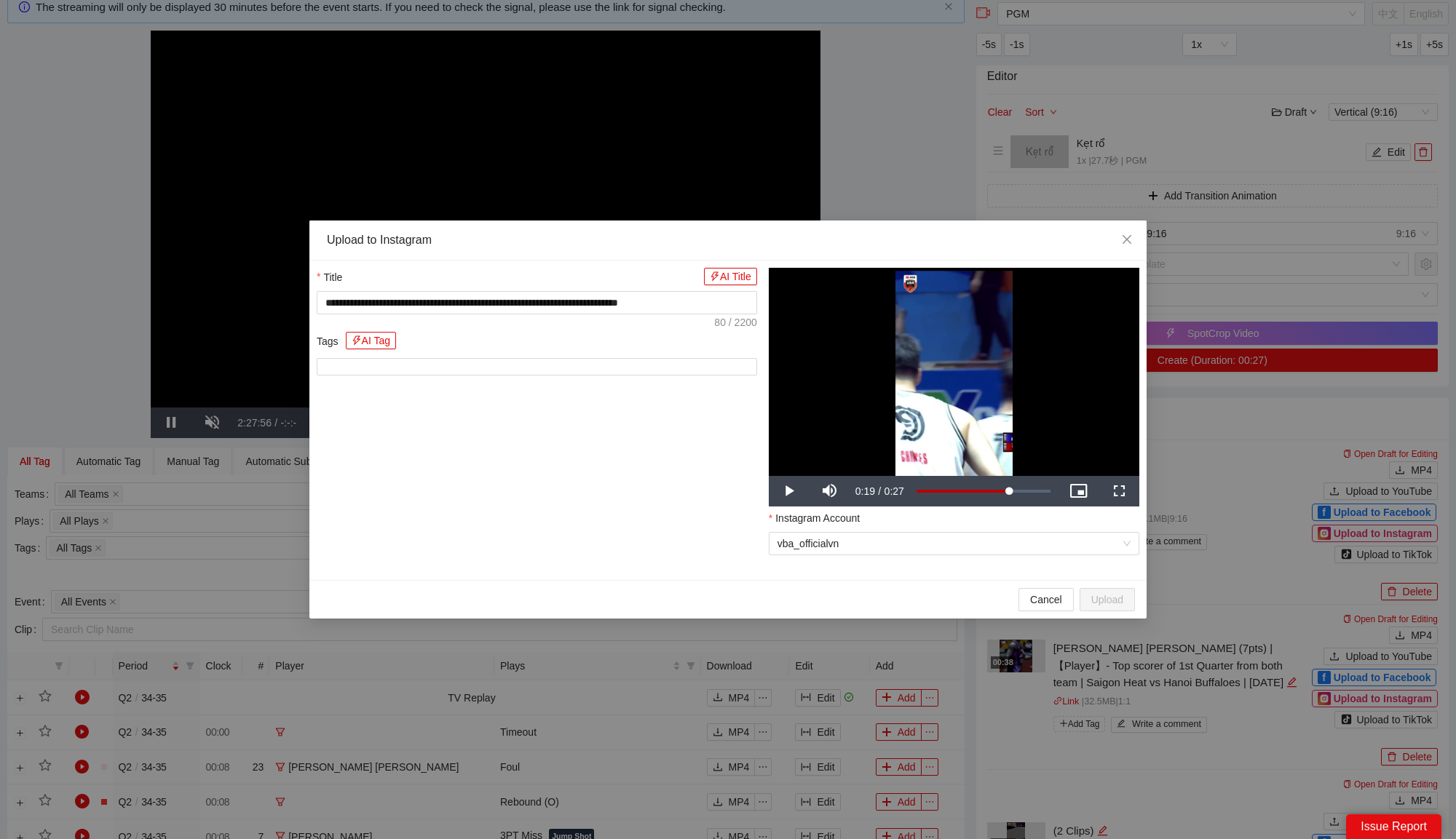
click at [965, 519] on div "Instagram Account" at bounding box center [953, 521] width 371 height 22
click at [965, 534] on span "vba_officialvn" at bounding box center [953, 543] width 353 height 22
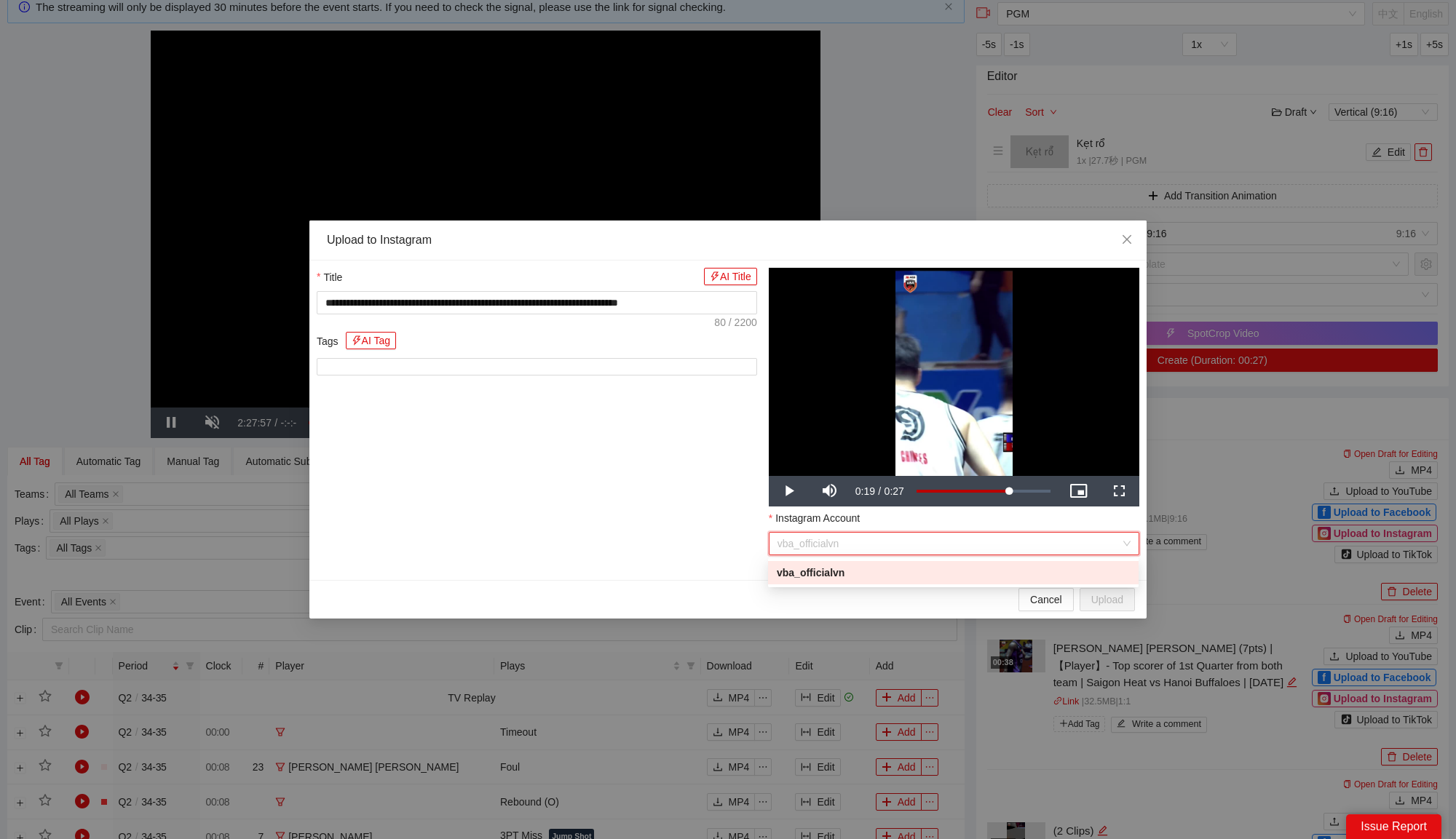
click at [904, 568] on div "vba_officialvn" at bounding box center [953, 573] width 353 height 16
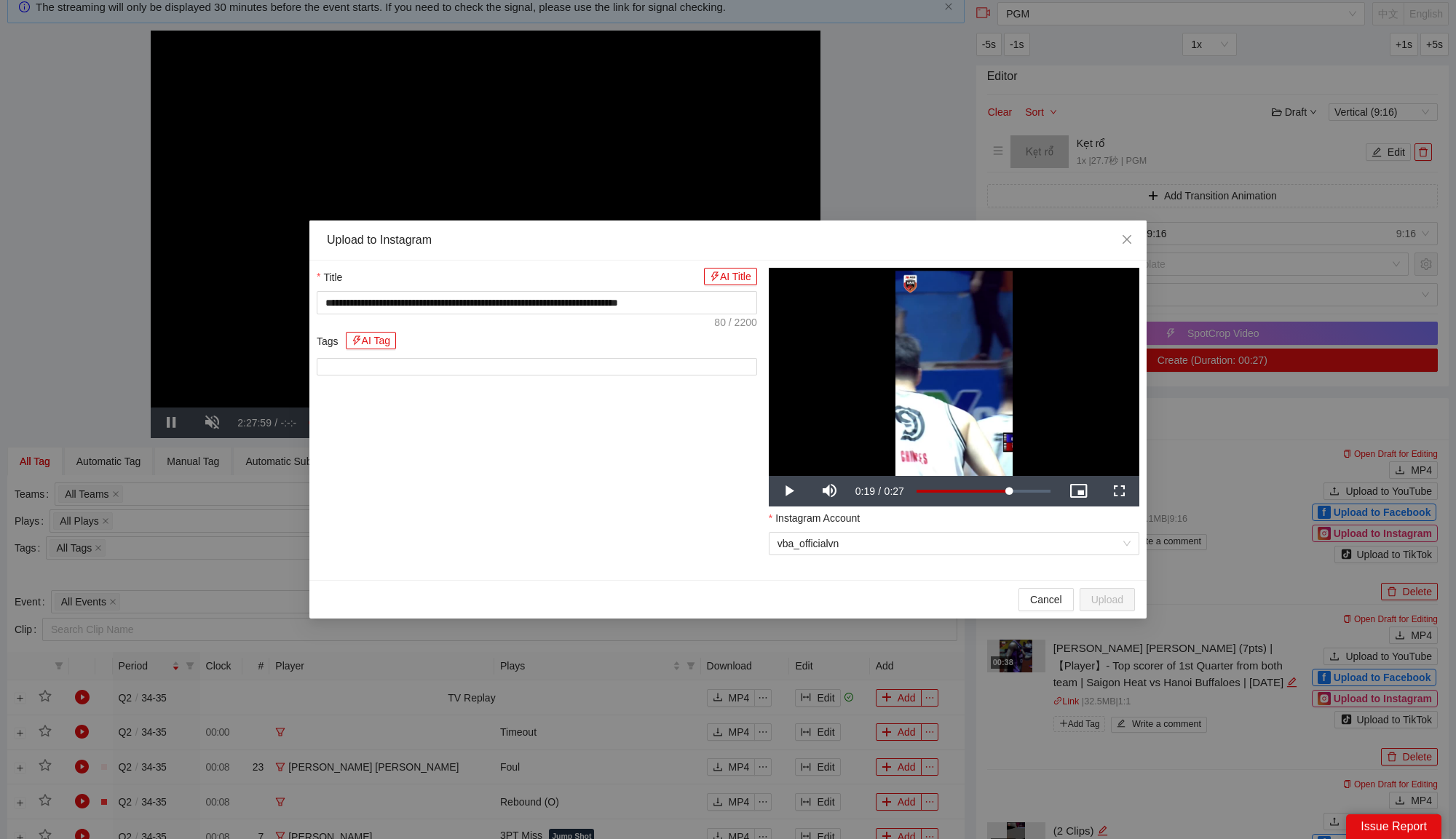
click at [512, 503] on div "**********" at bounding box center [536, 420] width 452 height 305
click at [588, 385] on div "**********" at bounding box center [536, 420] width 452 height 305
click at [392, 362] on input "text" at bounding box center [537, 367] width 441 height 17
type input "*****"
click at [1091, 596] on button "Upload" at bounding box center [1107, 600] width 56 height 23
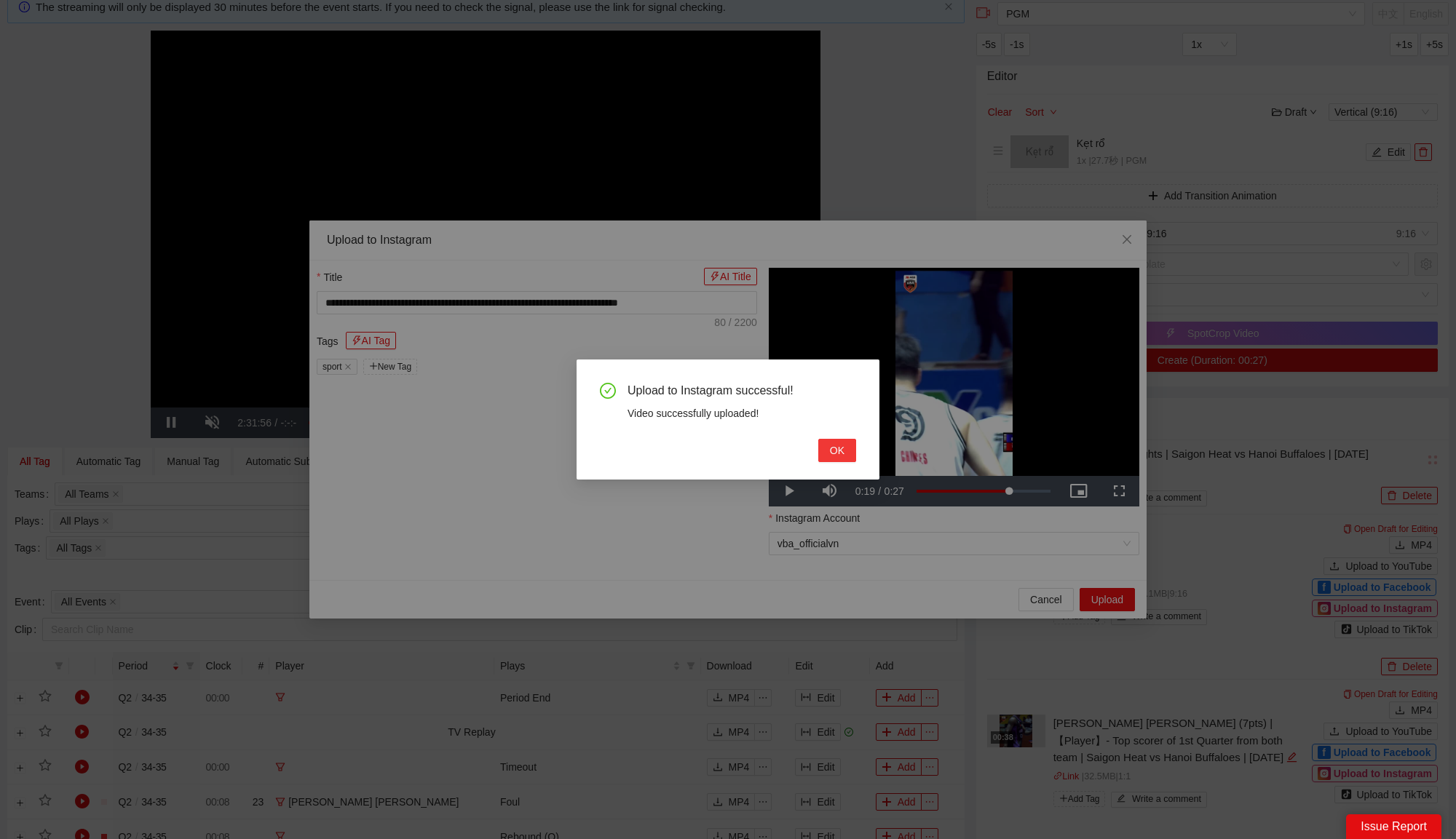
click at [844, 443] on span "OK" at bounding box center [836, 450] width 14 height 16
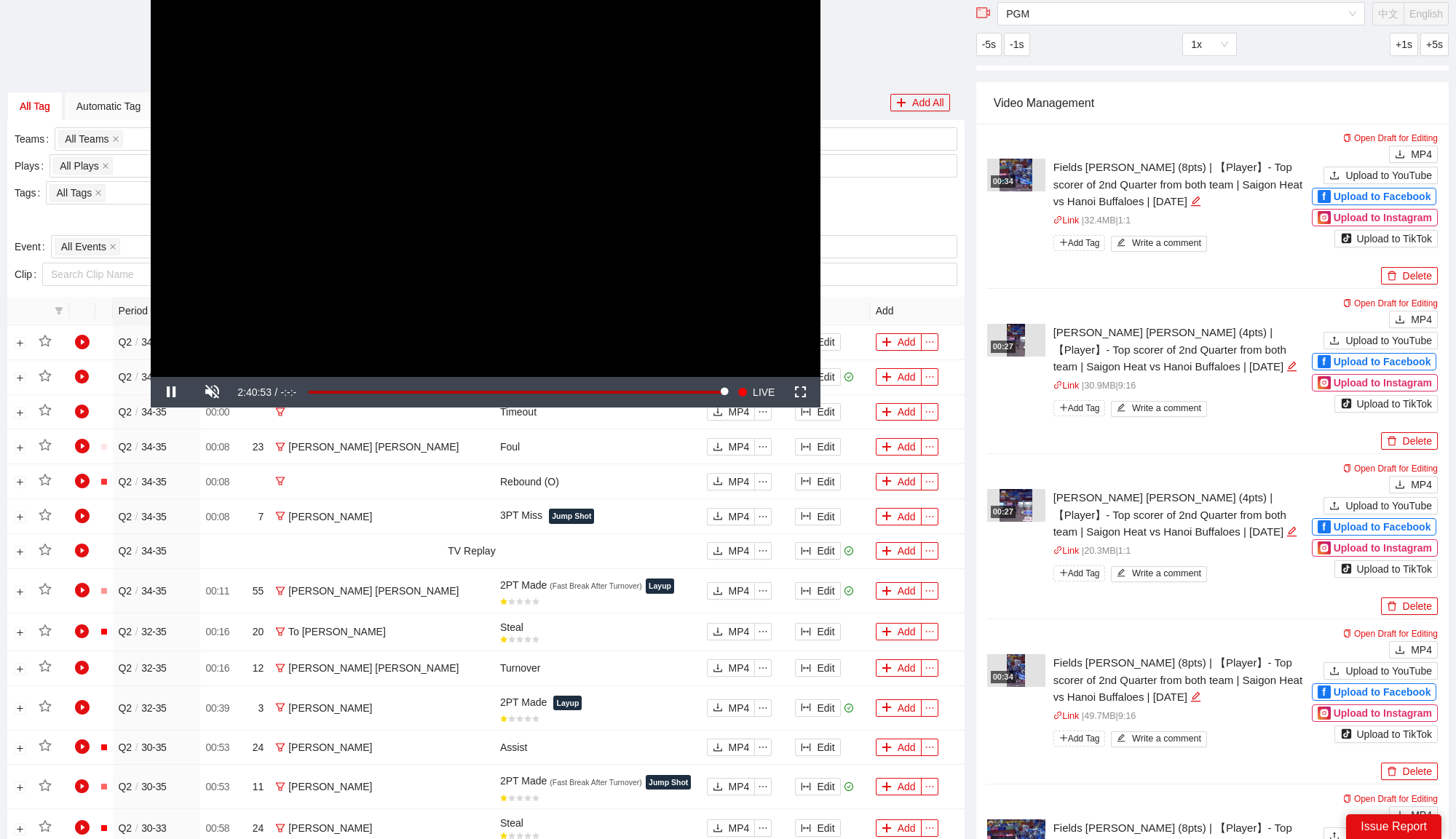
scroll to position [411, 0]
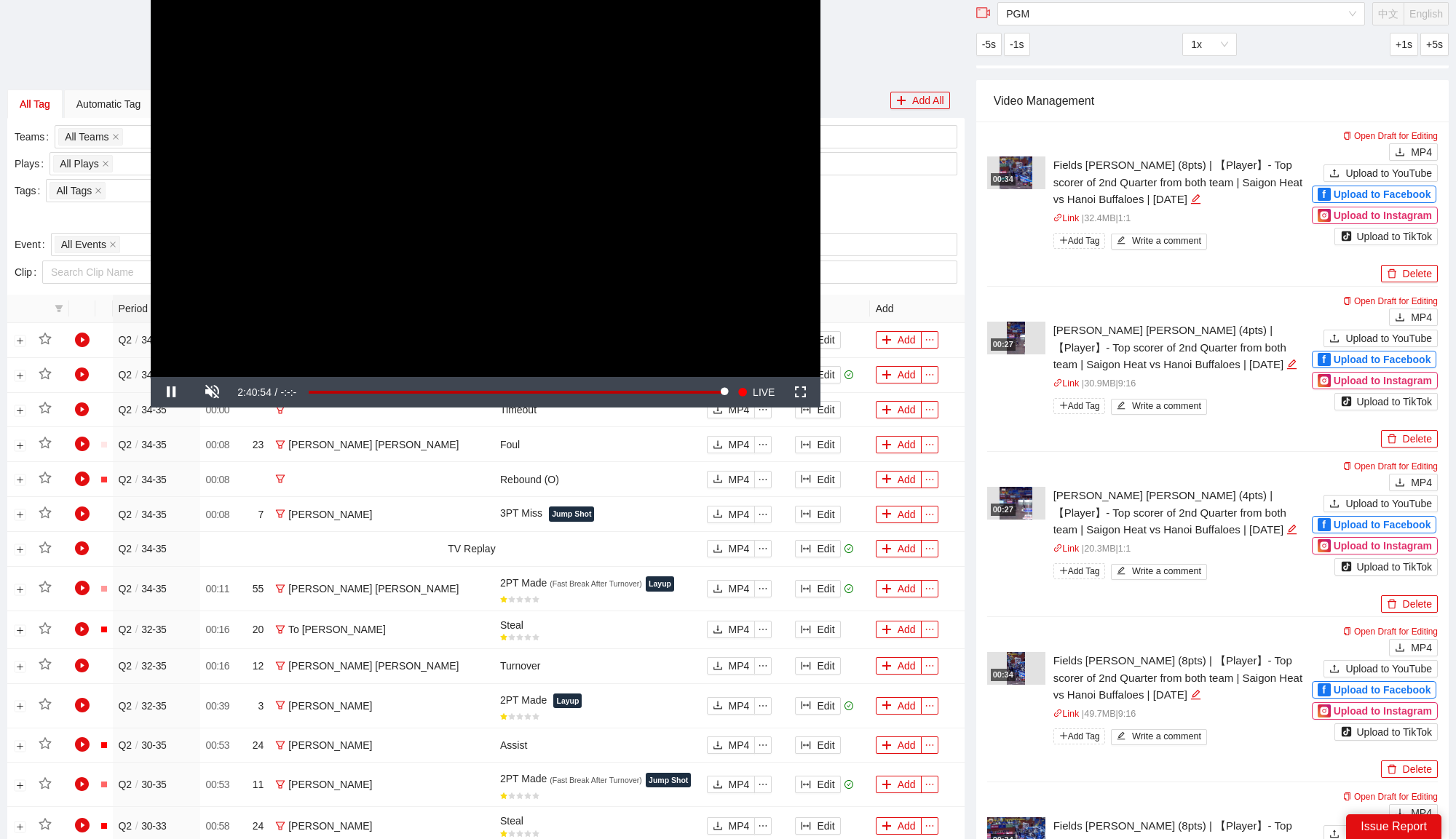
click at [1015, 504] on div "00:27" at bounding box center [1003, 510] width 25 height 12
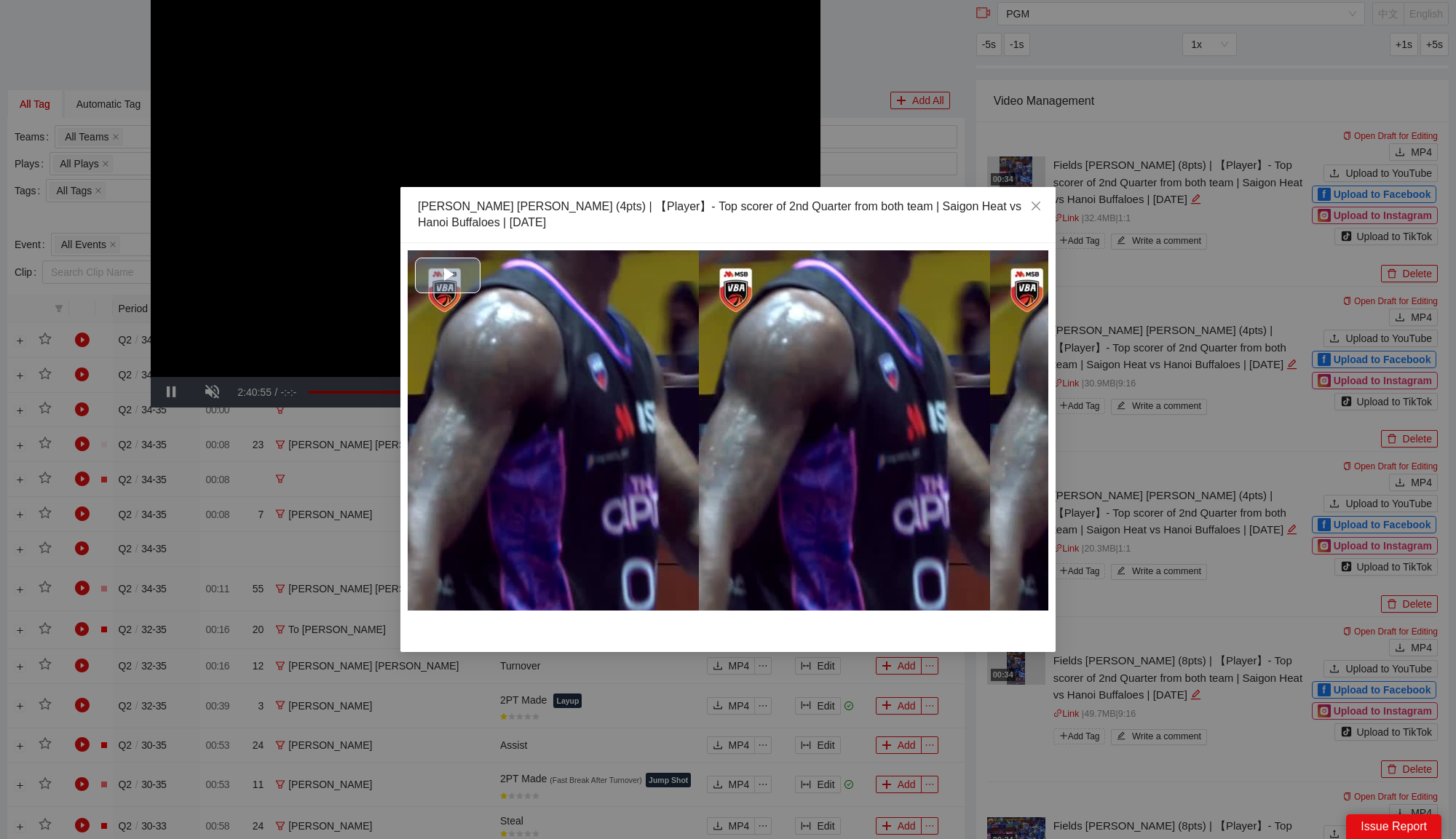
click at [735, 387] on div "Video Player" at bounding box center [727, 430] width 641 height 360
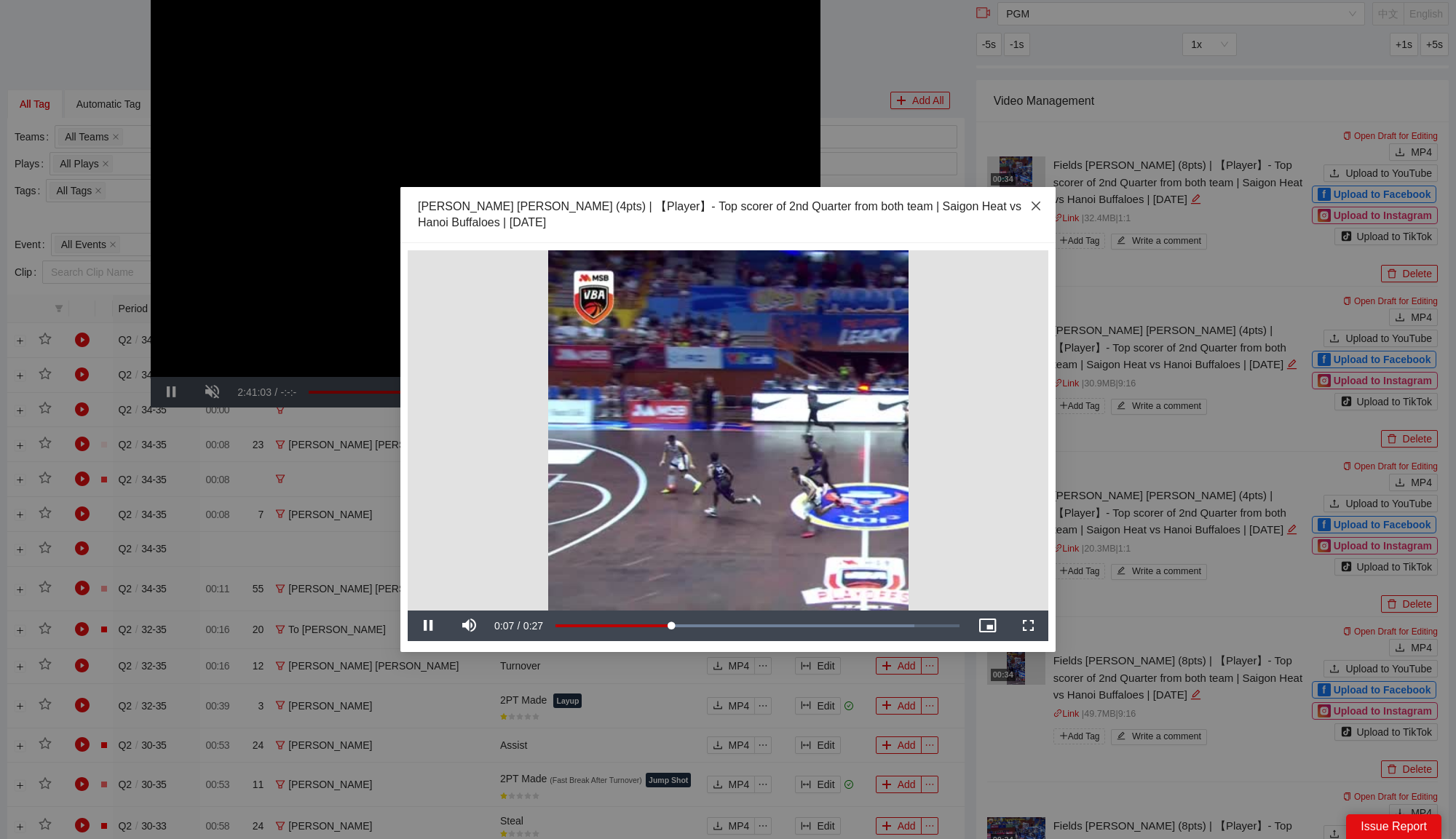
click at [1039, 201] on icon "close" at bounding box center [1035, 206] width 11 height 11
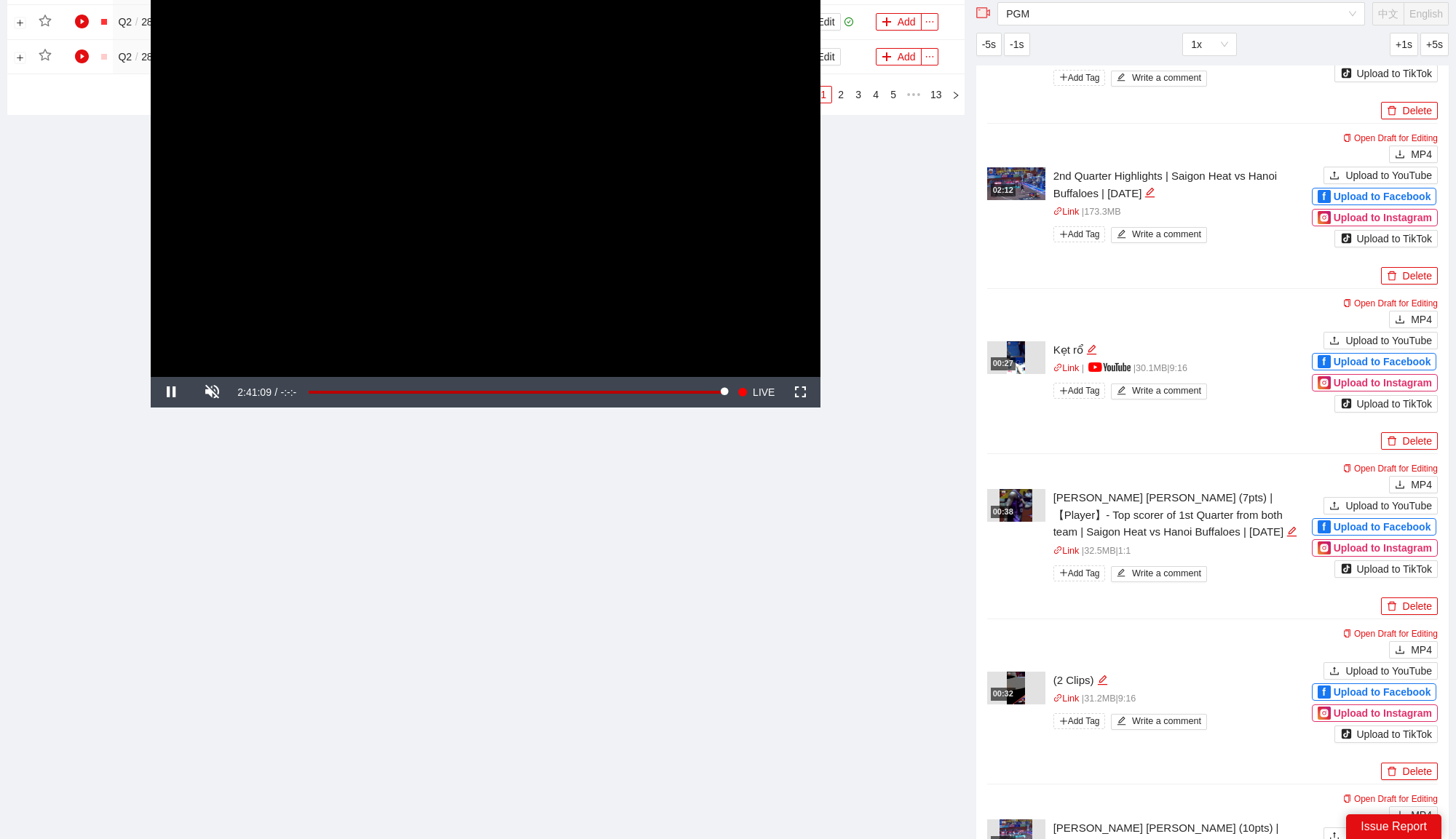
scroll to position [1401, 0]
click at [1005, 495] on img at bounding box center [1015, 503] width 33 height 33
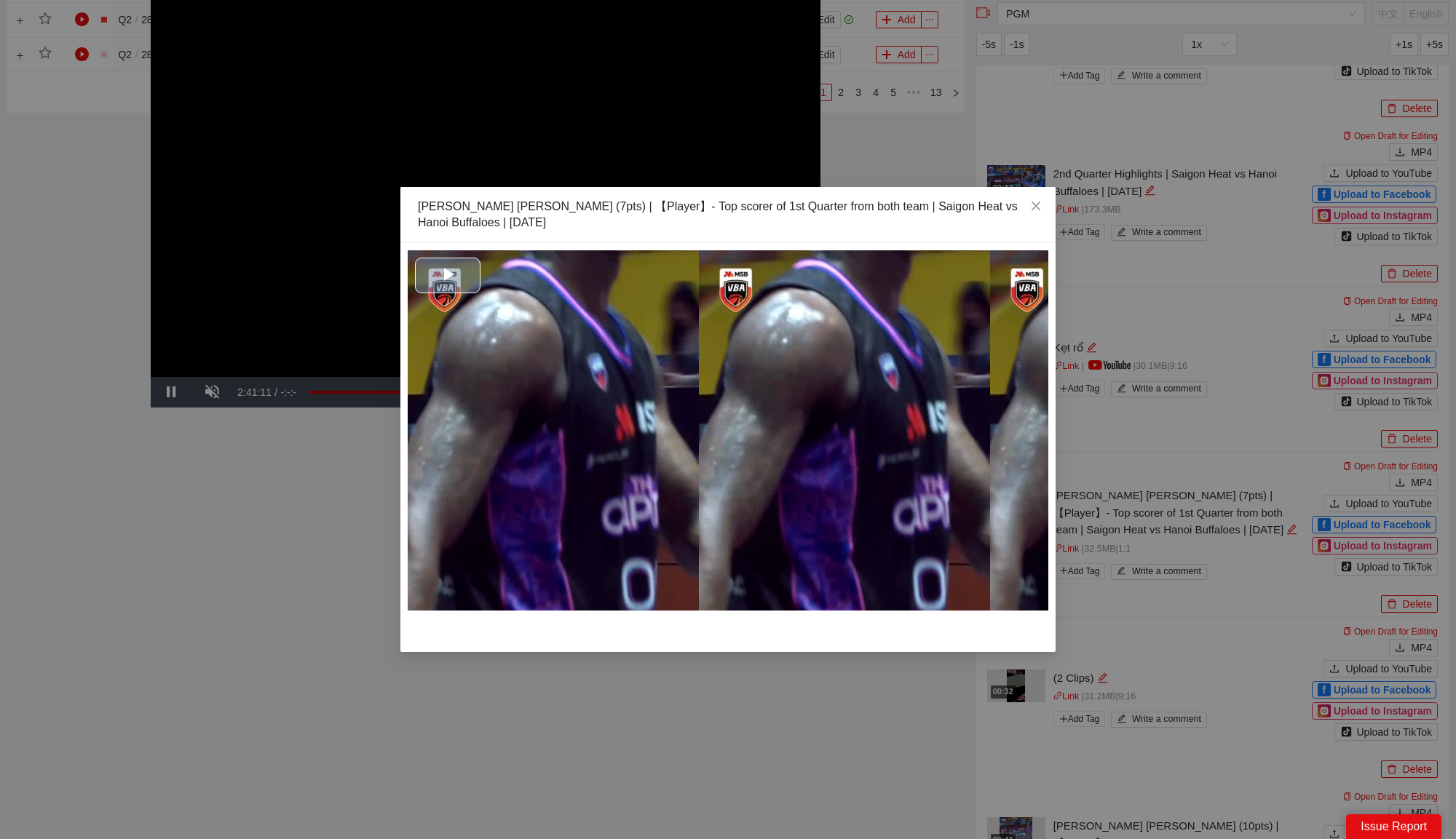
click at [740, 415] on div "Video Player" at bounding box center [727, 430] width 641 height 360
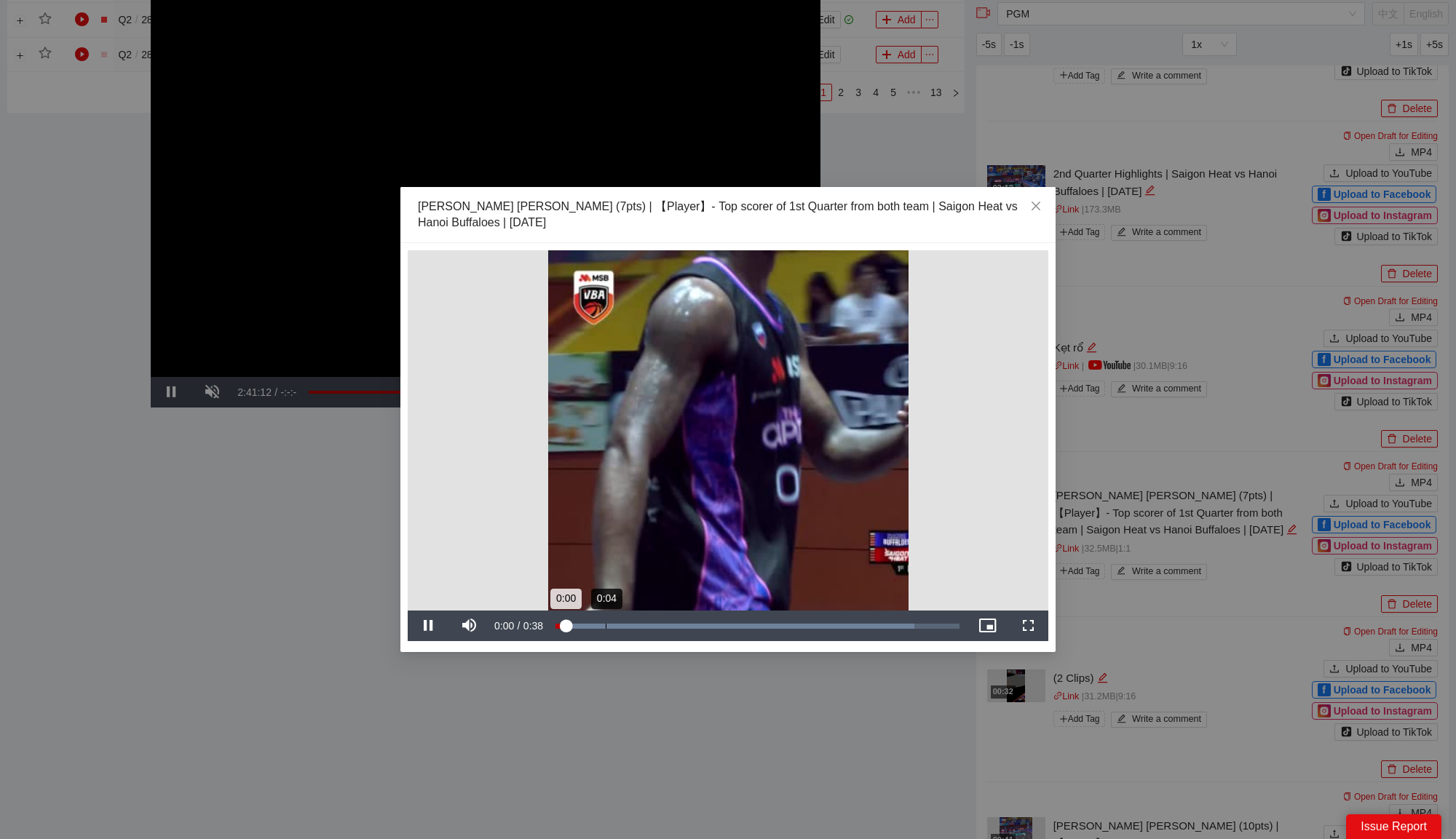
click at [604, 629] on div "Loaded : 88.79% 0:04 0:00" at bounding box center [757, 625] width 419 height 31
click at [659, 624] on div "Loaded : 65.19% 0:10 0:10" at bounding box center [758, 625] width 404 height 5
click at [701, 624] on div "Loaded : 65.19% 0:13 0:10" at bounding box center [758, 625] width 404 height 5
click at [759, 624] on div "Loaded : 79.91% 0:19 0:14" at bounding box center [758, 625] width 404 height 5
click at [814, 619] on div "Loaded : 95.14% 0:24 0:20" at bounding box center [757, 625] width 419 height 31
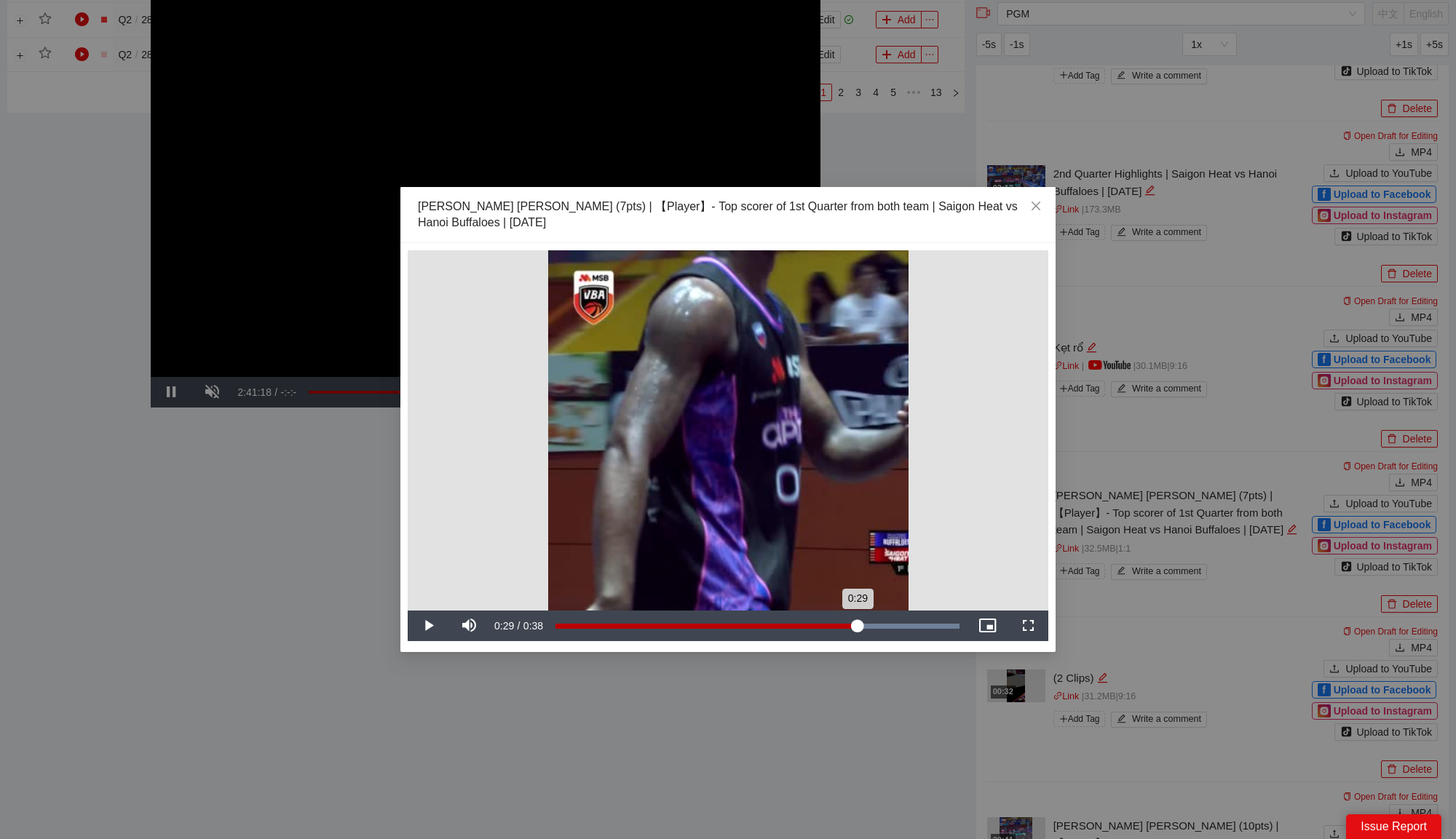
click at [857, 619] on div "Loaded : 100.00% 0:28 0:29" at bounding box center [757, 625] width 419 height 31
click at [883, 619] on div "Loaded : 100.00% 0:31 0:31" at bounding box center [757, 625] width 419 height 31
click at [935, 626] on div "Loaded : 100.00% 0:36 0:32" at bounding box center [758, 625] width 404 height 5
click at [1046, 197] on span "Close" at bounding box center [1035, 206] width 39 height 39
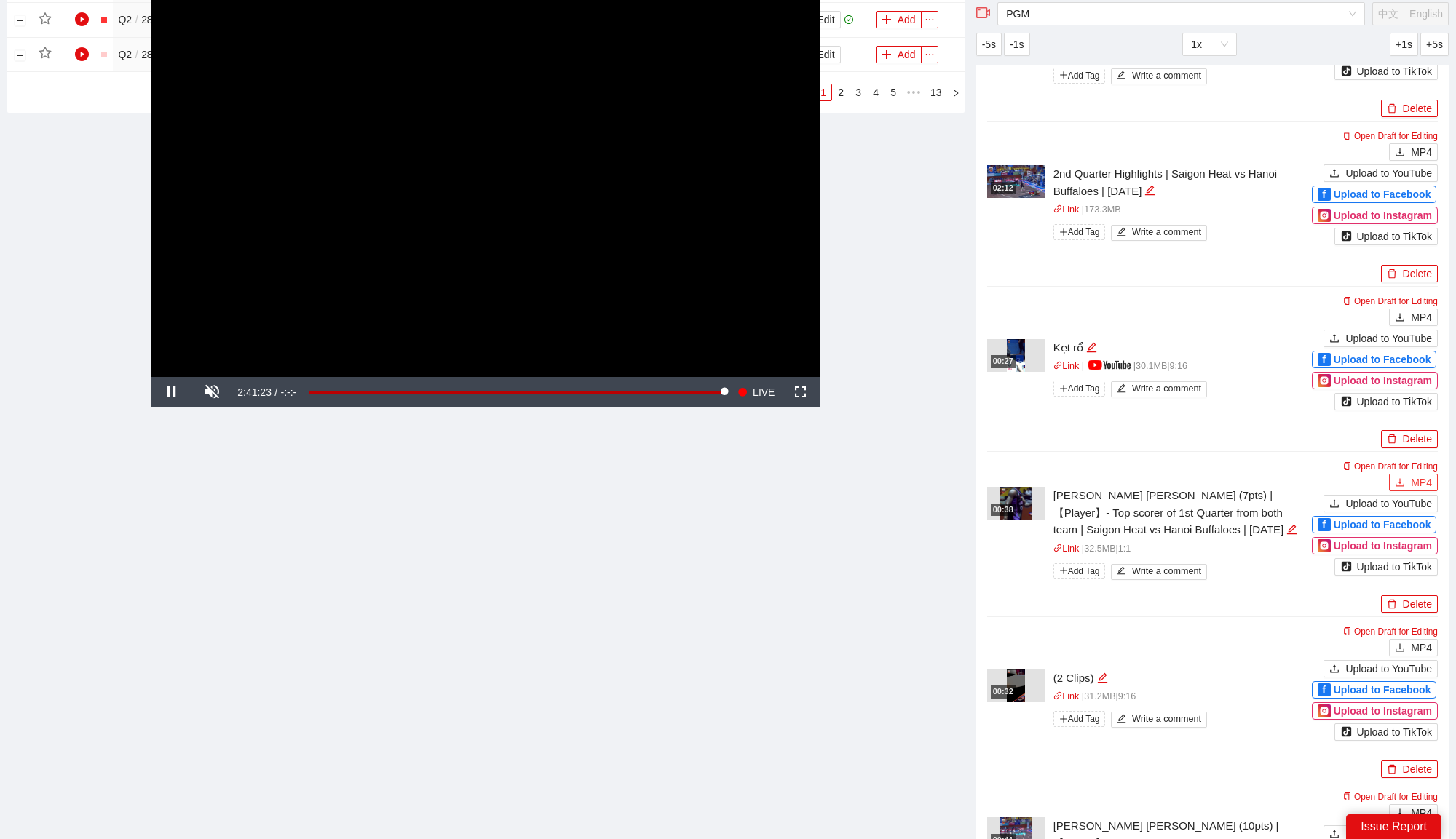
click at [1427, 474] on span "MP4" at bounding box center [1421, 482] width 21 height 16
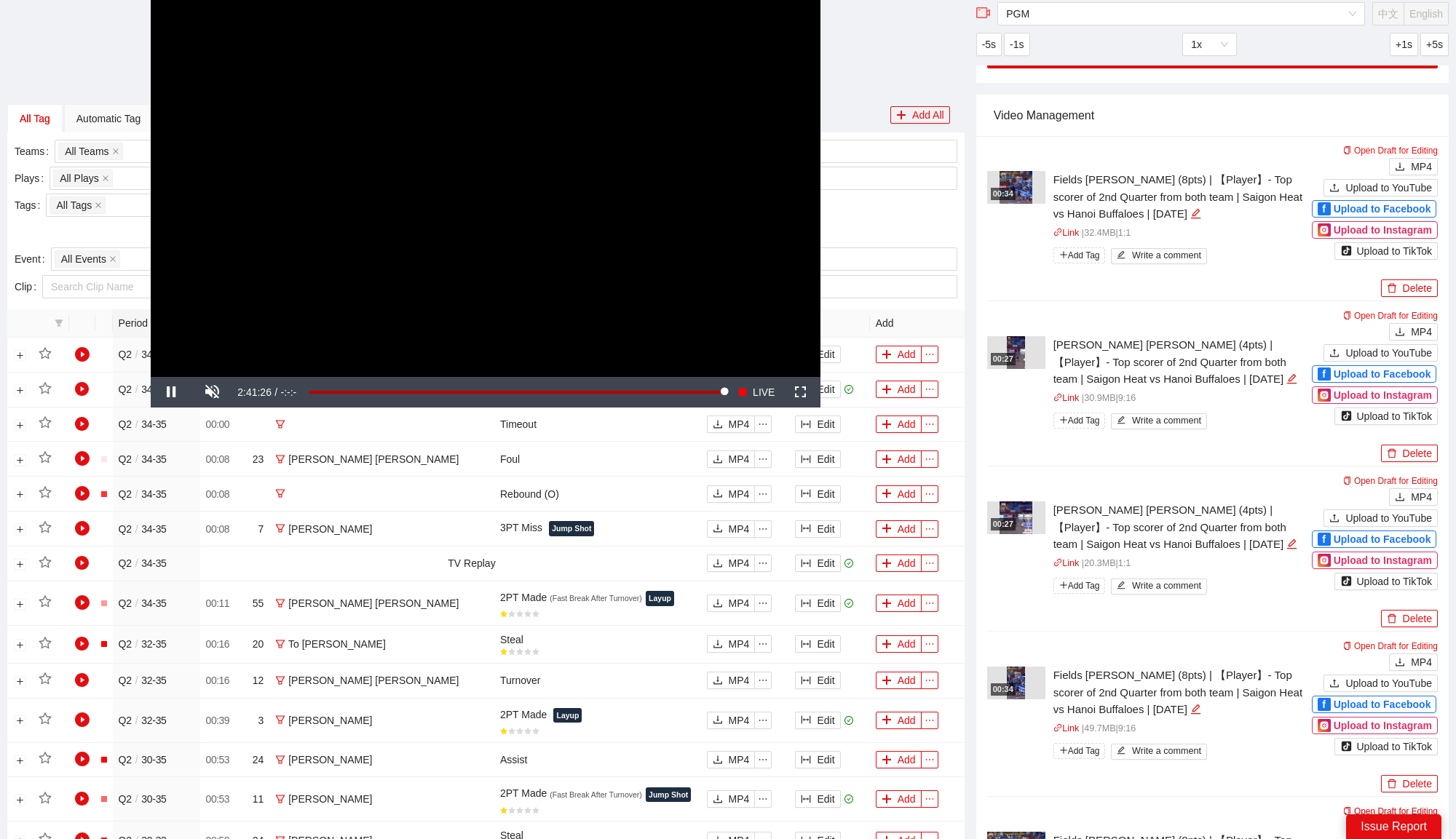
scroll to position [376, 0]
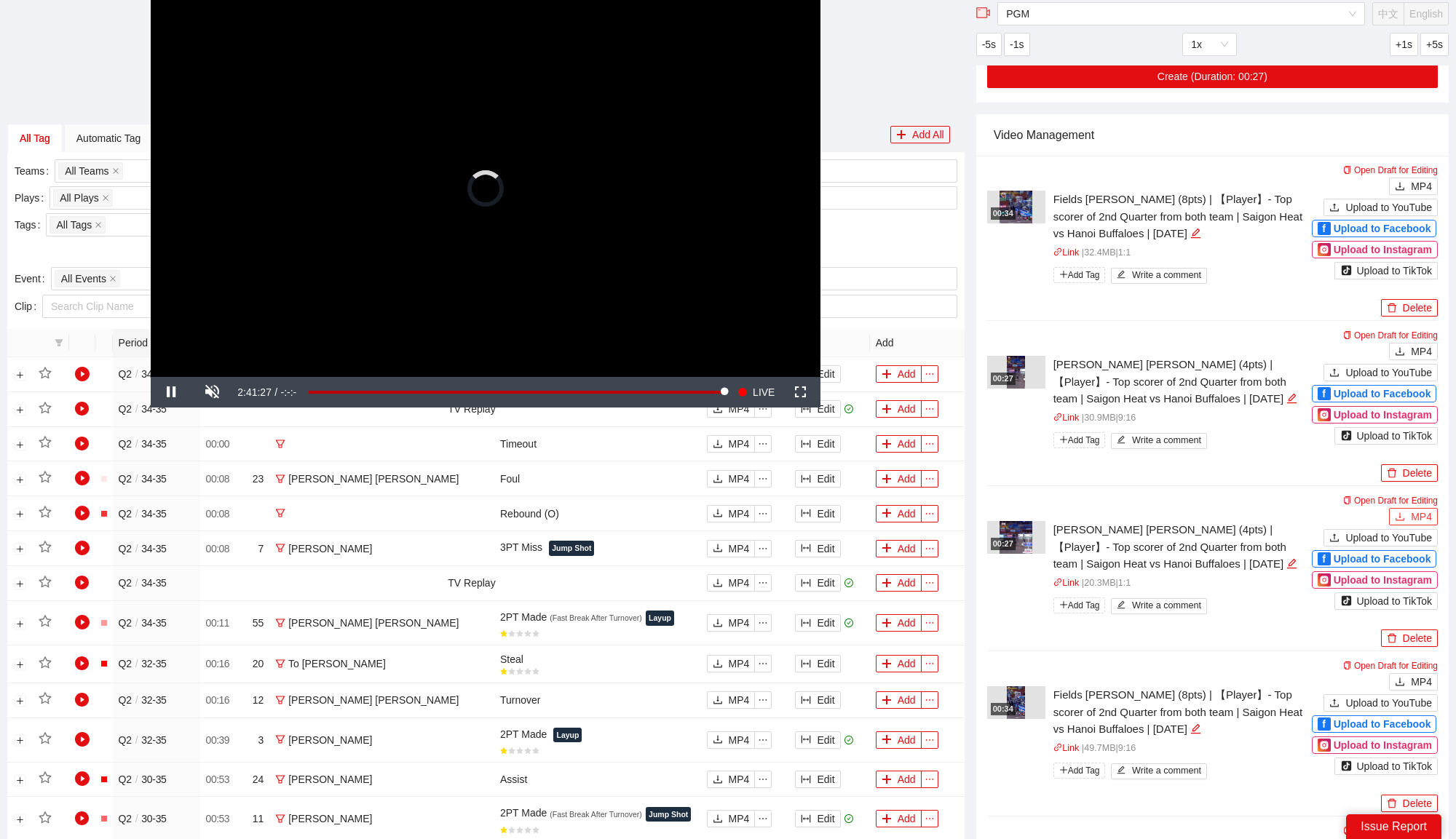
click at [1422, 513] on span "MP4" at bounding box center [1421, 516] width 21 height 16
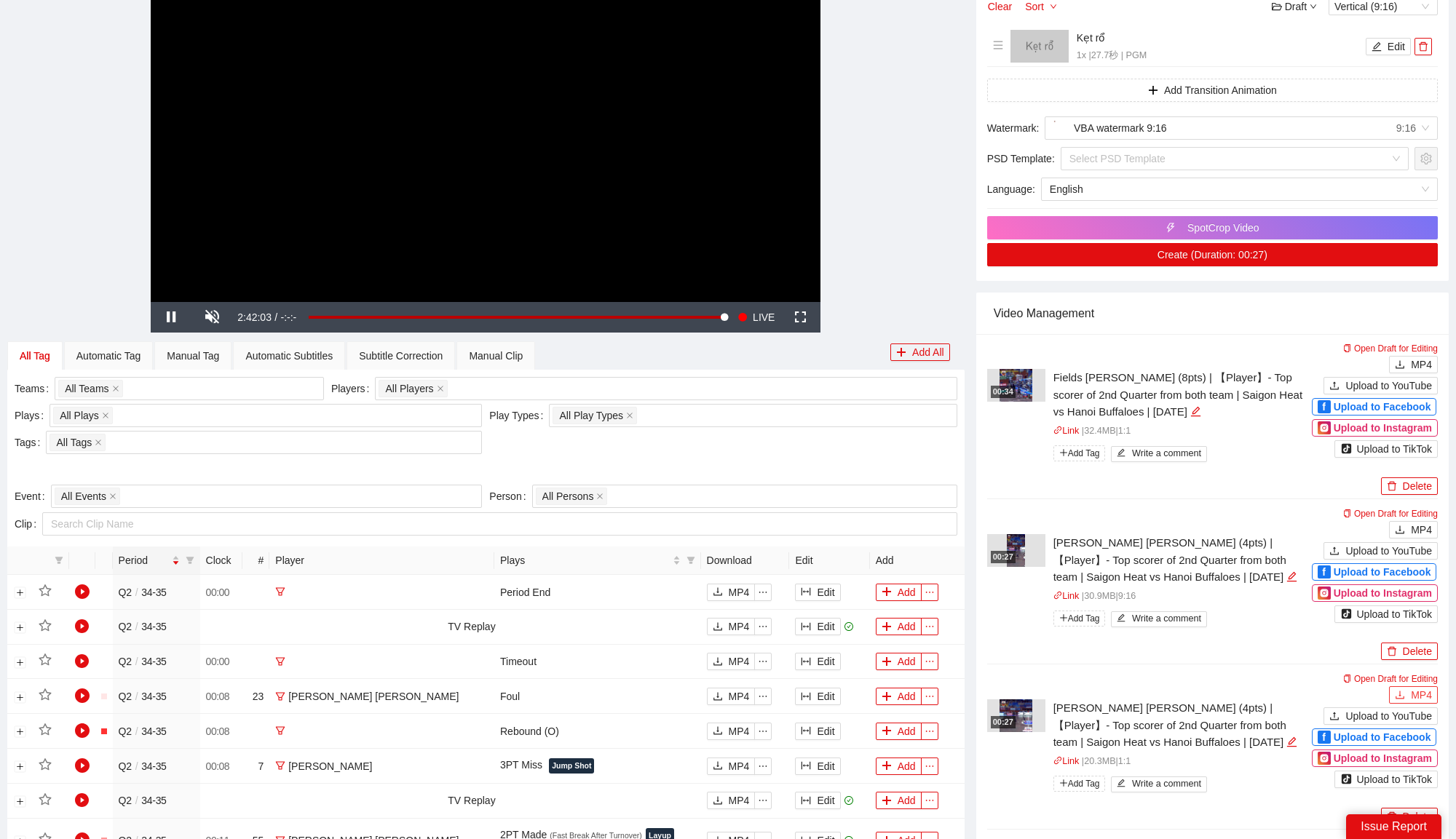
scroll to position [0, 0]
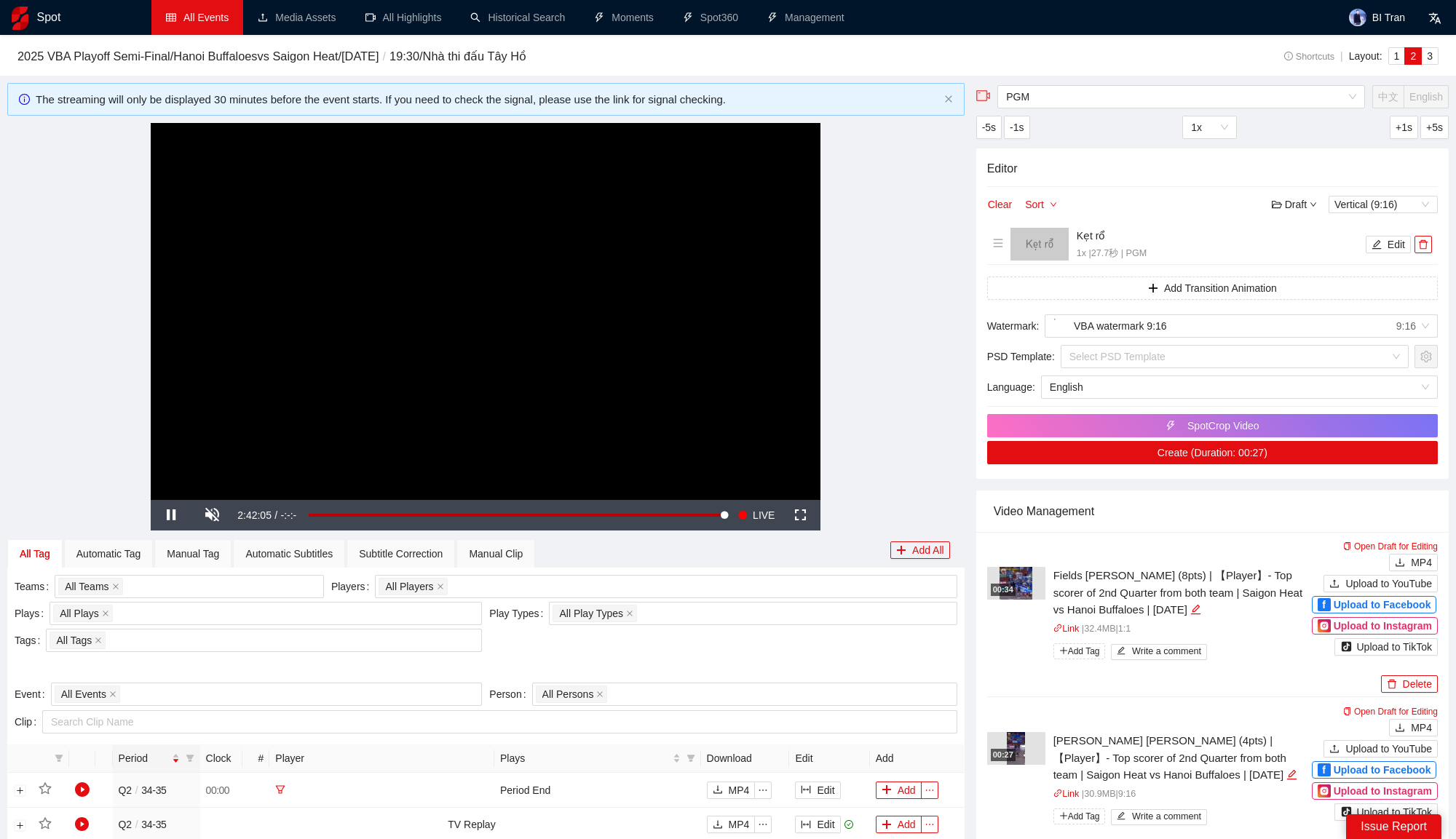
click at [783, 63] on h3 "2025 VBA Playoff Semi-Final / Hanoi Buffaloes vs Saigon Heat / [DATE] / 19:30 /…" at bounding box center [607, 57] width 1180 height 19
click at [808, 515] on span "Video Player" at bounding box center [800, 515] width 41 height 0
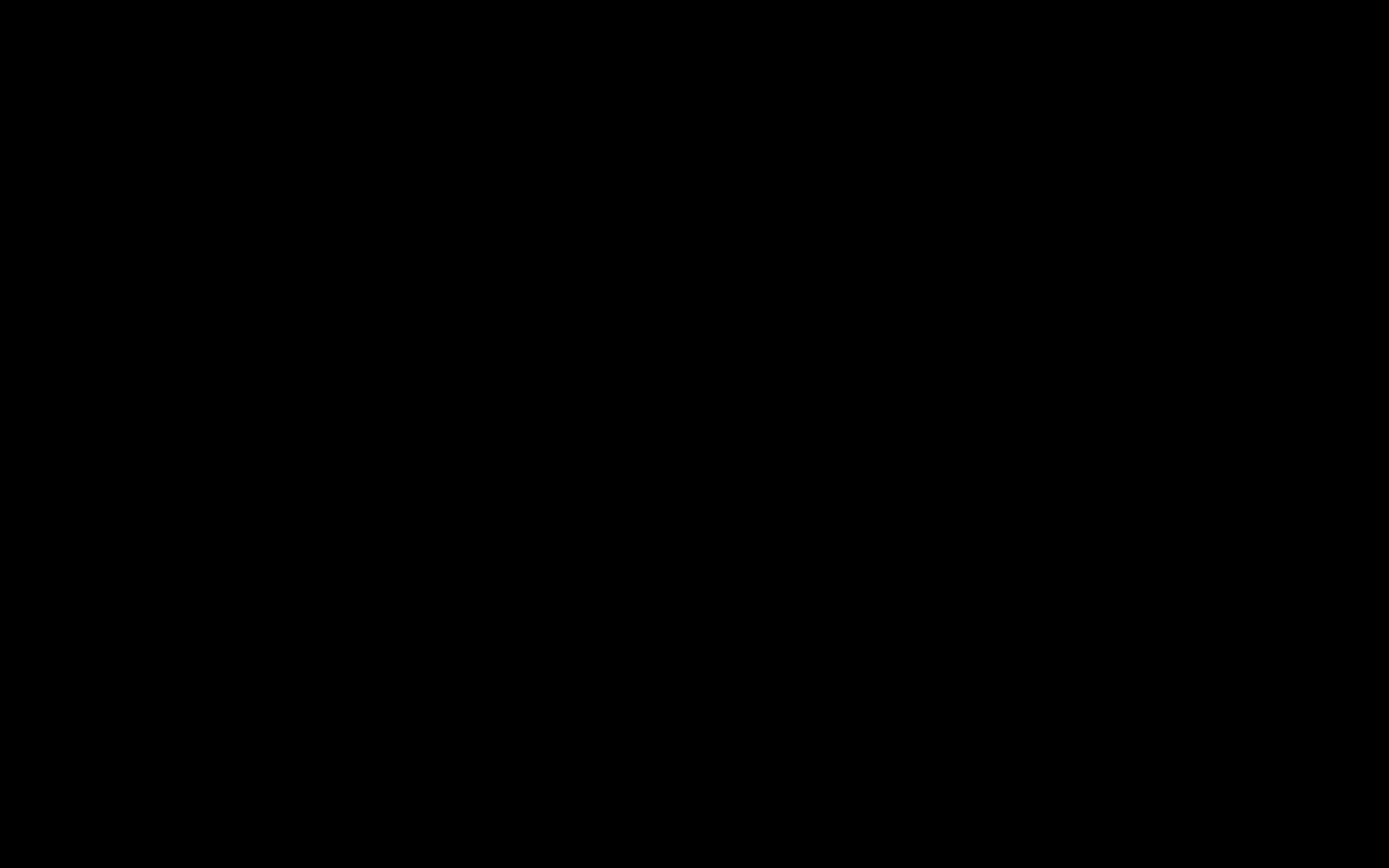
click at [828, 427] on video "Video Player" at bounding box center [694, 434] width 1389 height 868
click at [833, 577] on video "Video Player" at bounding box center [694, 434] width 1389 height 868
click at [911, 535] on video "Video Player" at bounding box center [694, 434] width 1389 height 868
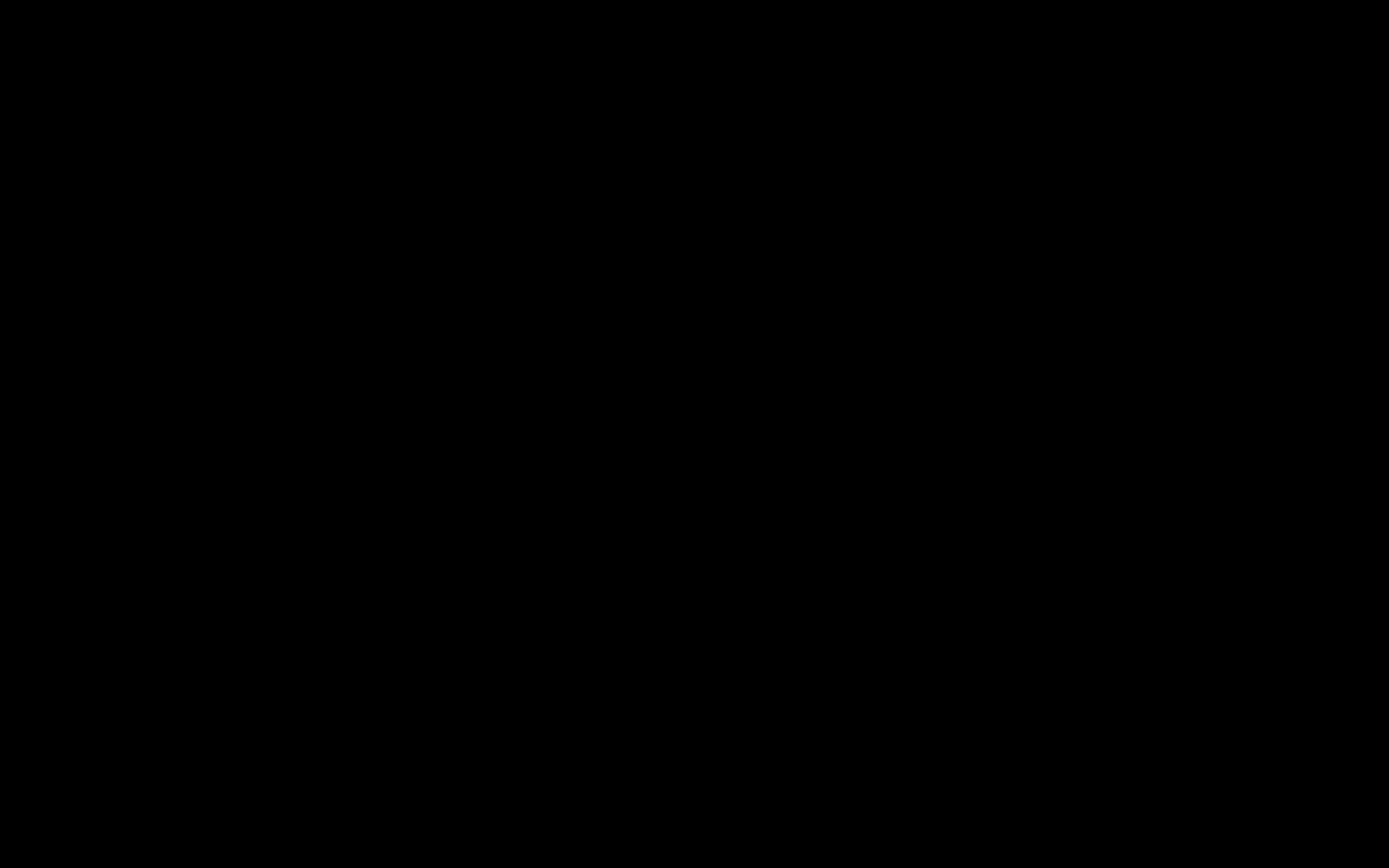
click at [909, 536] on video "Video Player" at bounding box center [694, 434] width 1389 height 868
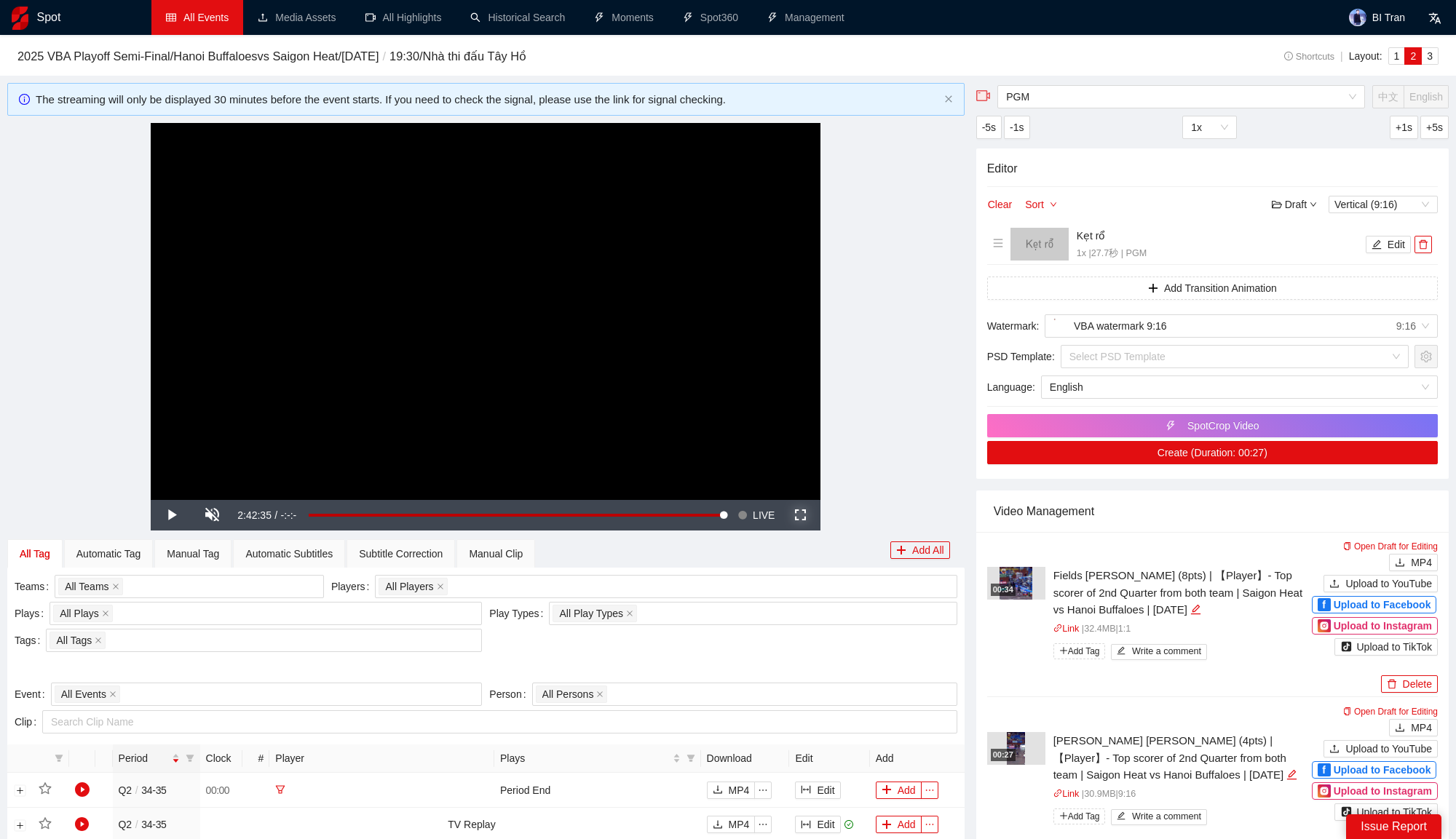
click at [797, 515] on span "Video Player" at bounding box center [800, 515] width 41 height 0
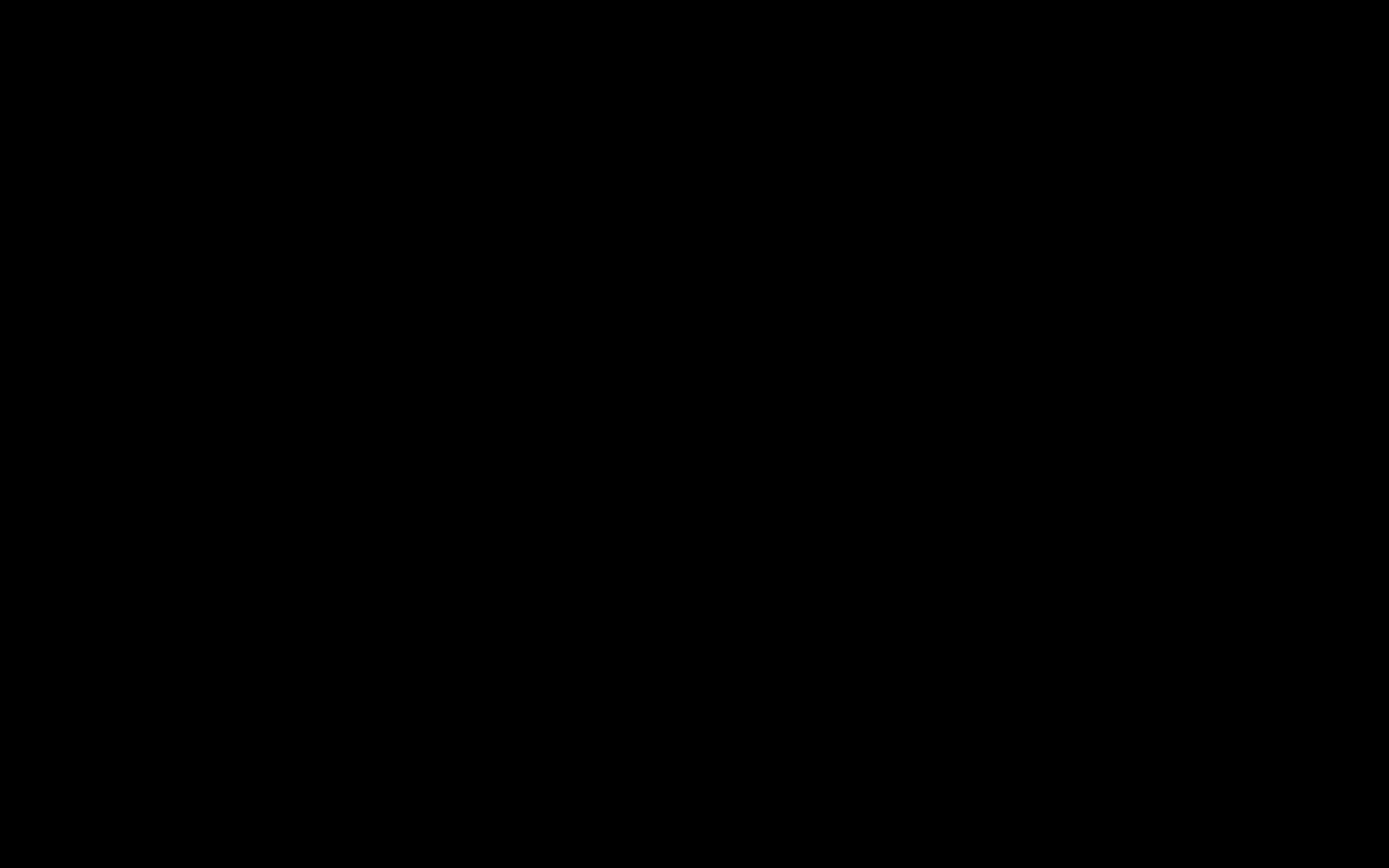
click at [802, 540] on video "Video Player" at bounding box center [694, 434] width 1389 height 868
click at [802, 539] on video "Video Player" at bounding box center [694, 434] width 1389 height 868
click at [169, 435] on video "Video Player" at bounding box center [694, 434] width 1389 height 868
click at [0, 329] on video "Video Player" at bounding box center [694, 434] width 1389 height 868
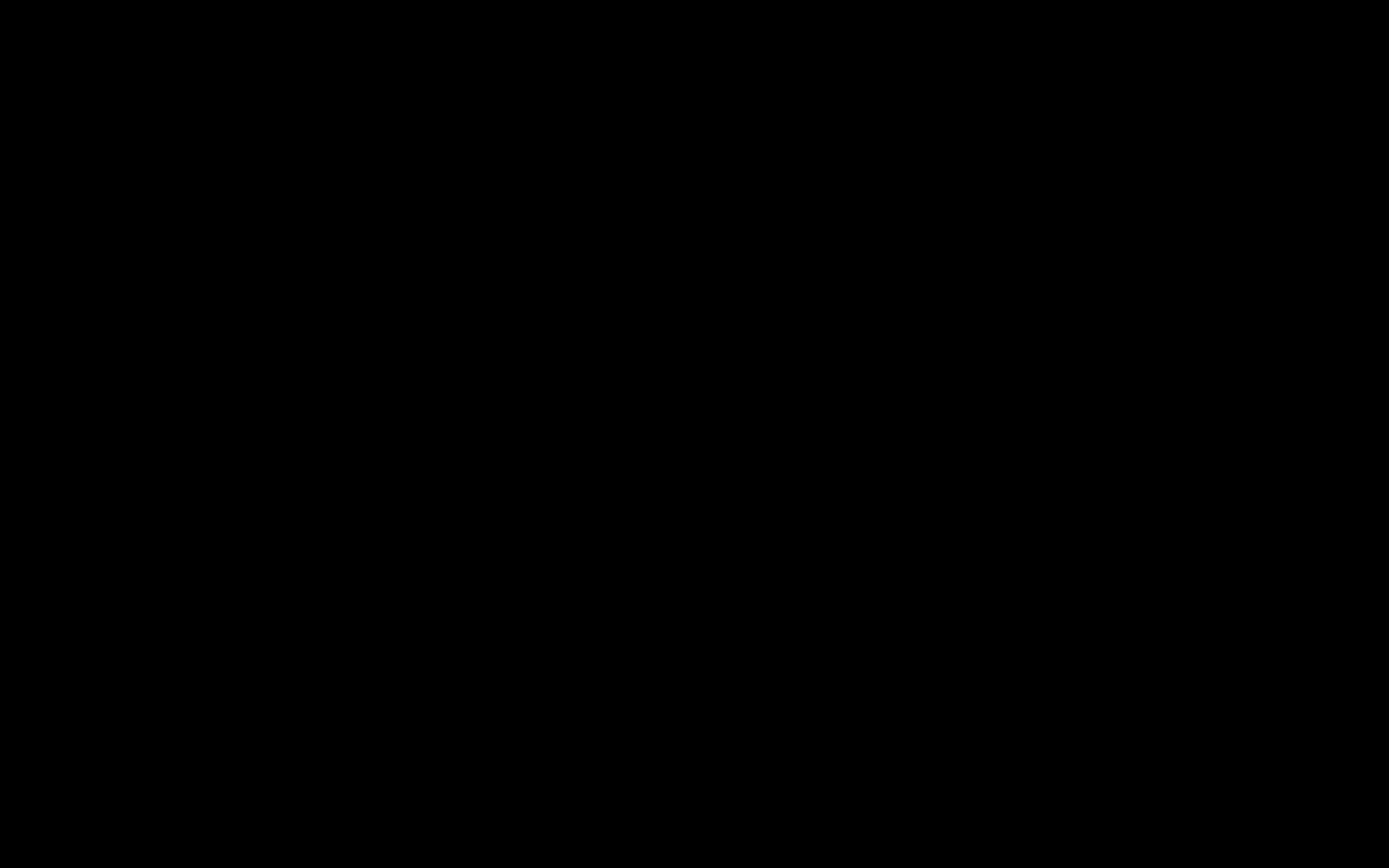
click at [0, 329] on video "Video Player" at bounding box center [694, 434] width 1389 height 868
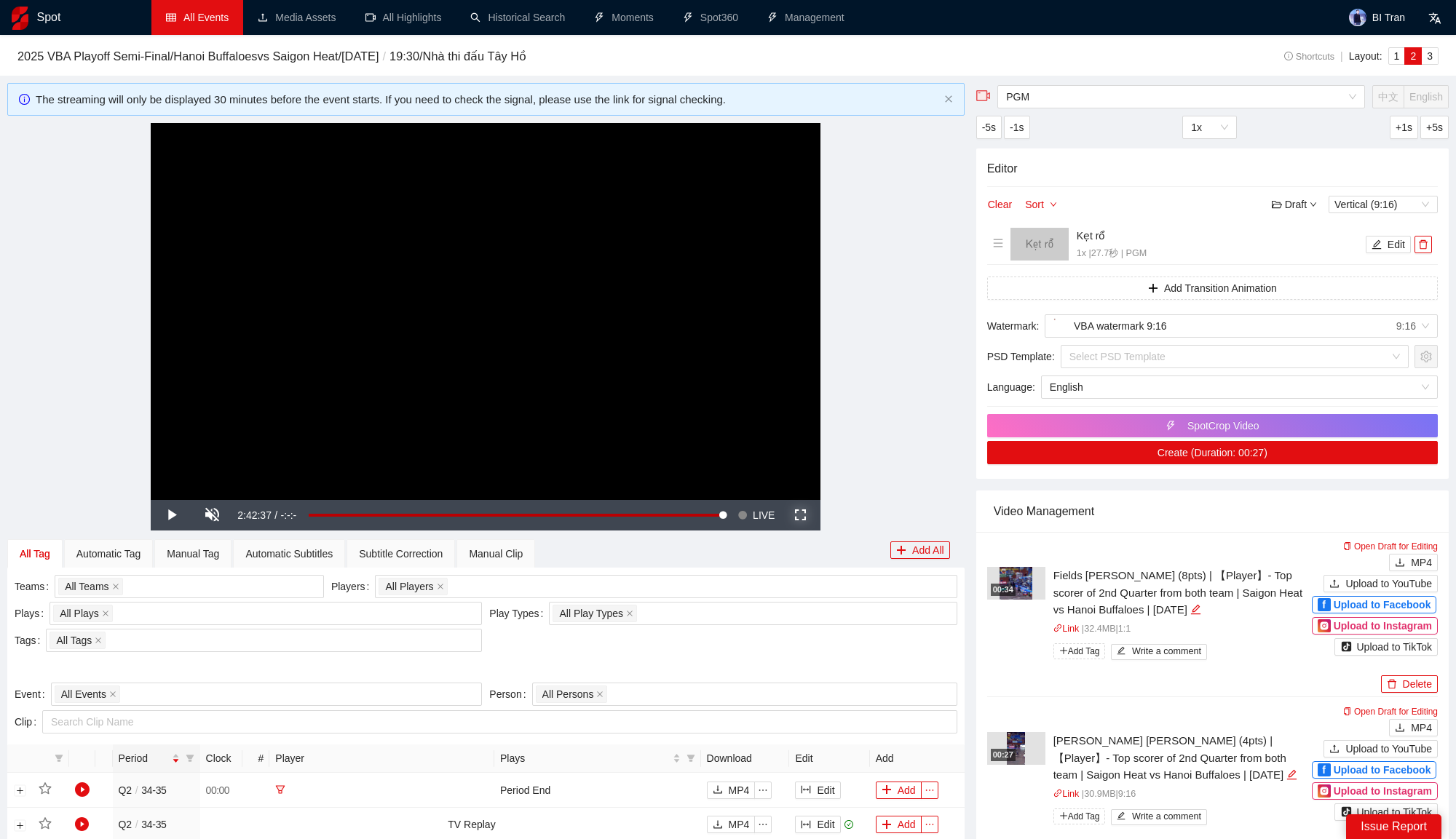
click at [802, 515] on span "Video Player" at bounding box center [800, 515] width 41 height 0
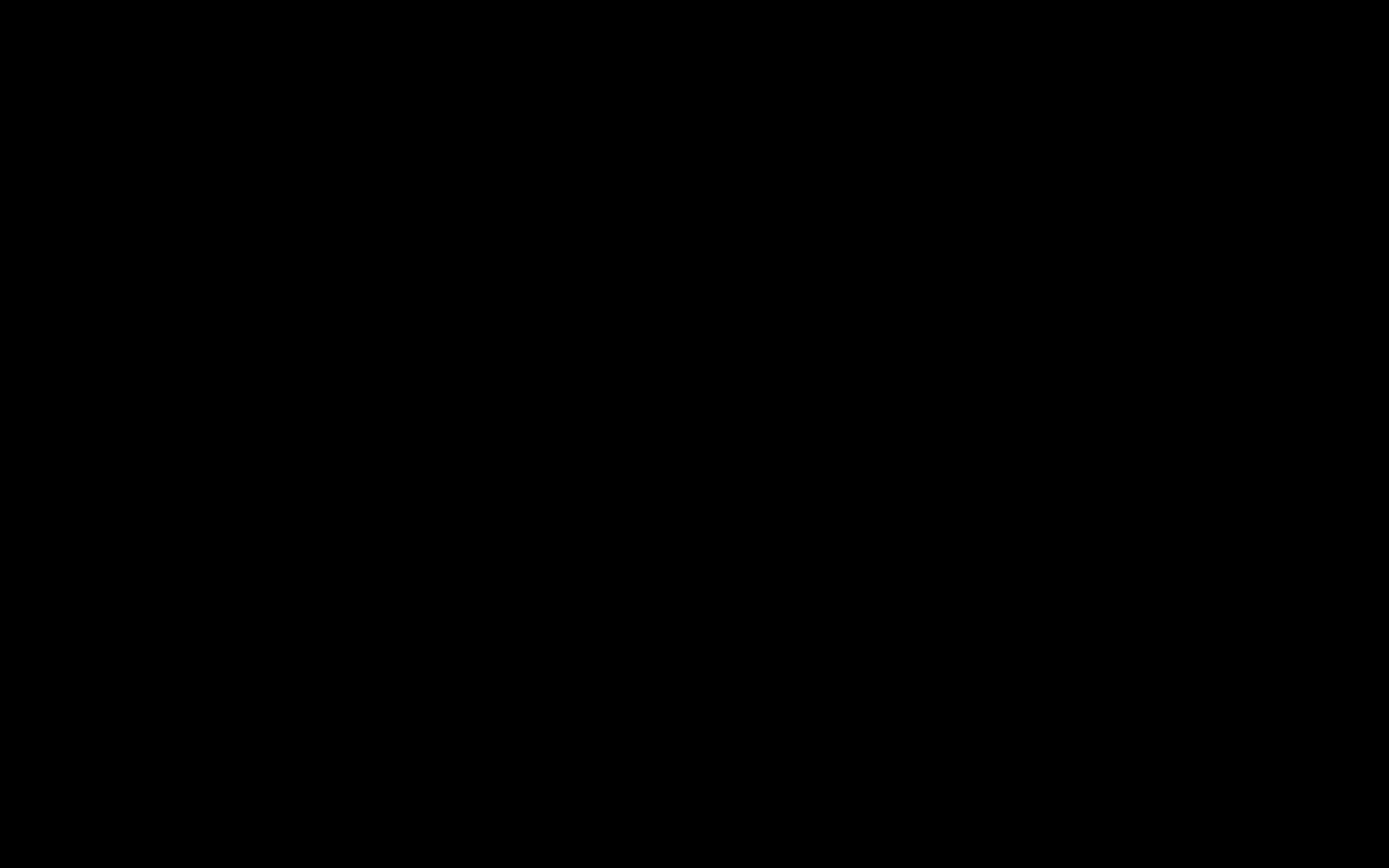
click at [273, 311] on video "Video Player" at bounding box center [694, 434] width 1389 height 868
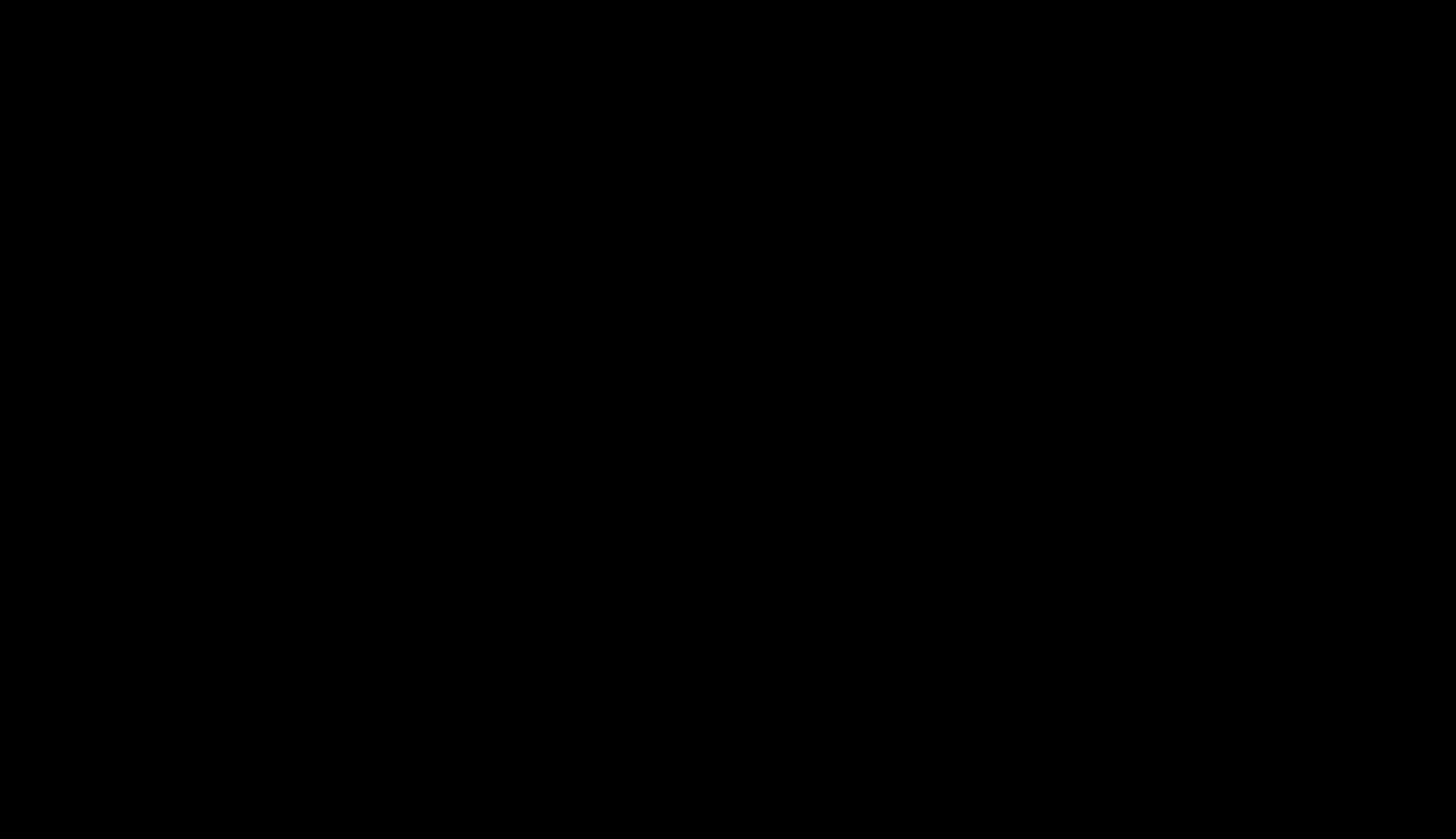
click at [771, 397] on video "Video Player" at bounding box center [728, 420] width 1456 height 839
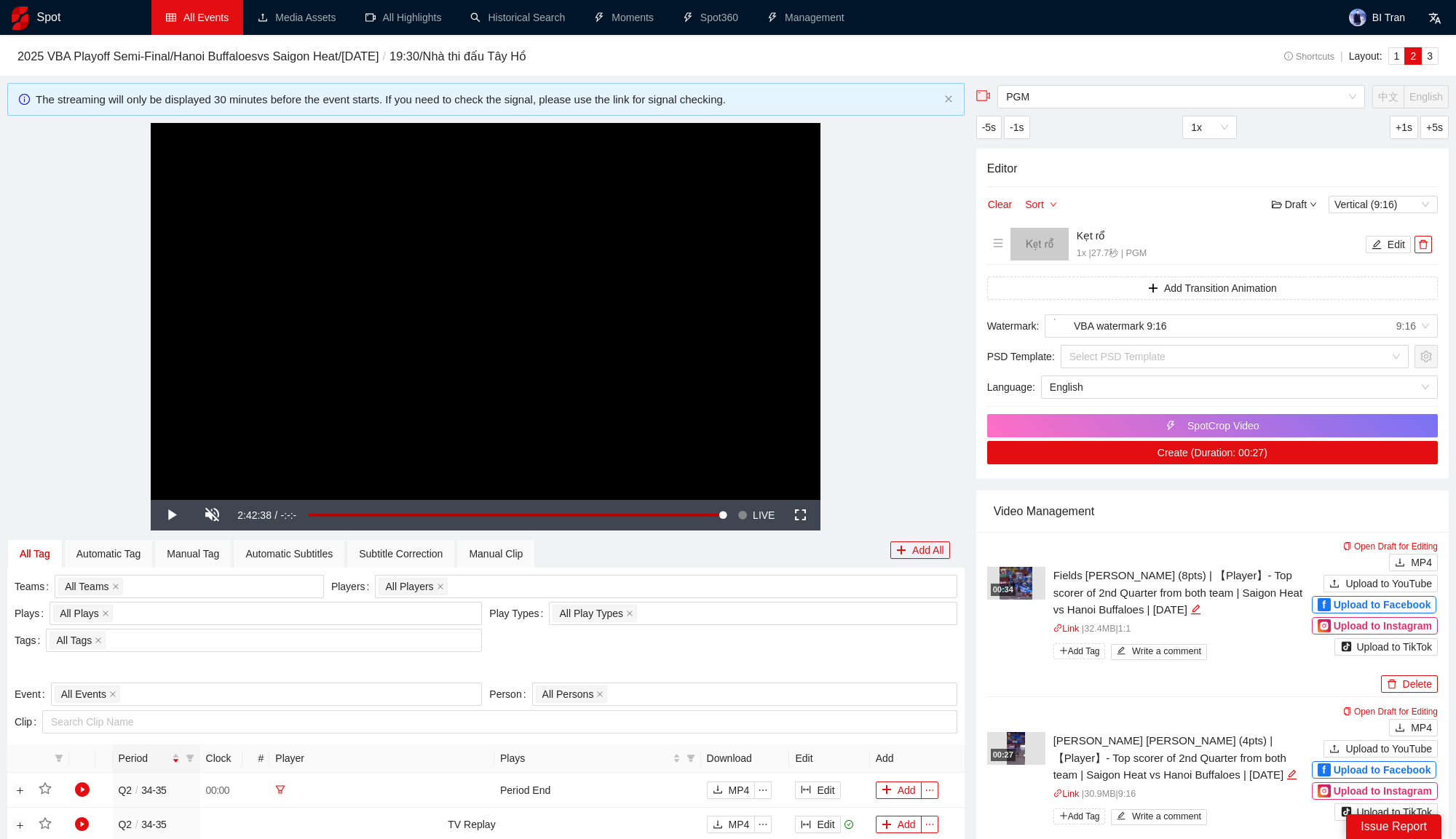
click at [771, 397] on video "Video Player" at bounding box center [485, 311] width 670 height 377
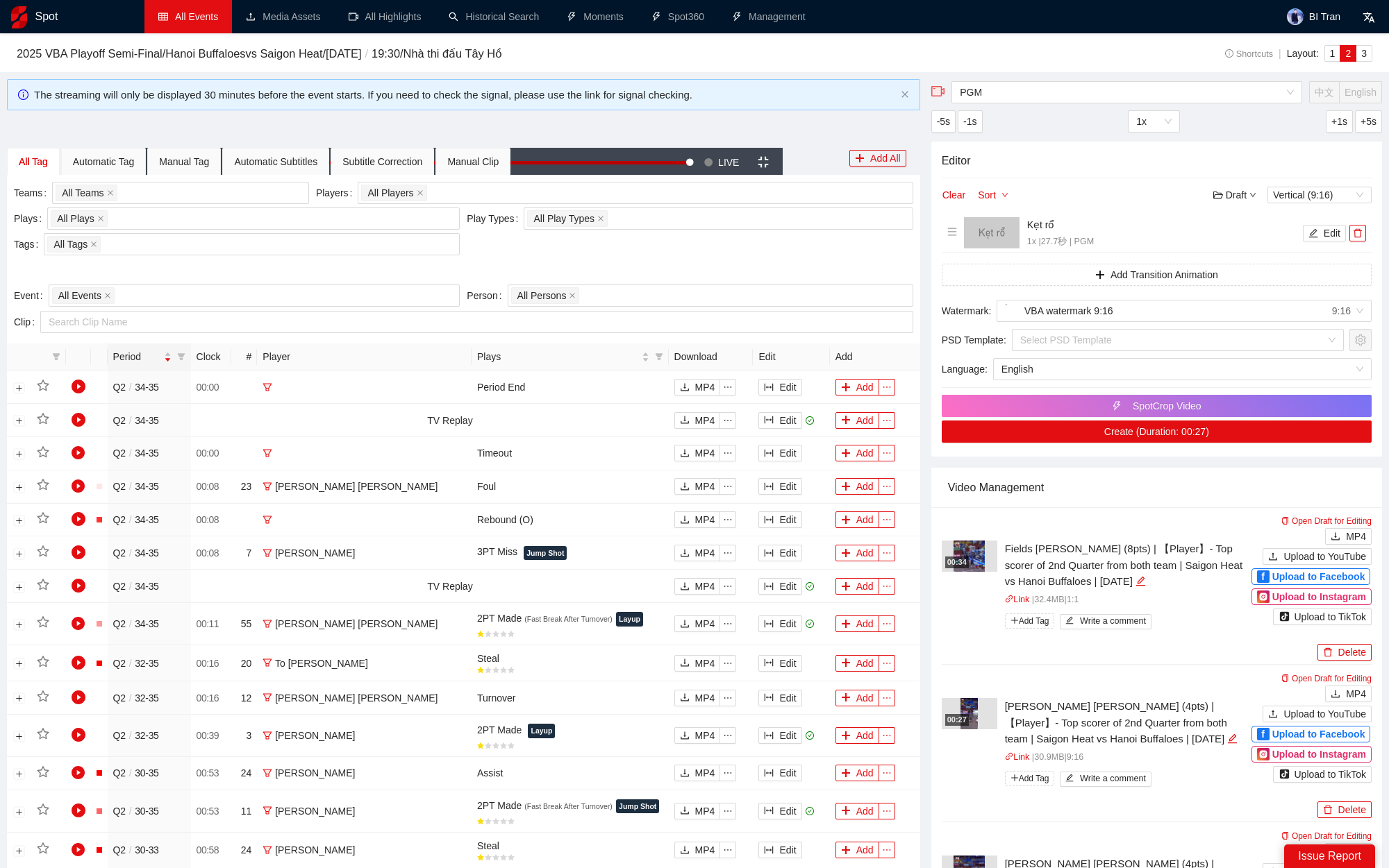
click at [782, 148] on video "Video Player" at bounding box center [462, 148] width 639 height 0
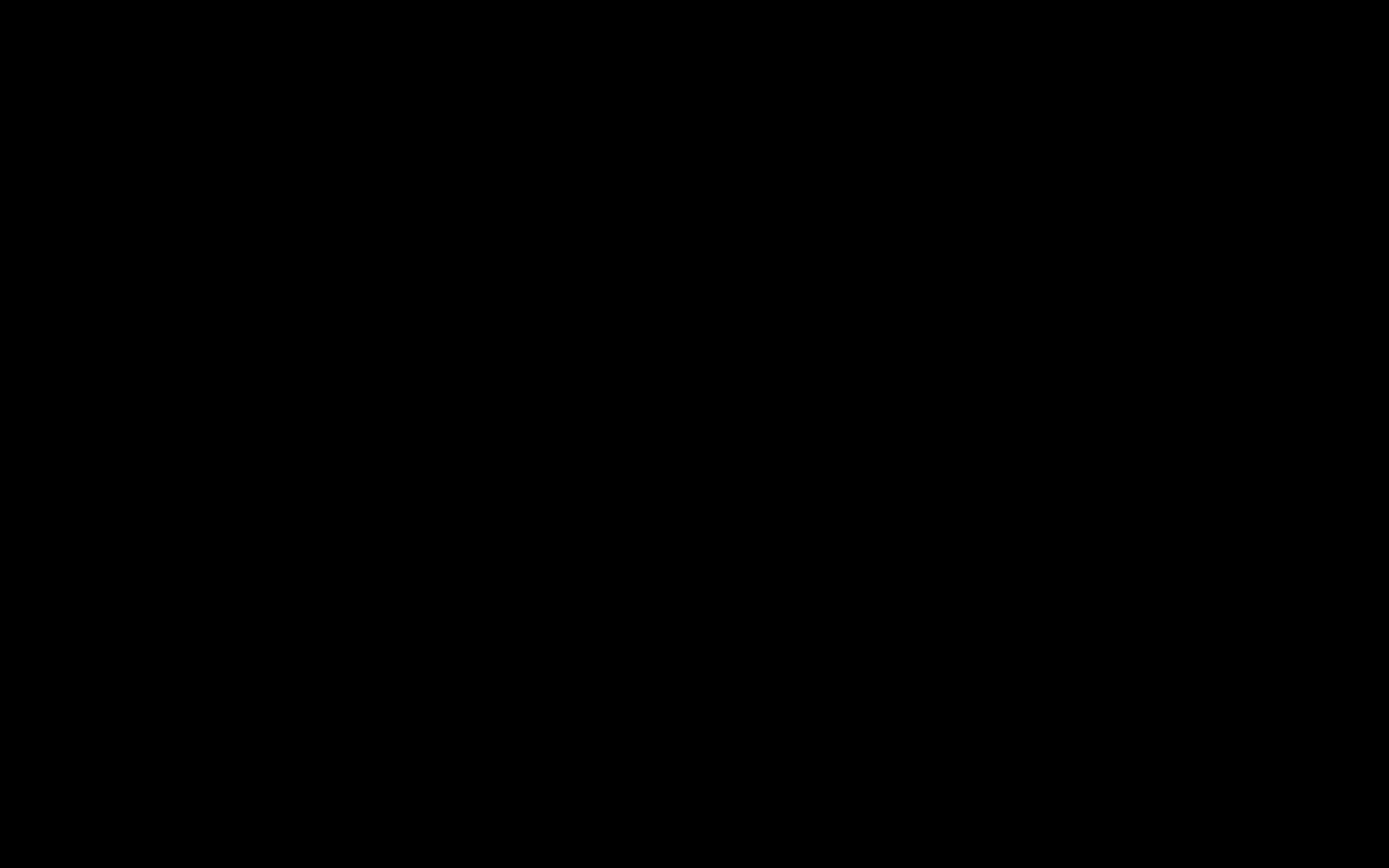
click at [812, 472] on video "Video Player" at bounding box center [694, 434] width 1389 height 868
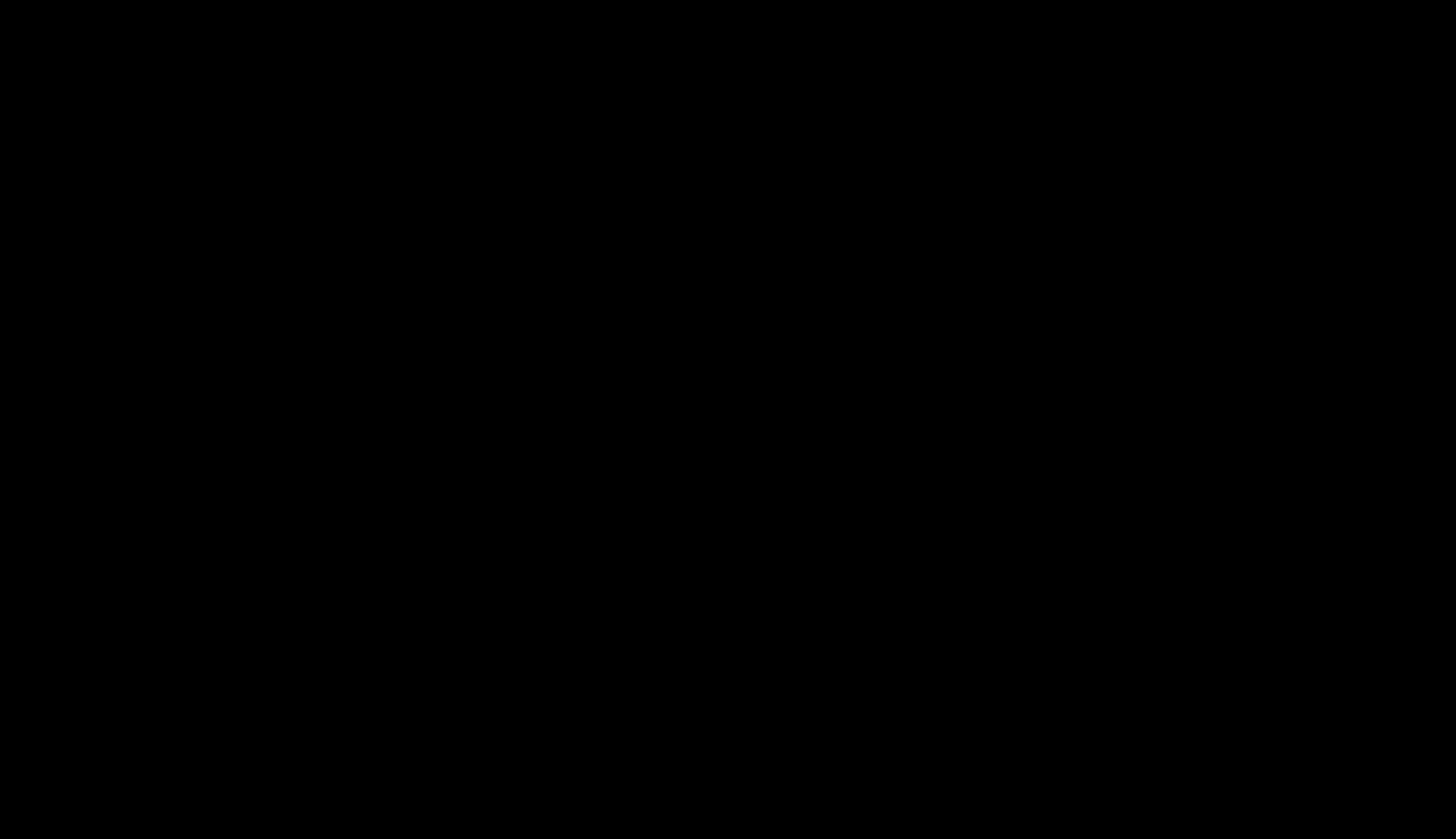
click at [745, 409] on video "Video Player" at bounding box center [728, 420] width 1456 height 839
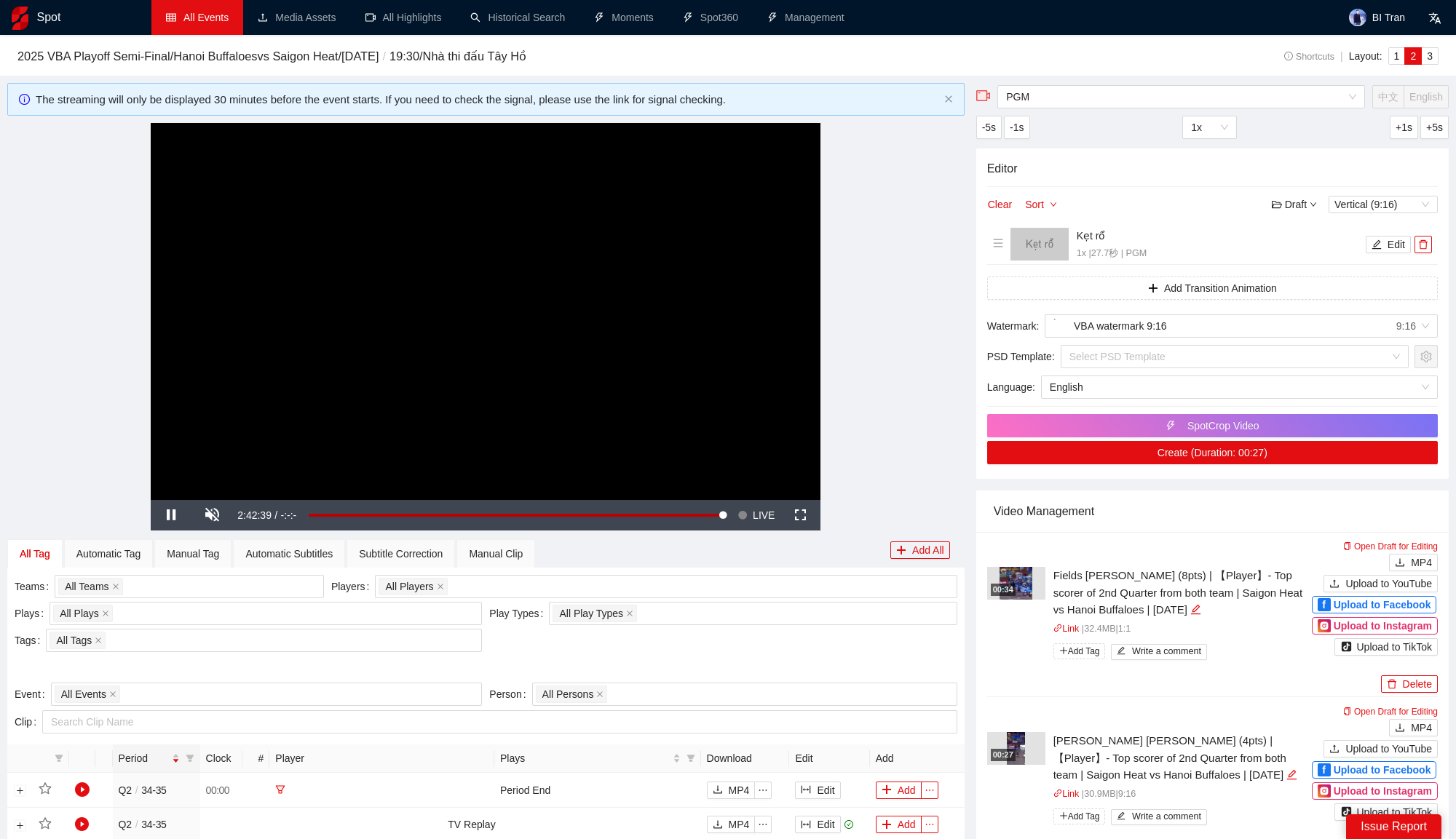
click at [745, 409] on video "Video Player" at bounding box center [485, 311] width 670 height 377
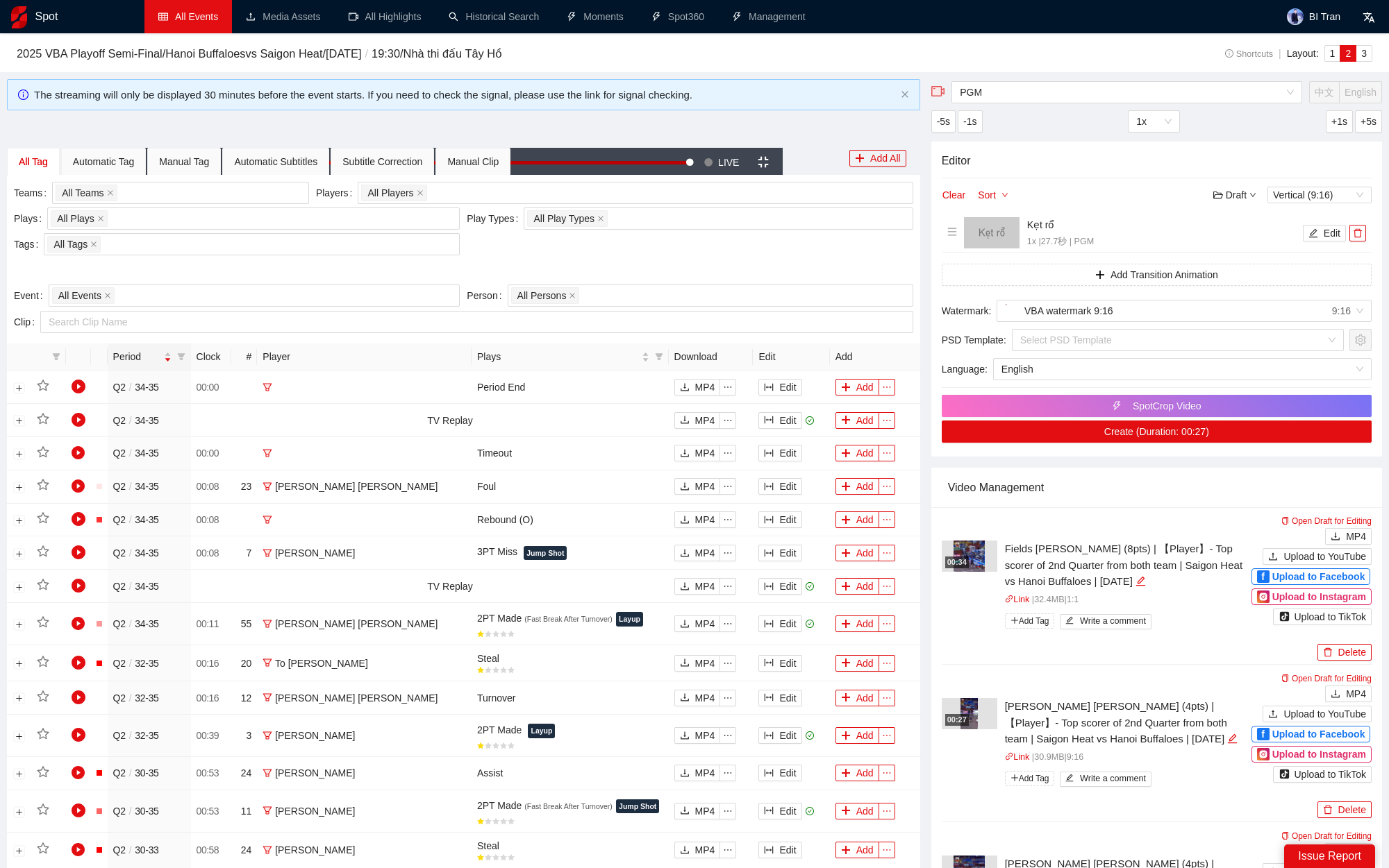
click at [736, 148] on video "Video Player" at bounding box center [462, 148] width 639 height 0
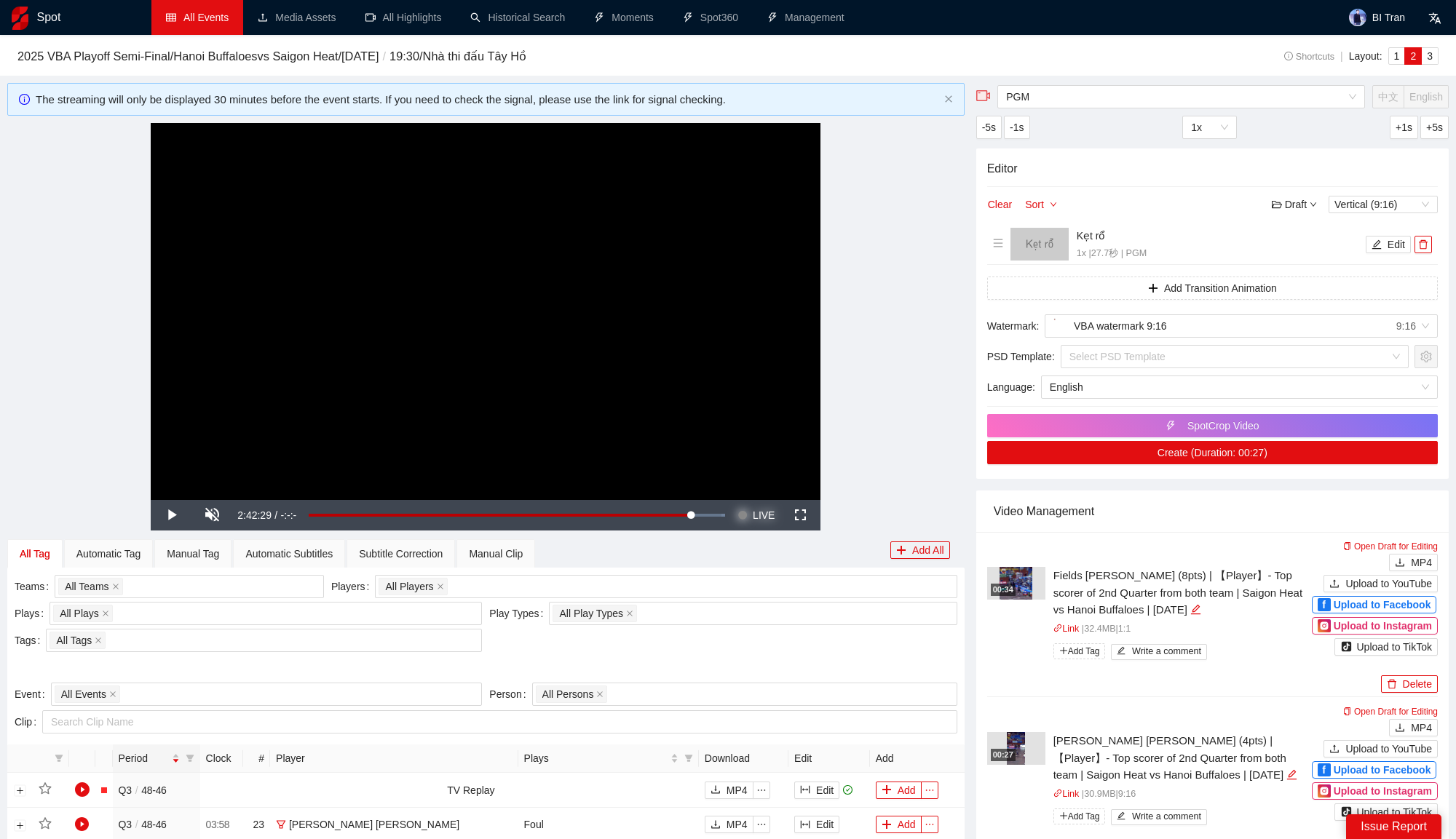
click at [766, 511] on span "LIVE" at bounding box center [763, 515] width 22 height 31
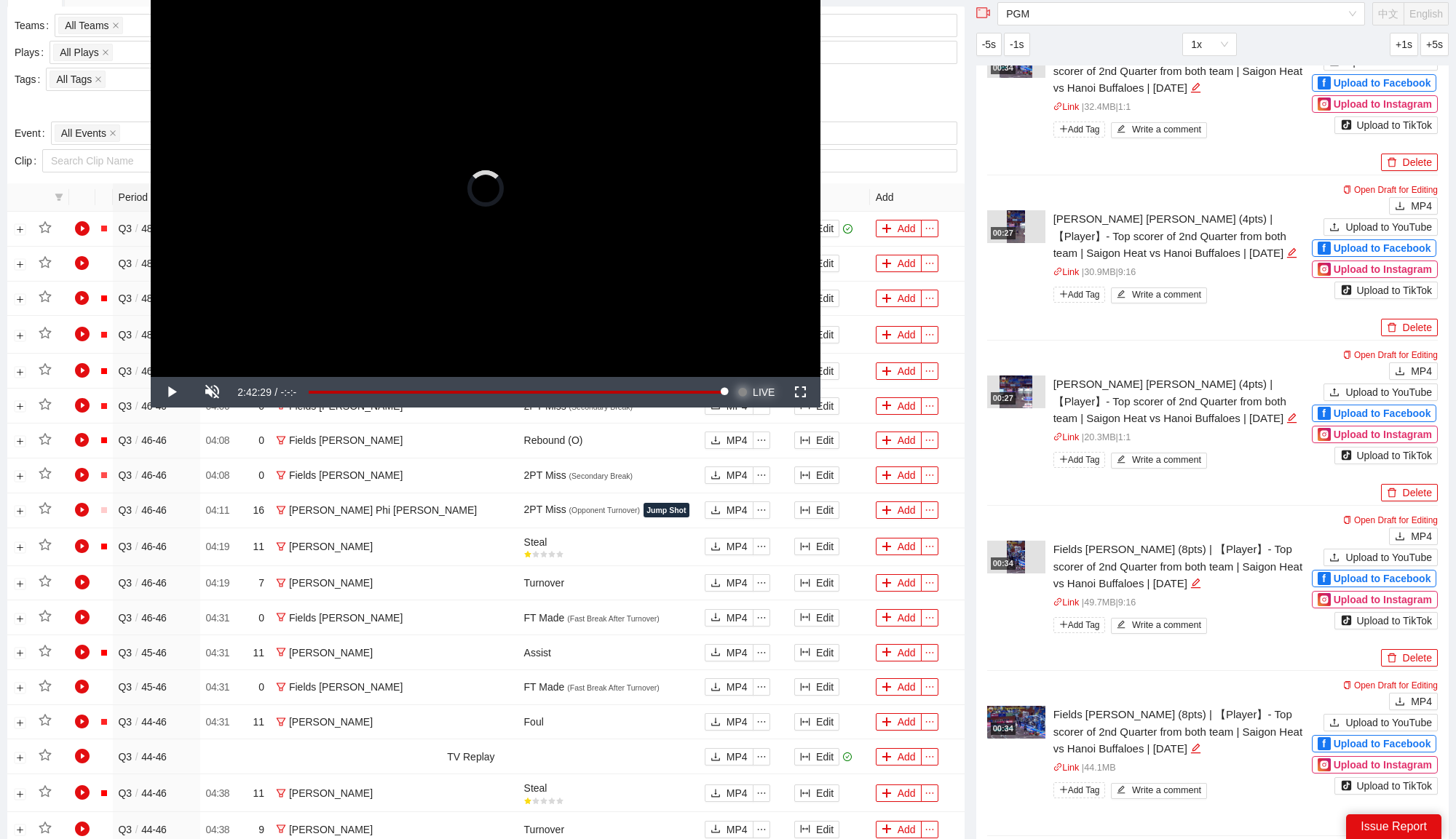
scroll to position [534, 0]
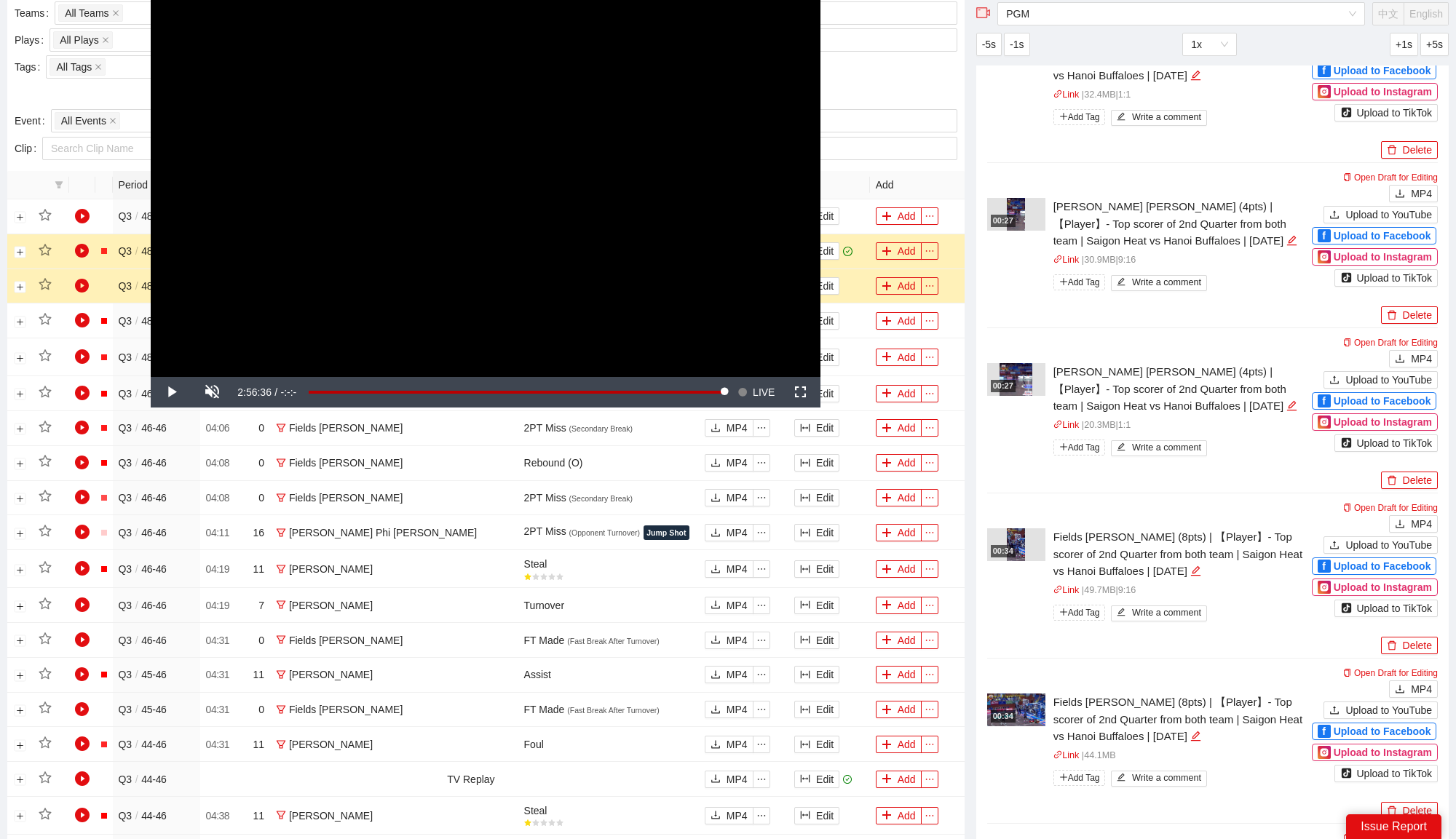
click at [1023, 543] on img at bounding box center [1015, 545] width 18 height 33
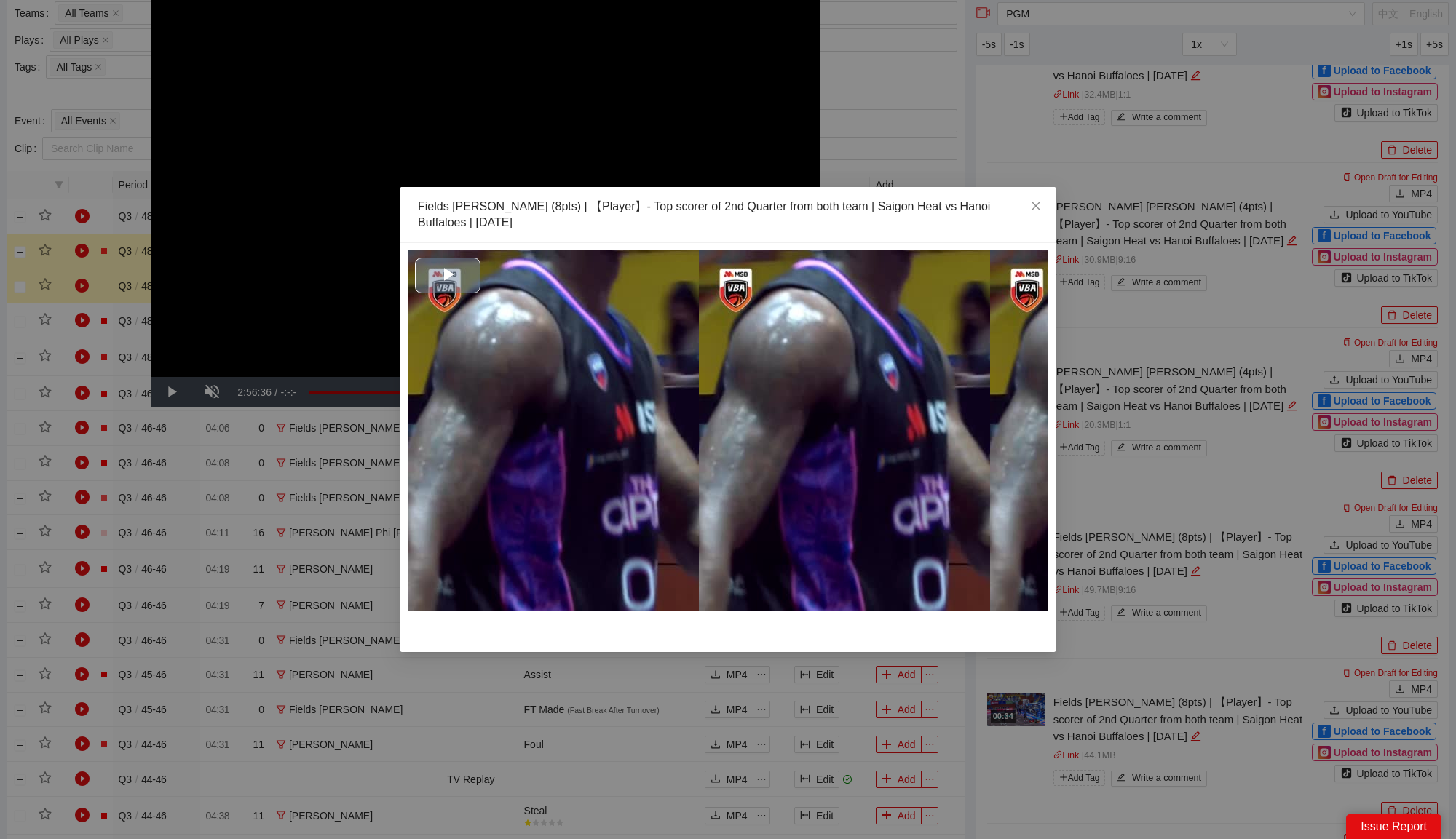
click at [752, 432] on div "Video Player" at bounding box center [727, 430] width 641 height 360
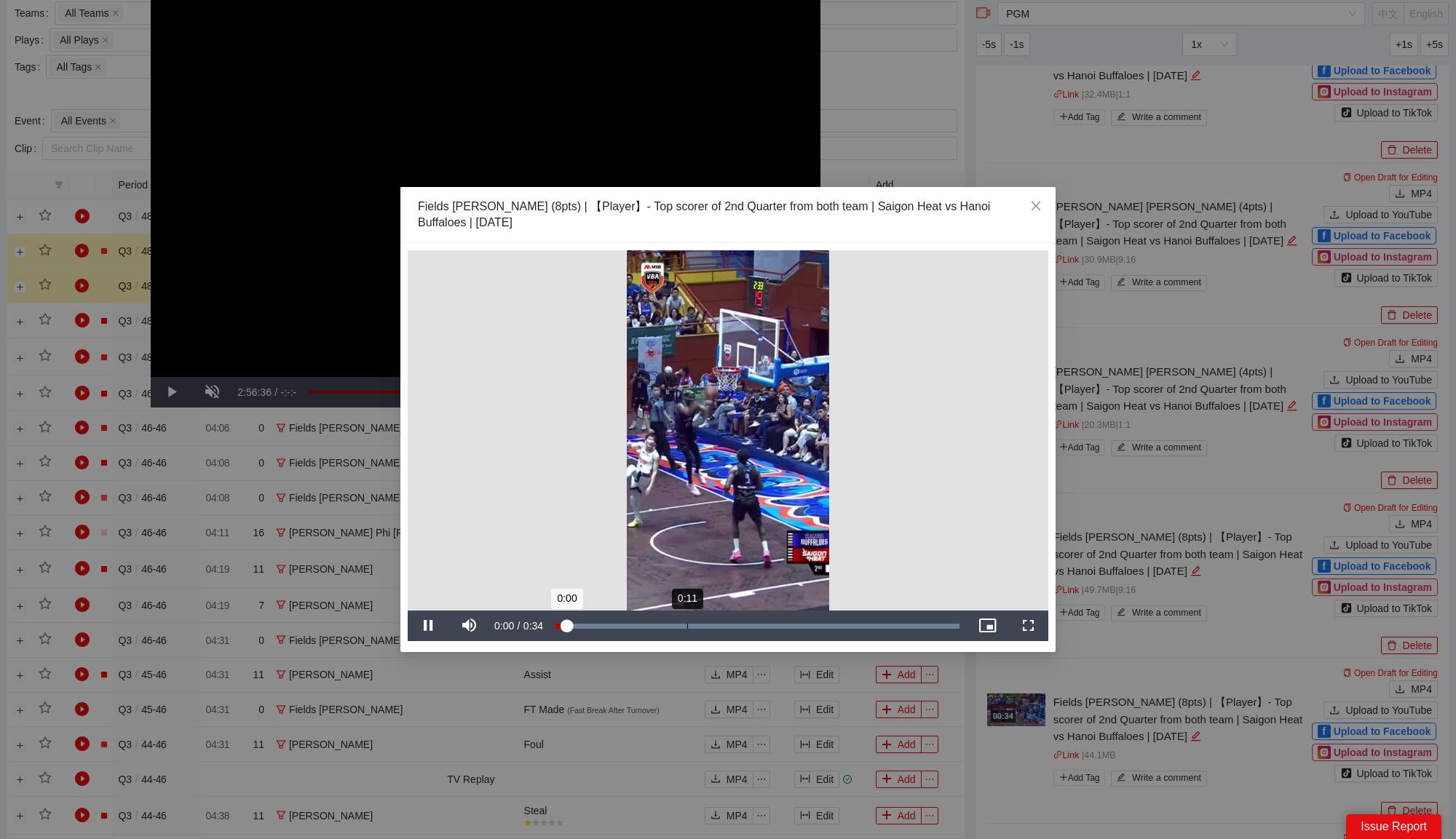
click at [687, 628] on div "Loaded : 100.00% 0:11 0:00" at bounding box center [757, 625] width 419 height 31
click at [1042, 194] on span "Close" at bounding box center [1035, 206] width 39 height 39
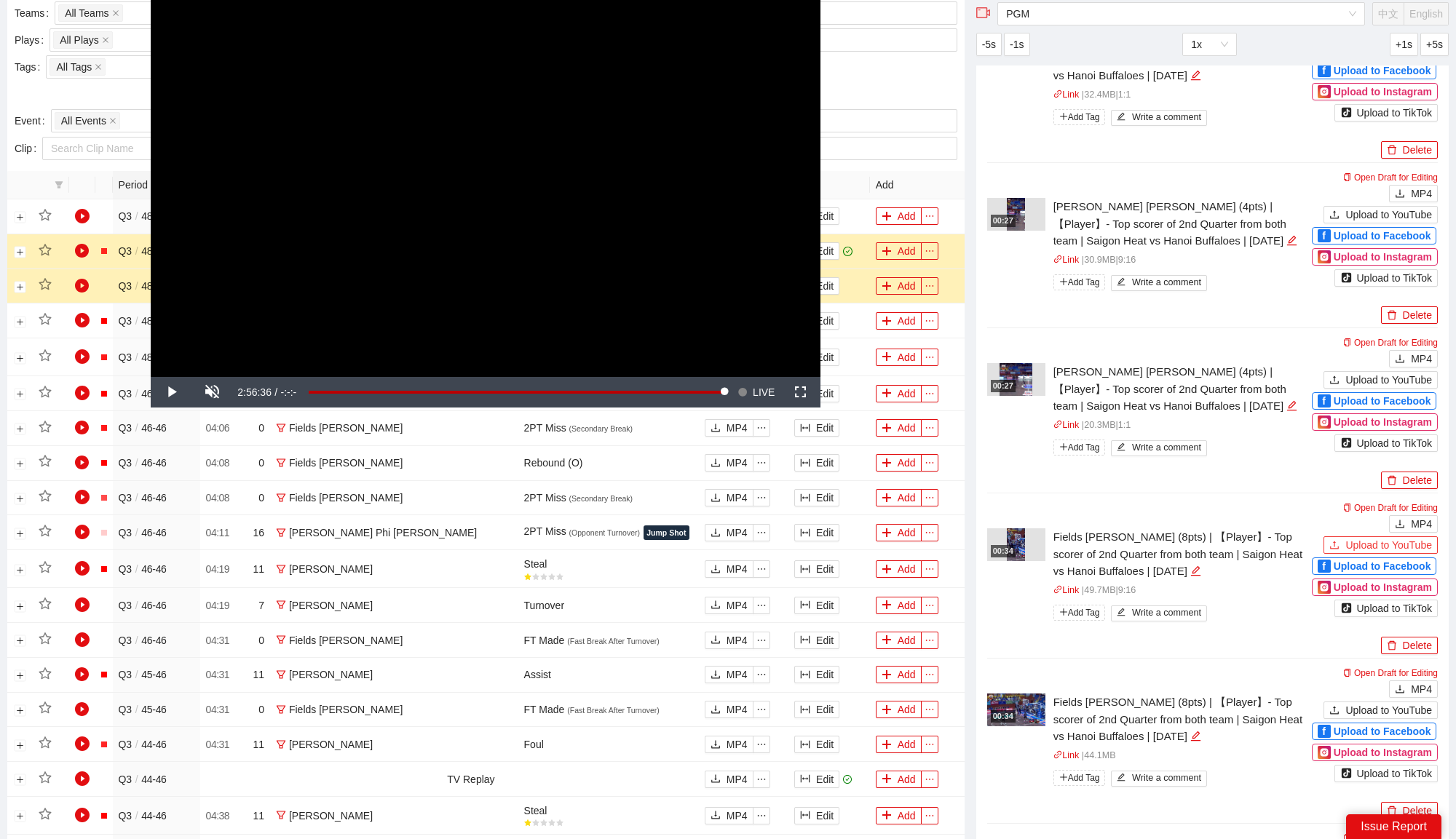
click at [1375, 541] on span "Upload to YouTube" at bounding box center [1388, 545] width 86 height 16
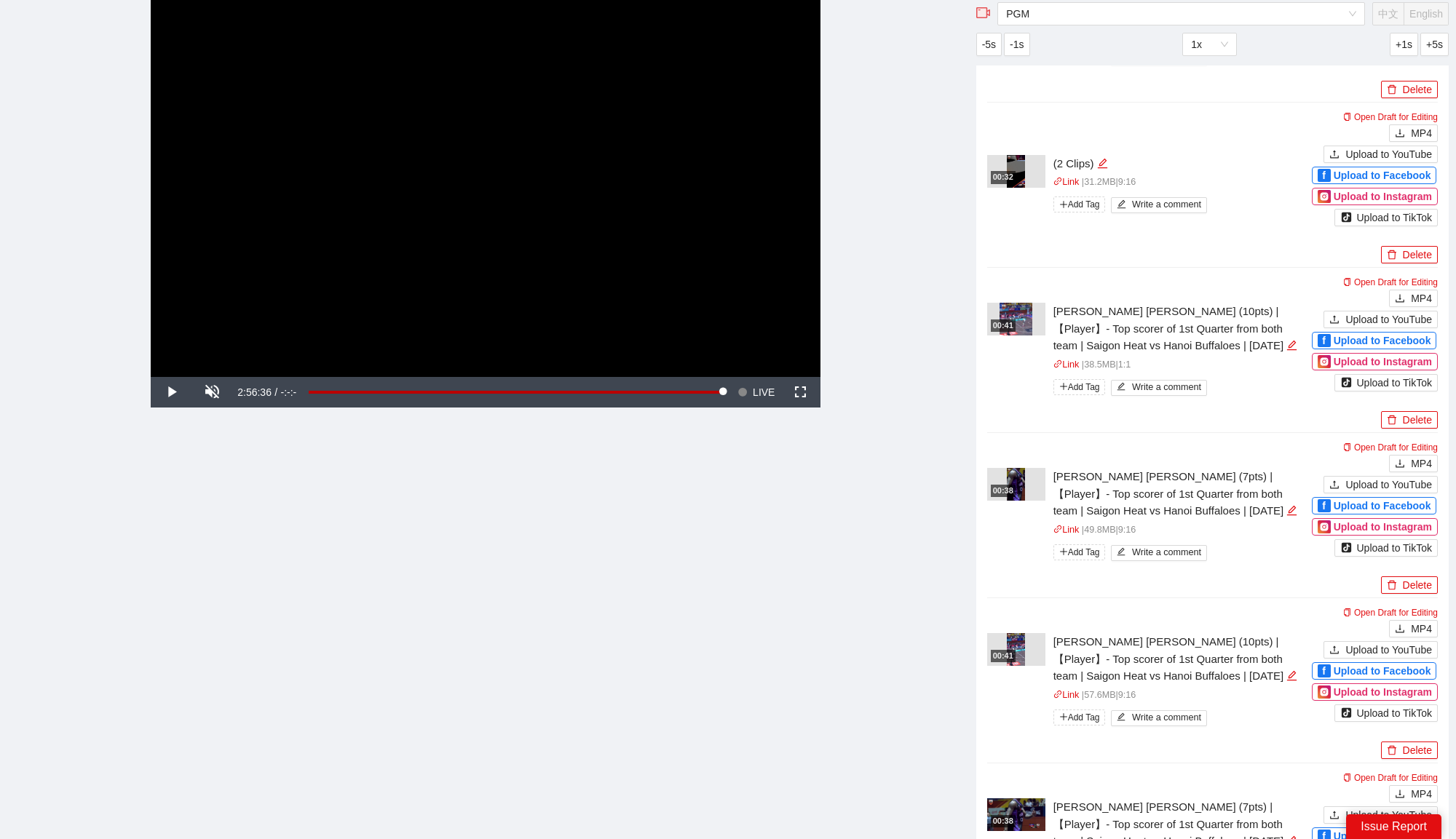
scroll to position [1919, 0]
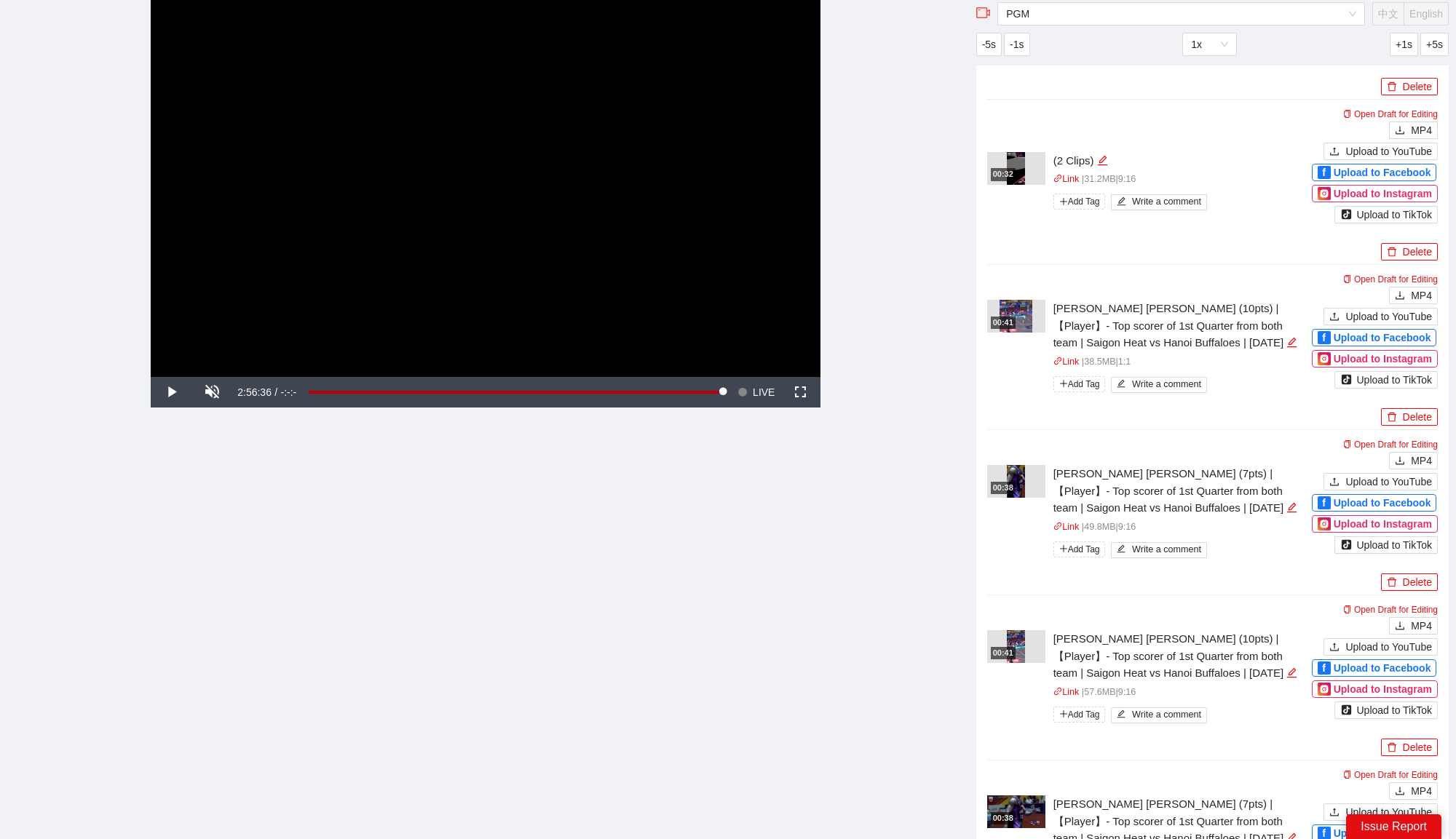
click at [1025, 481] on div "00:38" at bounding box center [1015, 482] width 58 height 33
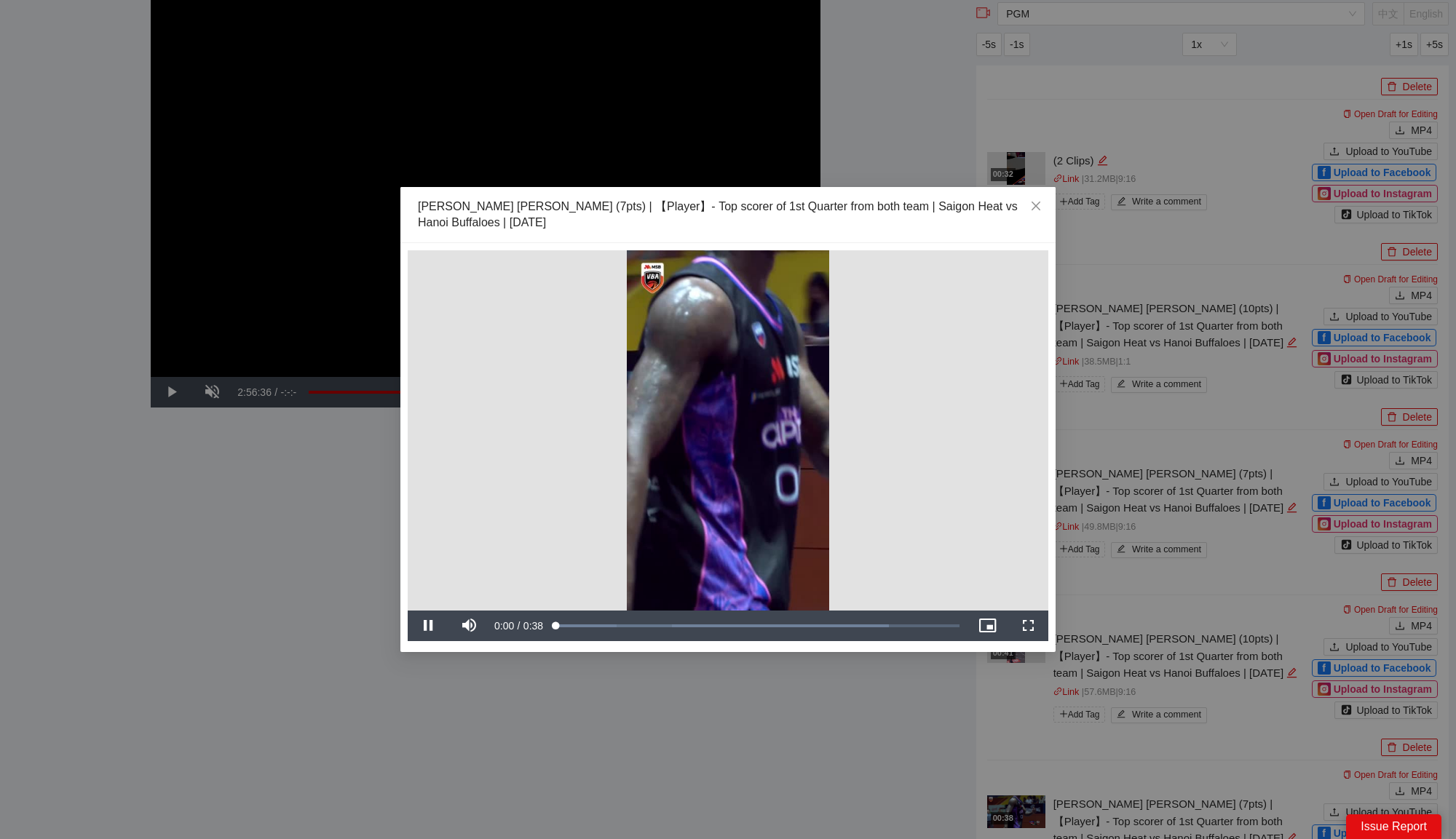
click at [798, 385] on div "**********" at bounding box center [727, 430] width 641 height 360
click at [695, 619] on div "Loaded : 82.44% 0:13 0:13" at bounding box center [757, 625] width 419 height 31
click at [1043, 205] on span "Close" at bounding box center [1035, 206] width 39 height 39
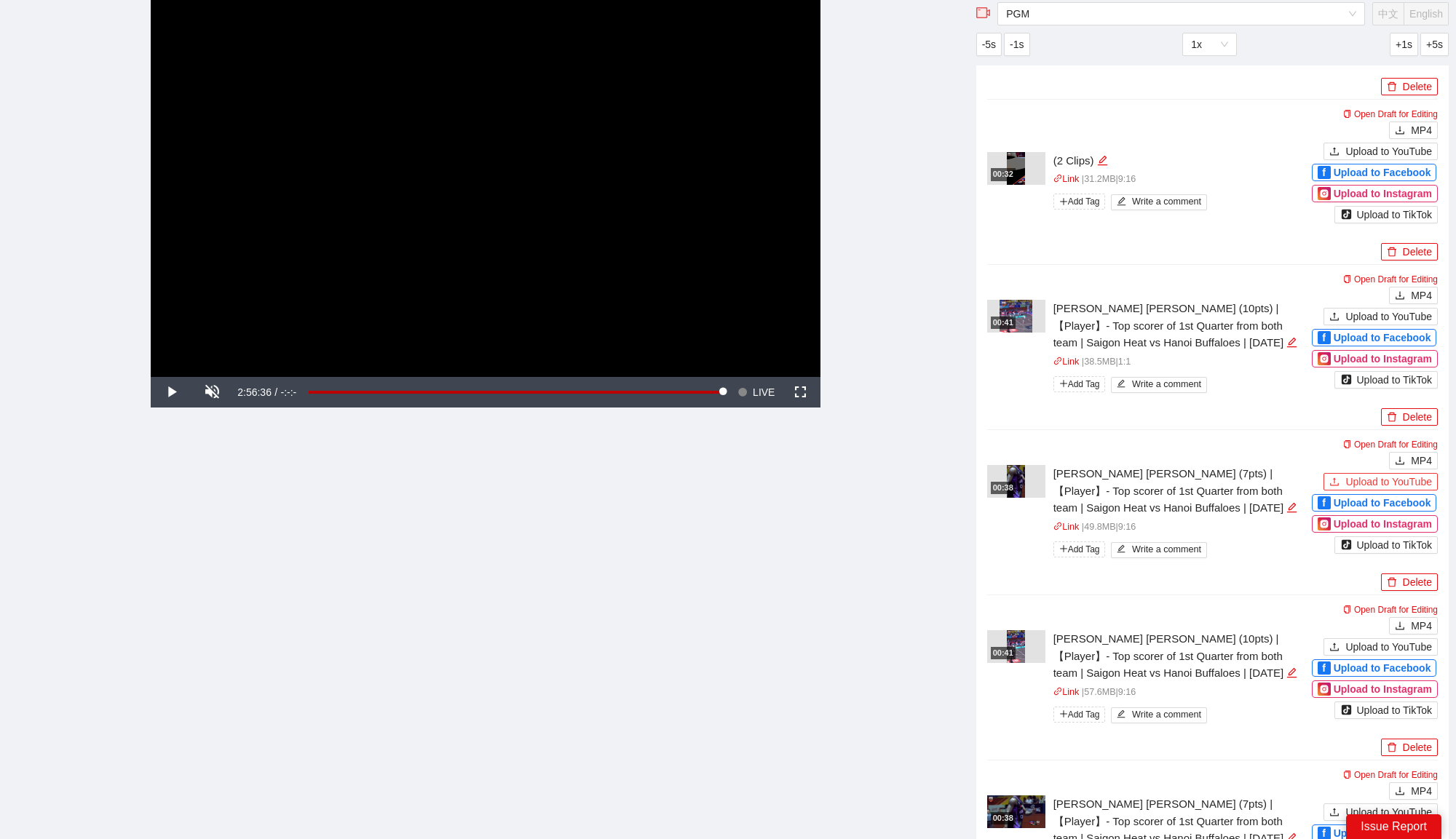
click at [1373, 477] on span "Upload to YouTube" at bounding box center [1388, 482] width 86 height 16
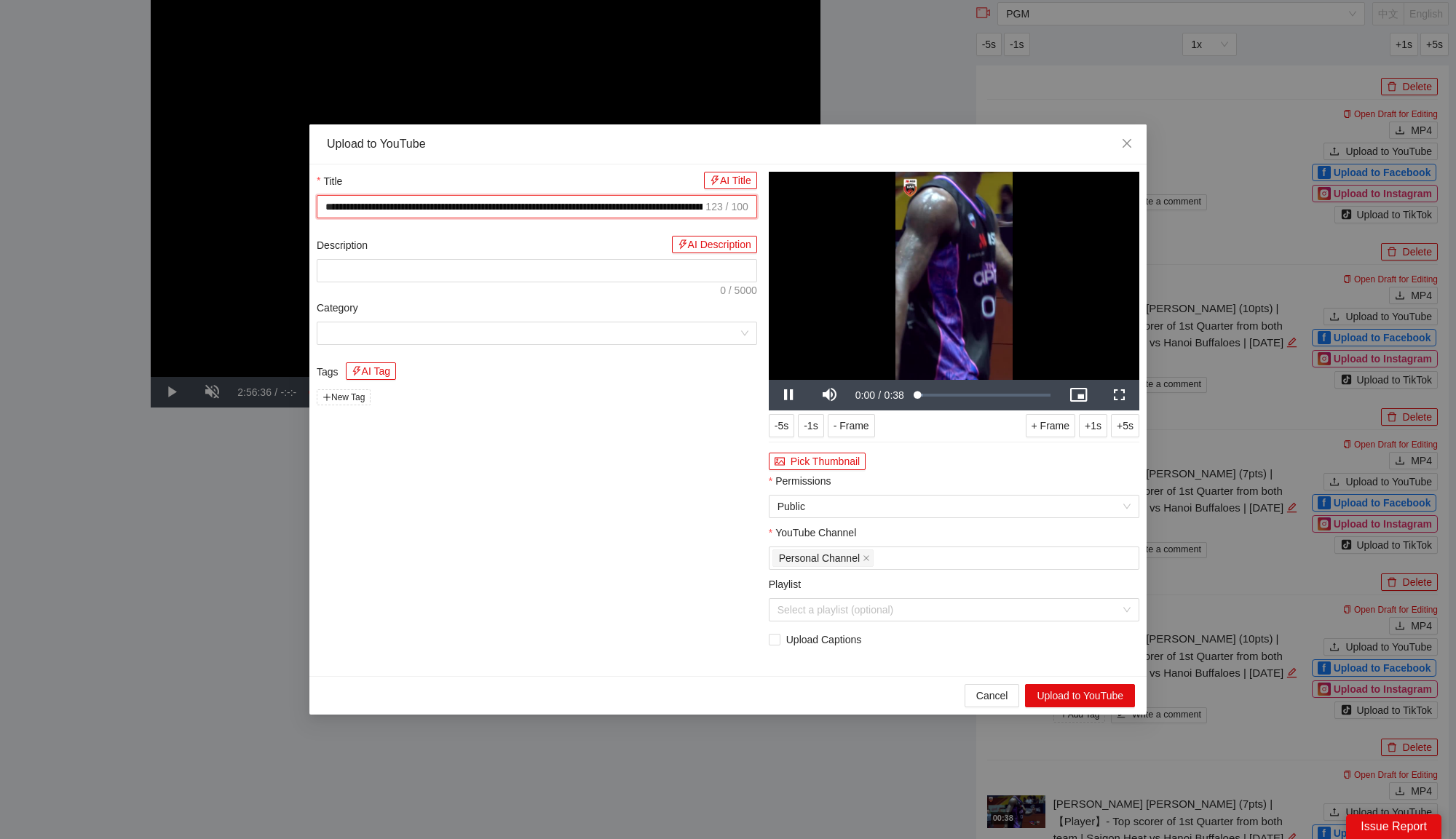
click at [623, 206] on input "**********" at bounding box center [514, 206] width 377 height 16
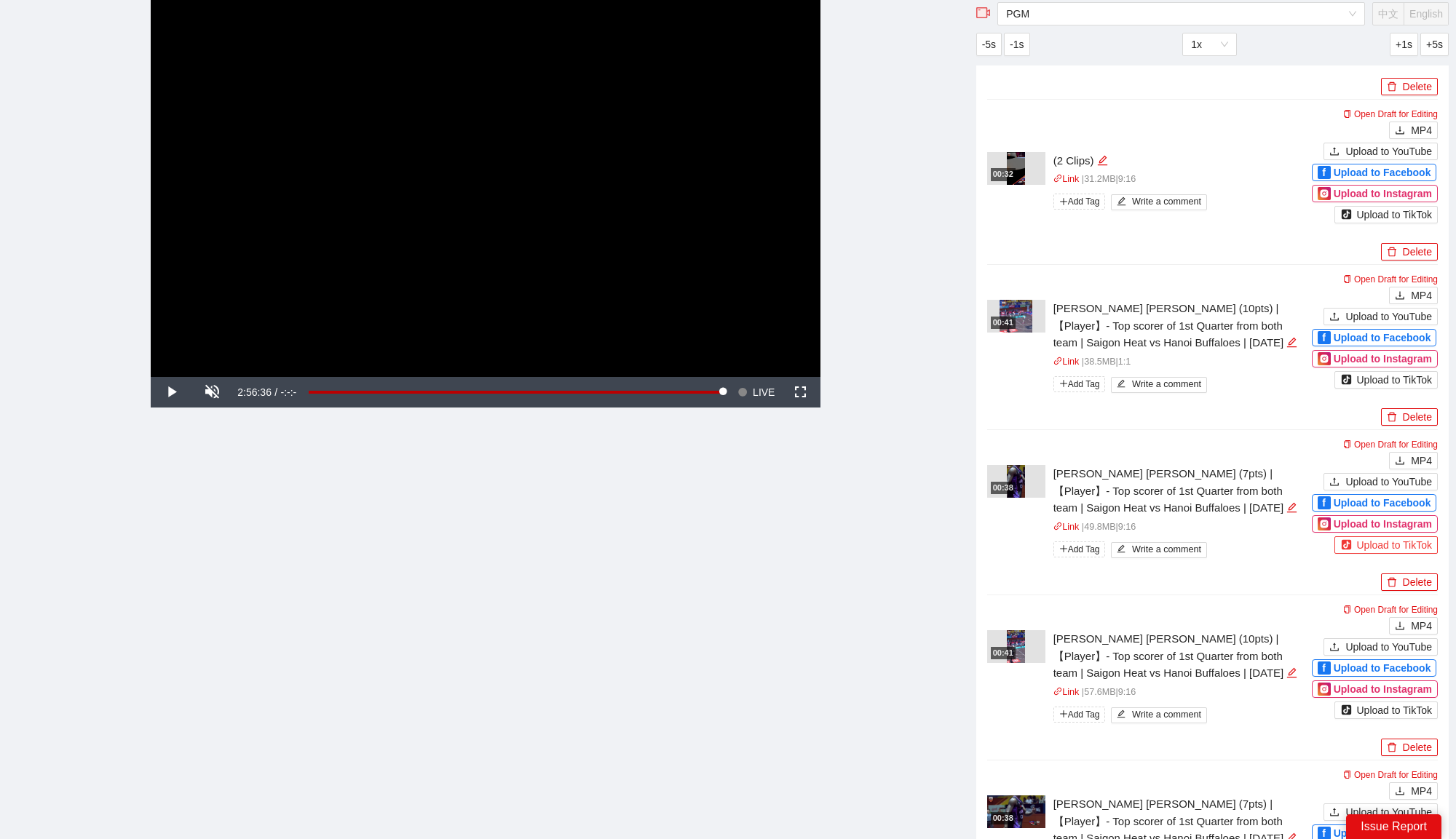
click at [1383, 541] on div "Upload to TikTok" at bounding box center [1386, 545] width 92 height 16
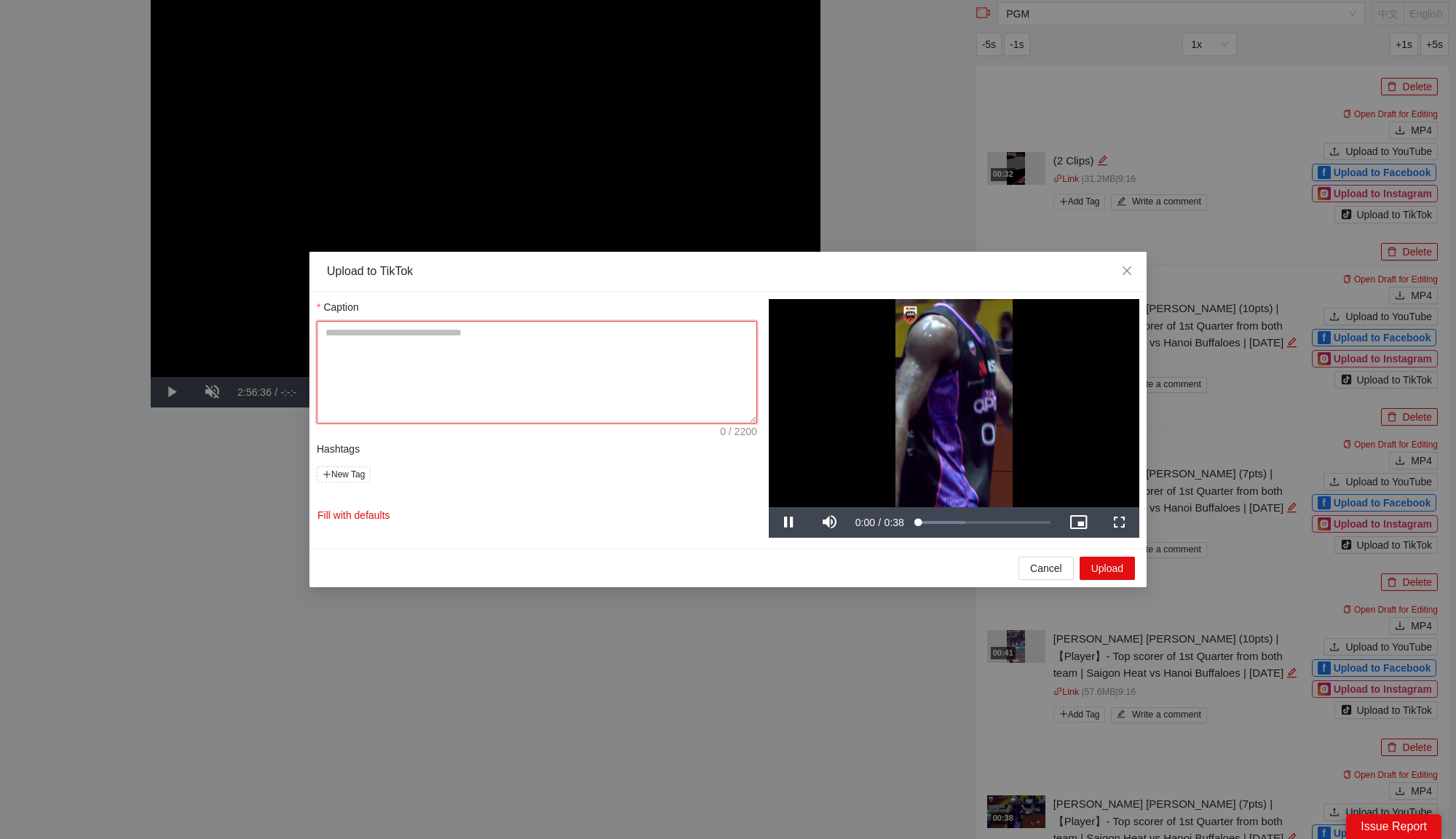
click at [602, 326] on textarea "Title AI Title" at bounding box center [537, 372] width 441 height 102
type textarea "**********"
click at [1095, 562] on button "Upload" at bounding box center [1107, 568] width 56 height 23
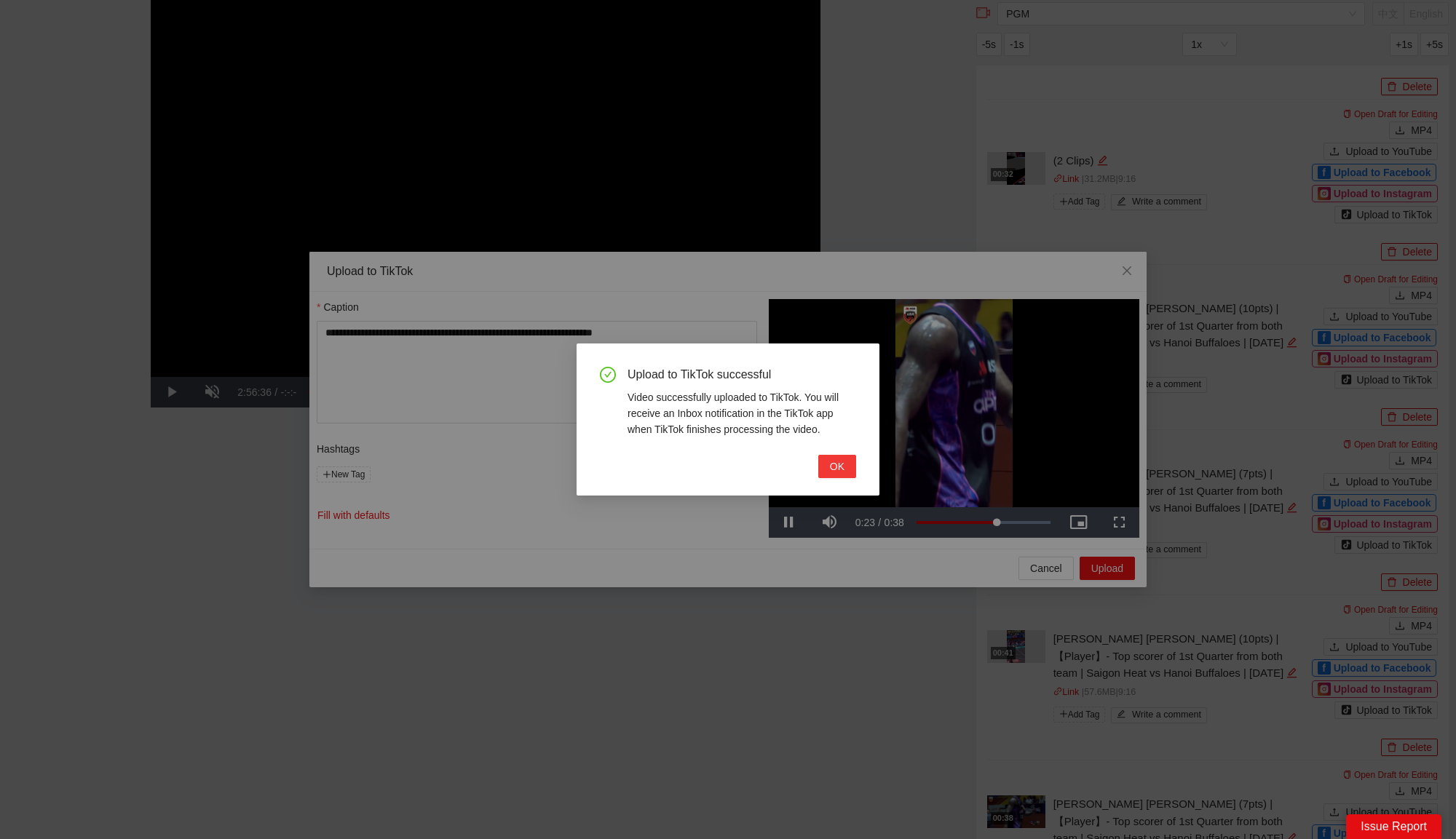
click at [846, 474] on button "OK" at bounding box center [837, 466] width 38 height 23
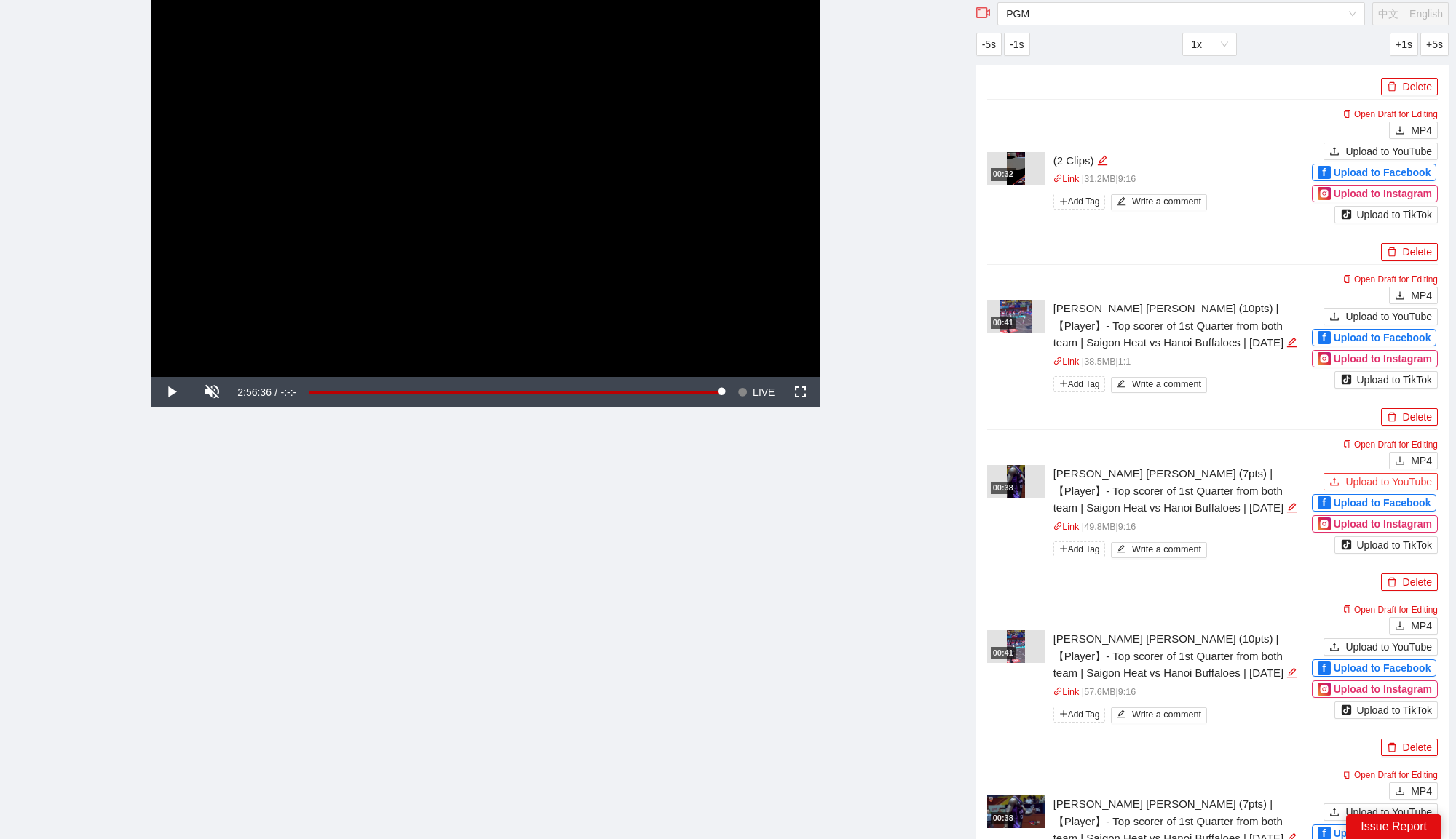
click at [1378, 474] on span "Upload to YouTube" at bounding box center [1388, 482] width 86 height 16
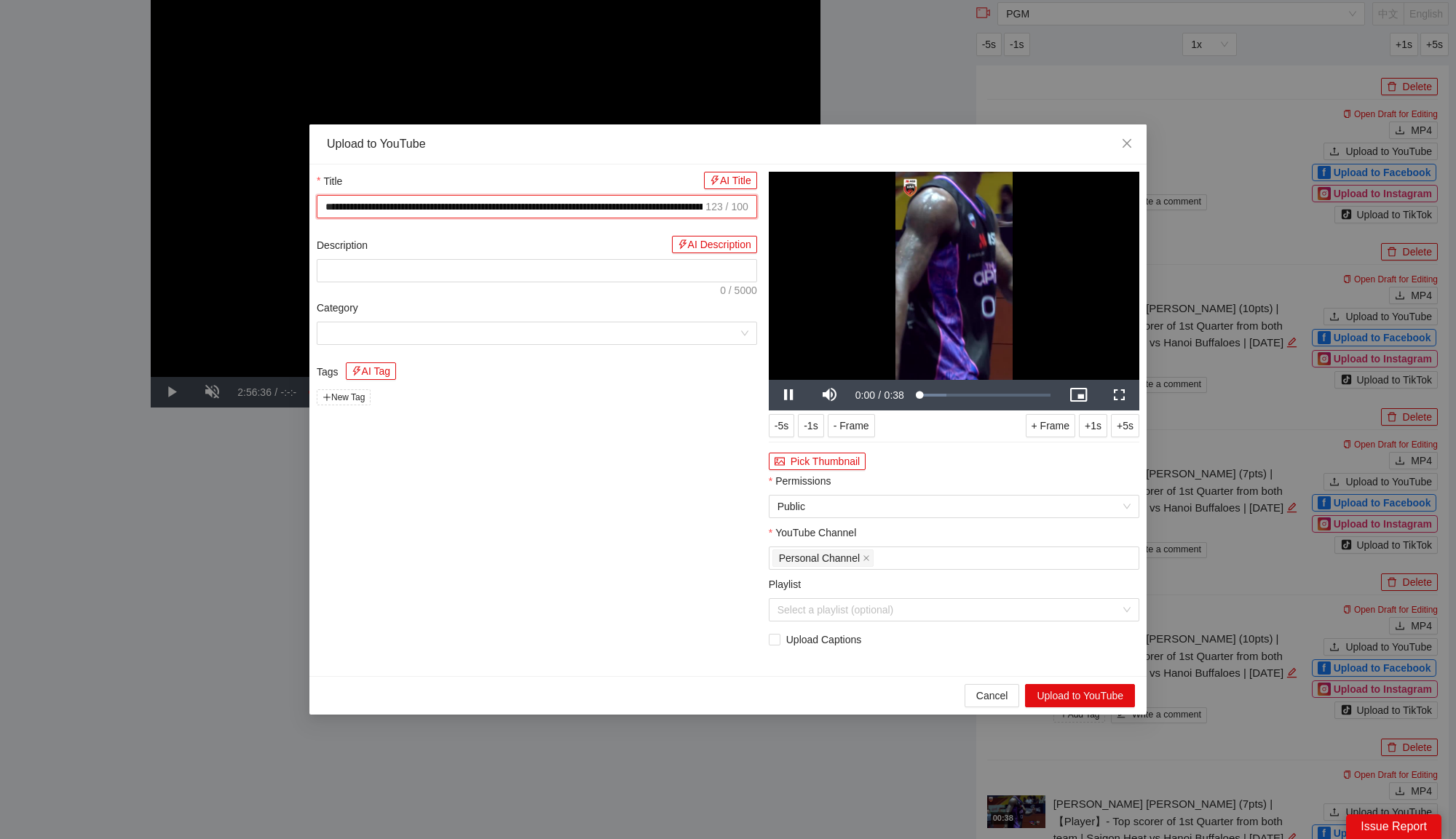
click at [596, 211] on input "**********" at bounding box center [514, 206] width 377 height 16
type input "**********"
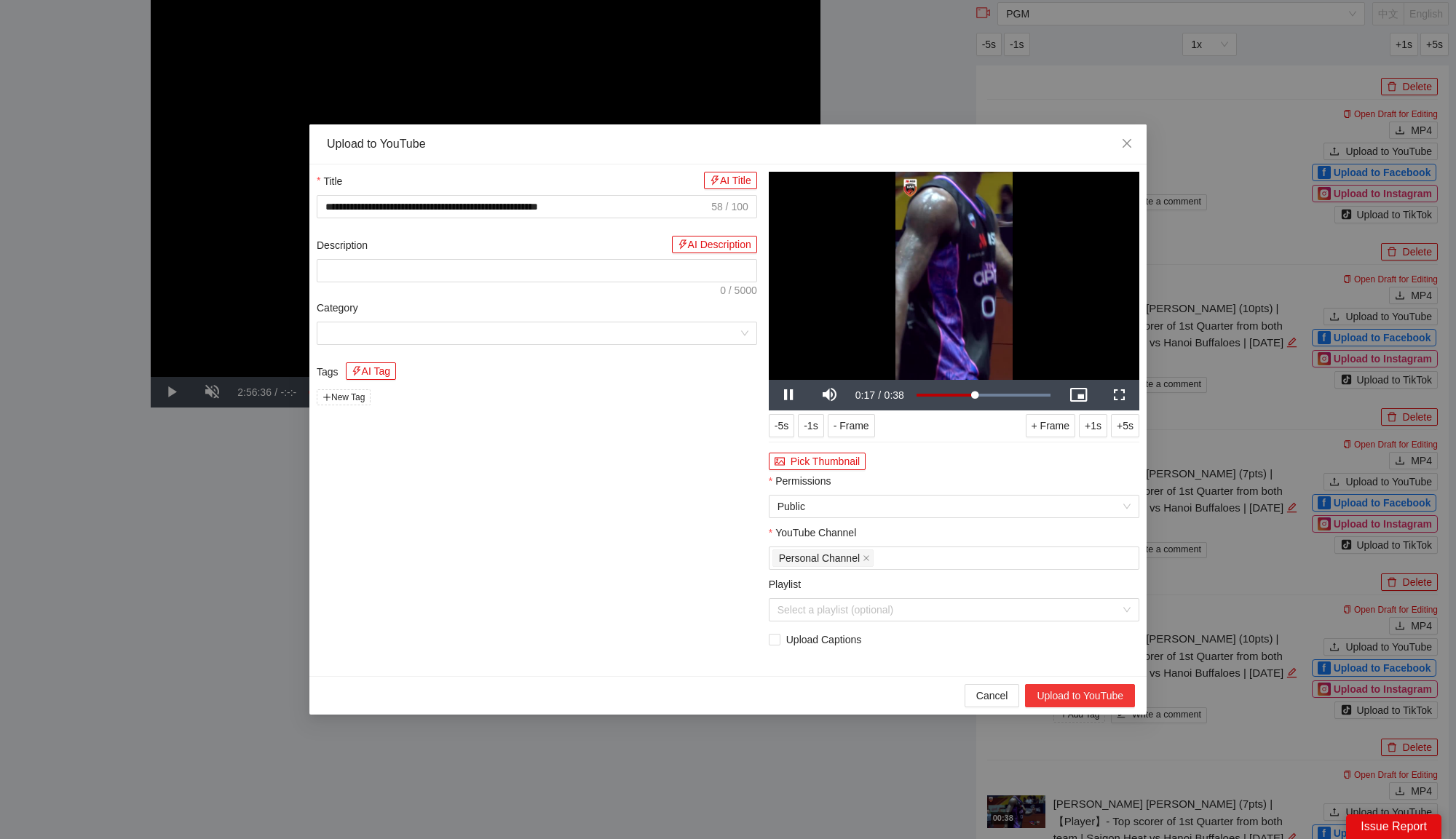
click at [1062, 699] on button "Upload to YouTube" at bounding box center [1080, 695] width 110 height 23
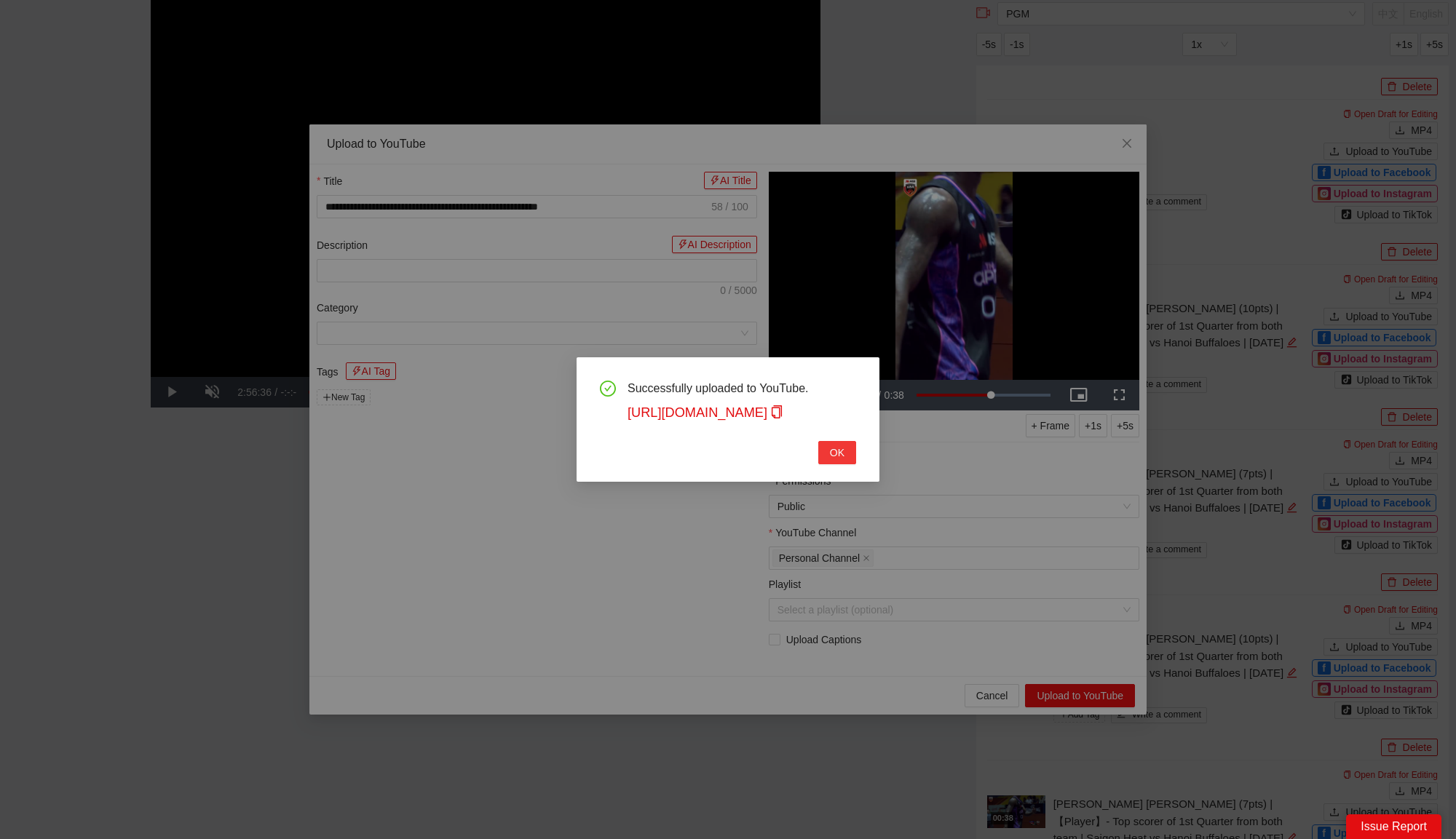
click at [840, 444] on span "OK" at bounding box center [836, 452] width 14 height 16
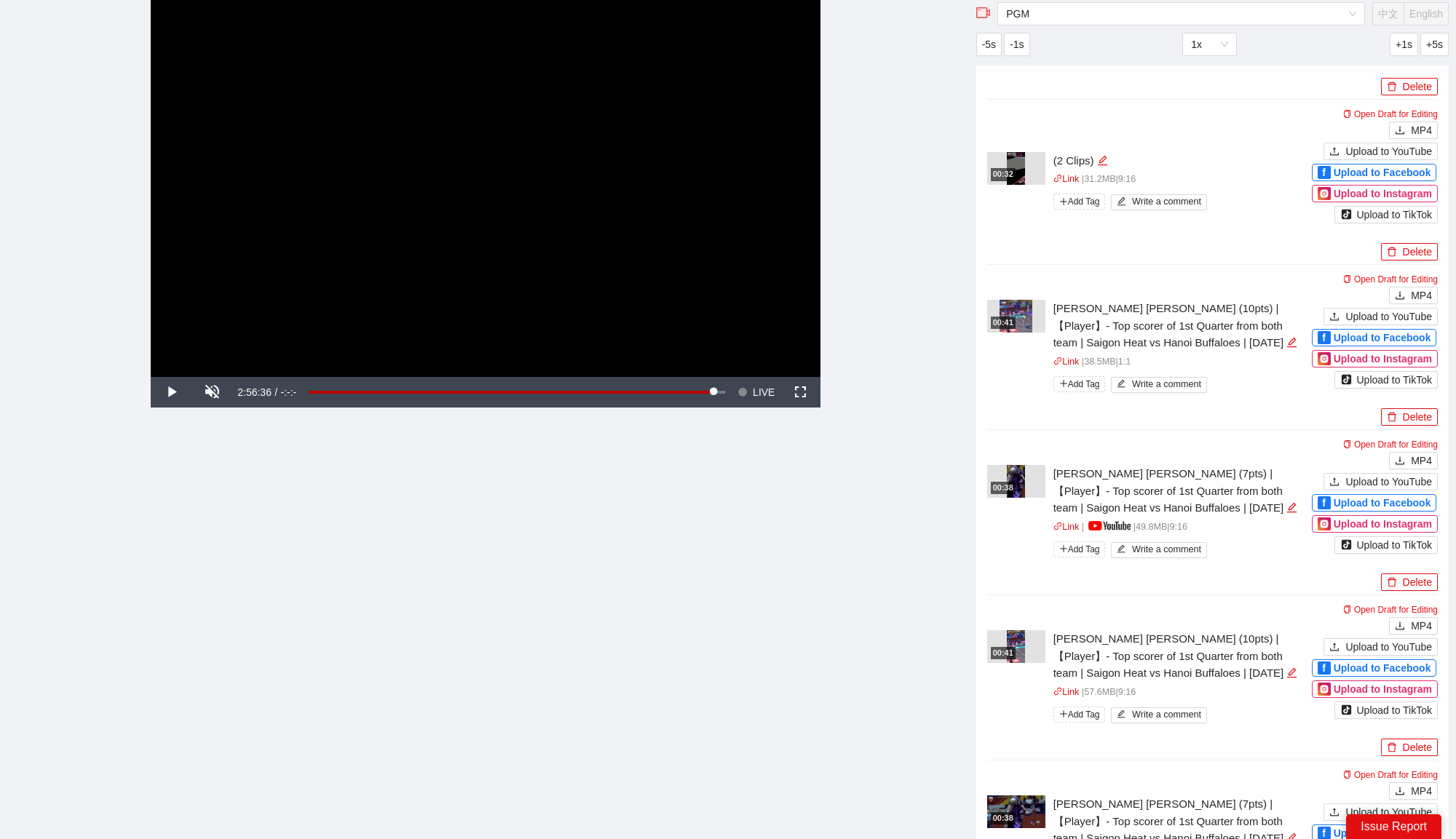
click at [647, 161] on video "Video Player" at bounding box center [485, 189] width 670 height 377
click at [745, 386] on span "Video Player" at bounding box center [742, 393] width 11 height 31
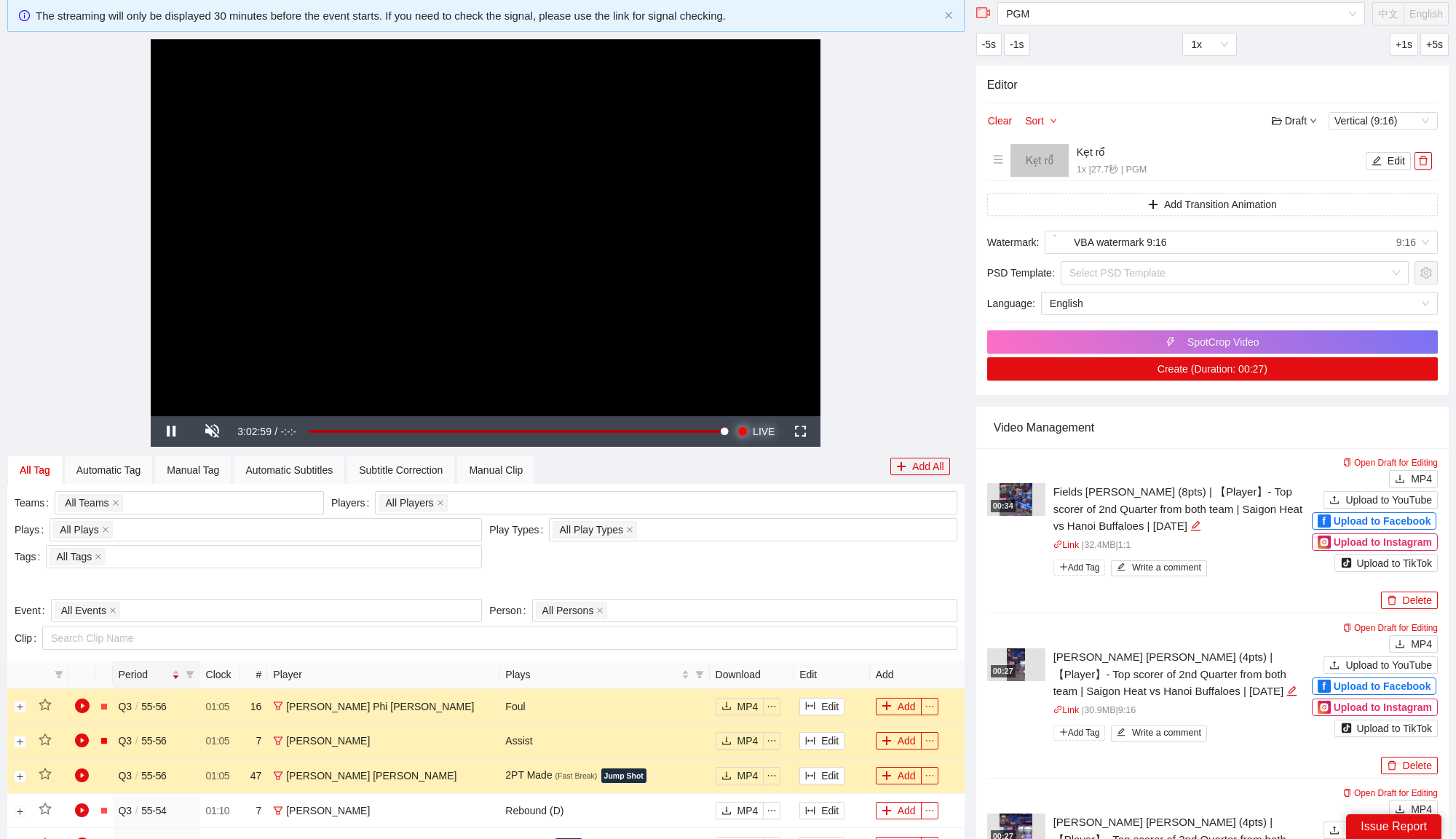
scroll to position [0, 0]
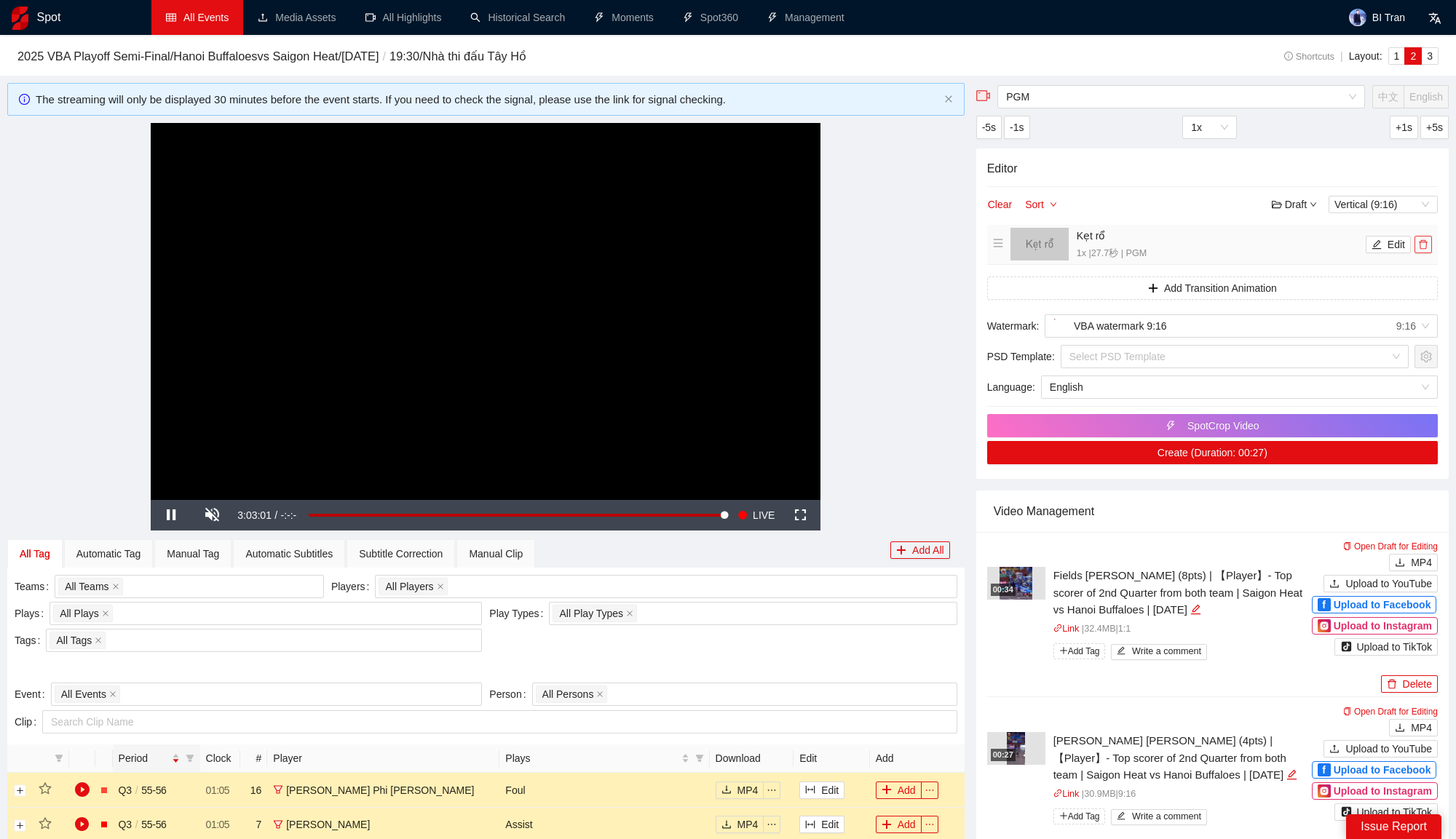
click at [1424, 240] on icon "delete" at bounding box center [1422, 245] width 9 height 10
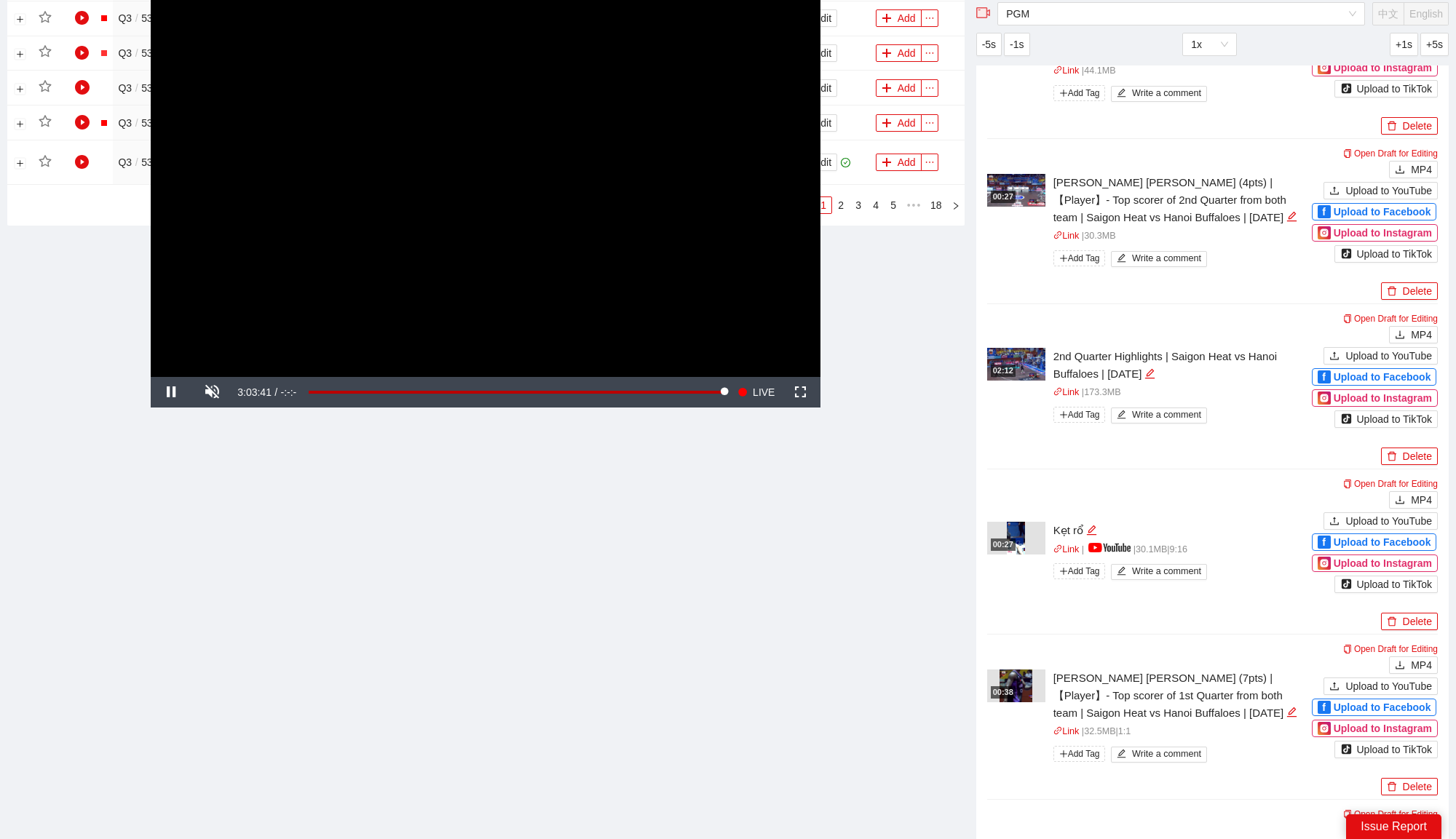
scroll to position [1304, 0]
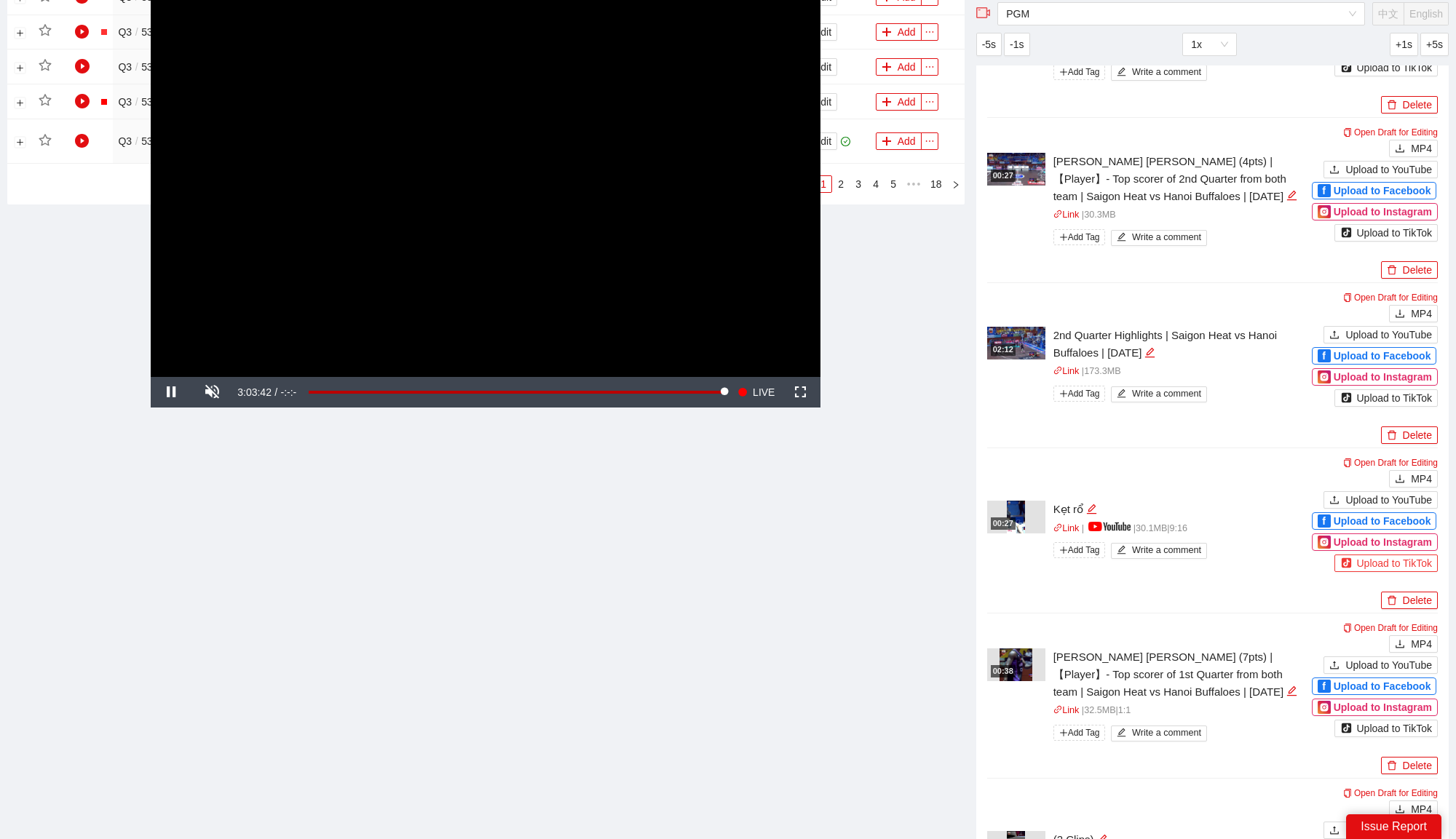
click at [1376, 562] on div "Upload to TikTok" at bounding box center [1386, 563] width 92 height 16
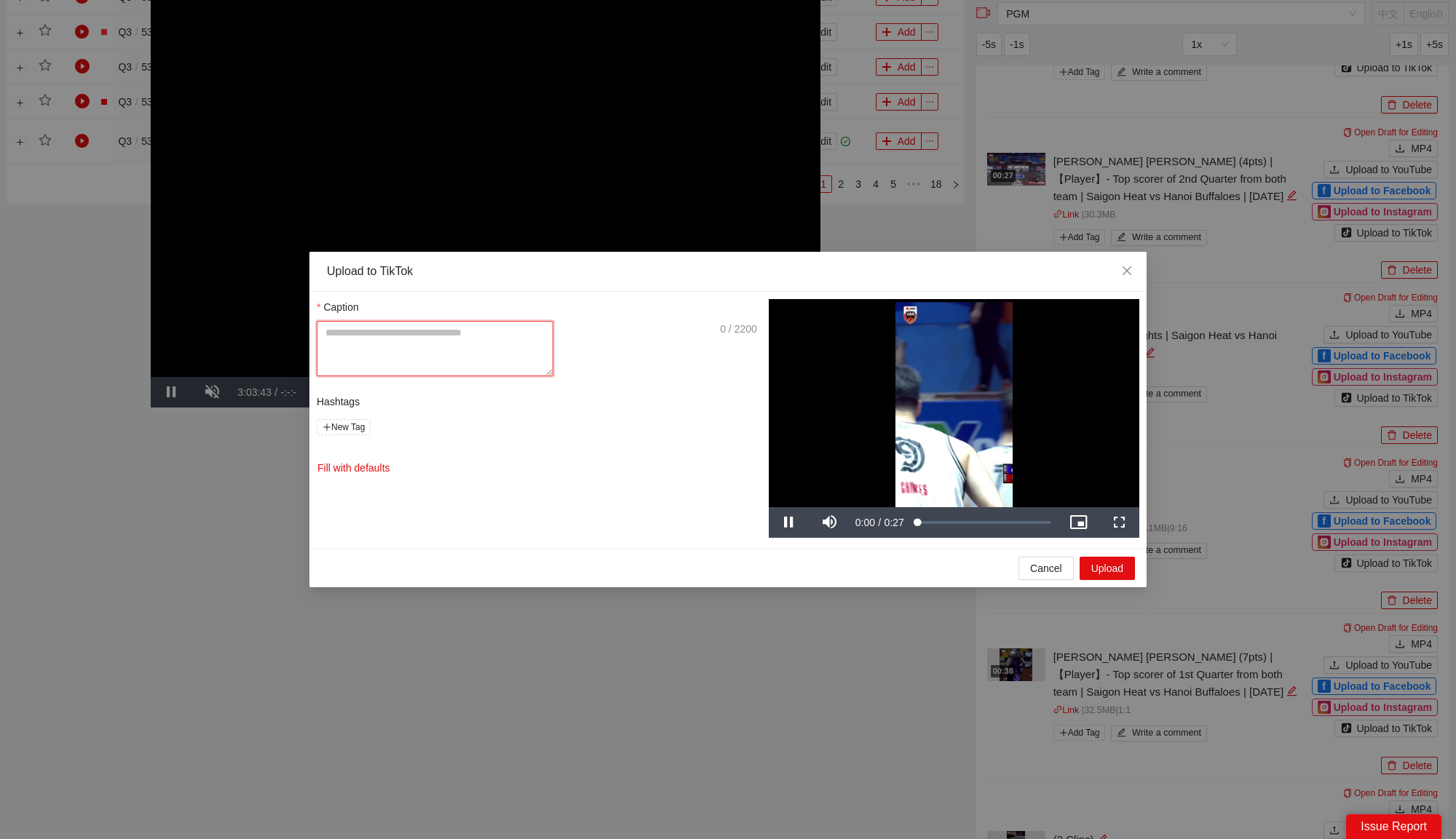
click at [553, 324] on textarea "Title AI Title" at bounding box center [435, 349] width 237 height 56
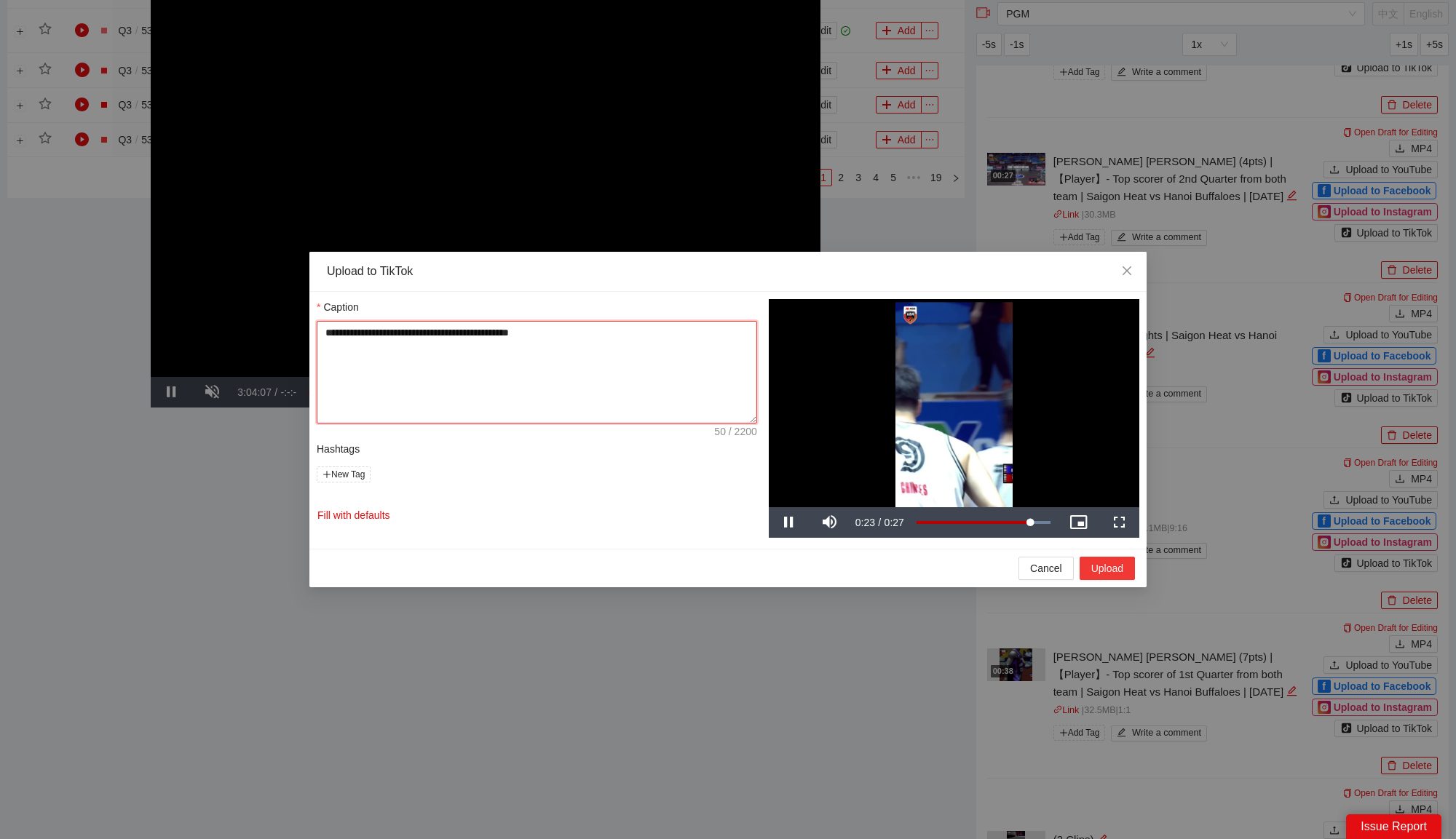
type textarea "**********"
click at [1111, 574] on button "Upload" at bounding box center [1107, 568] width 56 height 23
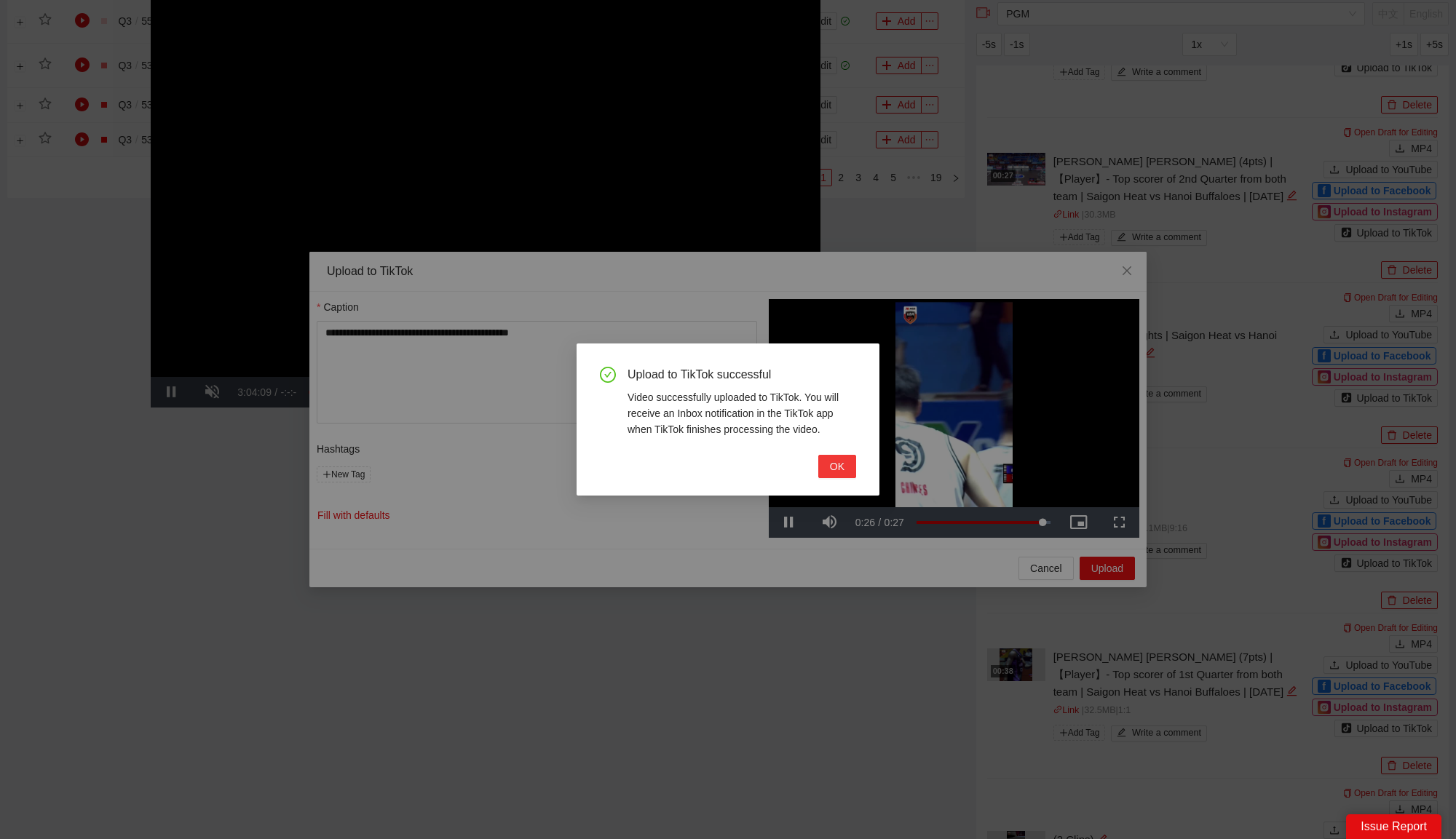
click at [838, 462] on span "OK" at bounding box center [836, 466] width 14 height 16
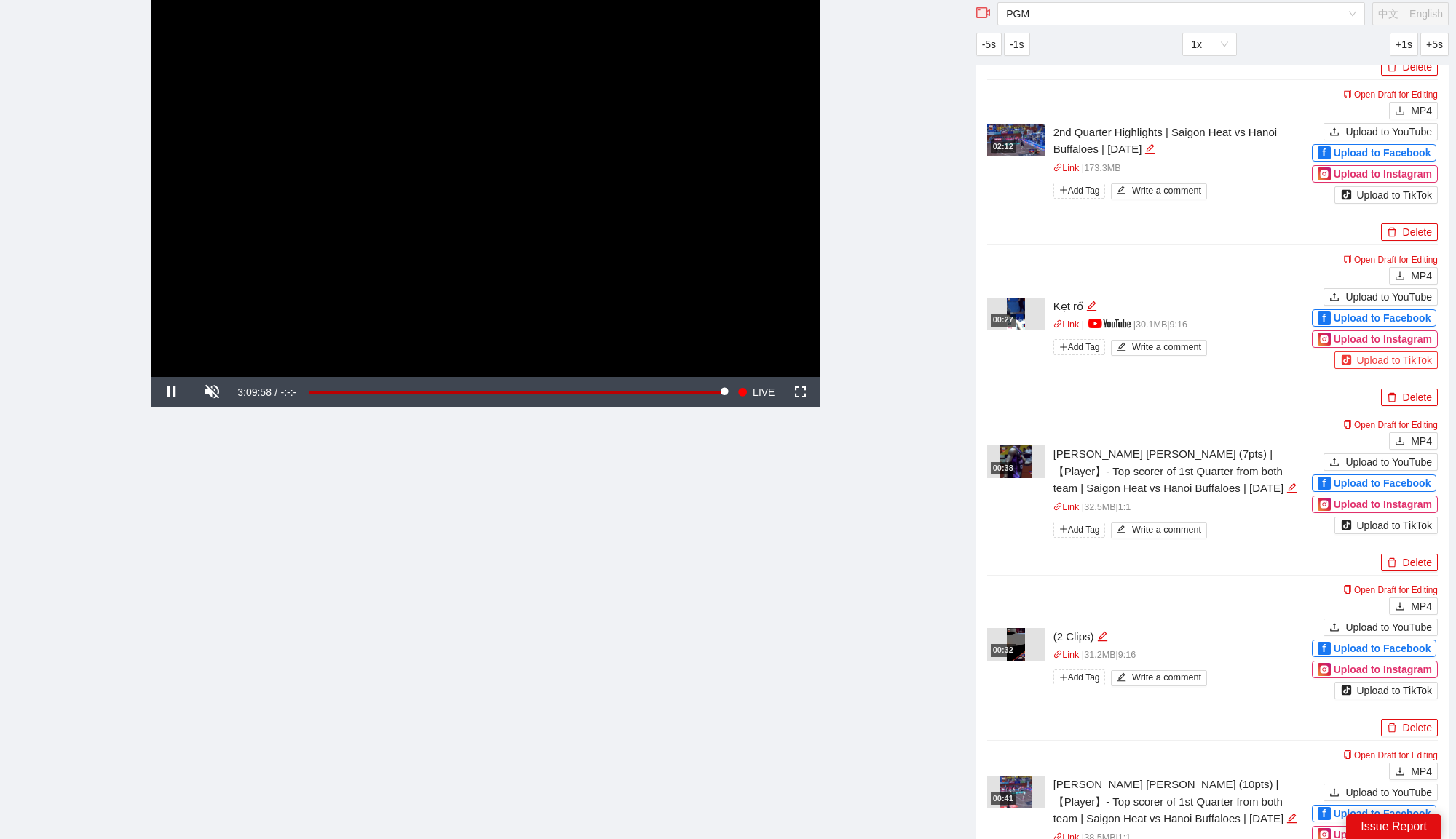
scroll to position [1933, 0]
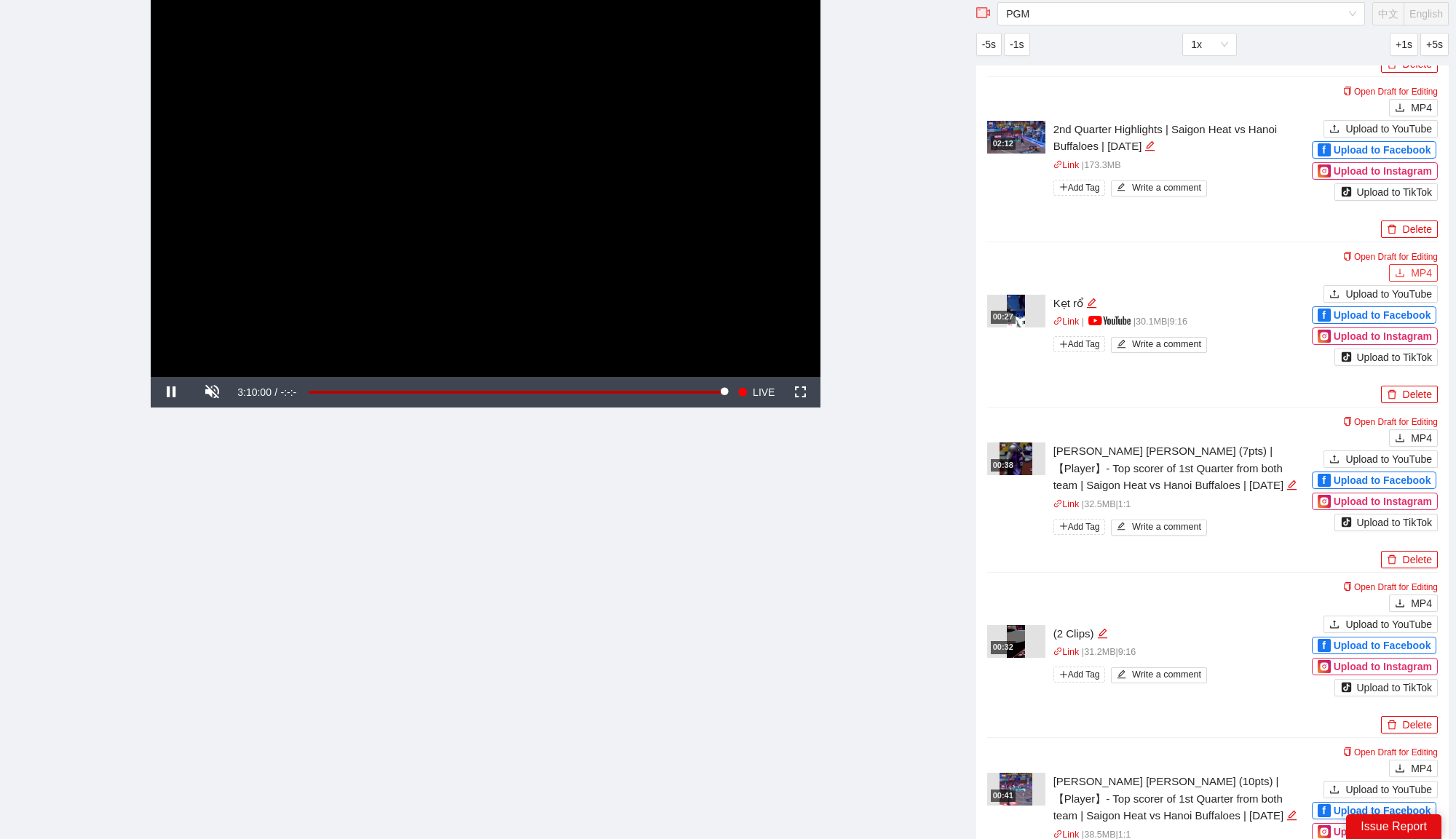
click at [1426, 265] on span "MP4" at bounding box center [1421, 273] width 21 height 16
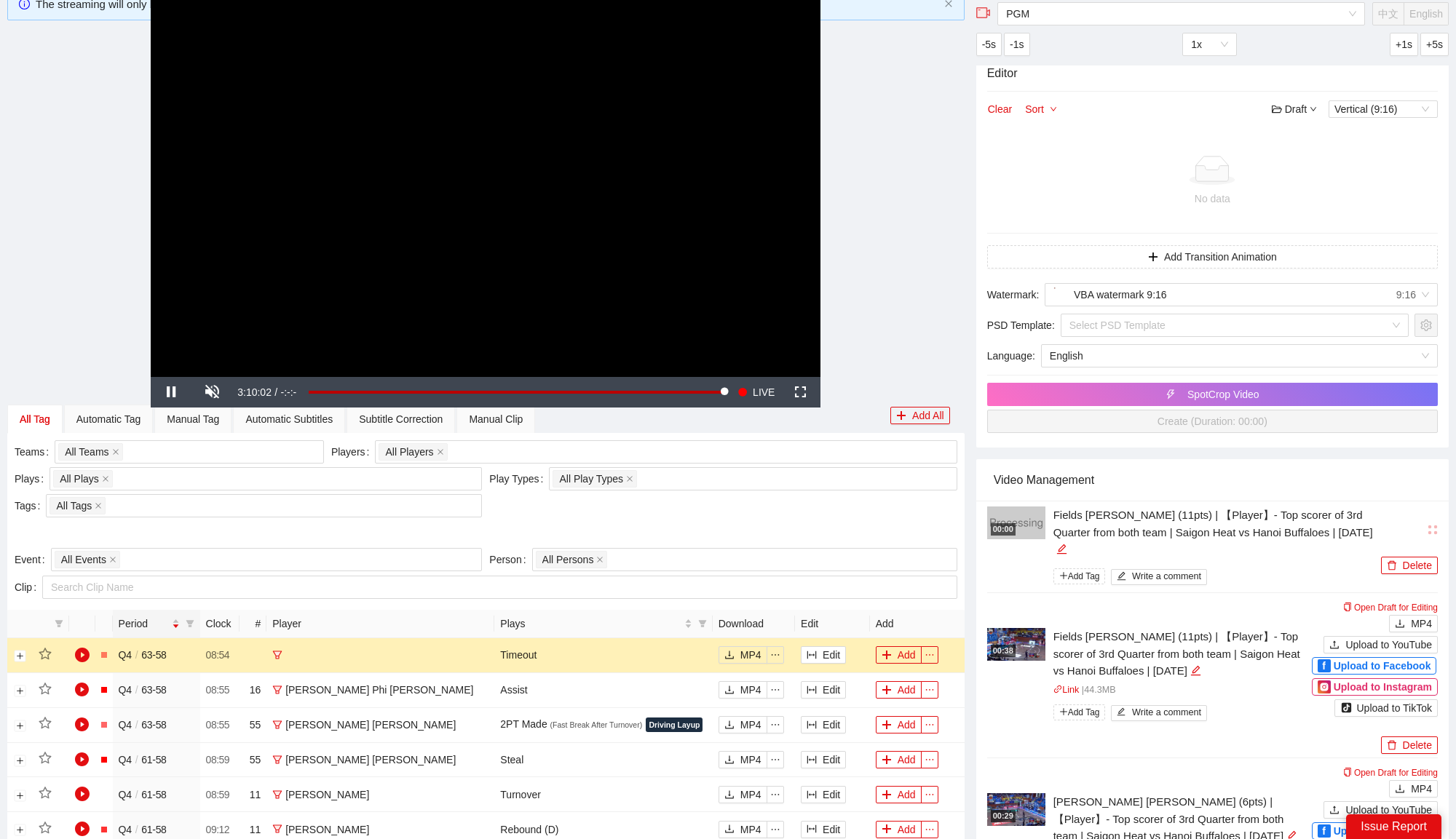
scroll to position [0, 0]
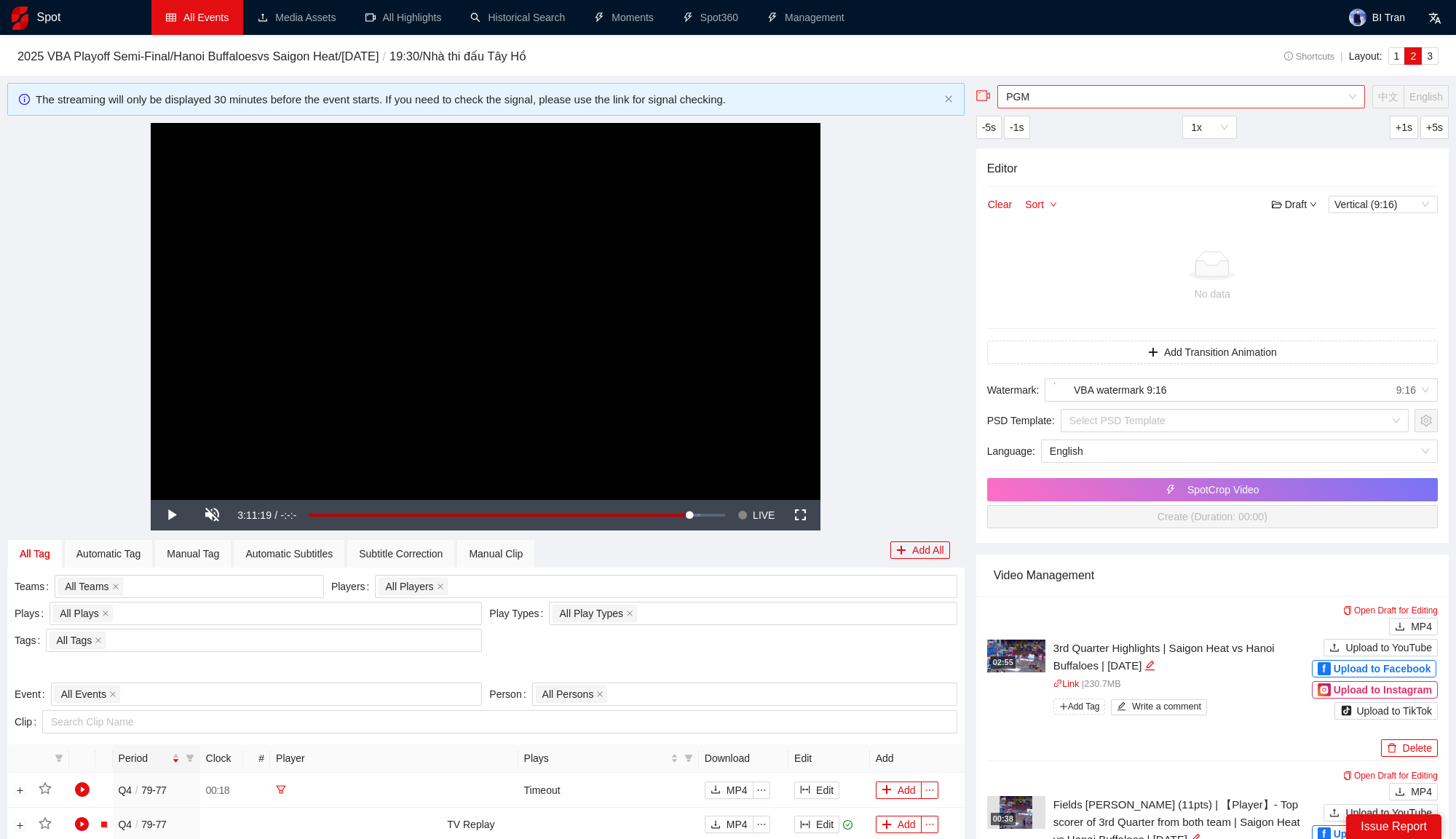
click at [1120, 95] on span "PGM" at bounding box center [1180, 97] width 350 height 22
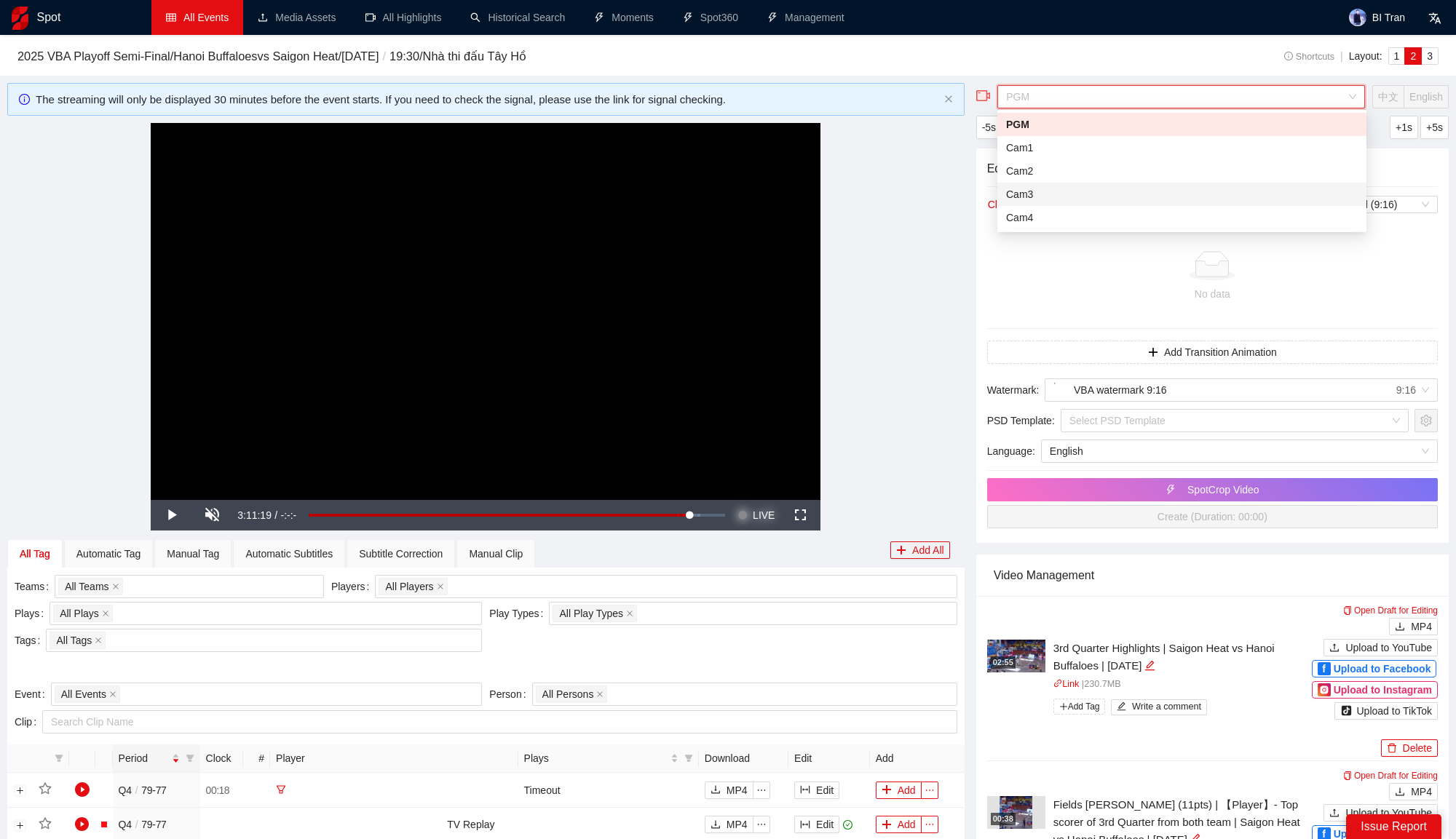
click at [753, 519] on span "LIVE" at bounding box center [763, 515] width 22 height 31
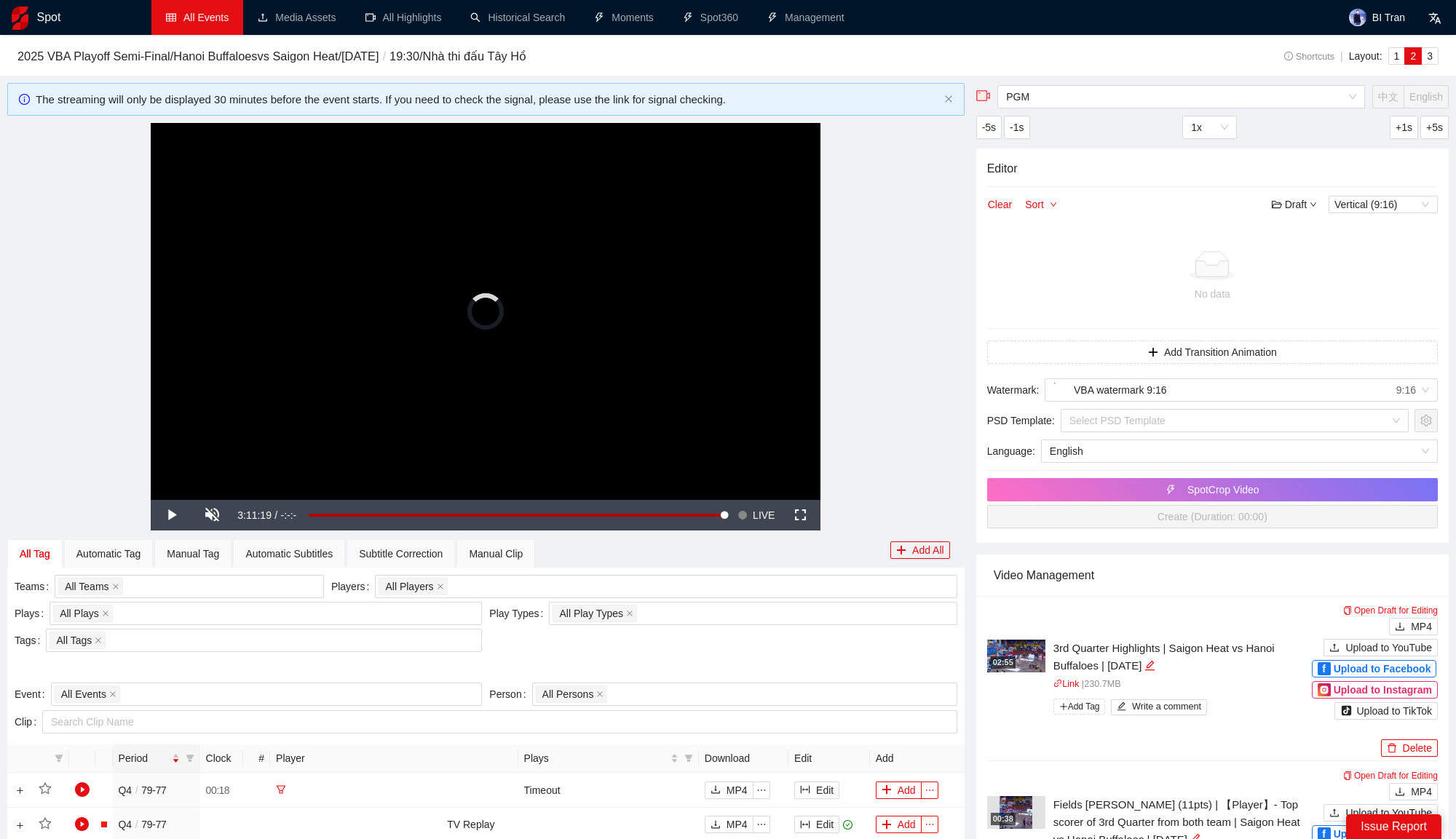
click at [868, 451] on div "**********" at bounding box center [486, 311] width 957 height 377
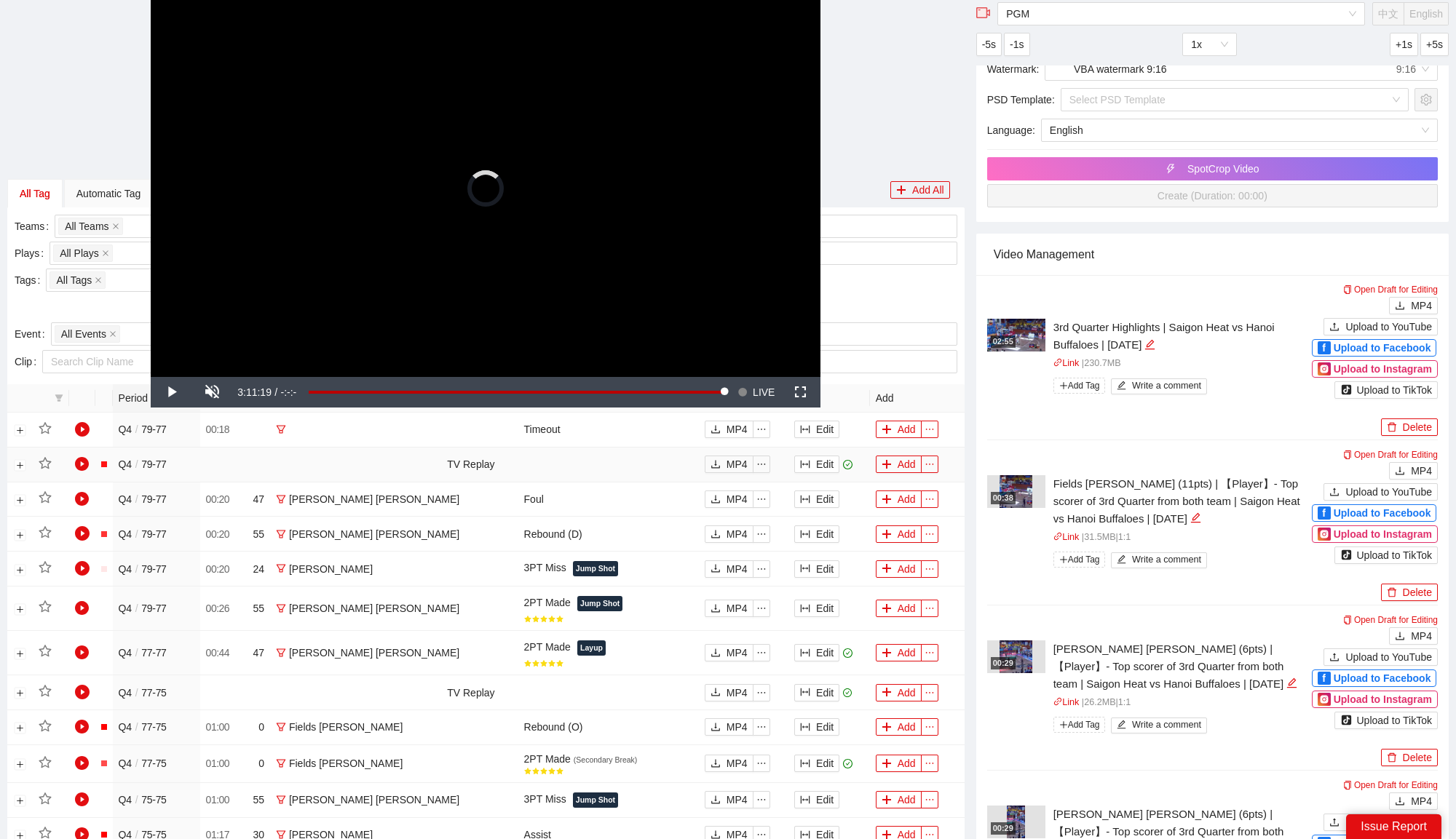
scroll to position [319, 0]
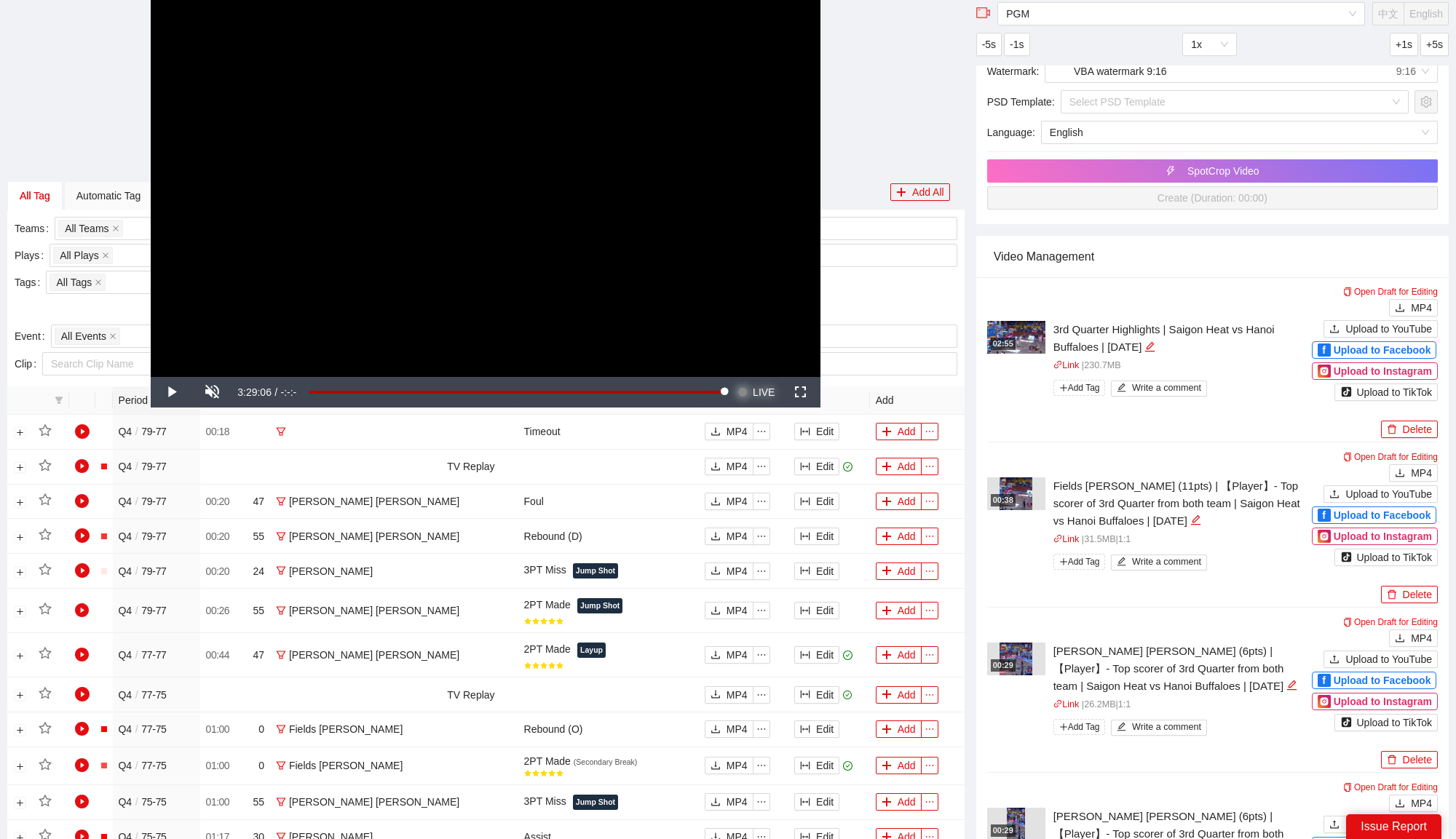
click at [742, 386] on span "Video Player" at bounding box center [742, 393] width 11 height 31
click at [165, 393] on span "Video Player" at bounding box center [171, 393] width 41 height 0
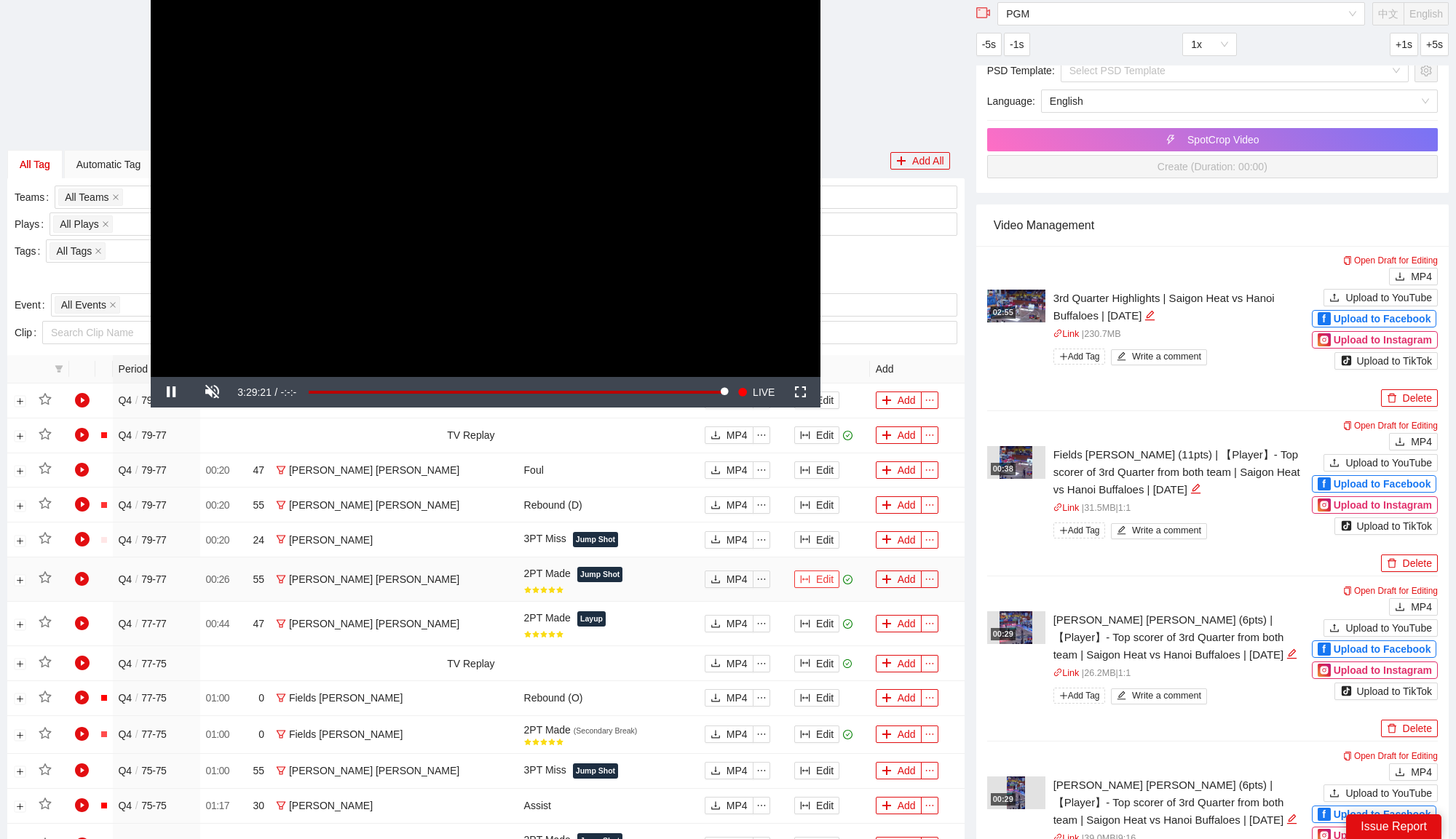
click at [794, 578] on button "Edit" at bounding box center [816, 579] width 45 height 17
click at [794, 572] on button "Edit" at bounding box center [816, 579] width 45 height 17
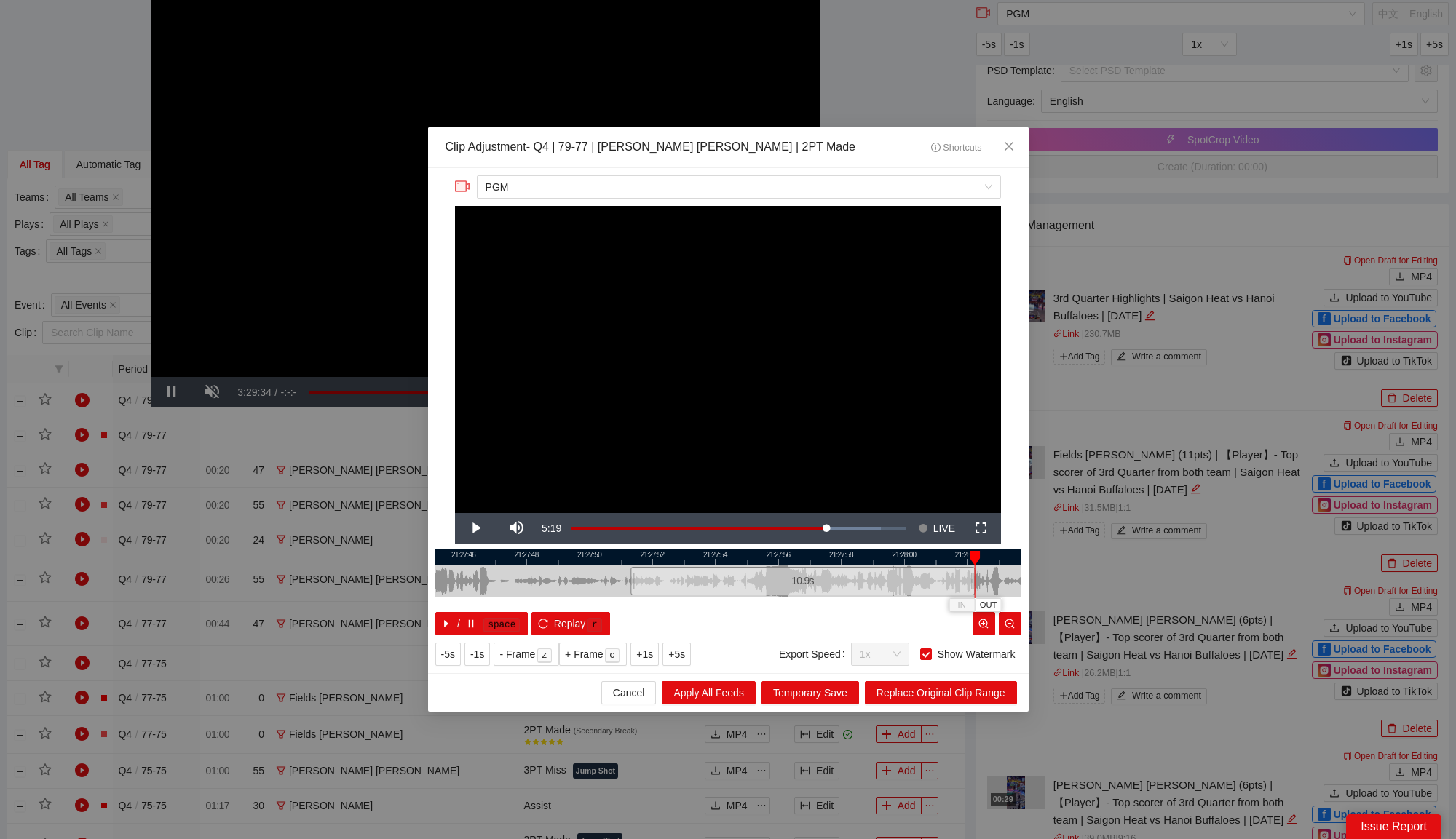
drag, startPoint x: 825, startPoint y: 579, endPoint x: 974, endPoint y: 593, distance: 149.7
click at [974, 593] on div "21:27:44 21:27:46 21:27:48 21:27:50 21:27:52 21:27:54 21:27:56 21:27:58 21:28:0…" at bounding box center [728, 593] width 586 height 86
drag, startPoint x: 917, startPoint y: 547, endPoint x: 752, endPoint y: 539, distance: 165.2
click at [751, 539] on div "**********" at bounding box center [728, 420] width 601 height 505
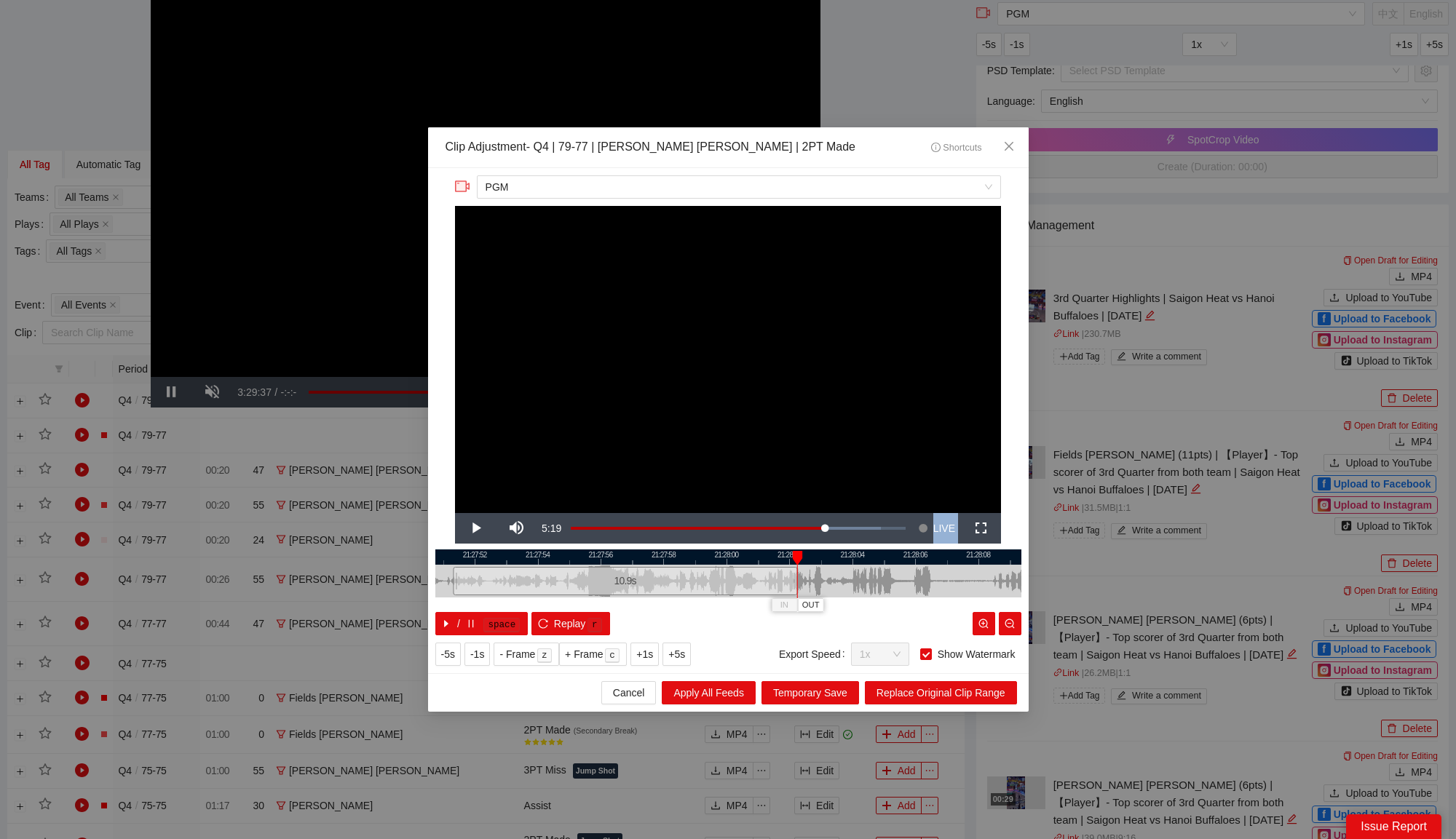
drag, startPoint x: 879, startPoint y: 558, endPoint x: 698, endPoint y: 559, distance: 181.0
click at [698, 559] on div at bounding box center [552, 557] width 586 height 15
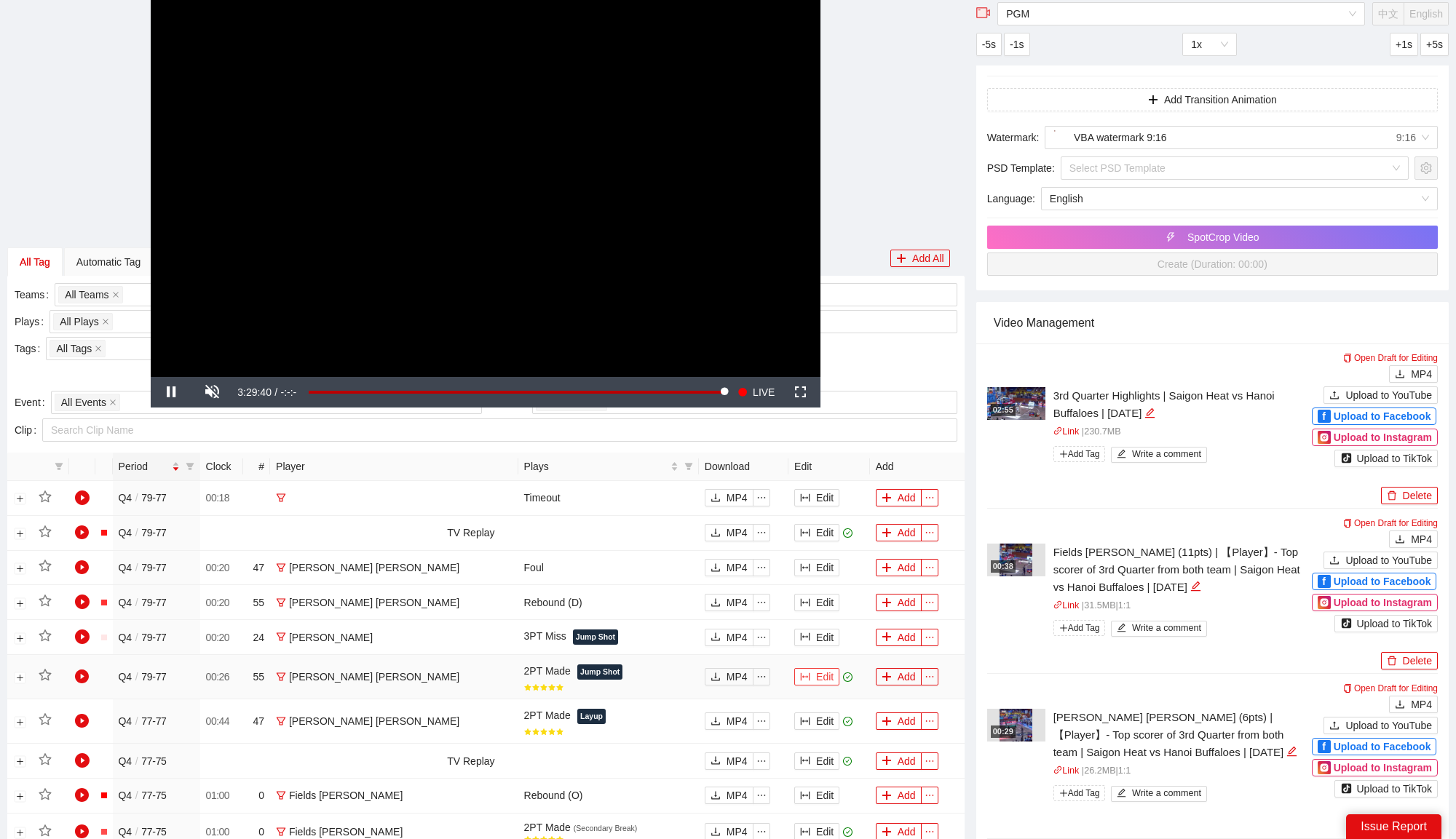
scroll to position [0, 0]
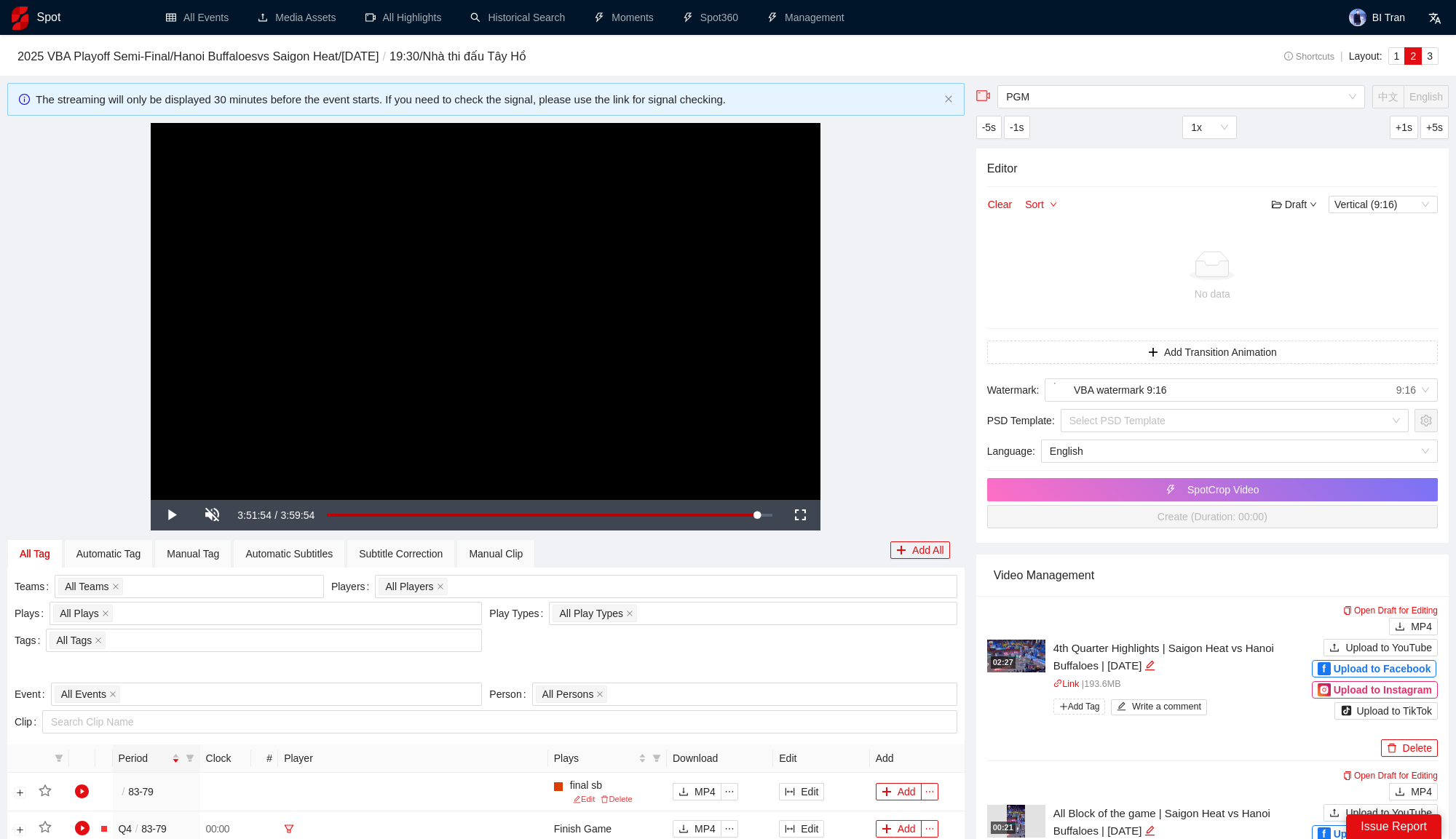
click at [560, 216] on video "Video Player" at bounding box center [485, 311] width 670 height 377
click at [758, 513] on div "3:51:55" at bounding box center [542, 515] width 431 height 5
